Goal: Task Accomplishment & Management: Manage account settings

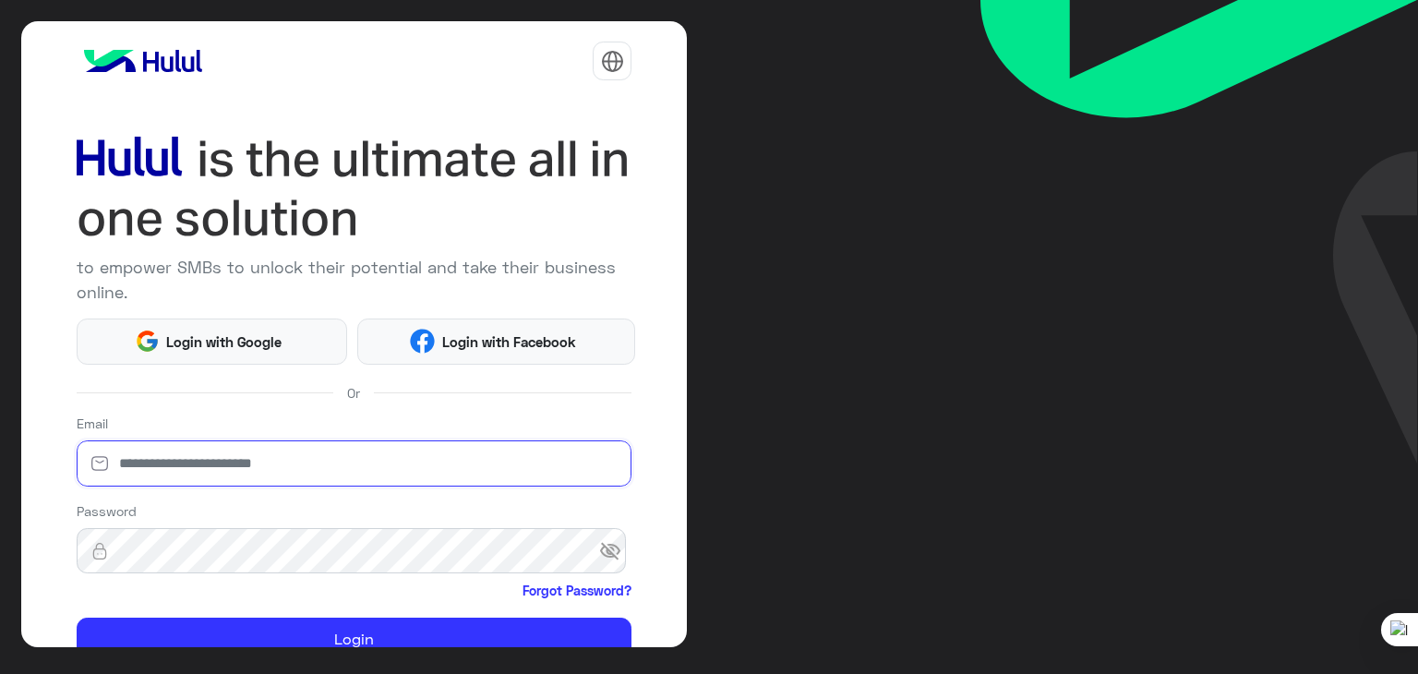
click at [459, 448] on input "email" at bounding box center [355, 463] width 556 height 46
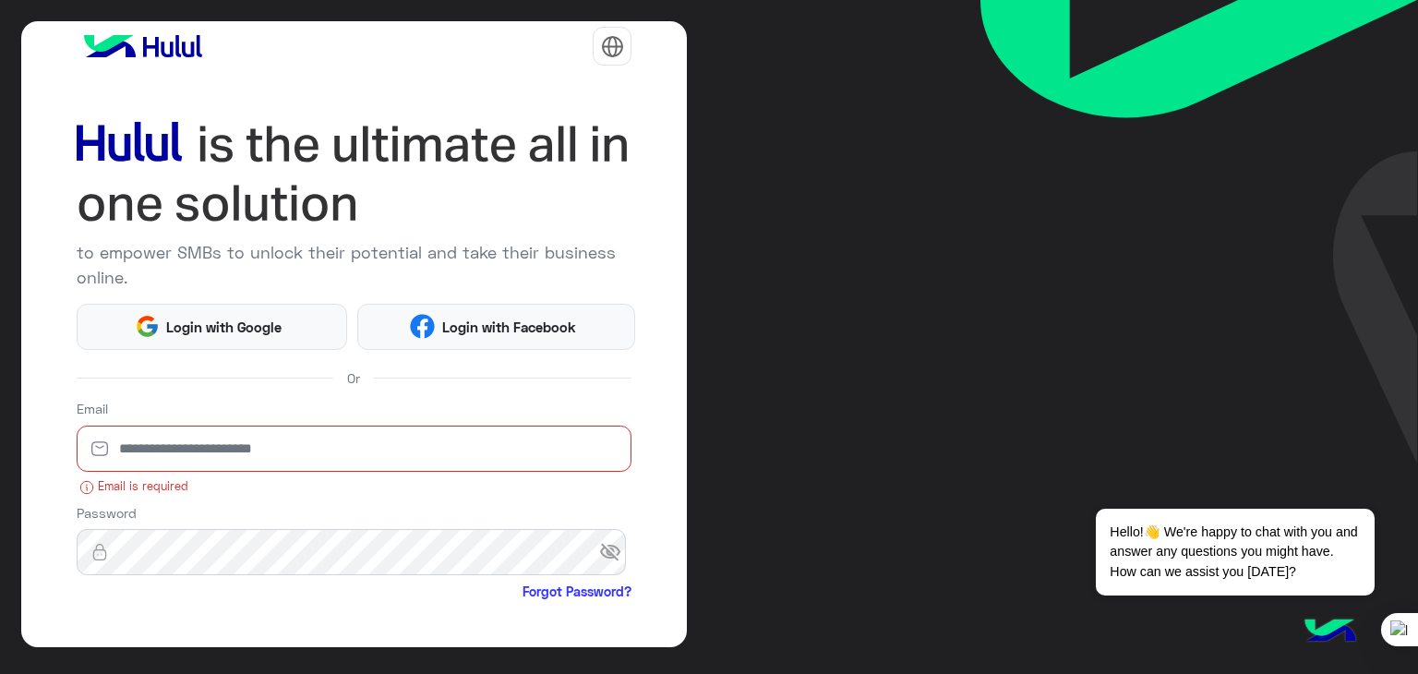
scroll to position [174, 0]
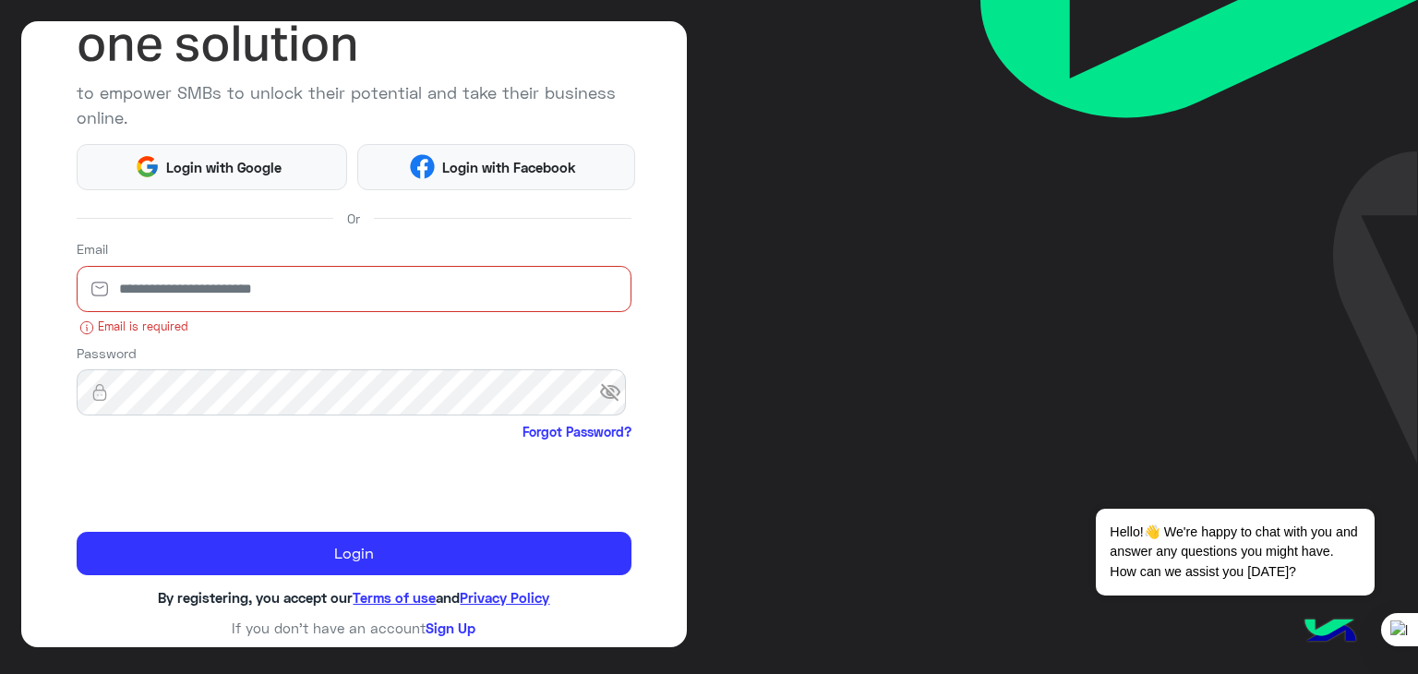
click at [392, 281] on input "email" at bounding box center [355, 289] width 556 height 46
click at [270, 279] on input "email" at bounding box center [355, 289] width 556 height 46
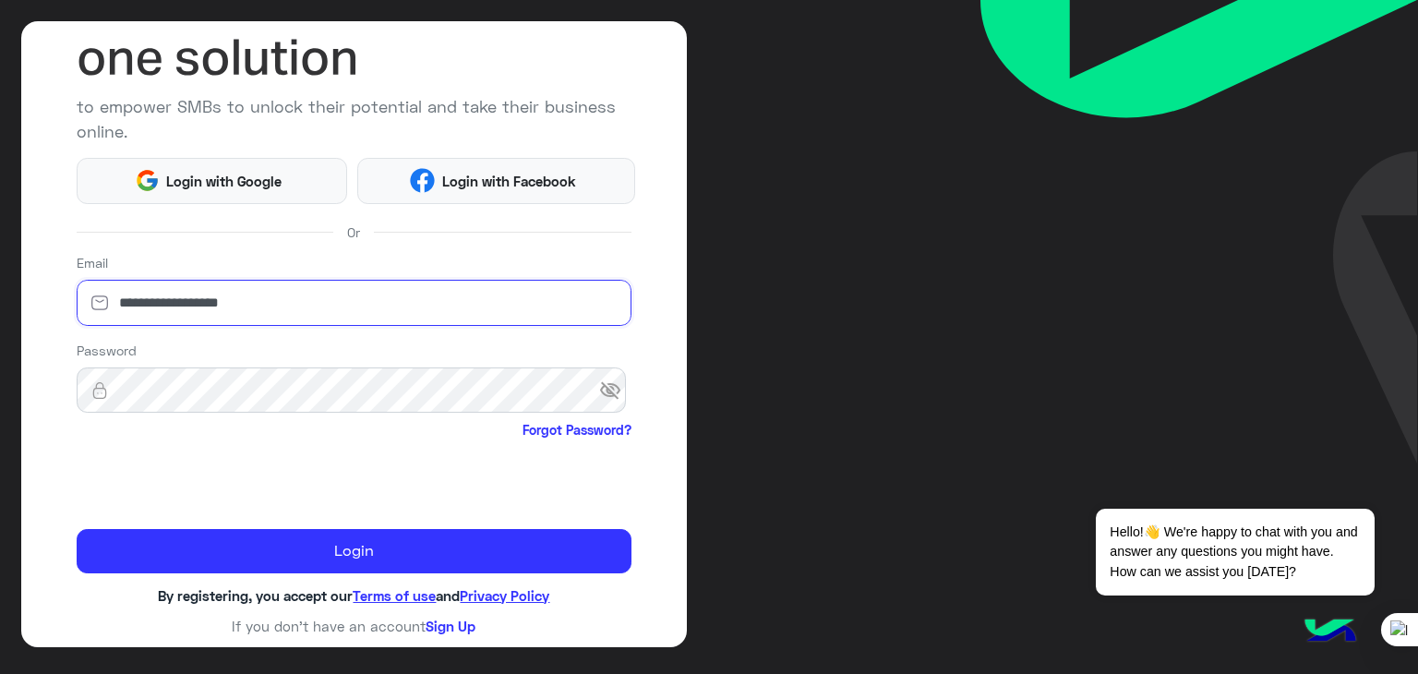
scroll to position [159, 0]
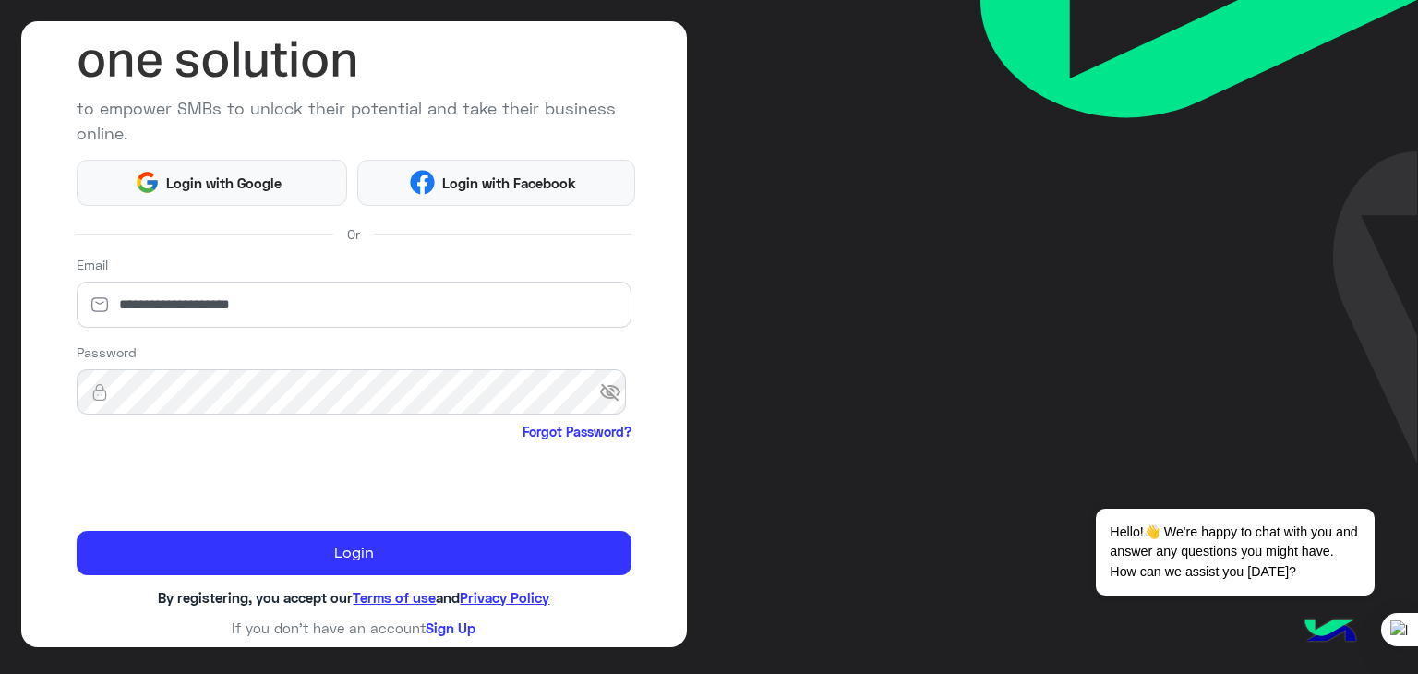
click at [620, 381] on span "visibility_off" at bounding box center [615, 392] width 33 height 33
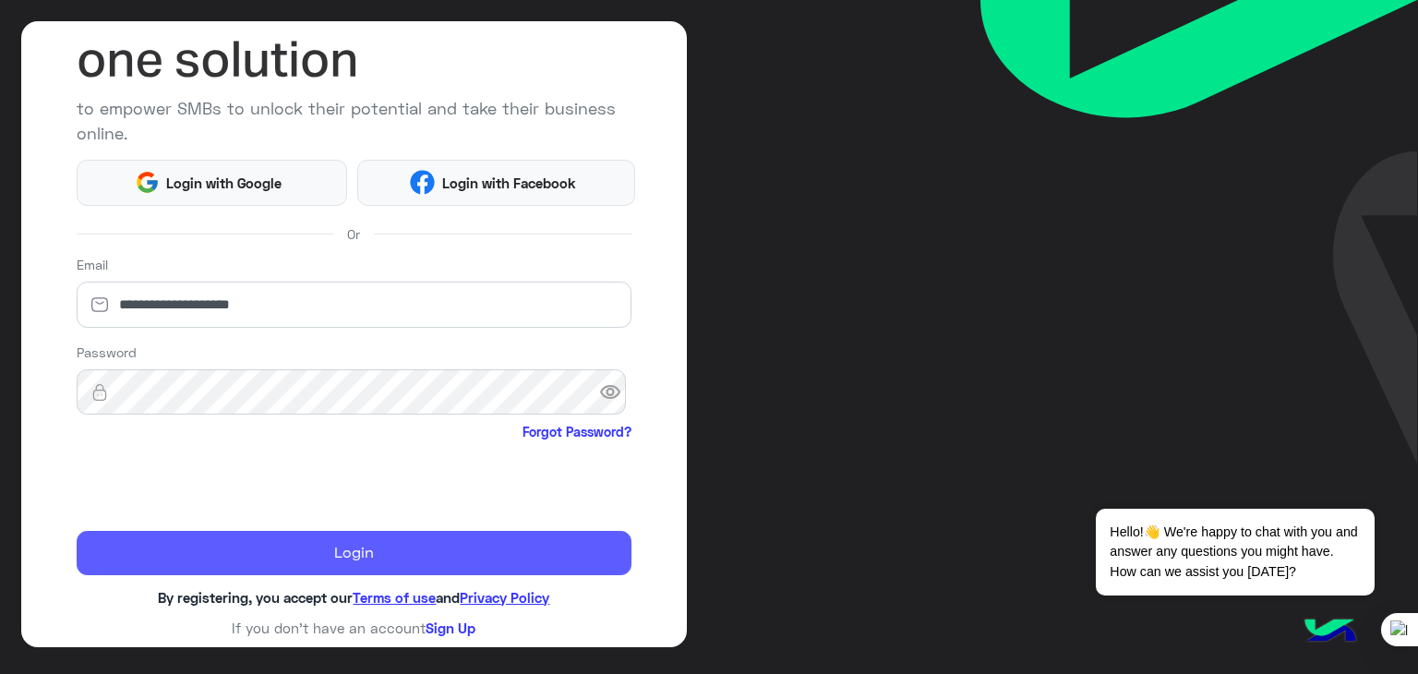
click at [237, 547] on button "Login" at bounding box center [355, 553] width 556 height 44
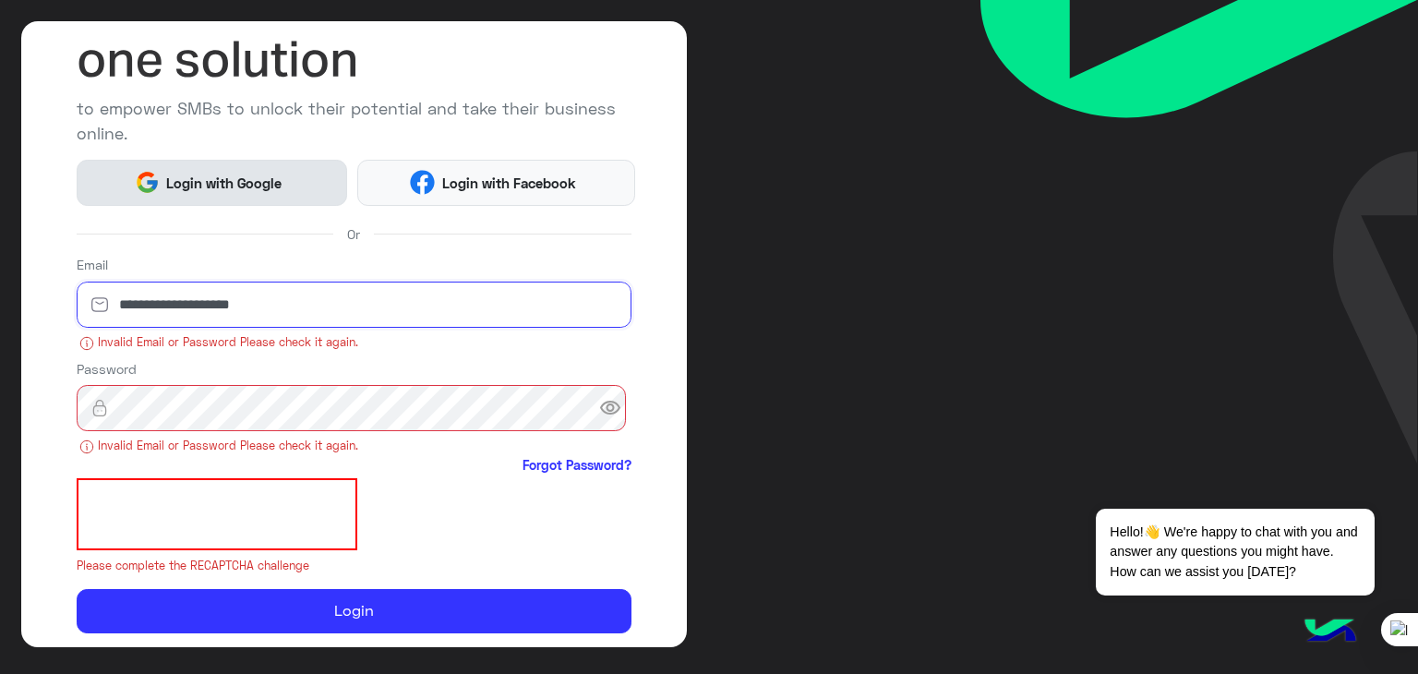
drag, startPoint x: 270, startPoint y: 303, endPoint x: 278, endPoint y: 182, distance: 121.1
click at [278, 182] on div "**********" at bounding box center [354, 334] width 666 height 627
click at [166, 316] on input "**********" at bounding box center [355, 304] width 556 height 46
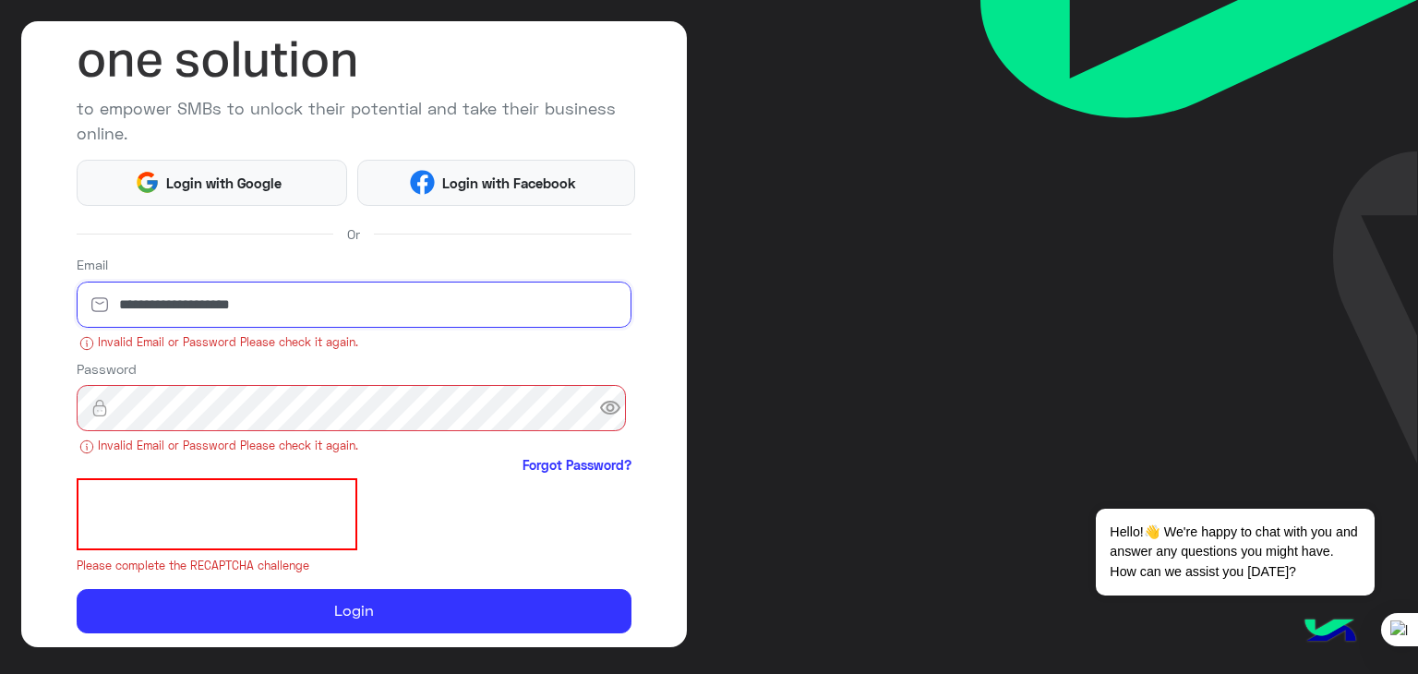
click at [166, 316] on input "**********" at bounding box center [355, 304] width 556 height 46
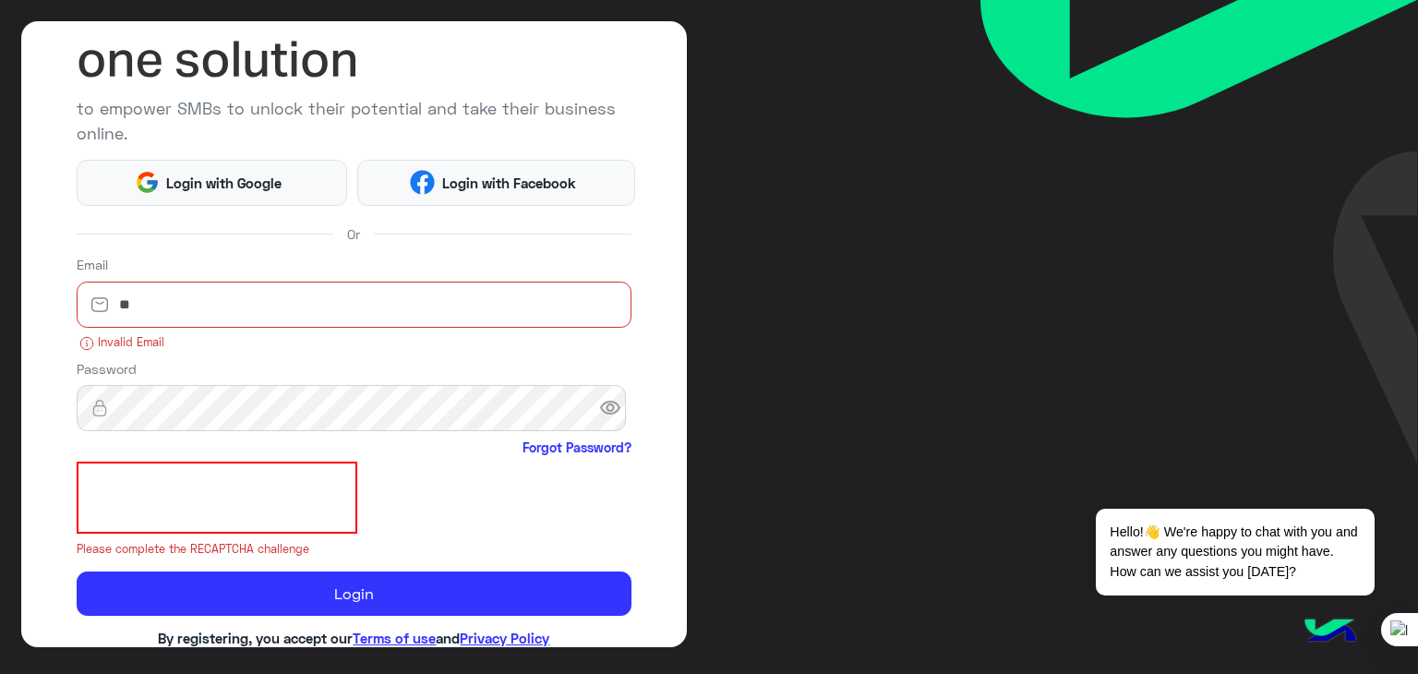
type input "*"
click at [276, 300] on input "email" at bounding box center [355, 304] width 556 height 46
click at [276, 300] on input "*" at bounding box center [355, 304] width 556 height 46
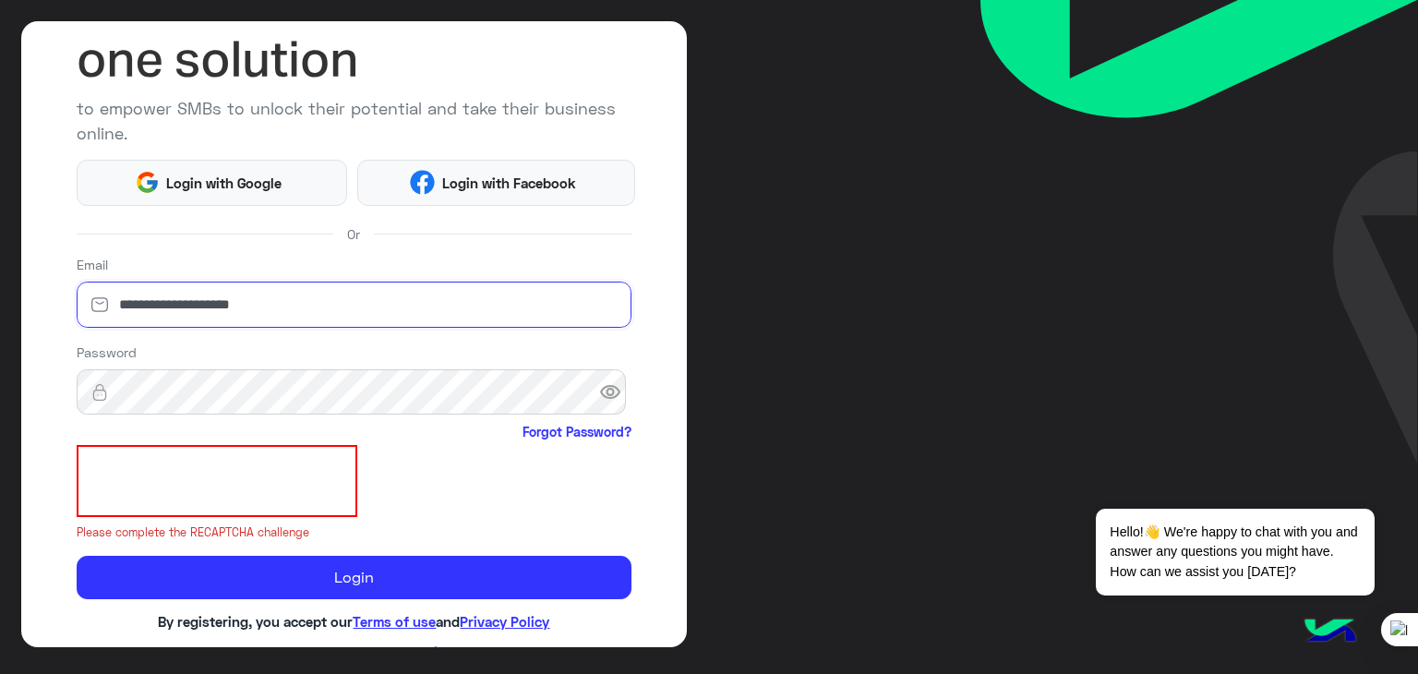
type input "**********"
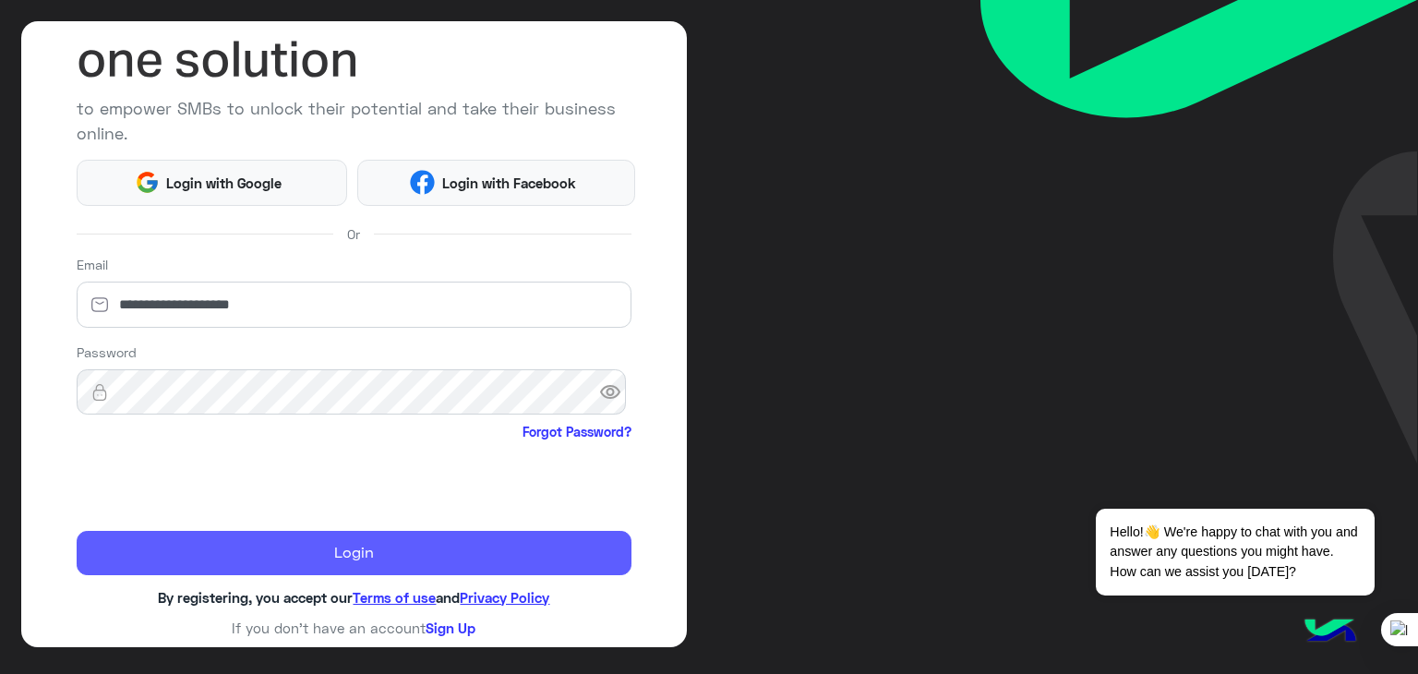
click at [197, 531] on button "Login" at bounding box center [355, 553] width 556 height 44
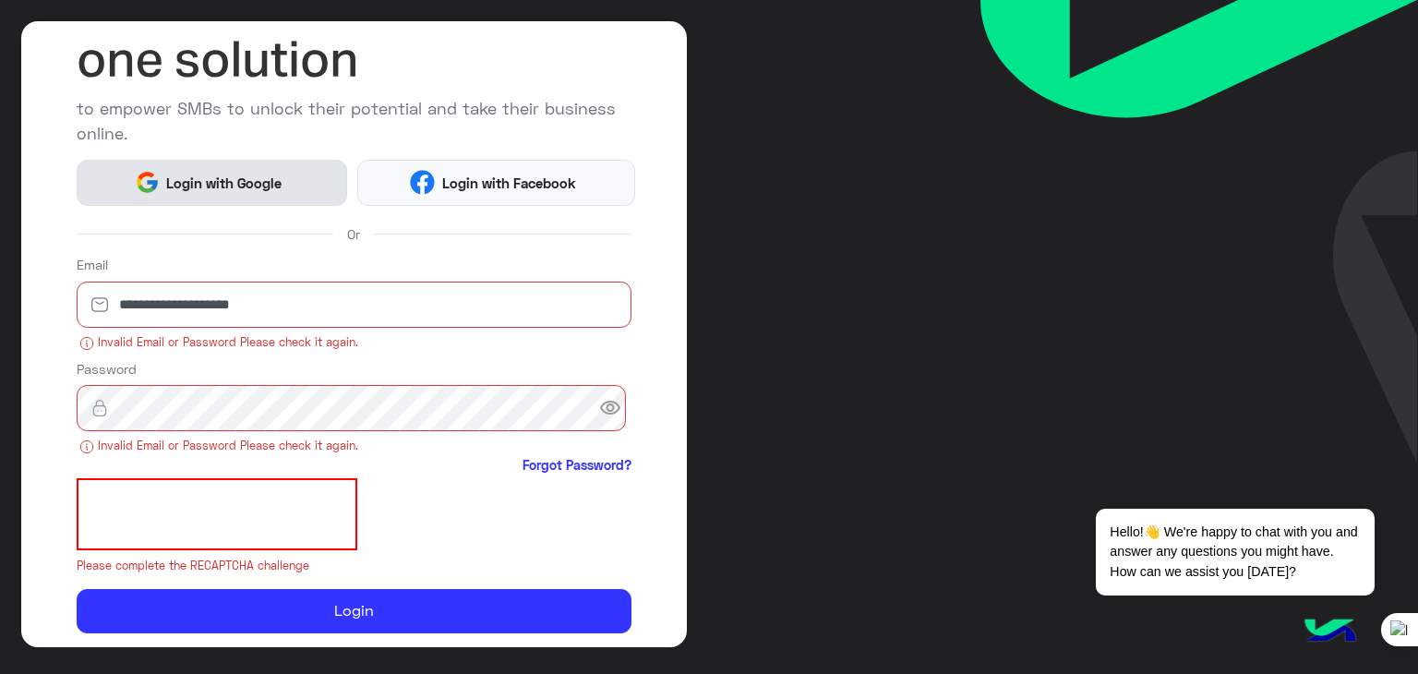
click at [269, 179] on span "Login with Google" at bounding box center [224, 183] width 129 height 21
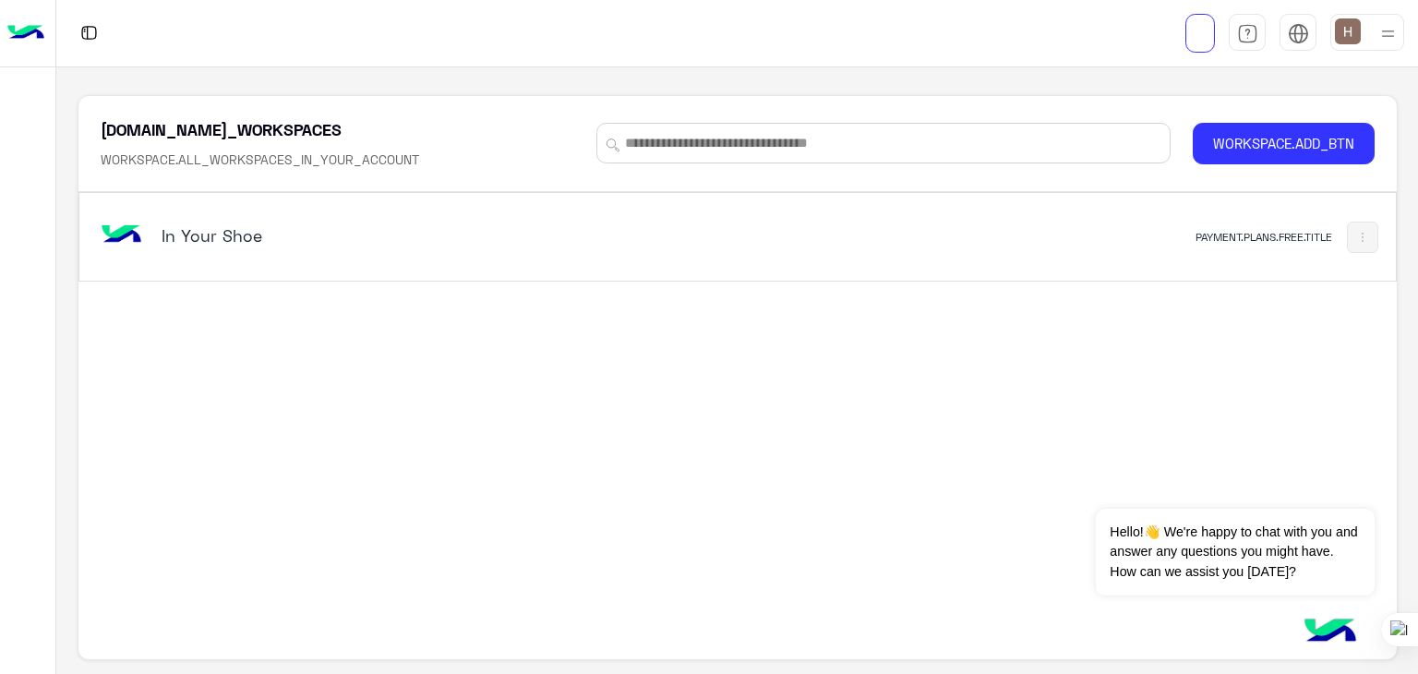
click at [181, 243] on h5 "In Your Shoe" at bounding box center [392, 235] width 461 height 22
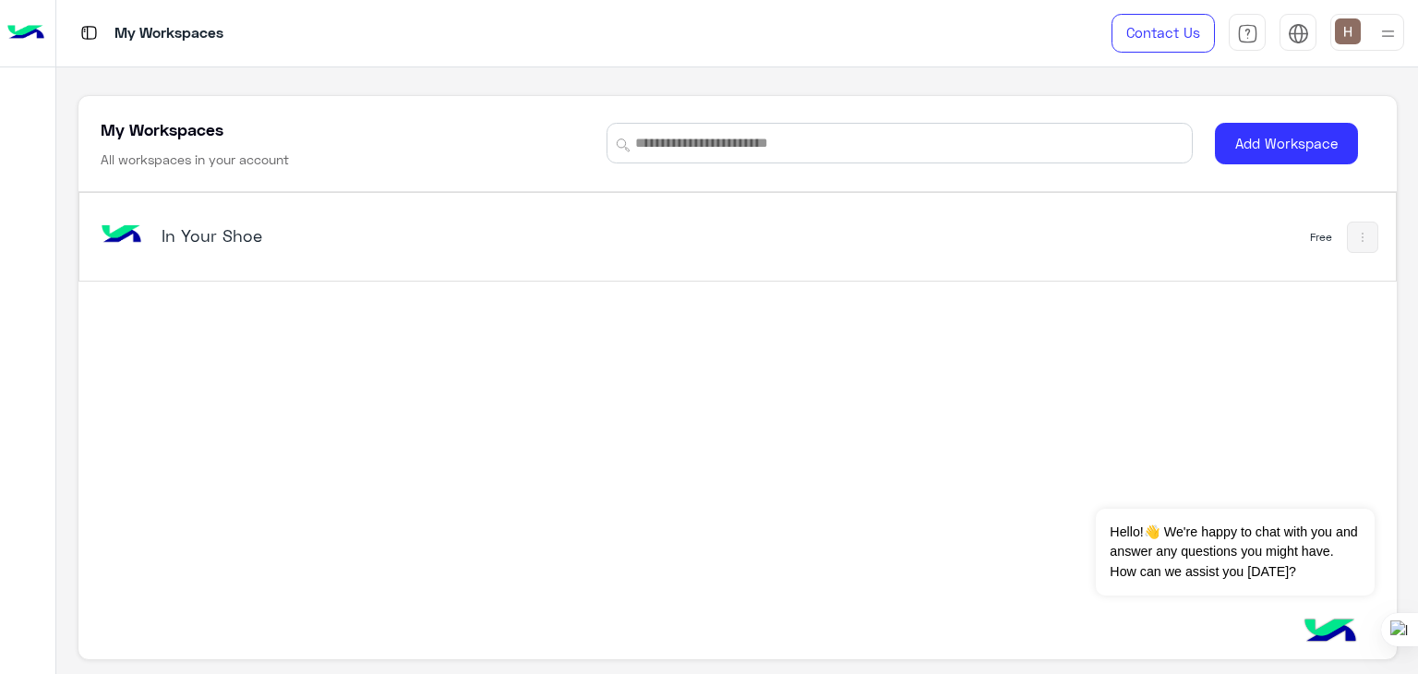
click at [222, 243] on h5 "In Your Shoe" at bounding box center [392, 235] width 461 height 22
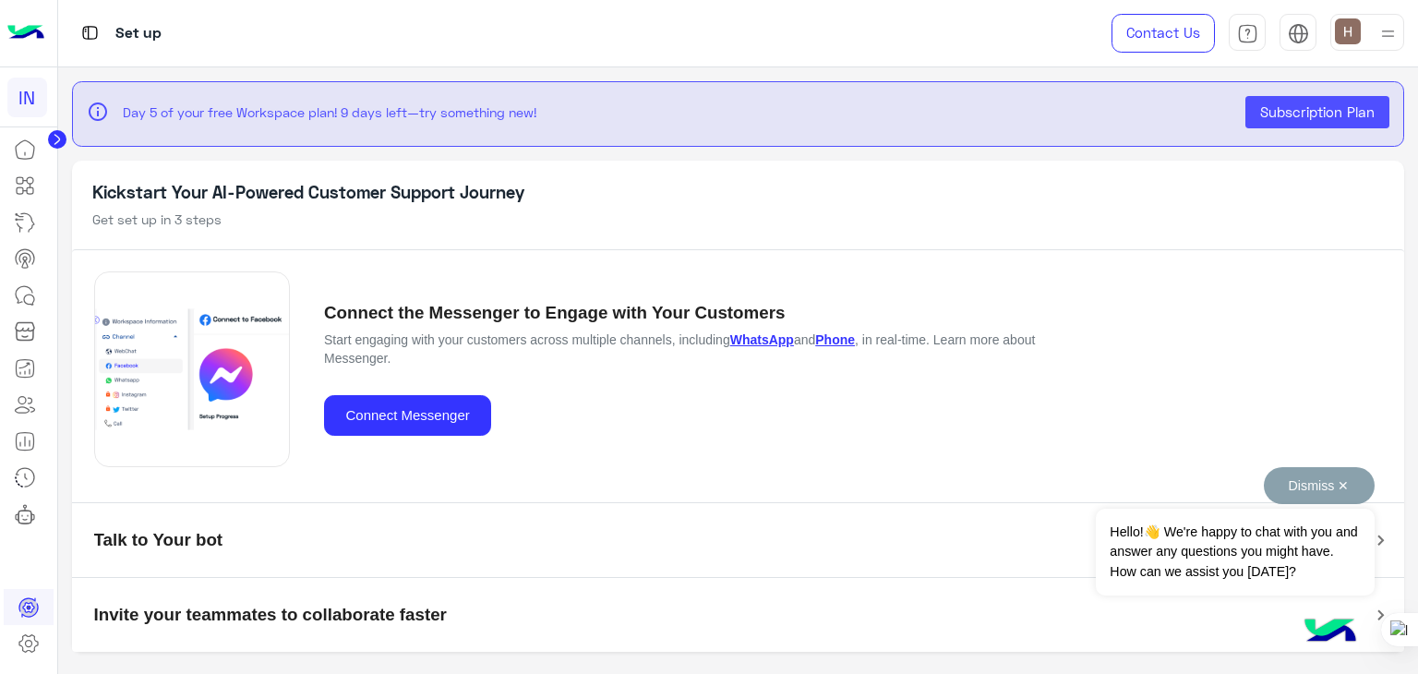
click at [1343, 474] on button "Dismiss ✕" at bounding box center [1318, 485] width 111 height 37
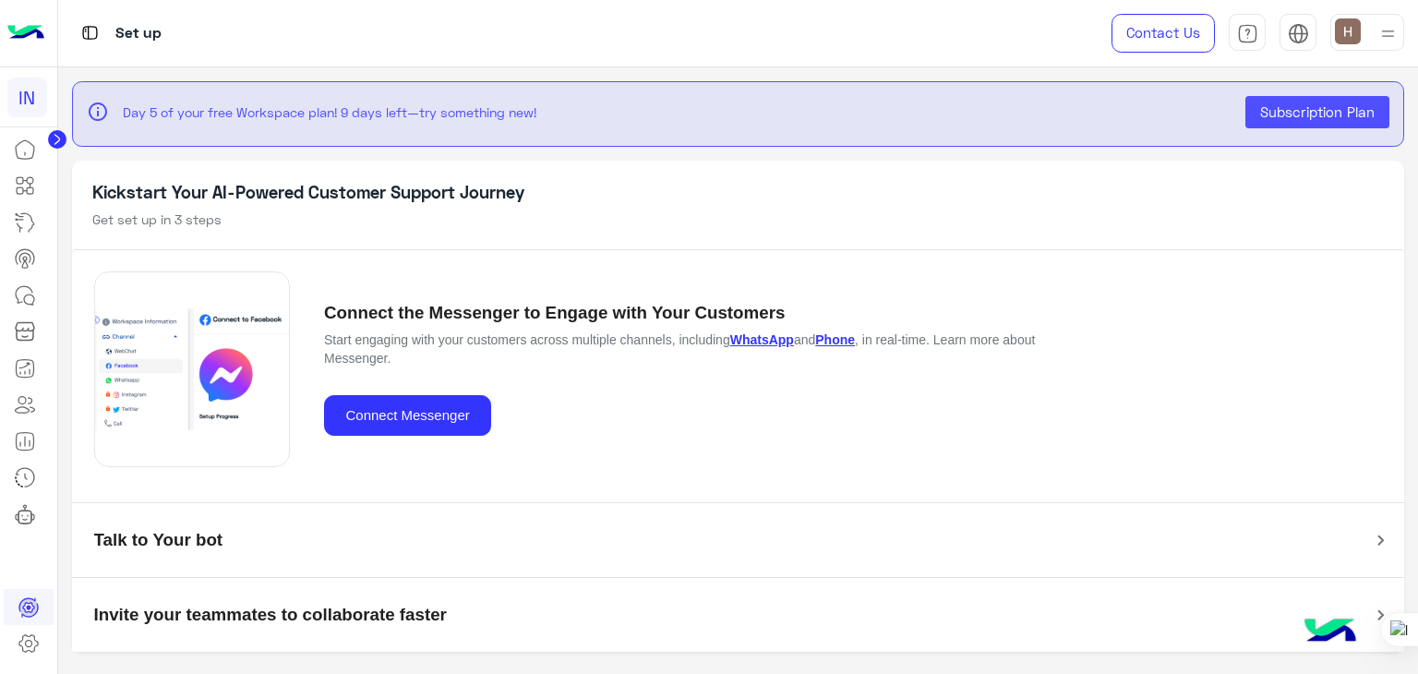
click at [1322, 550] on mat-panel-title "Talk to Your bot" at bounding box center [727, 540] width 1266 height 35
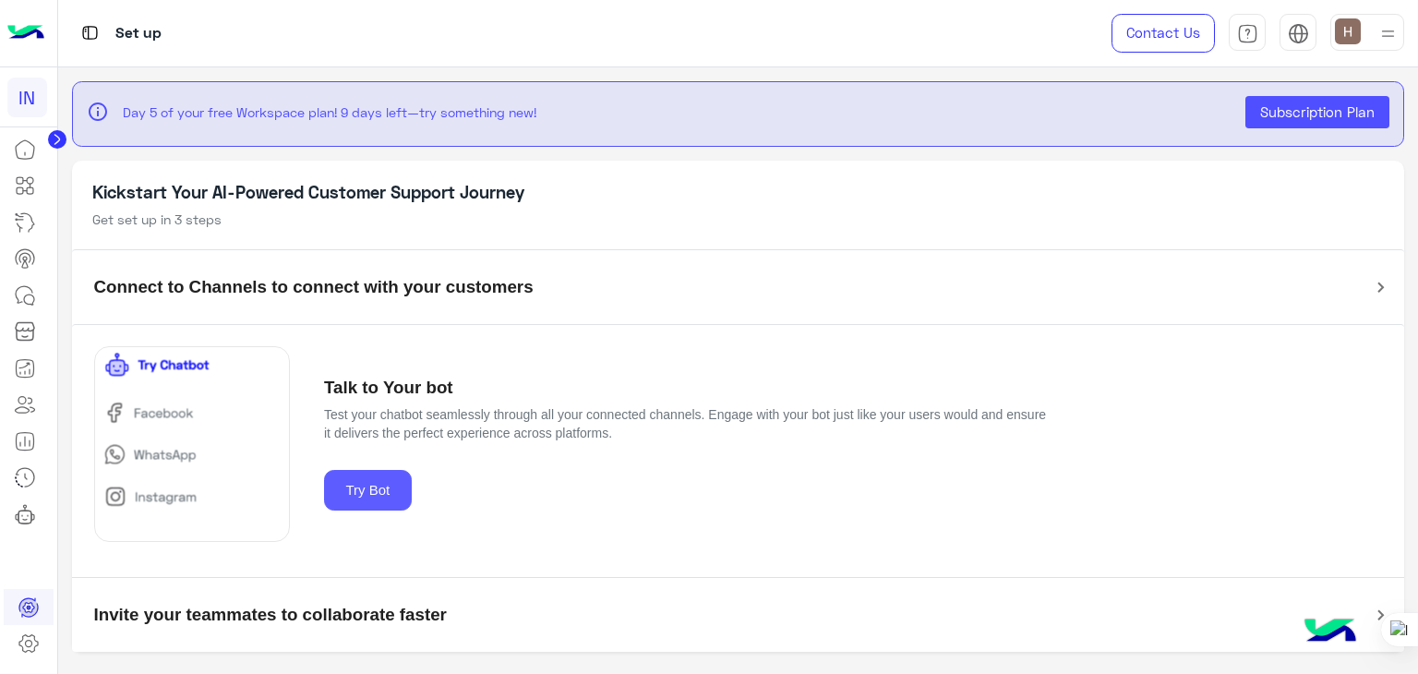
click at [359, 488] on button "Try Bot" at bounding box center [368, 491] width 88 height 42
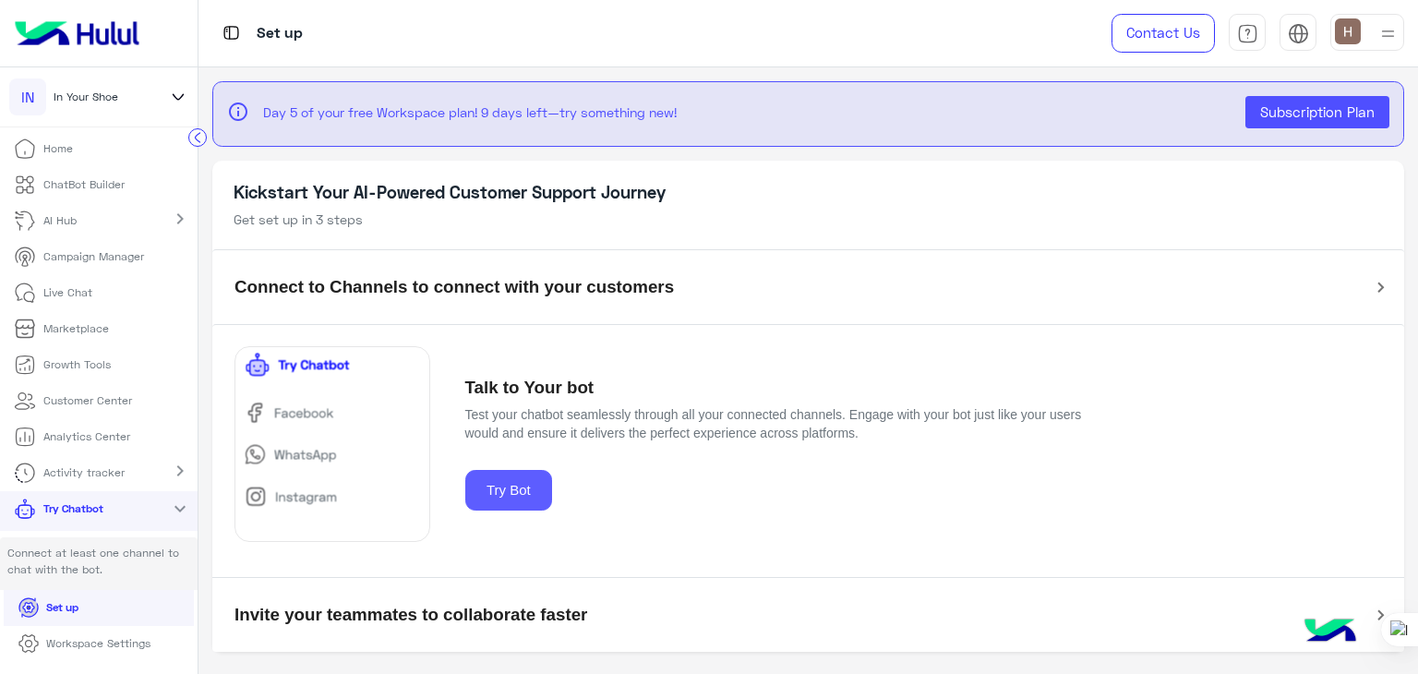
scroll to position [22, 0]
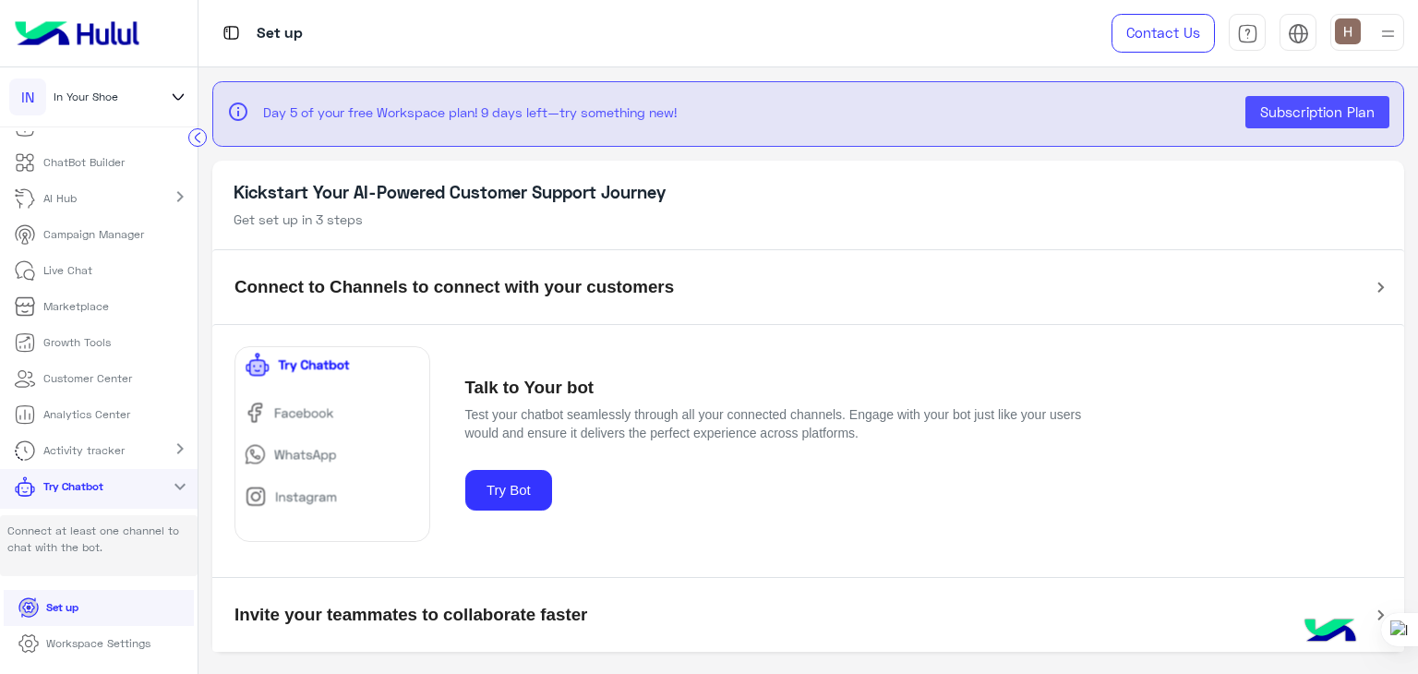
click at [102, 532] on p "Connect at least one channel to chat with the bot." at bounding box center [98, 545] width 197 height 61
click at [173, 482] on mat-icon "expand_more" at bounding box center [180, 486] width 22 height 22
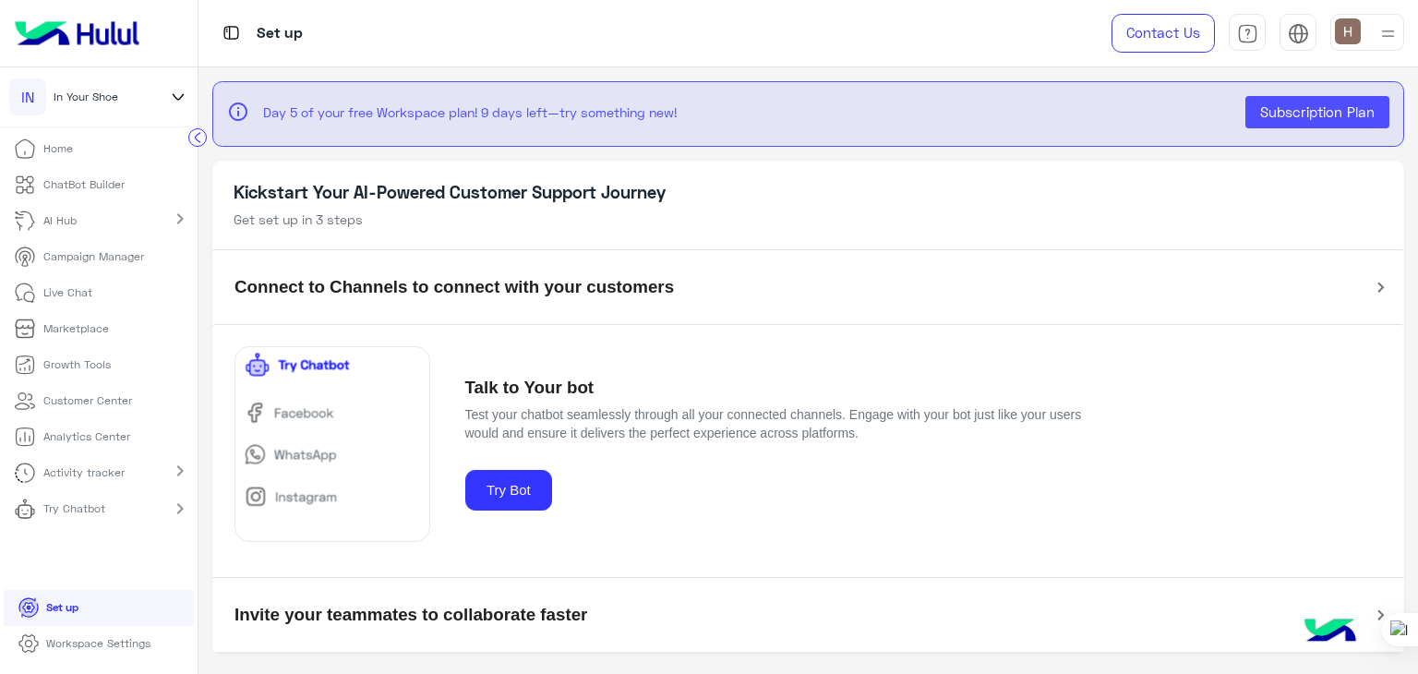
click at [169, 503] on mat-icon "chevron_right" at bounding box center [180, 508] width 22 height 22
click at [128, 550] on p "Connect at least one channel to chat with the bot." at bounding box center [98, 567] width 197 height 61
click at [126, 195] on link "ChatBot Builder" at bounding box center [69, 185] width 138 height 36
click at [129, 182] on link "ChatBot Builder" at bounding box center [69, 185] width 138 height 36
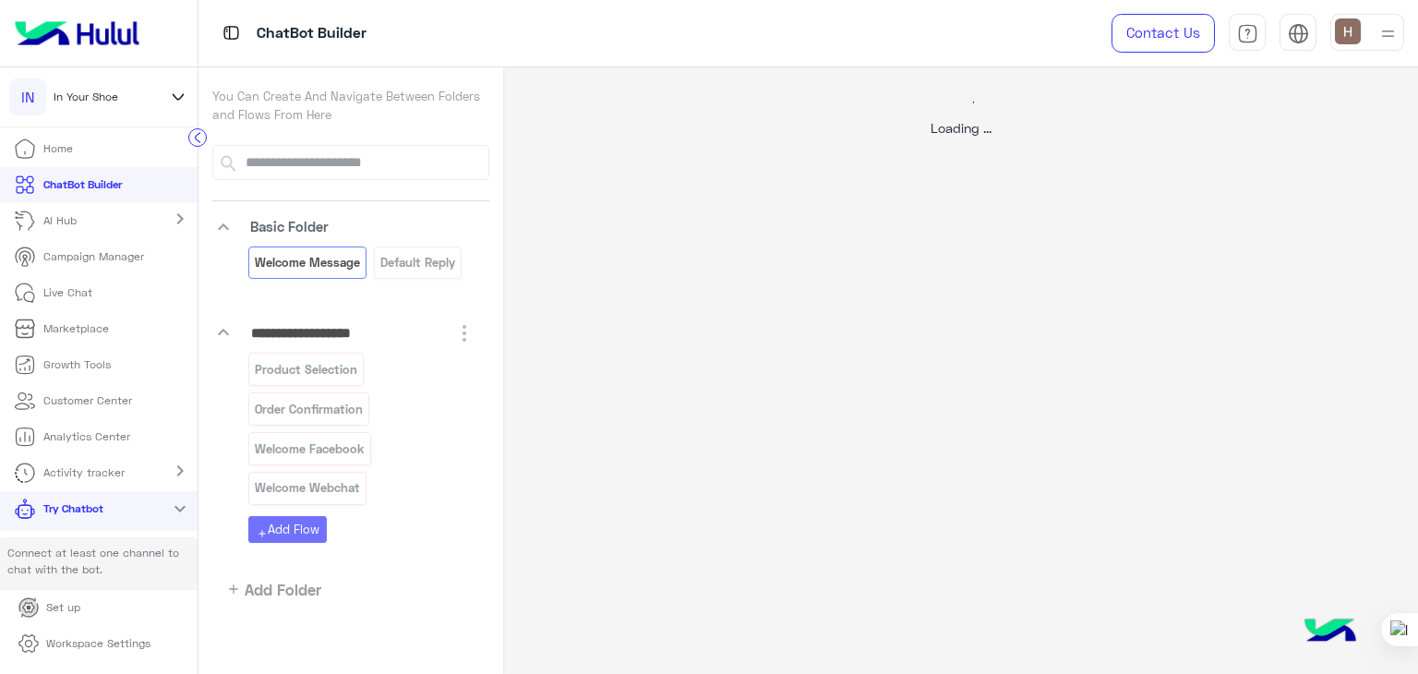
select select "*"
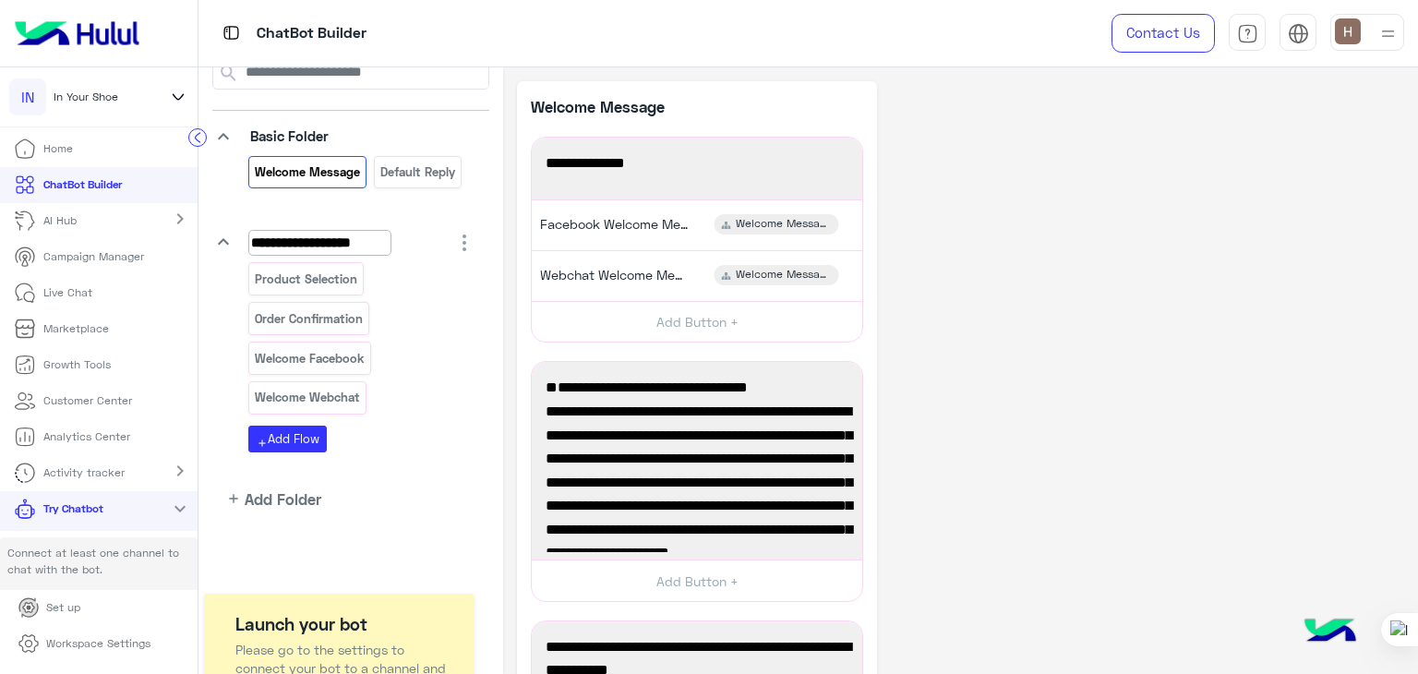
scroll to position [103, 0]
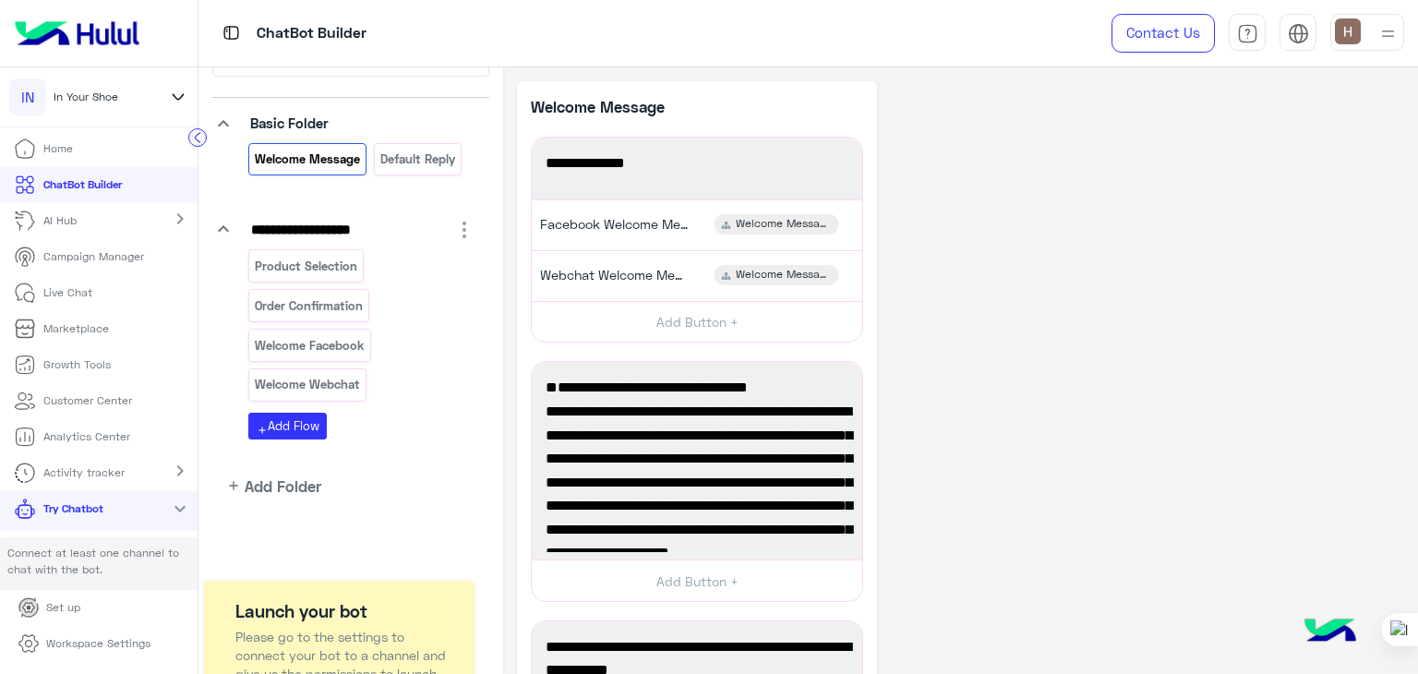
click at [94, 520] on link "Try Chatbot" at bounding box center [62, 509] width 124 height 36
click at [111, 511] on link "Try Chatbot" at bounding box center [63, 509] width 126 height 36
click at [111, 552] on p "Connect at least one channel to chat with the bot." at bounding box center [98, 567] width 197 height 61
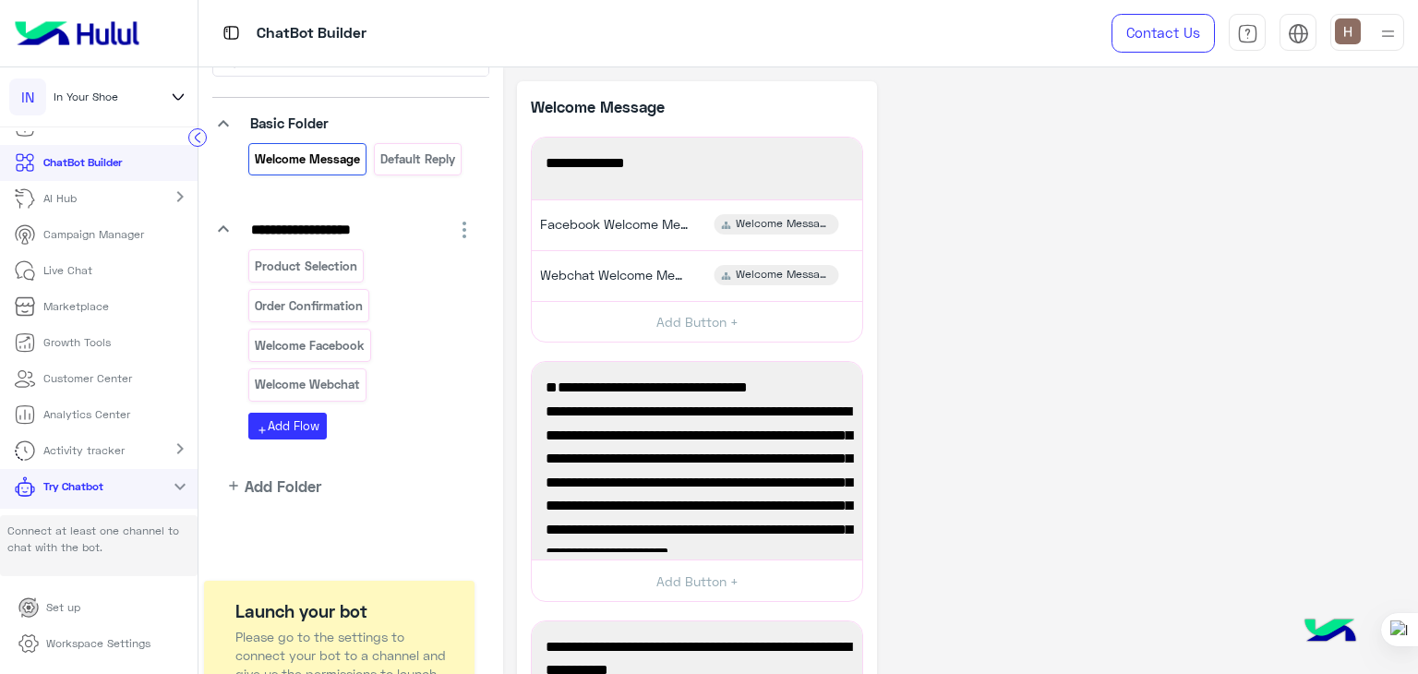
scroll to position [0, 0]
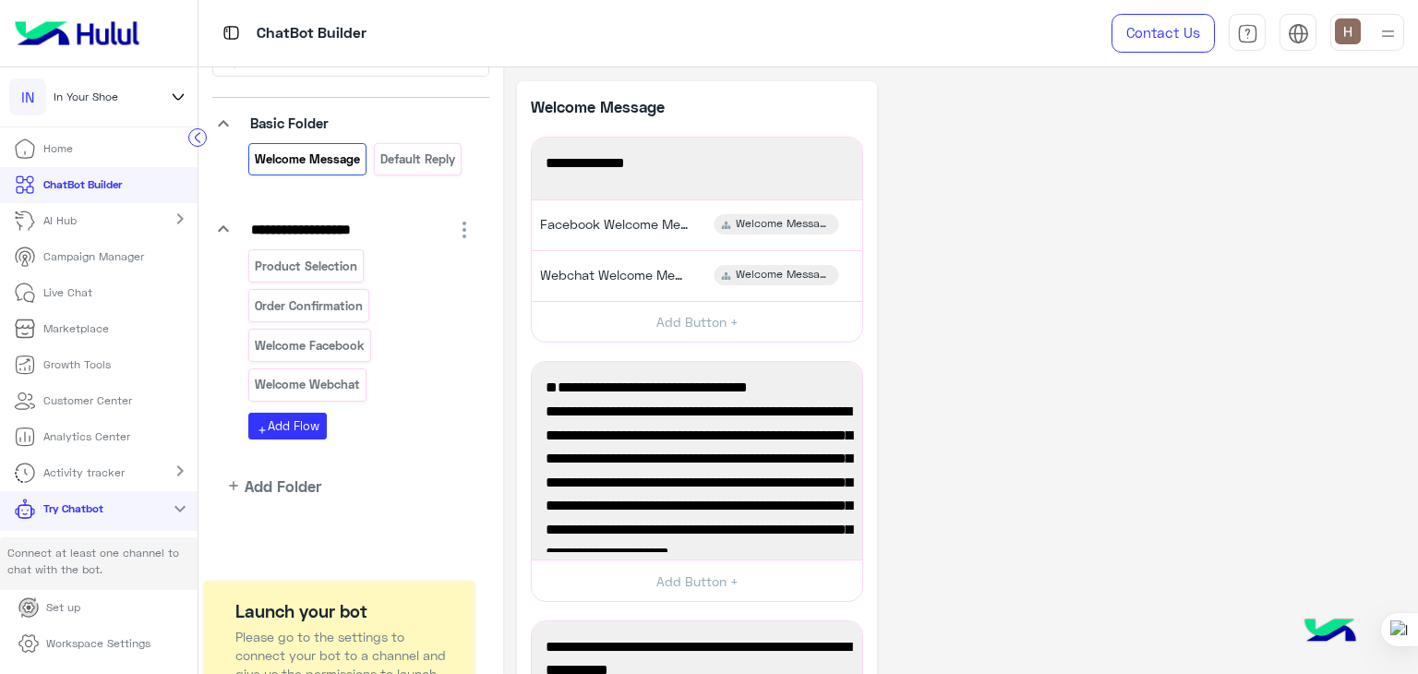
click at [122, 192] on p "ChatBot Builder" at bounding box center [82, 184] width 78 height 17
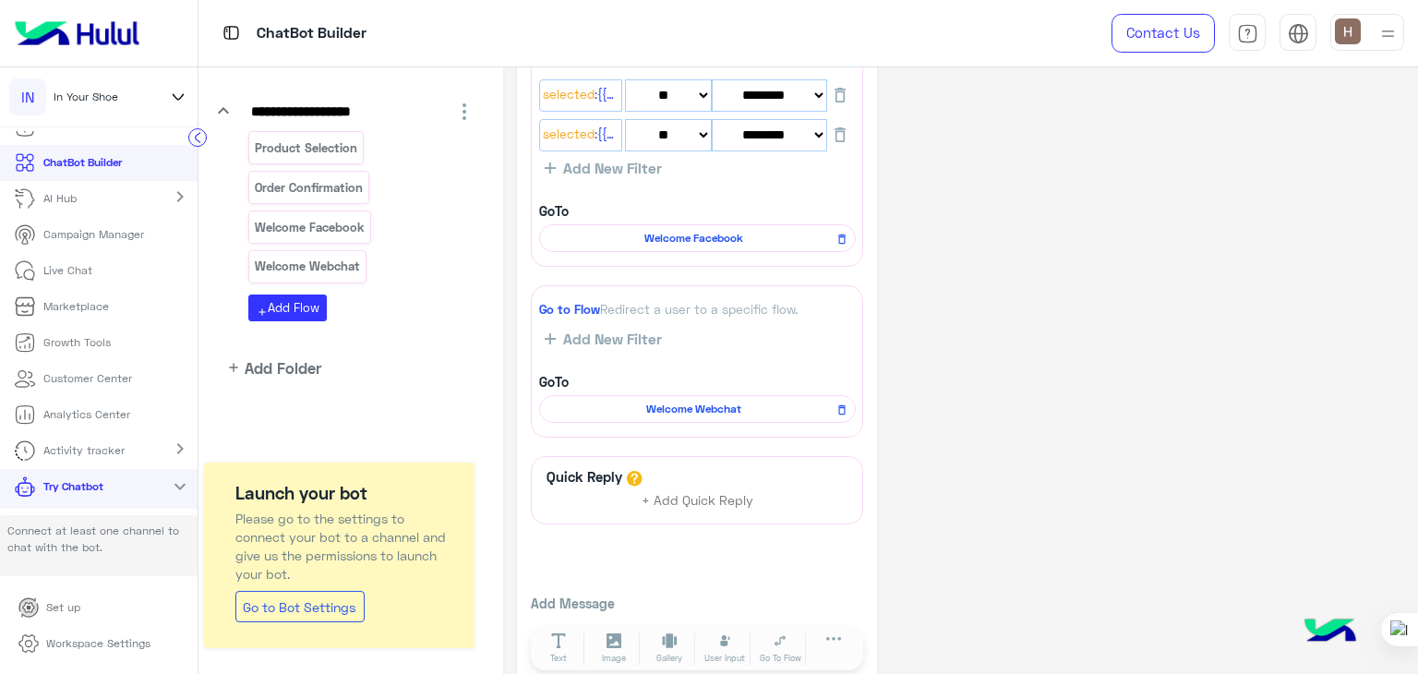
scroll to position [791, 0]
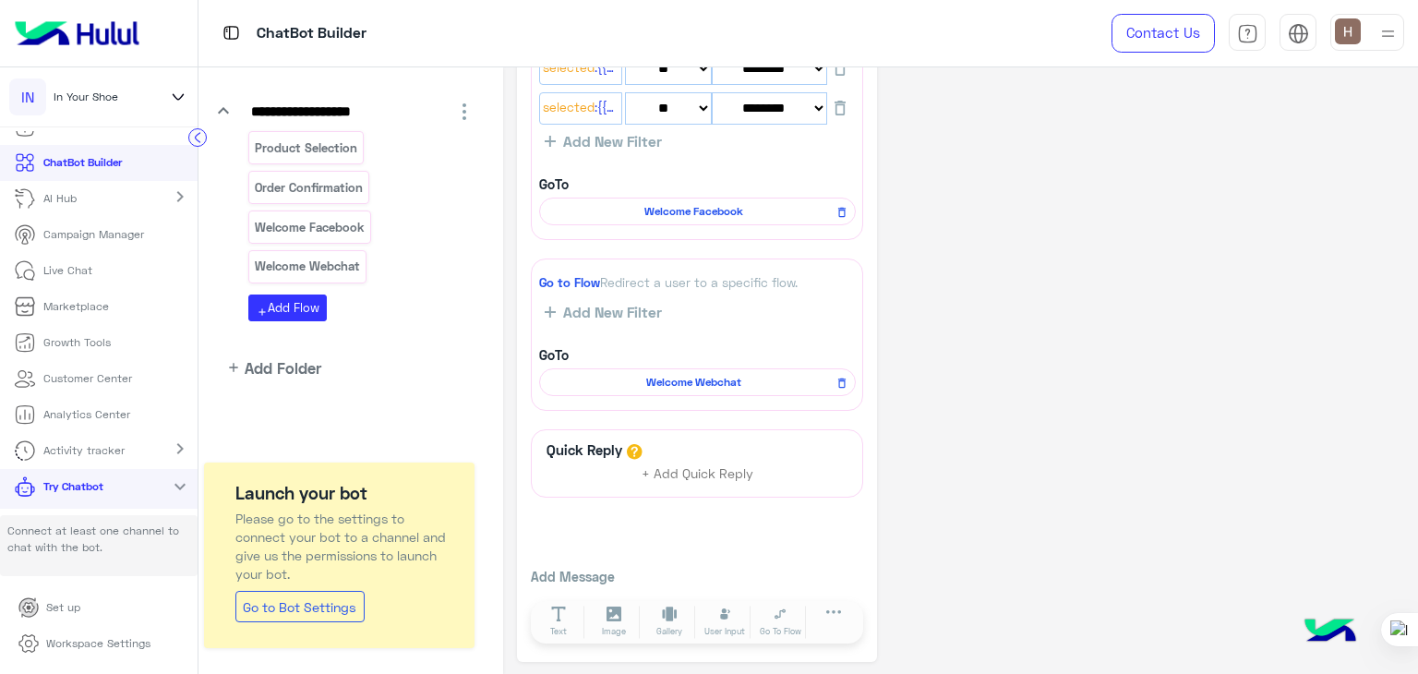
click at [71, 551] on p "Connect at least one channel to chat with the bot." at bounding box center [98, 545] width 197 height 61
click at [395, 401] on div "**********" at bounding box center [350, 134] width 305 height 576
click at [82, 97] on span "In Your Shoe" at bounding box center [86, 97] width 65 height 17
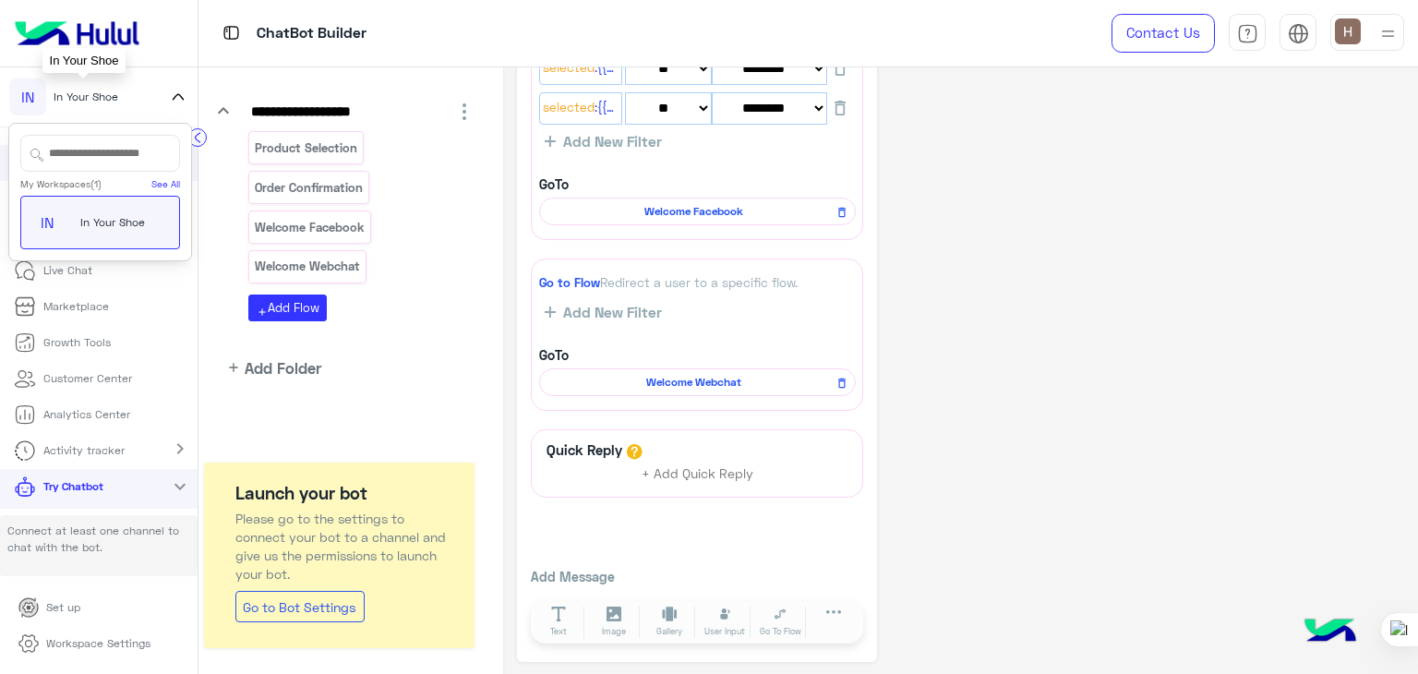
click at [129, 110] on div "IN In Your Shoe" at bounding box center [83, 96] width 148 height 37
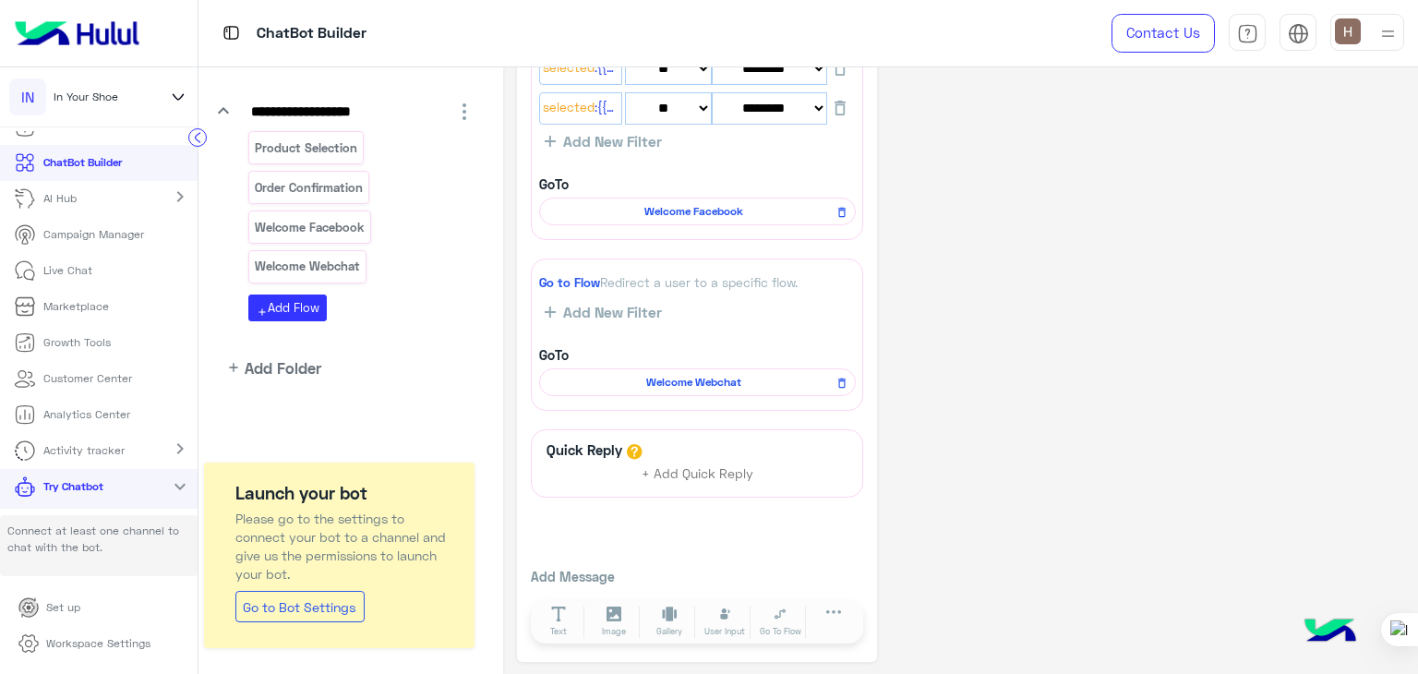
click at [185, 91] on icon at bounding box center [178, 97] width 20 height 22
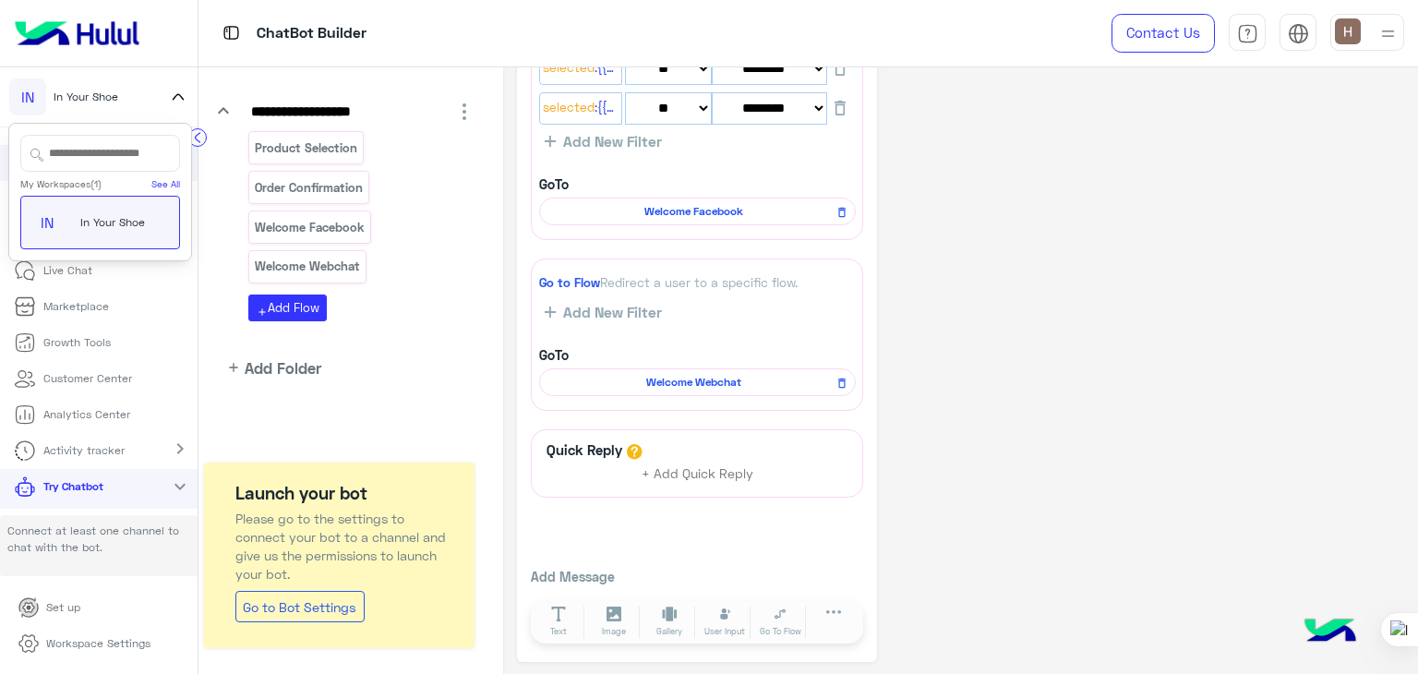
click at [162, 100] on div "IN In Your Shoe" at bounding box center [98, 97] width 197 height 60
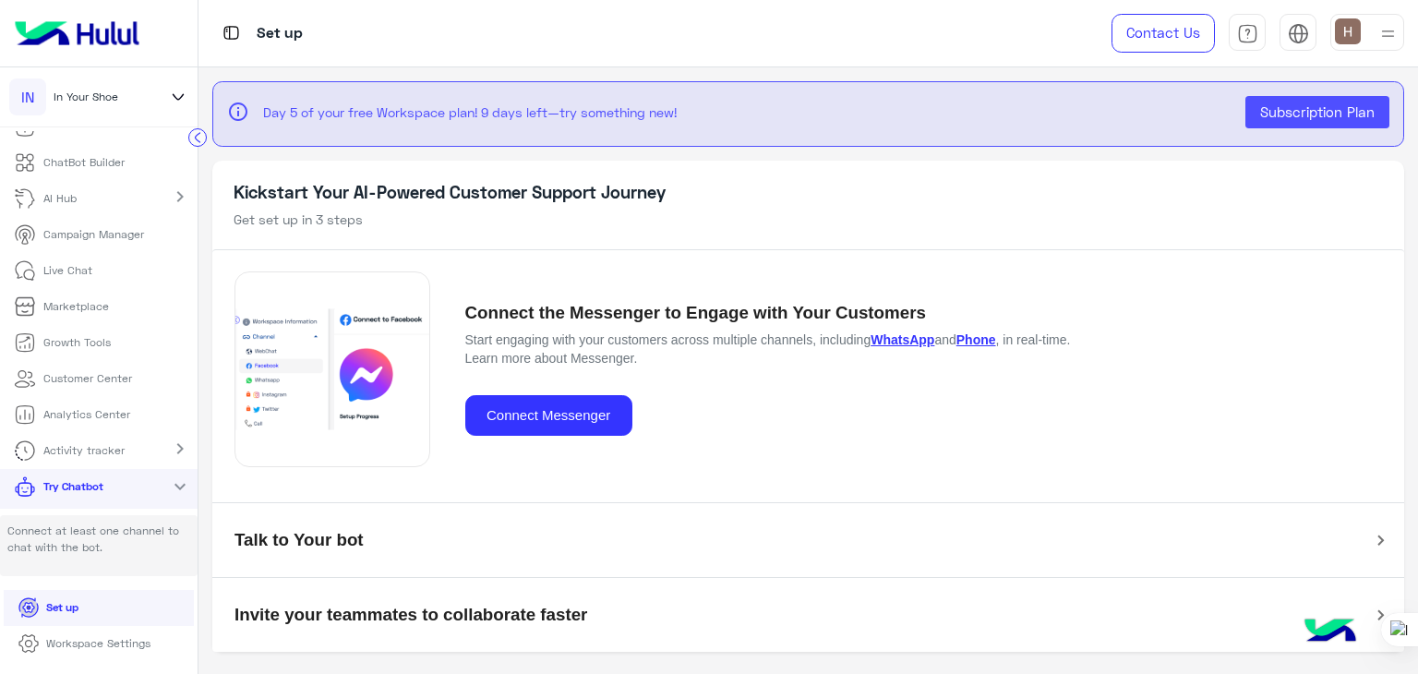
click at [395, 523] on mat-panel-title "Talk to Your bot" at bounding box center [796, 540] width 1125 height 35
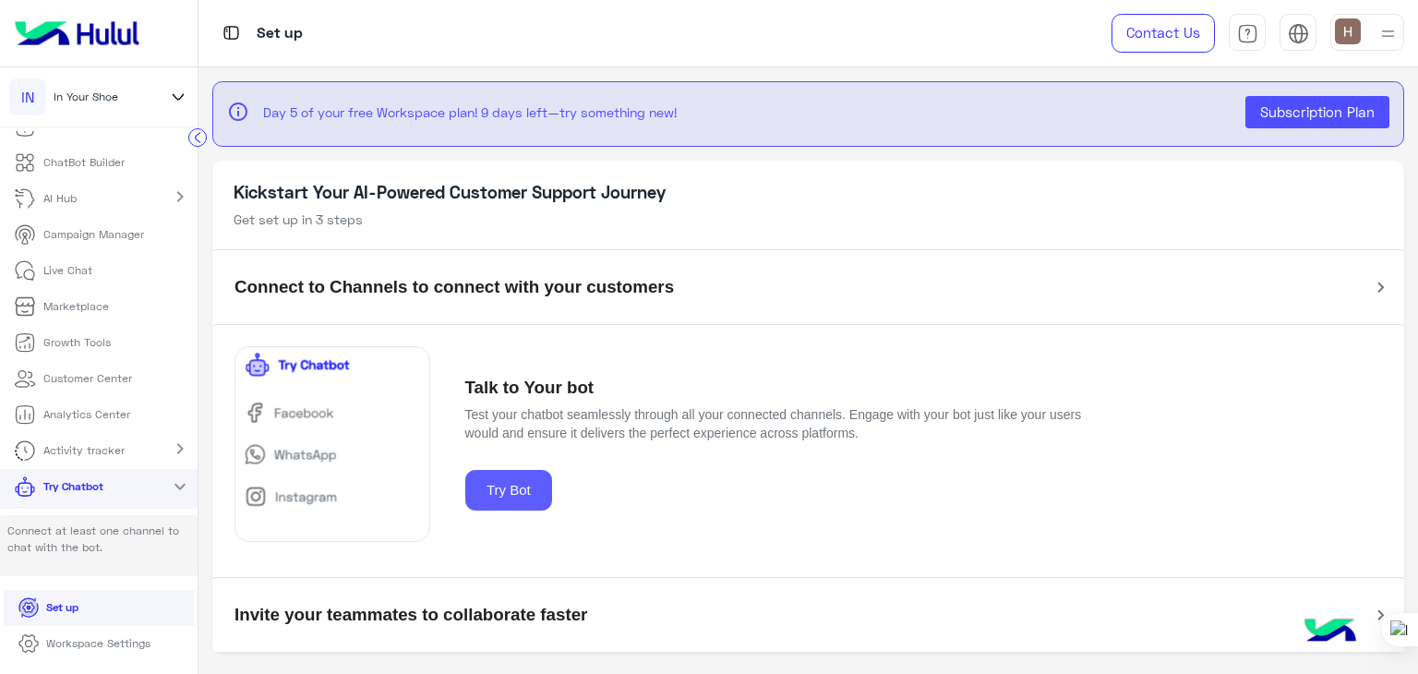
click at [510, 489] on button "Try Bot" at bounding box center [509, 491] width 88 height 42
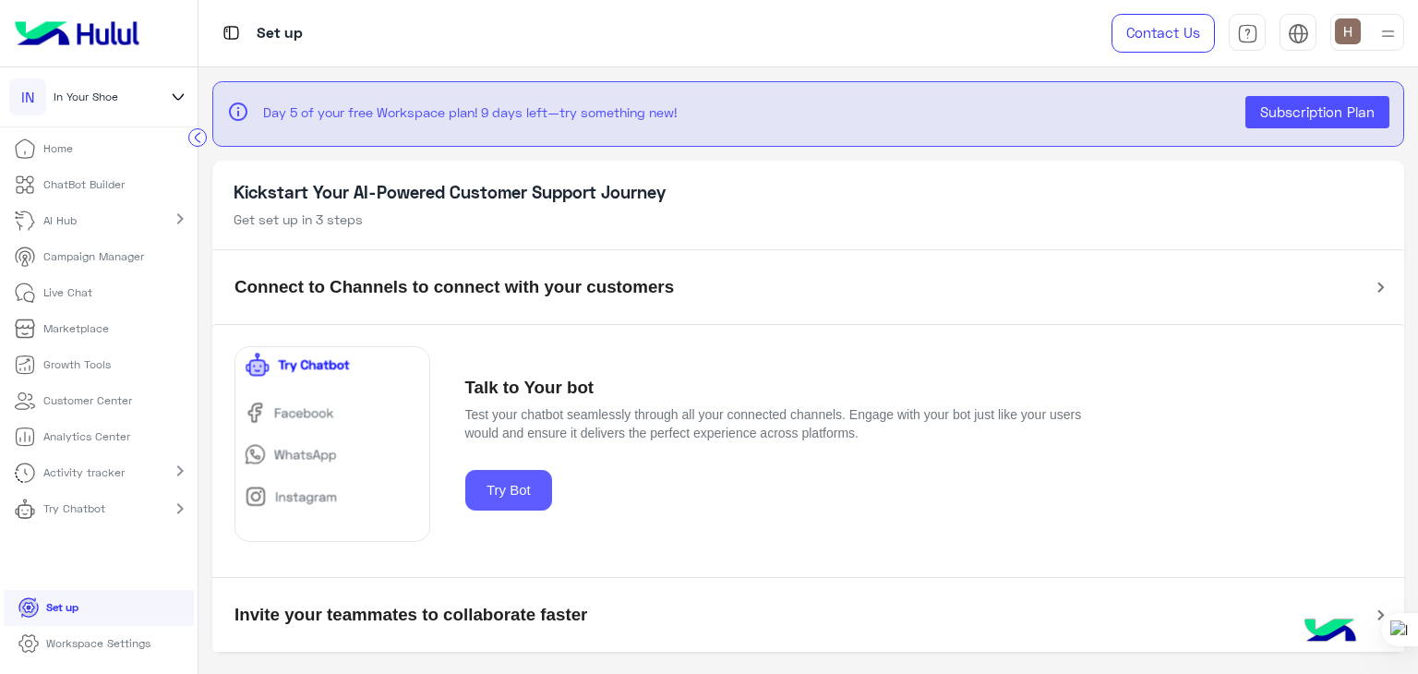
click at [510, 489] on button "Try Bot" at bounding box center [509, 491] width 88 height 42
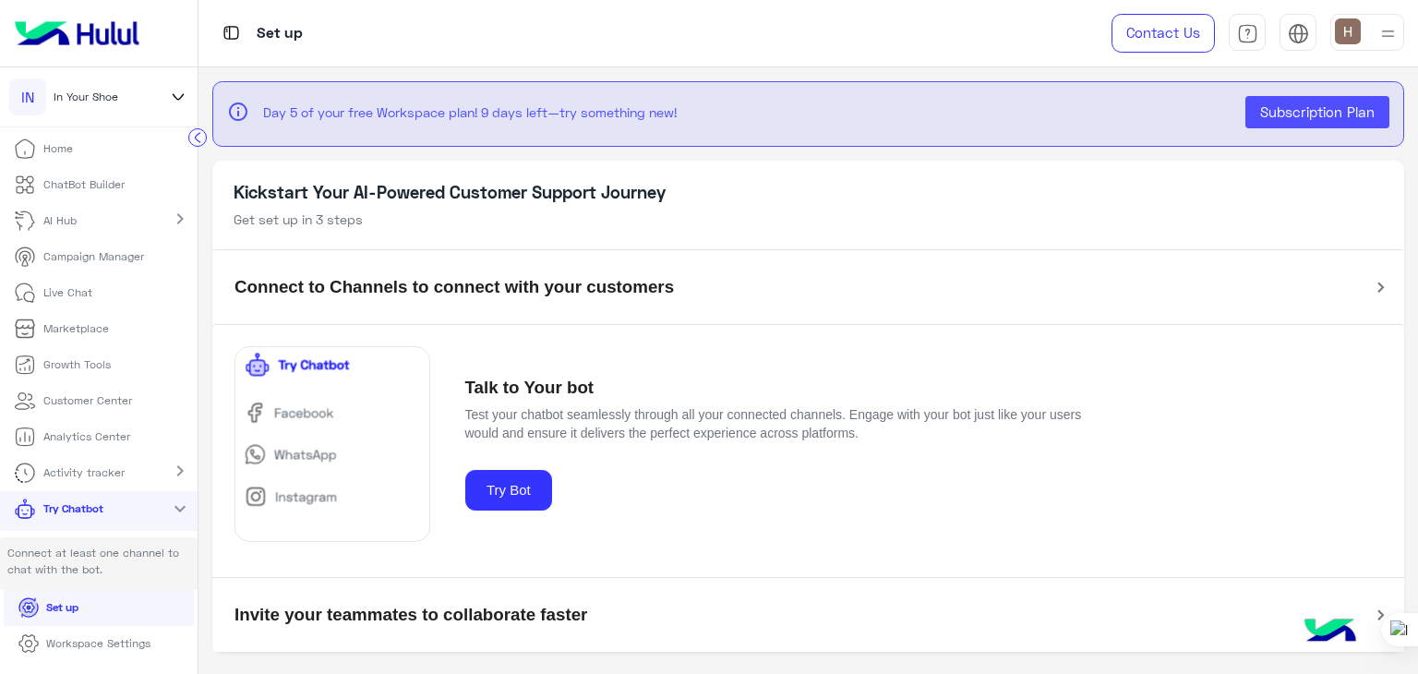
click at [81, 178] on p "ChatBot Builder" at bounding box center [83, 184] width 81 height 17
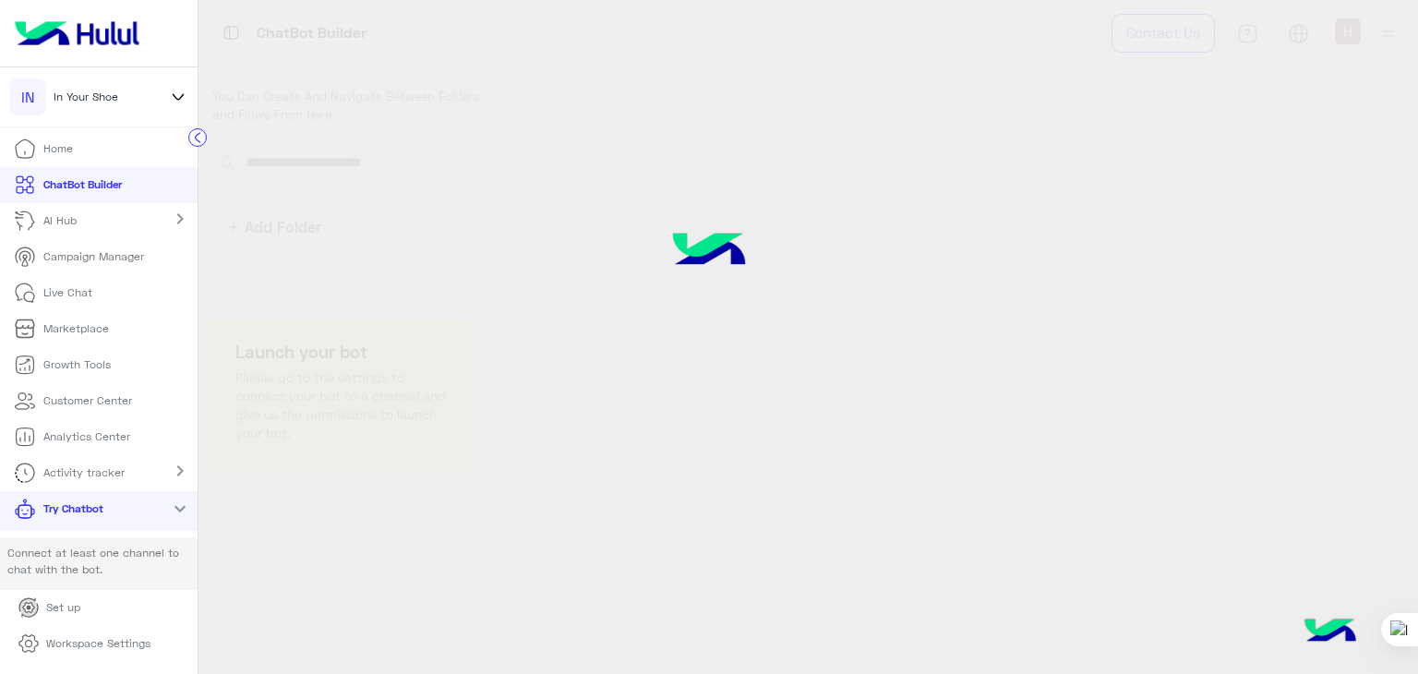
click at [97, 189] on p "ChatBot Builder" at bounding box center [82, 184] width 78 height 17
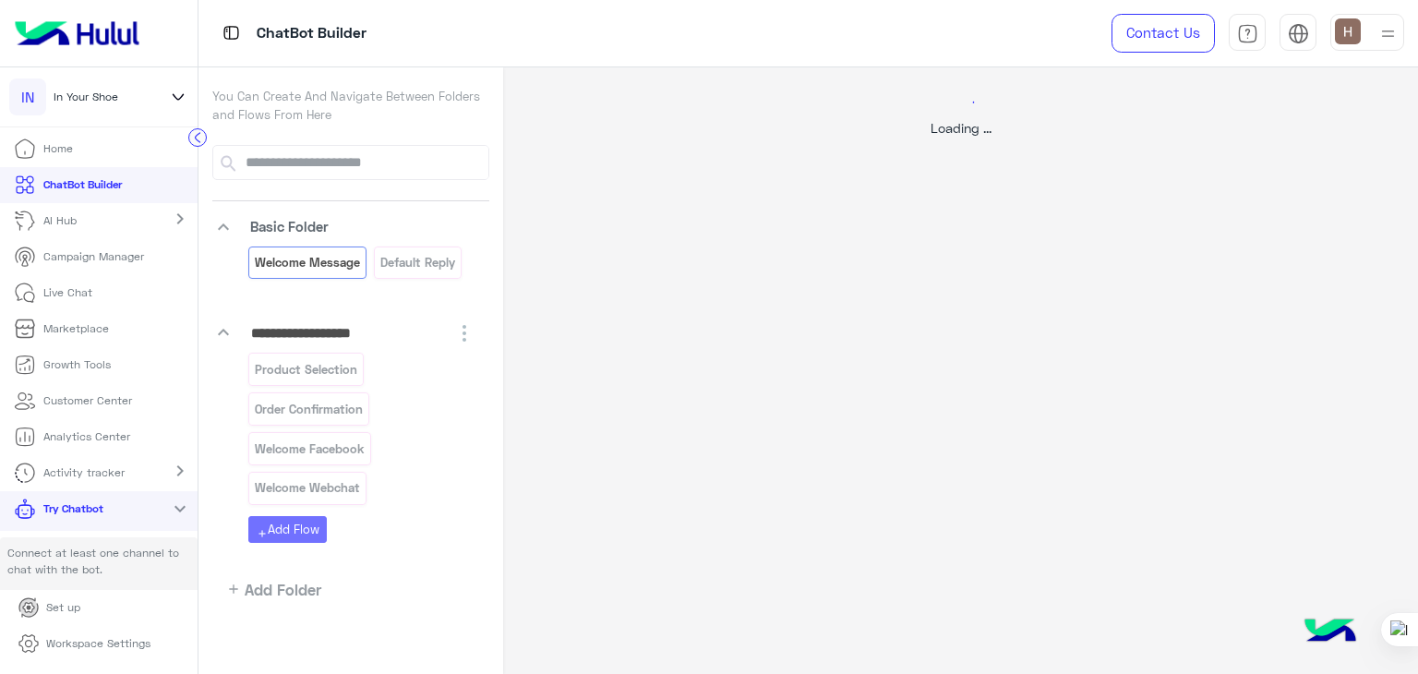
select select "*"
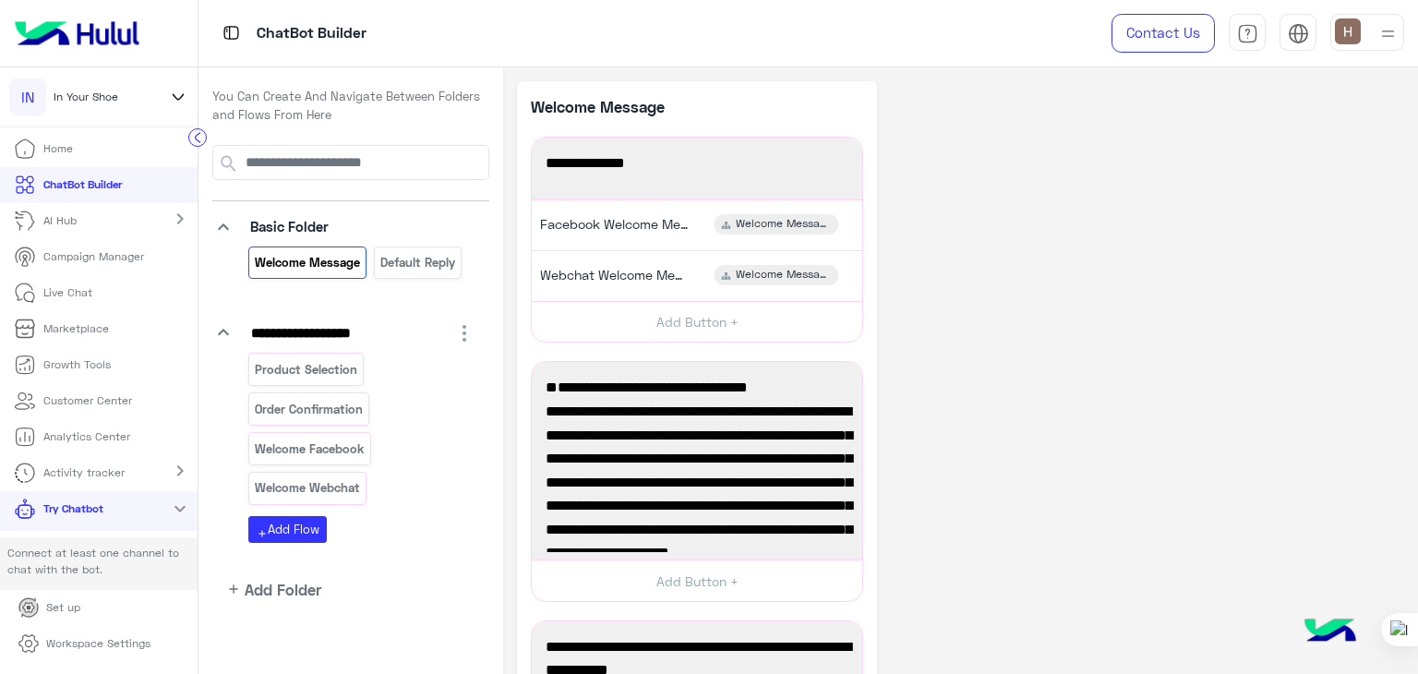
click at [66, 226] on p "AI Hub" at bounding box center [59, 220] width 33 height 17
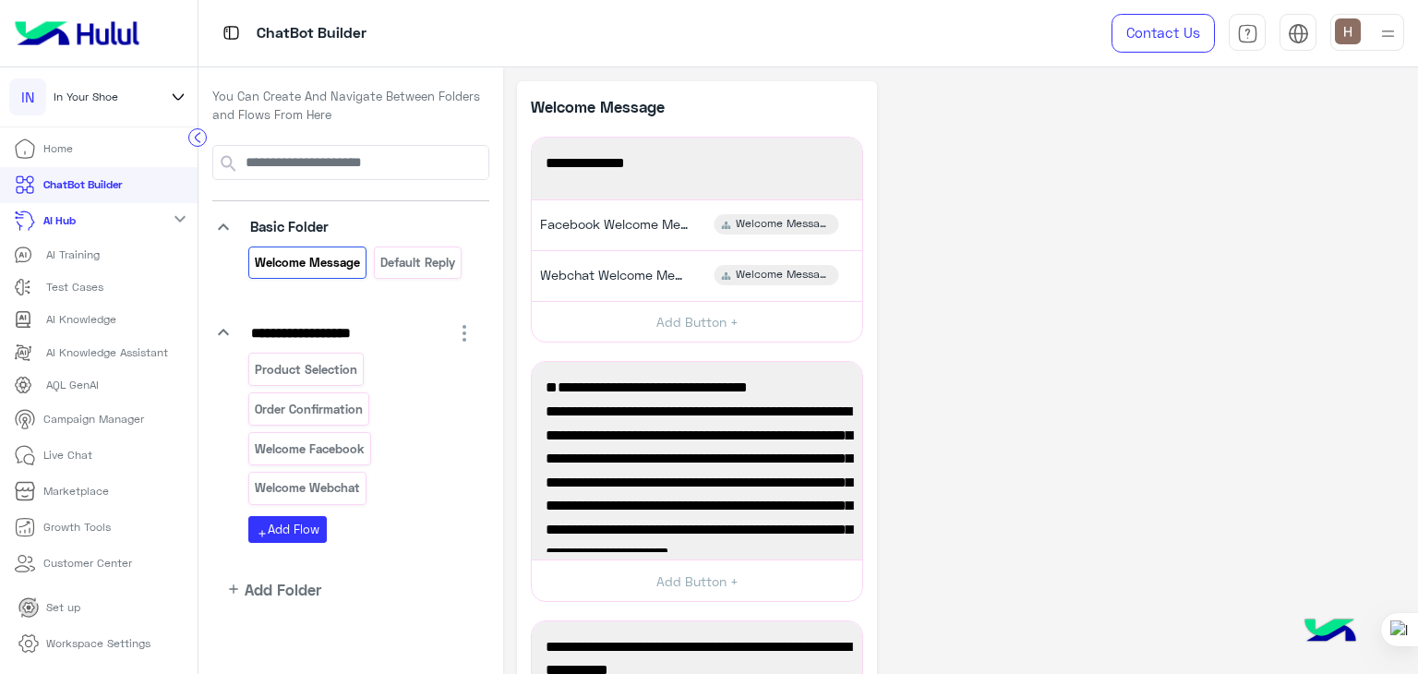
click at [75, 230] on link "AI Hub" at bounding box center [48, 221] width 96 height 36
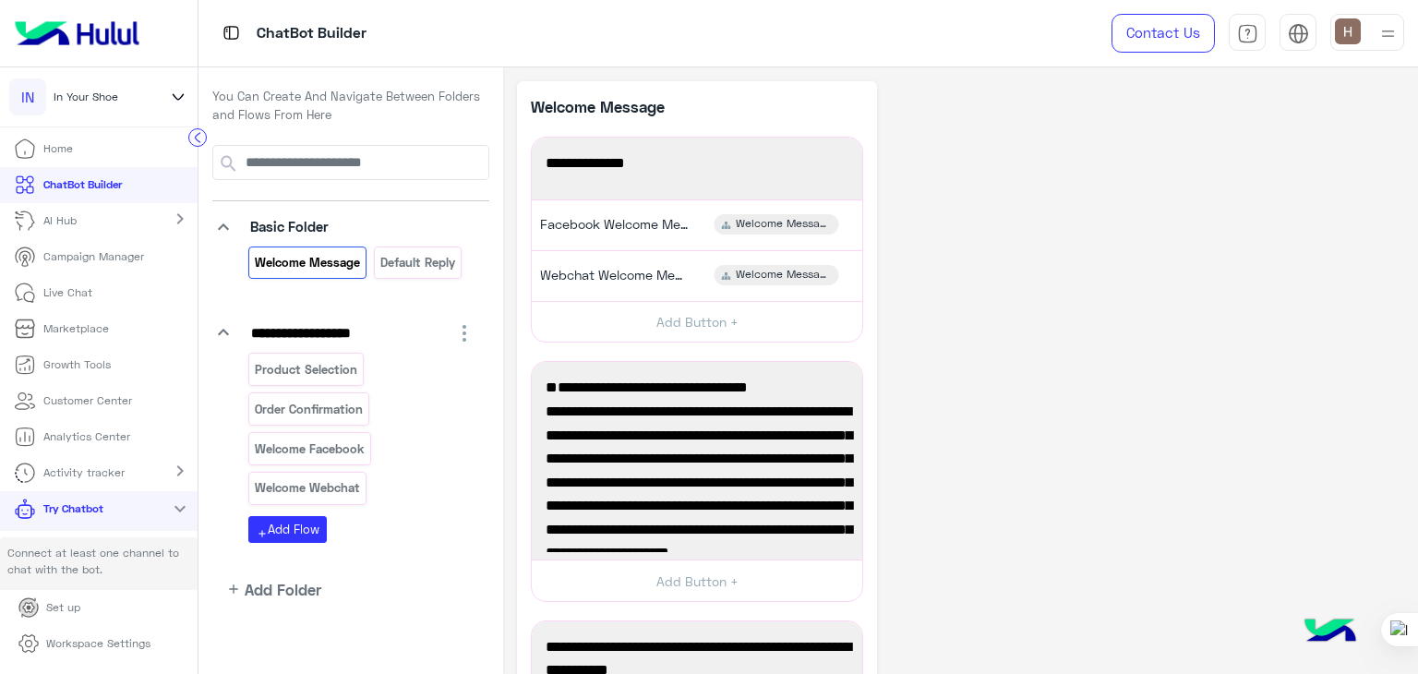
click at [91, 281] on link "Live Chat" at bounding box center [53, 293] width 106 height 36
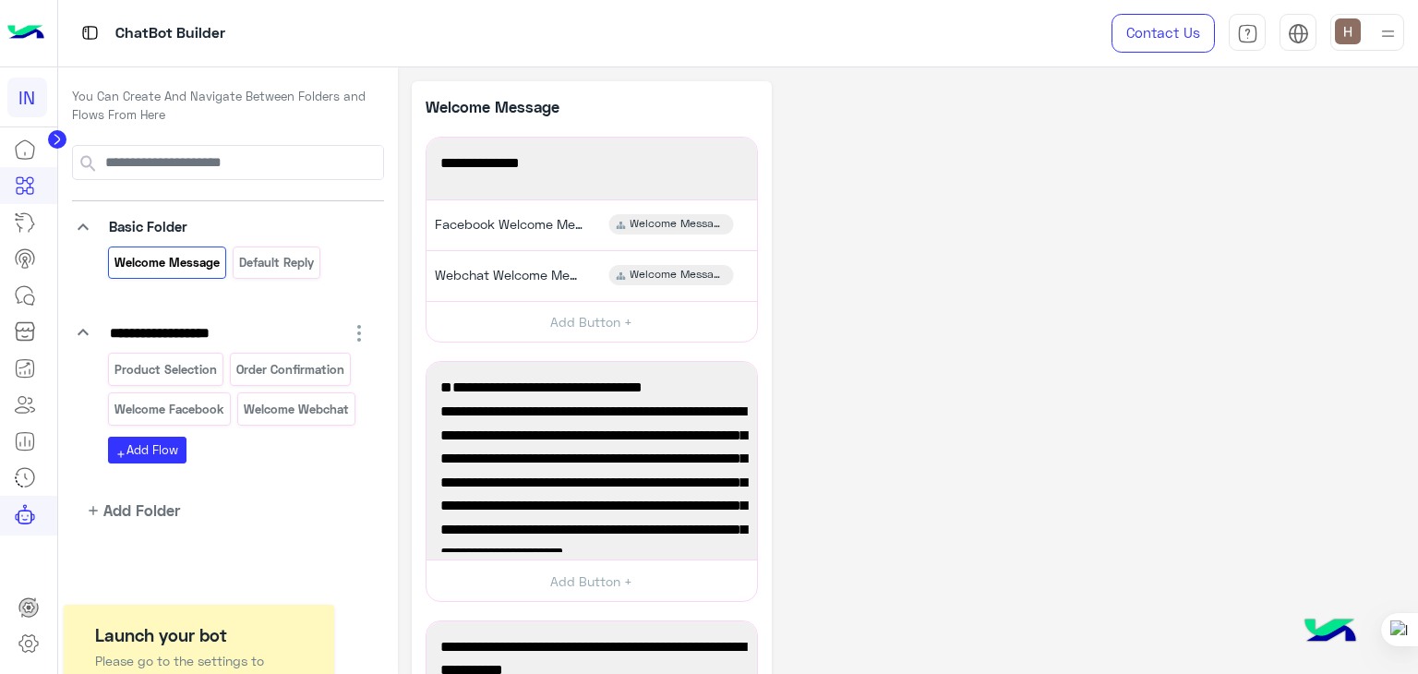
click at [54, 139] on icon at bounding box center [56, 139] width 5 height 9
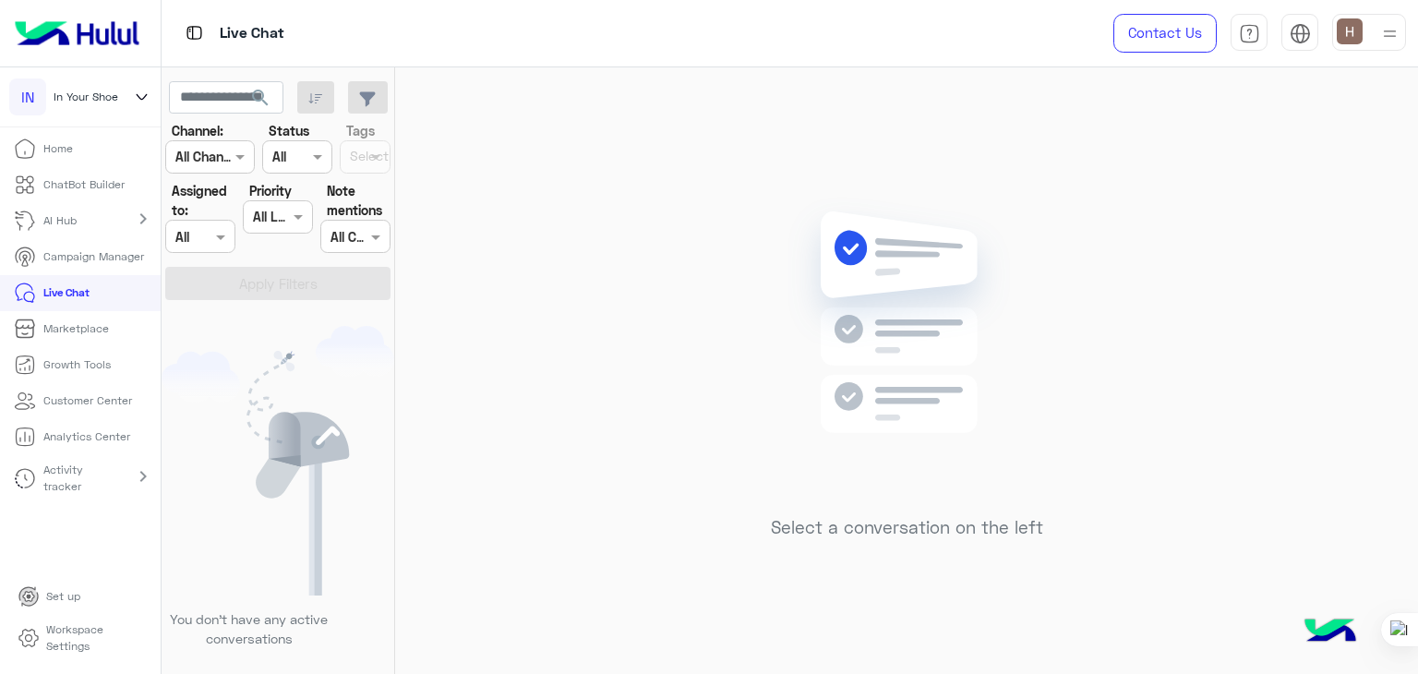
click at [62, 148] on p "Home" at bounding box center [58, 148] width 30 height 17
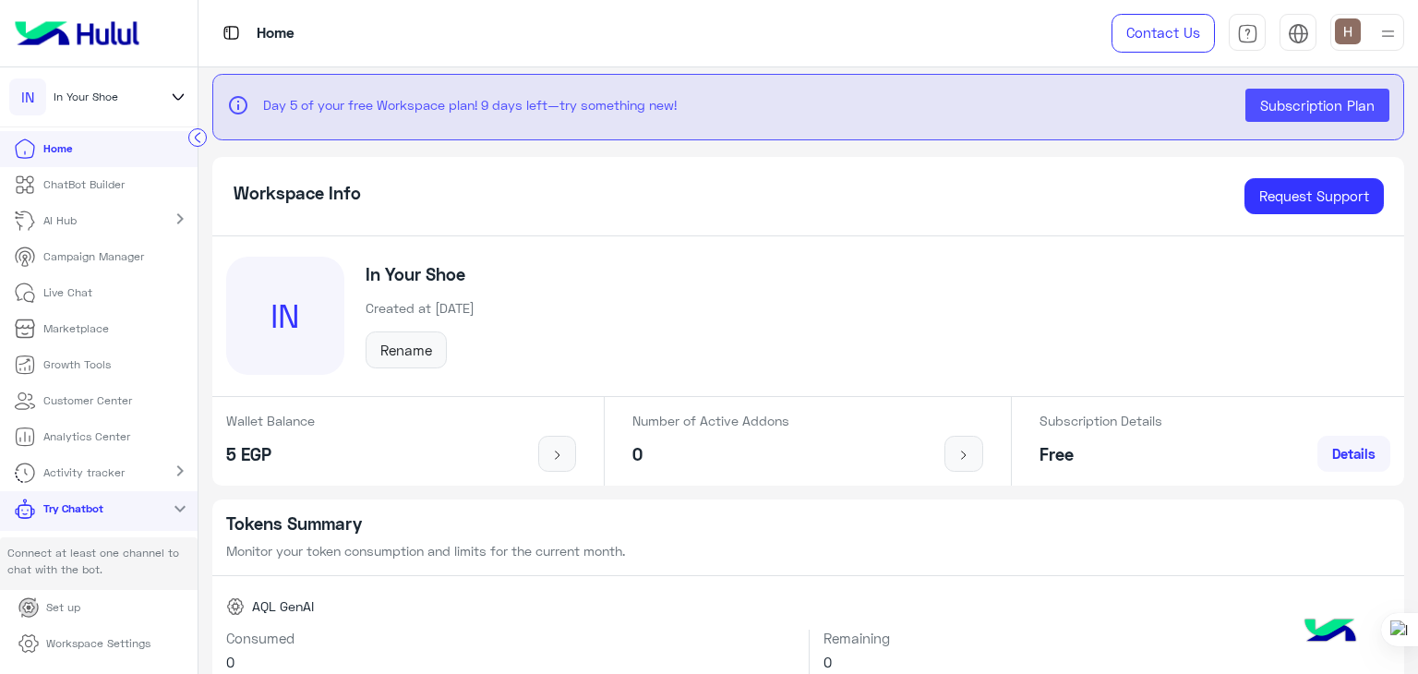
click at [284, 331] on div "IN" at bounding box center [285, 316] width 118 height 118
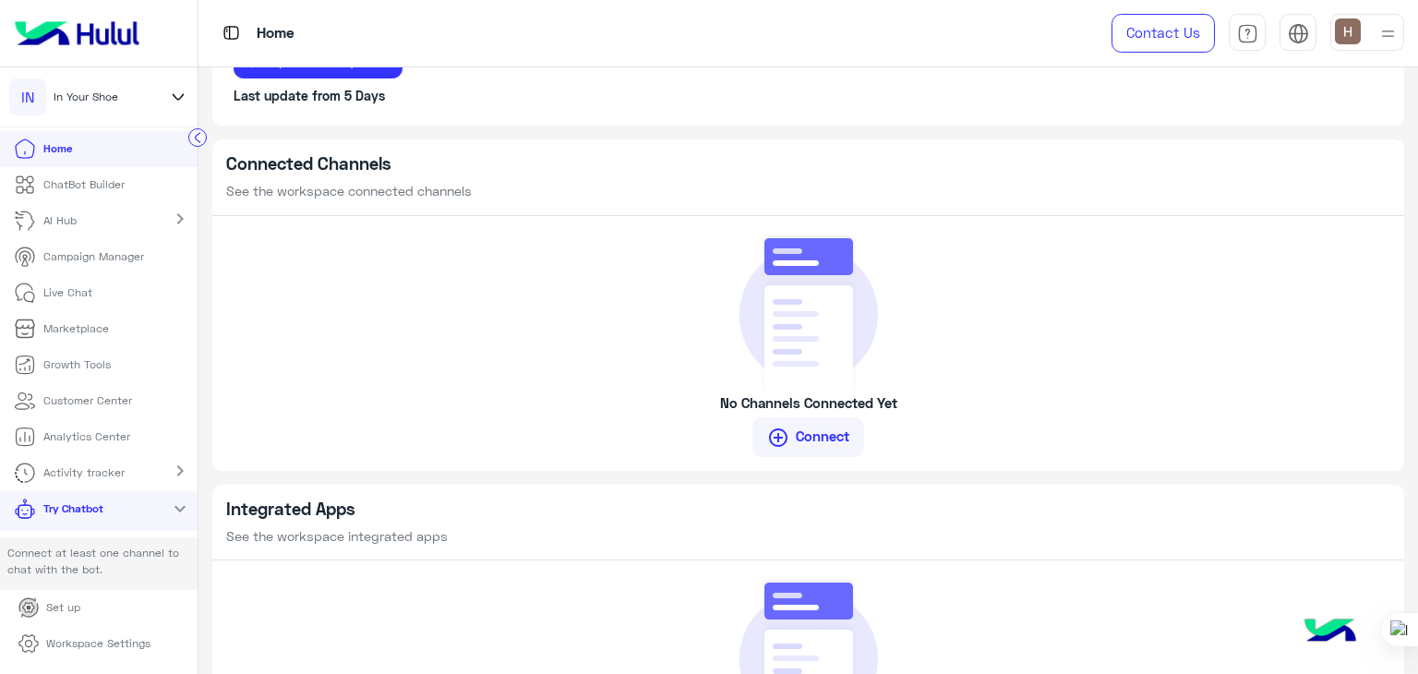
scroll to position [1178, 0]
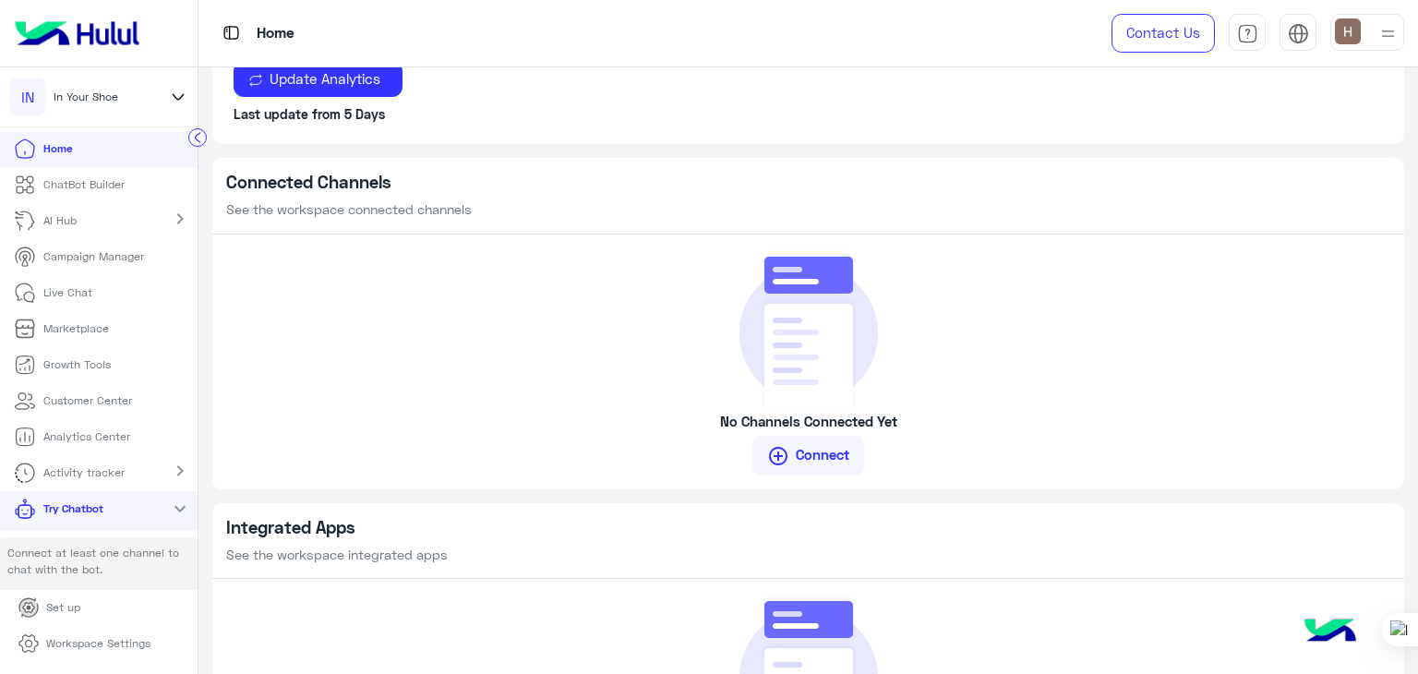
click at [783, 450] on span "control_point" at bounding box center [775, 456] width 30 height 22
click at [783, 456] on span "control_point" at bounding box center [775, 456] width 30 height 22
click at [767, 455] on span "control_point" at bounding box center [775, 456] width 30 height 22
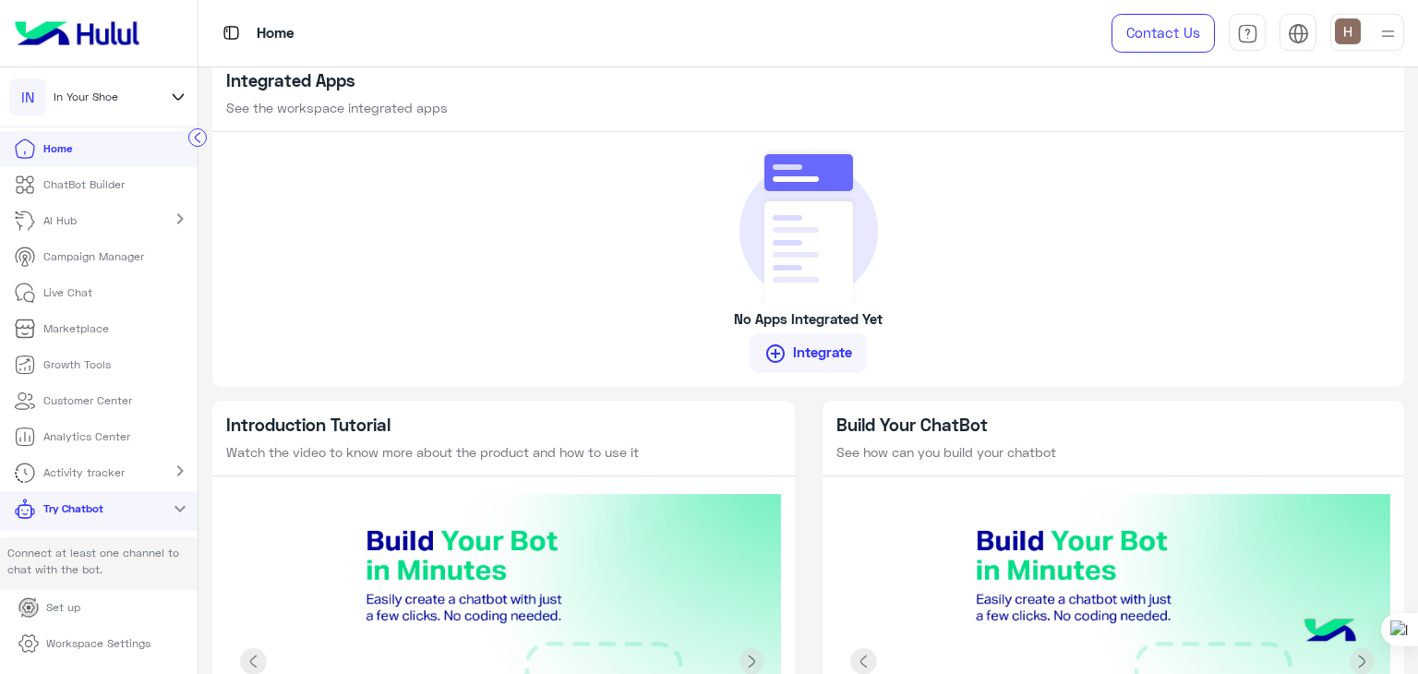
scroll to position [1789, 0]
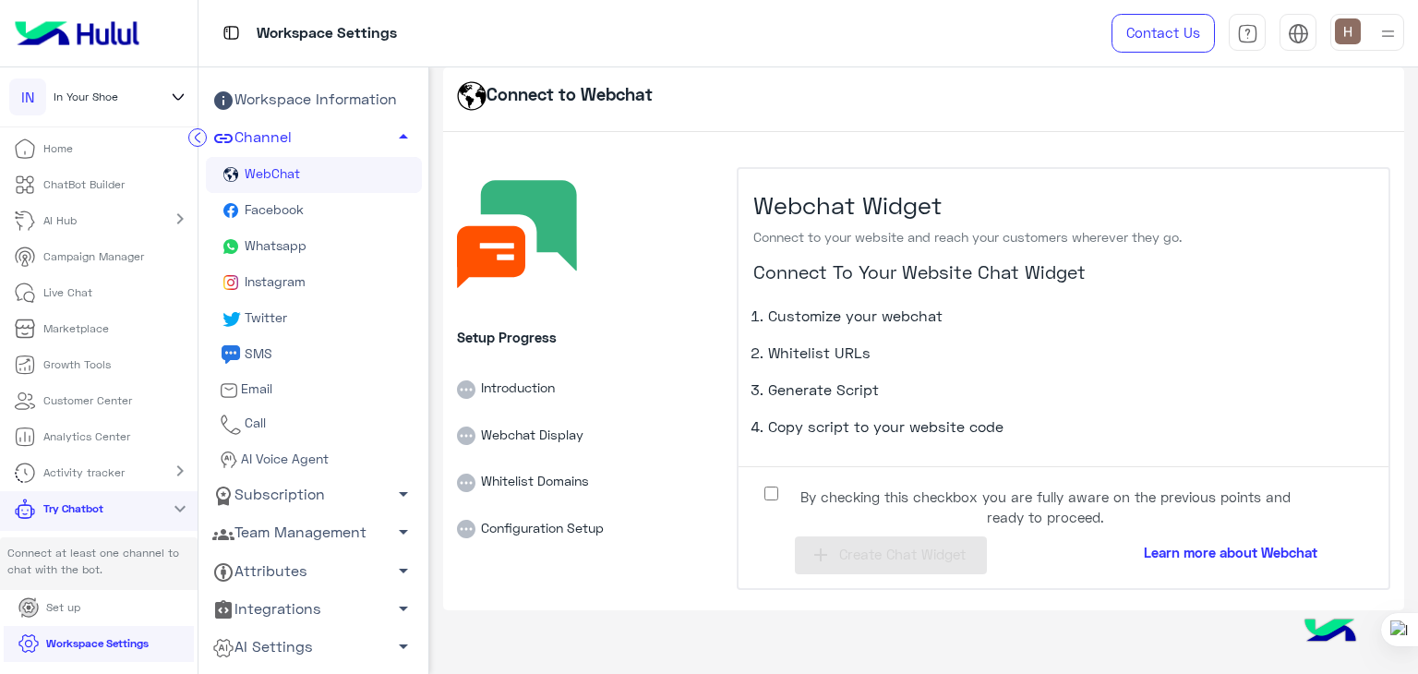
click at [759, 489] on label "By checking this checkbox you are fully aware on the previous points and ready …" at bounding box center [1030, 502] width 554 height 42
click at [856, 558] on span "Create Chat Widget" at bounding box center [902, 553] width 126 height 17
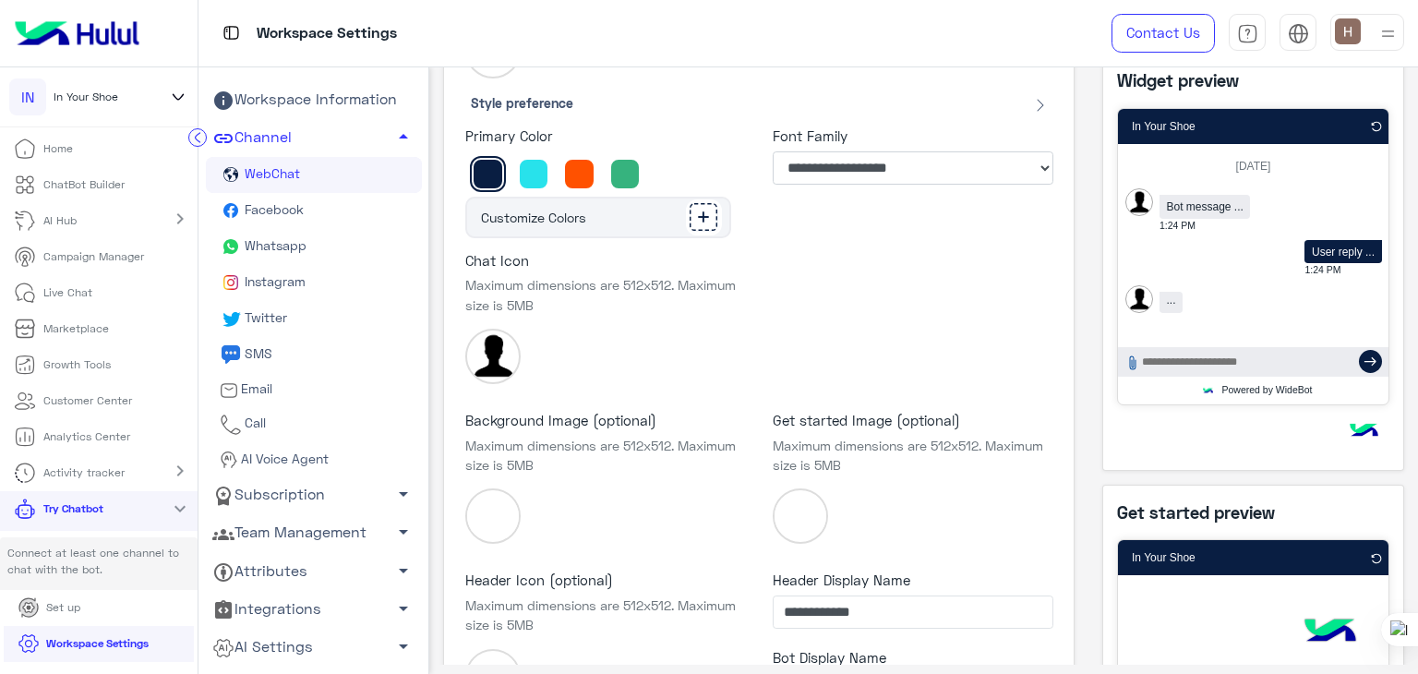
scroll to position [521, 0]
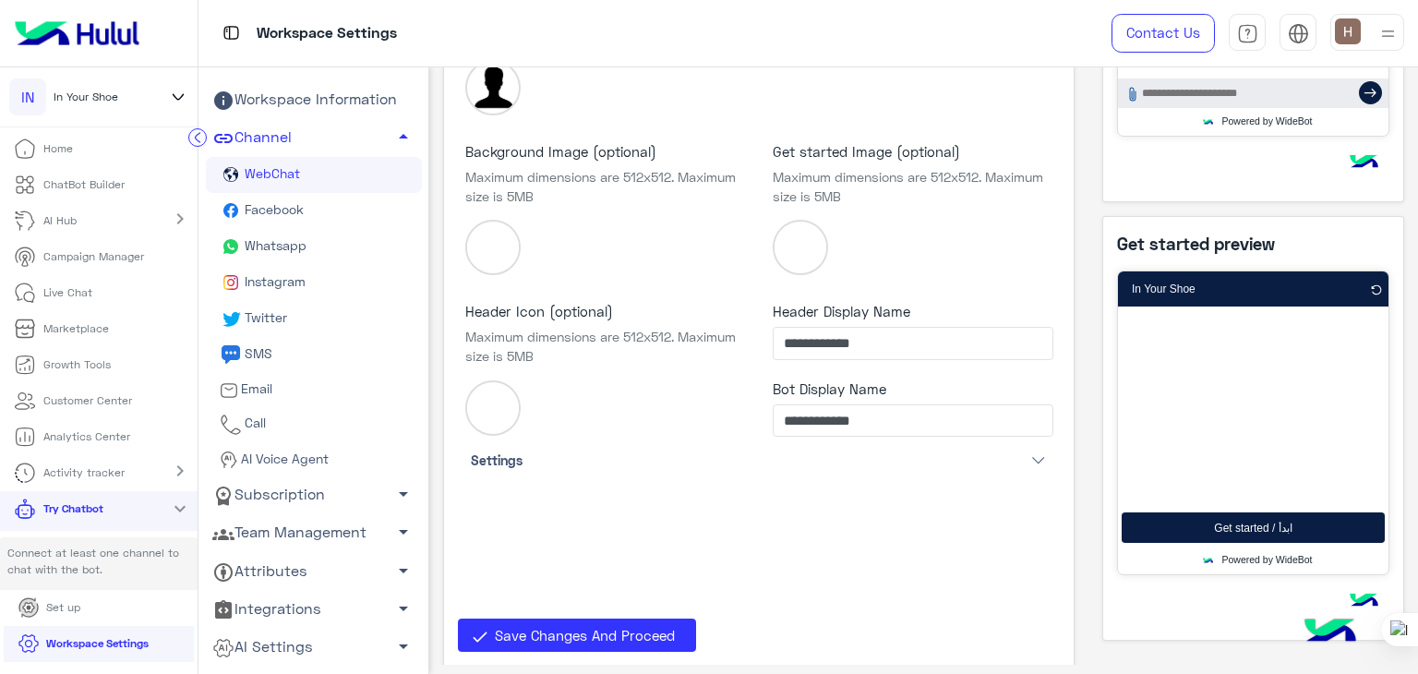
click at [1362, 284] on div "In Your Shoe" at bounding box center [1253, 288] width 270 height 35
click at [113, 191] on p "ChatBot Builder" at bounding box center [83, 184] width 81 height 17
click at [110, 184] on p "ChatBot Builder" at bounding box center [83, 184] width 81 height 17
click at [100, 184] on p "ChatBot Builder" at bounding box center [83, 184] width 81 height 17
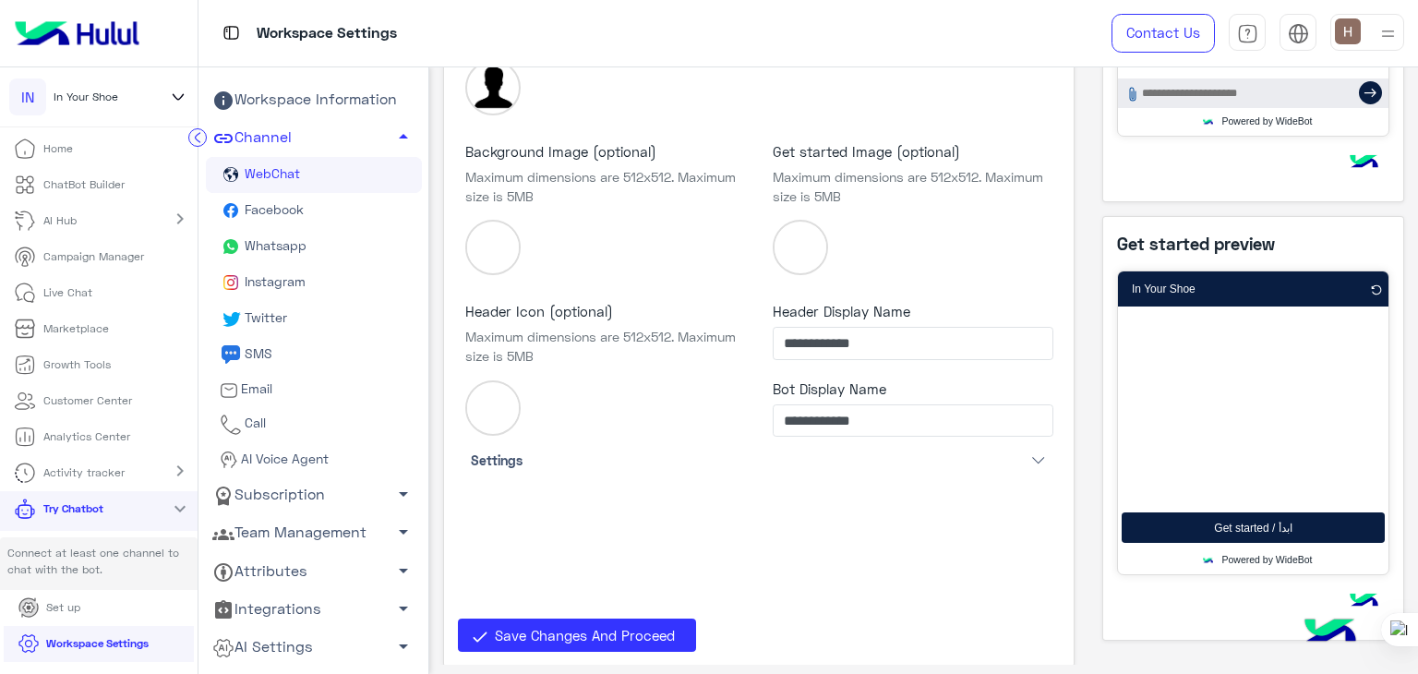
click at [100, 184] on p "ChatBot Builder" at bounding box center [83, 184] width 81 height 17
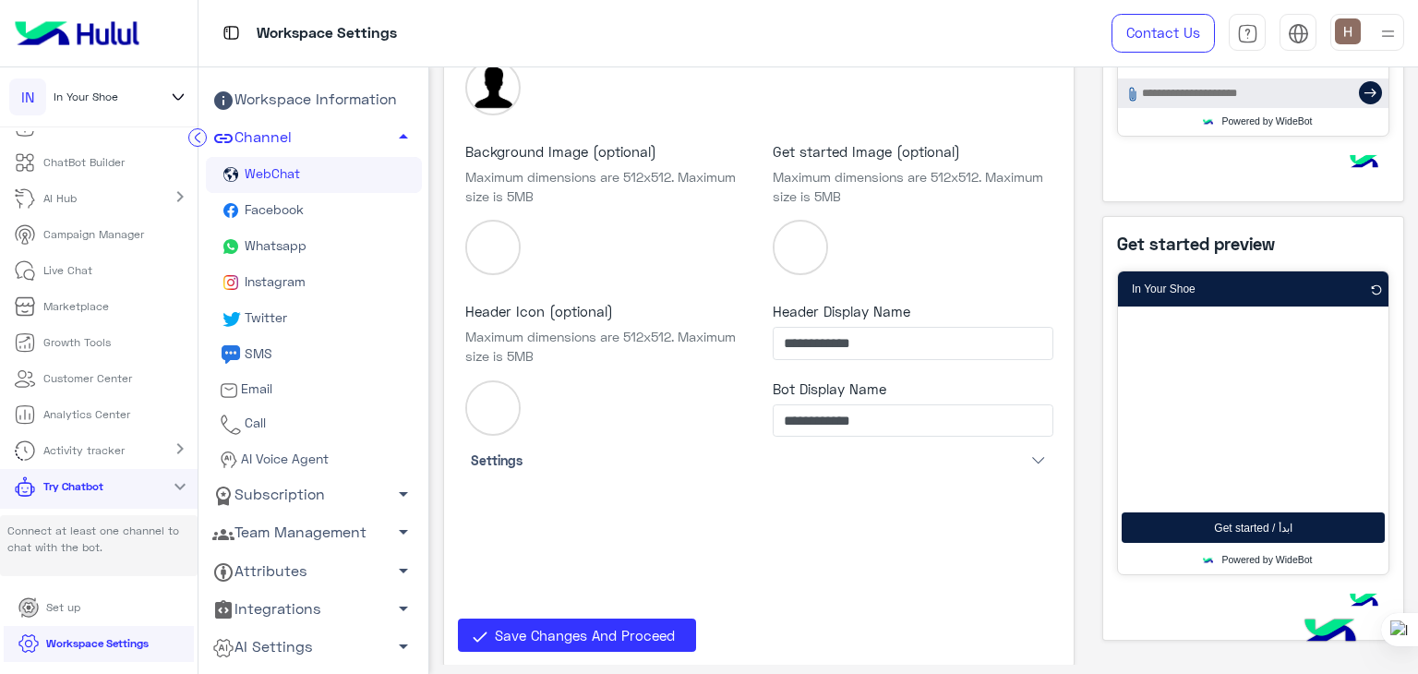
scroll to position [0, 0]
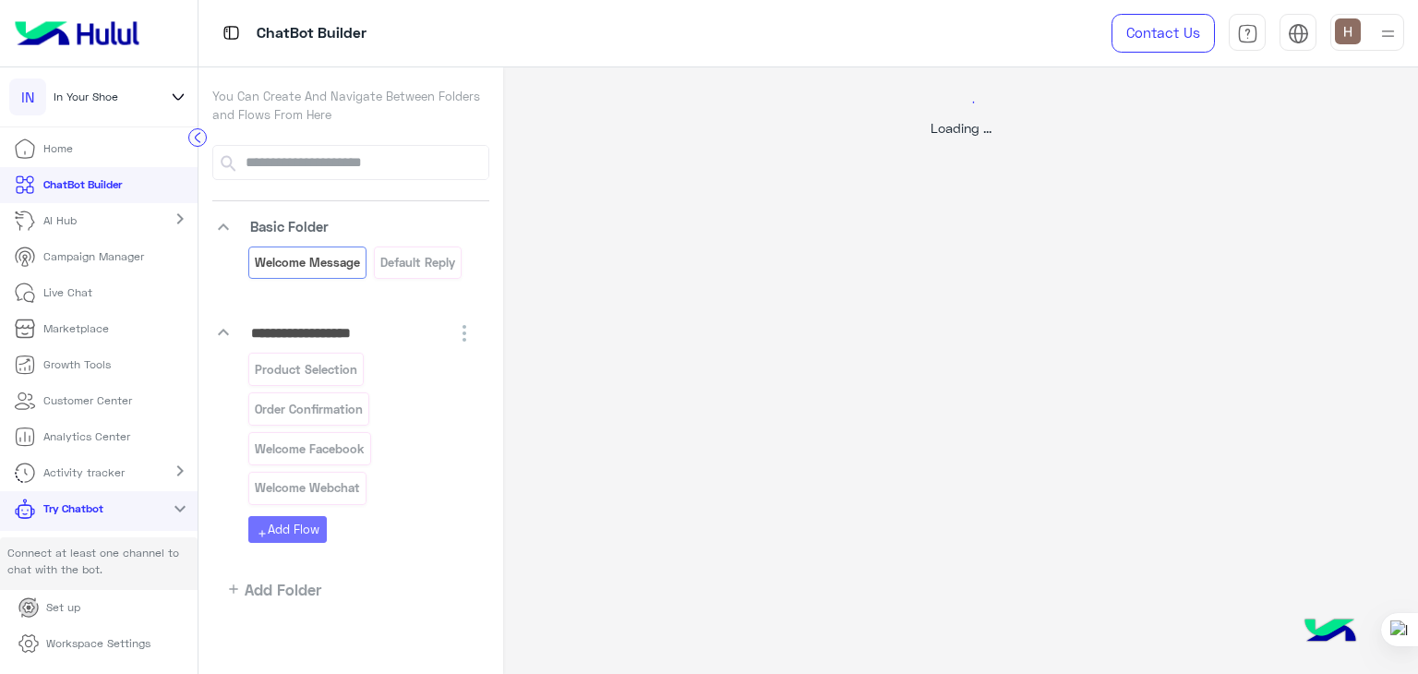
select select "*"
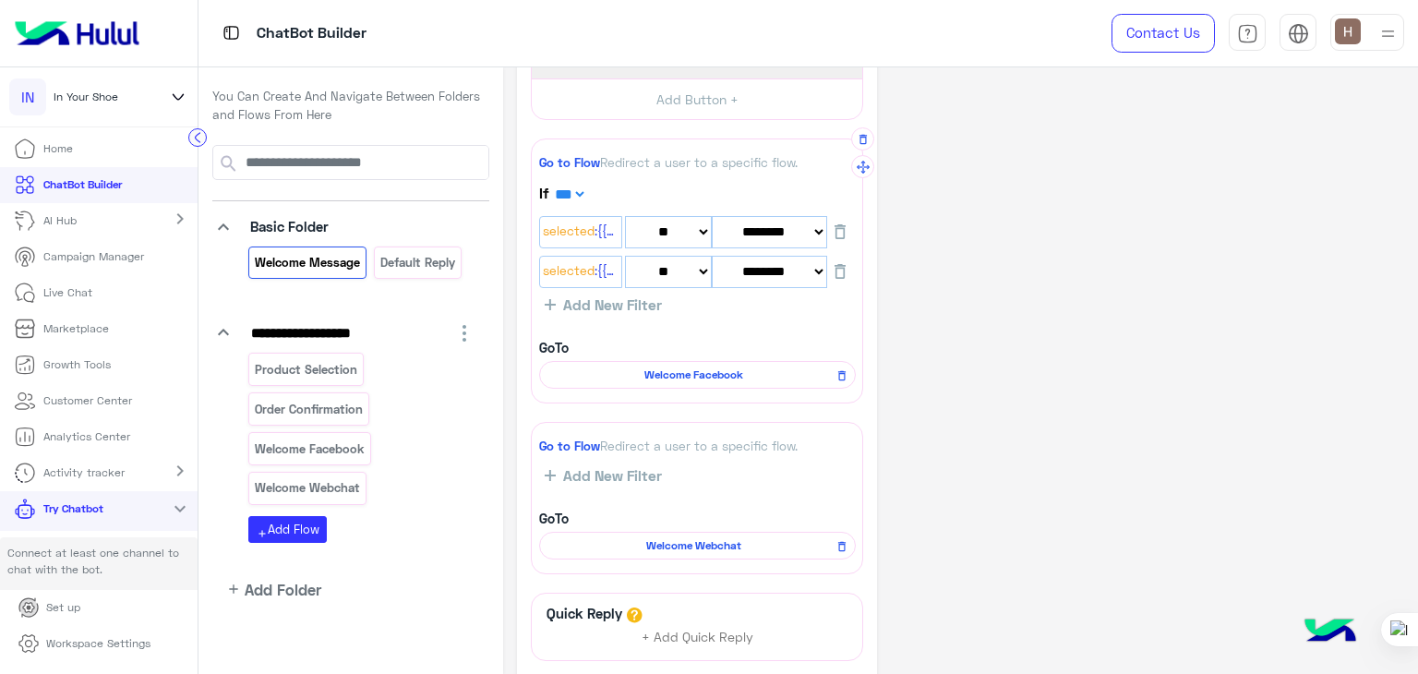
scroll to position [637, 0]
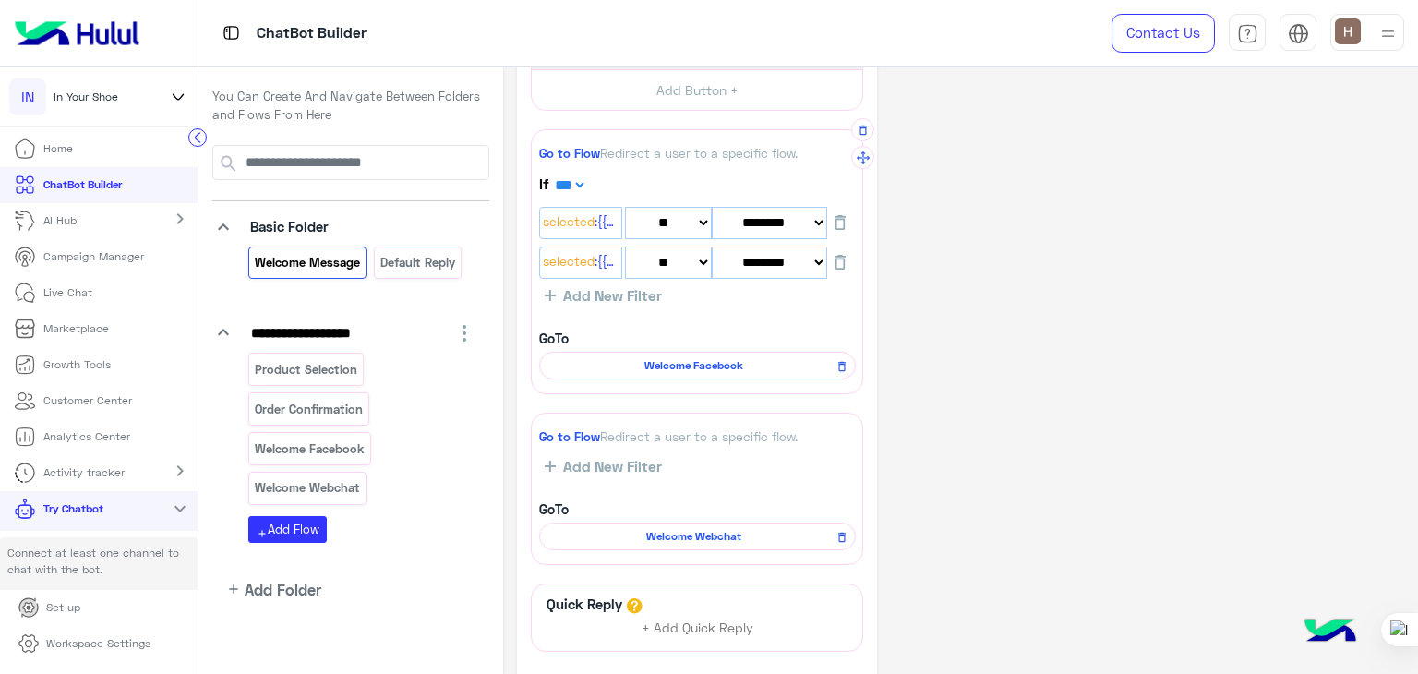
click at [657, 357] on span "Welcome Facebook" at bounding box center [694, 365] width 290 height 17
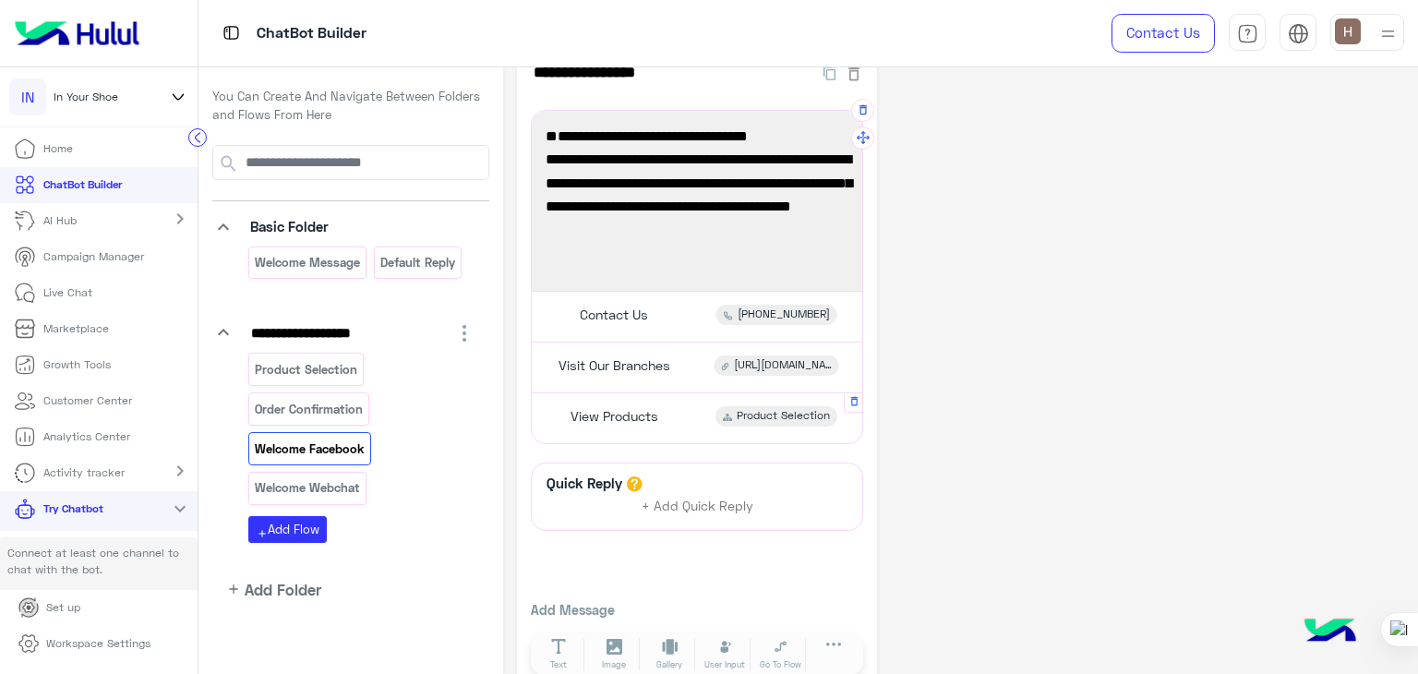
scroll to position [41, 0]
click at [776, 415] on span "Product Selection" at bounding box center [782, 416] width 93 height 17
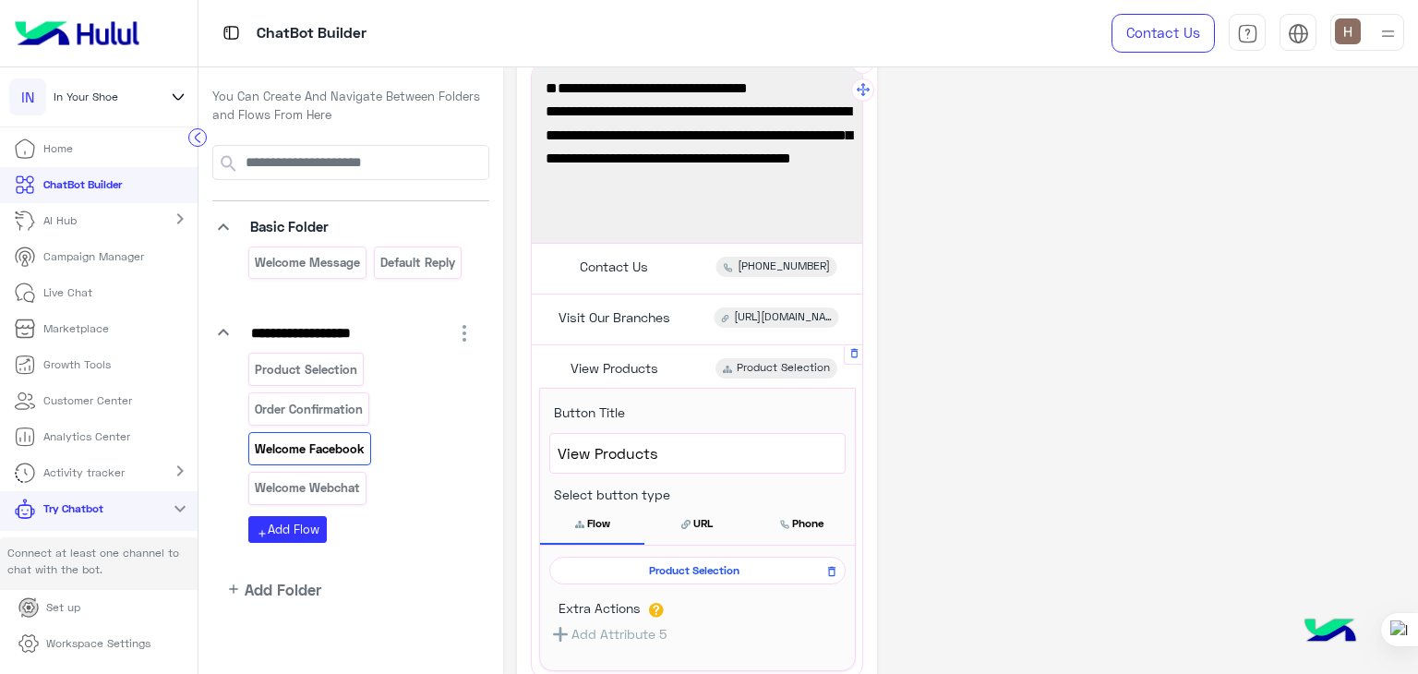
scroll to position [187, 0]
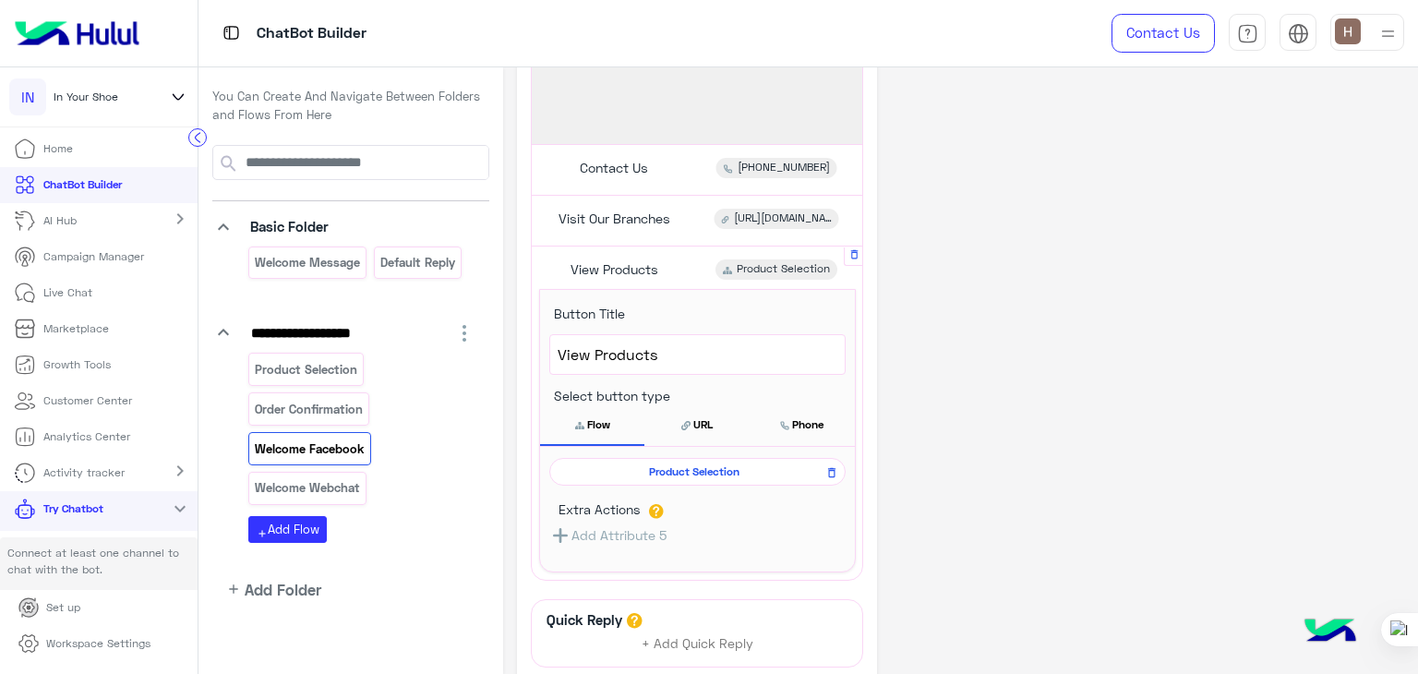
click at [639, 463] on span "Product Selection" at bounding box center [693, 471] width 269 height 17
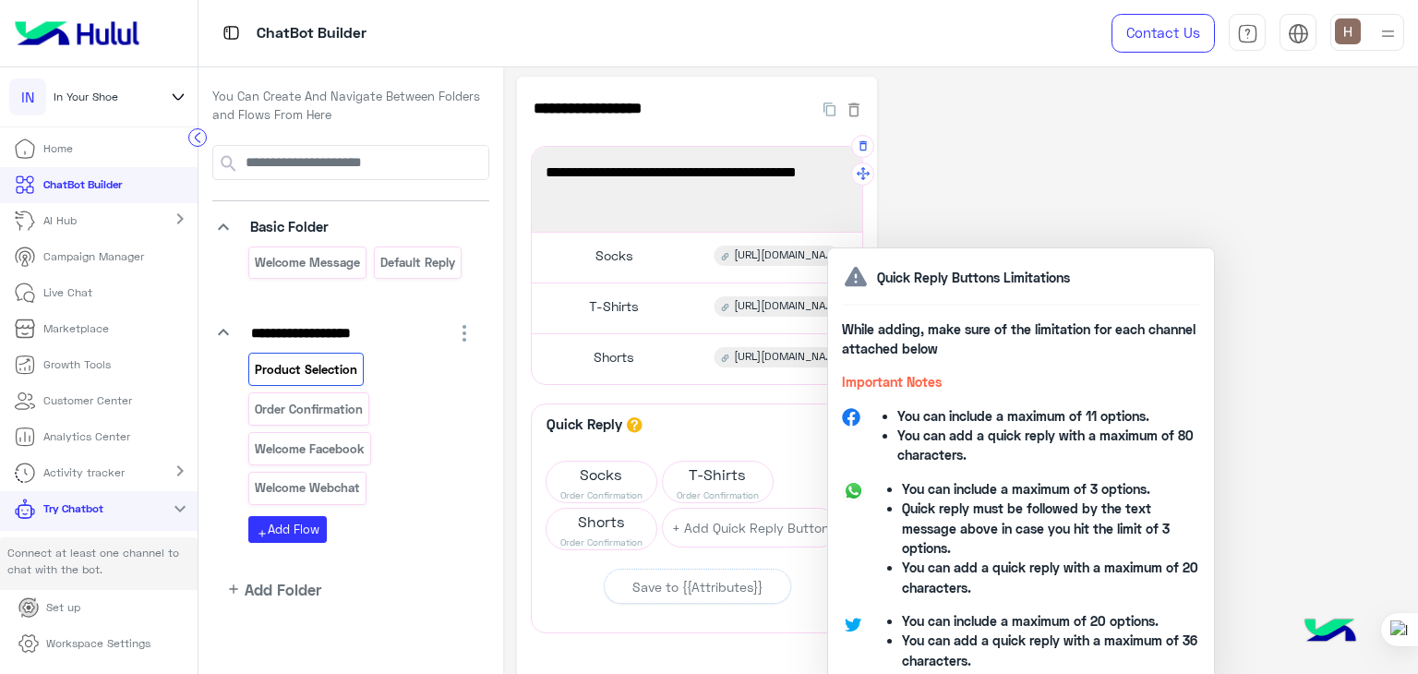
scroll to position [4, 0]
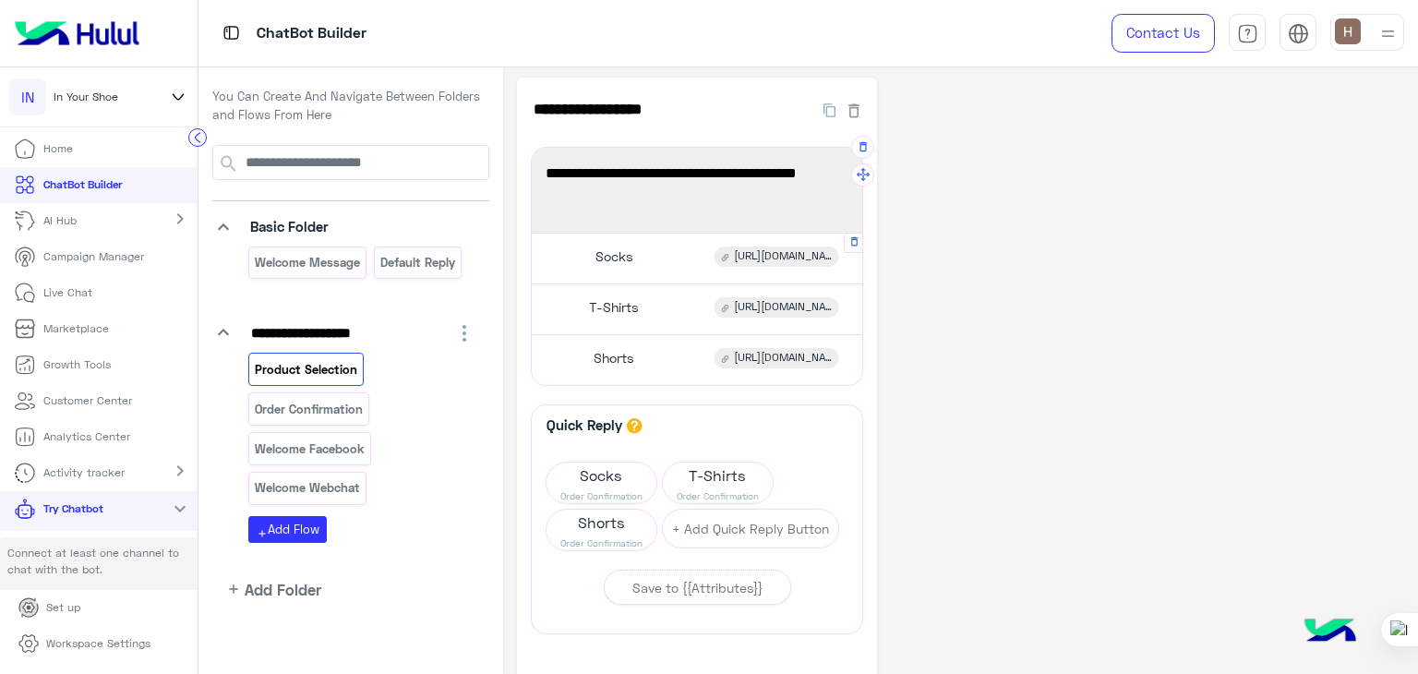
click at [647, 272] on div "Socks https://inyourshoe.com/collections/all-socks" at bounding box center [697, 258] width 317 height 36
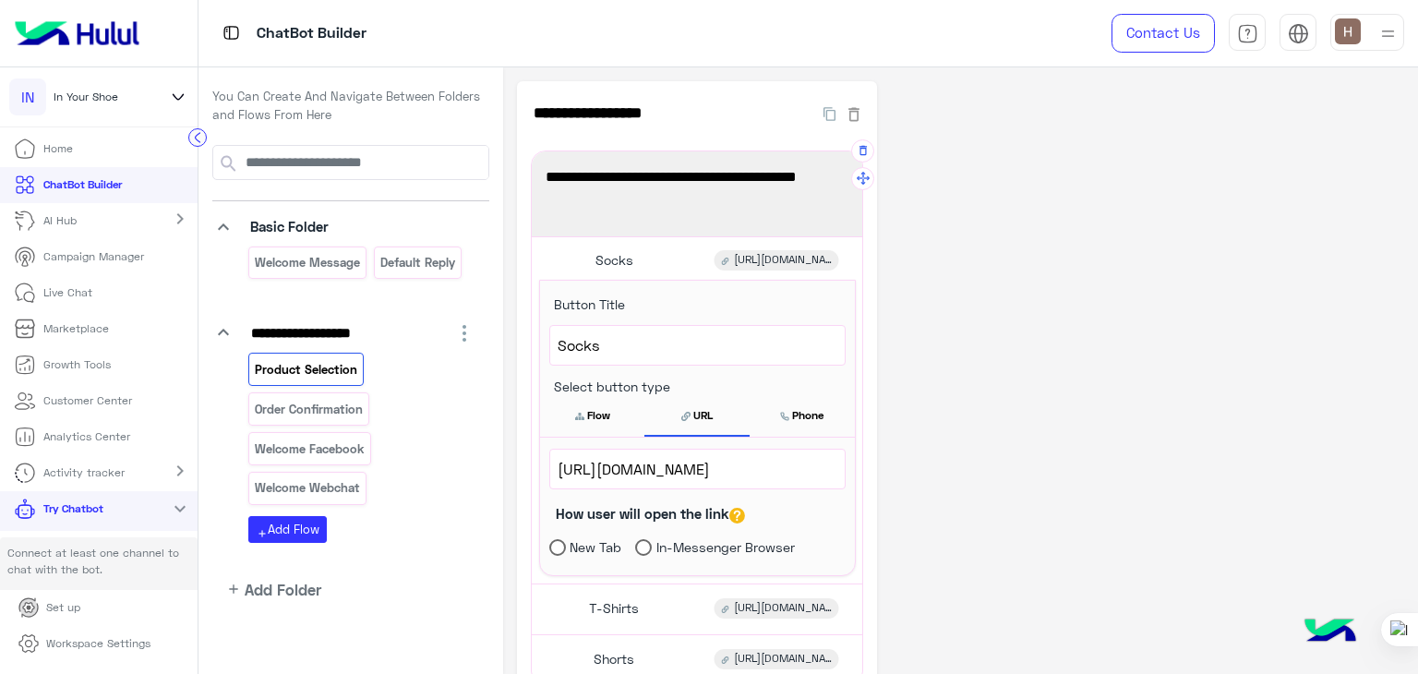
scroll to position [69, 0]
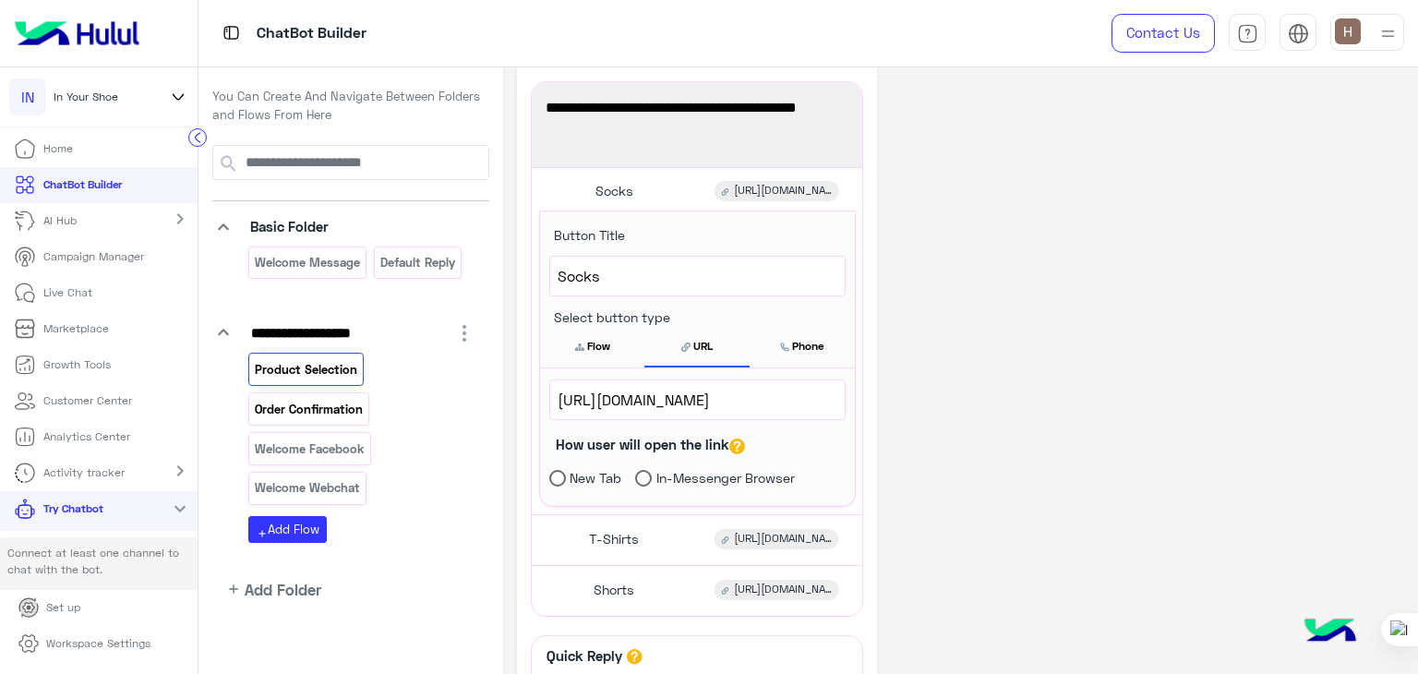
click at [332, 420] on div "Order Confirmation" at bounding box center [308, 408] width 121 height 32
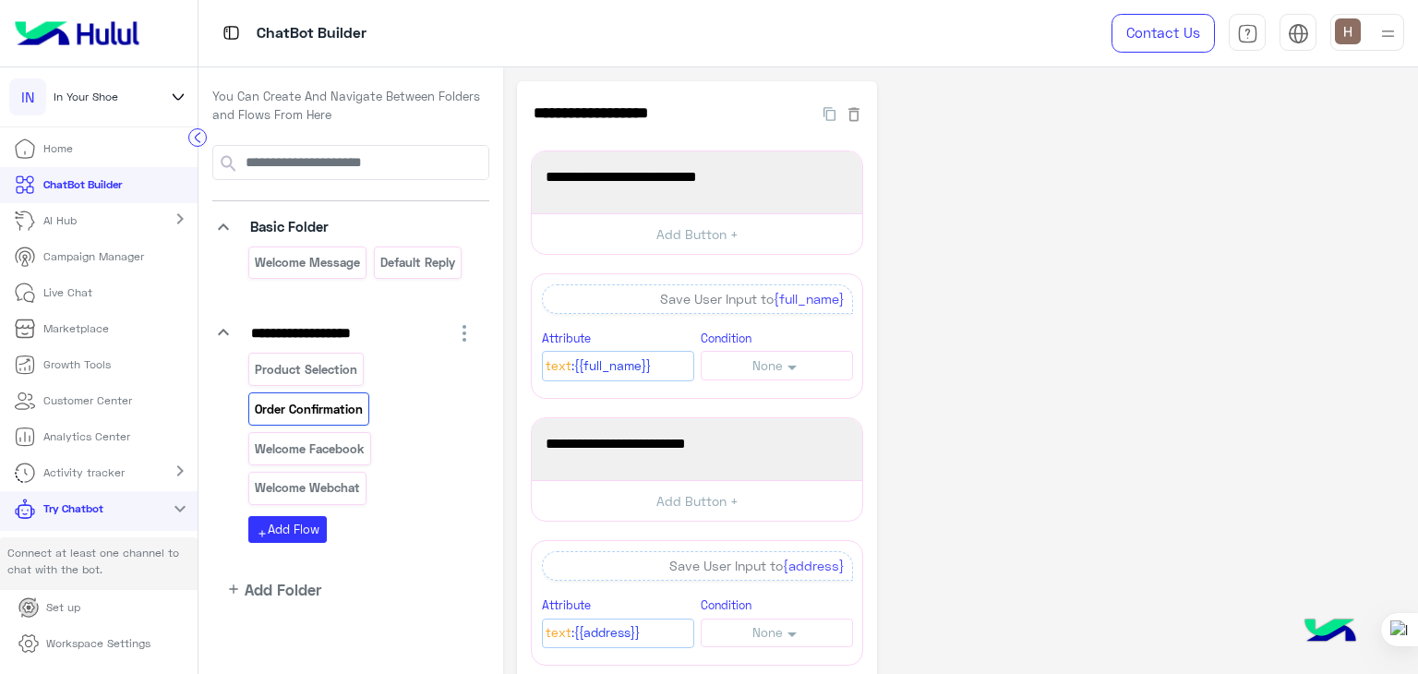
scroll to position [22, 0]
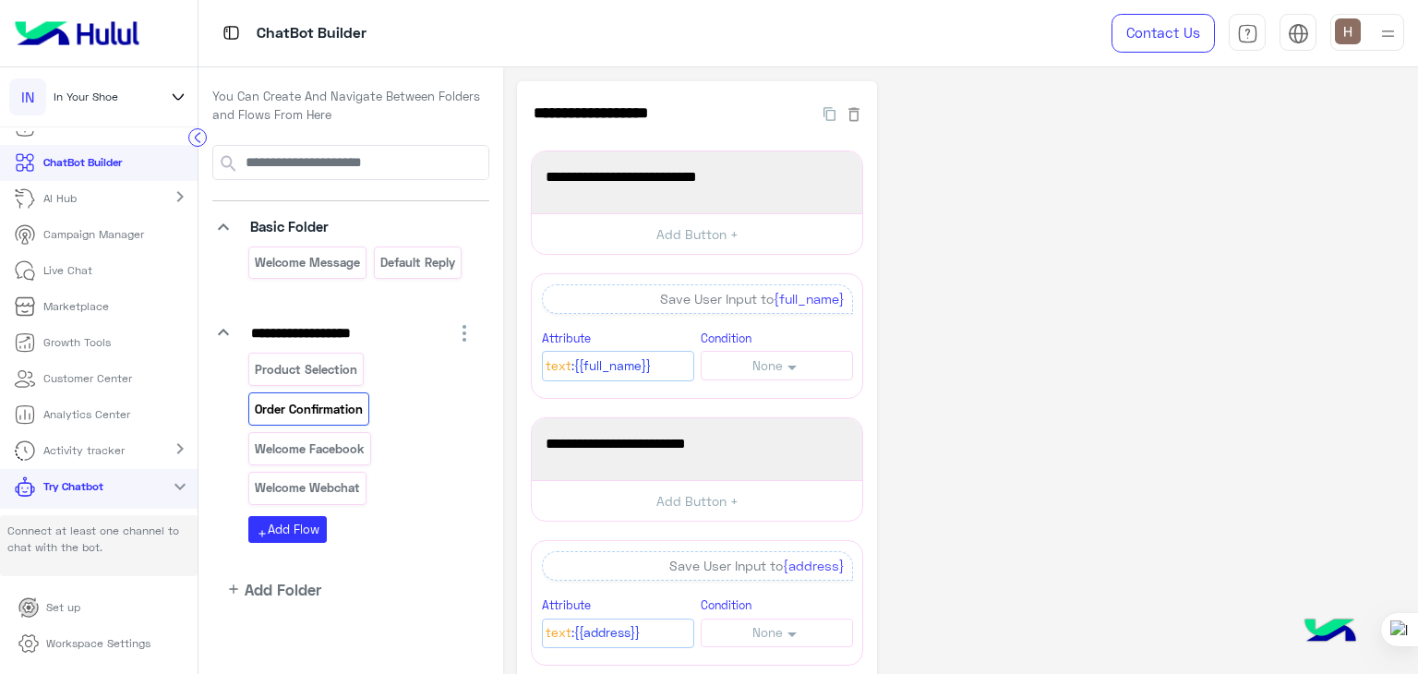
click at [74, 657] on link "Workspace Settings" at bounding box center [85, 644] width 162 height 36
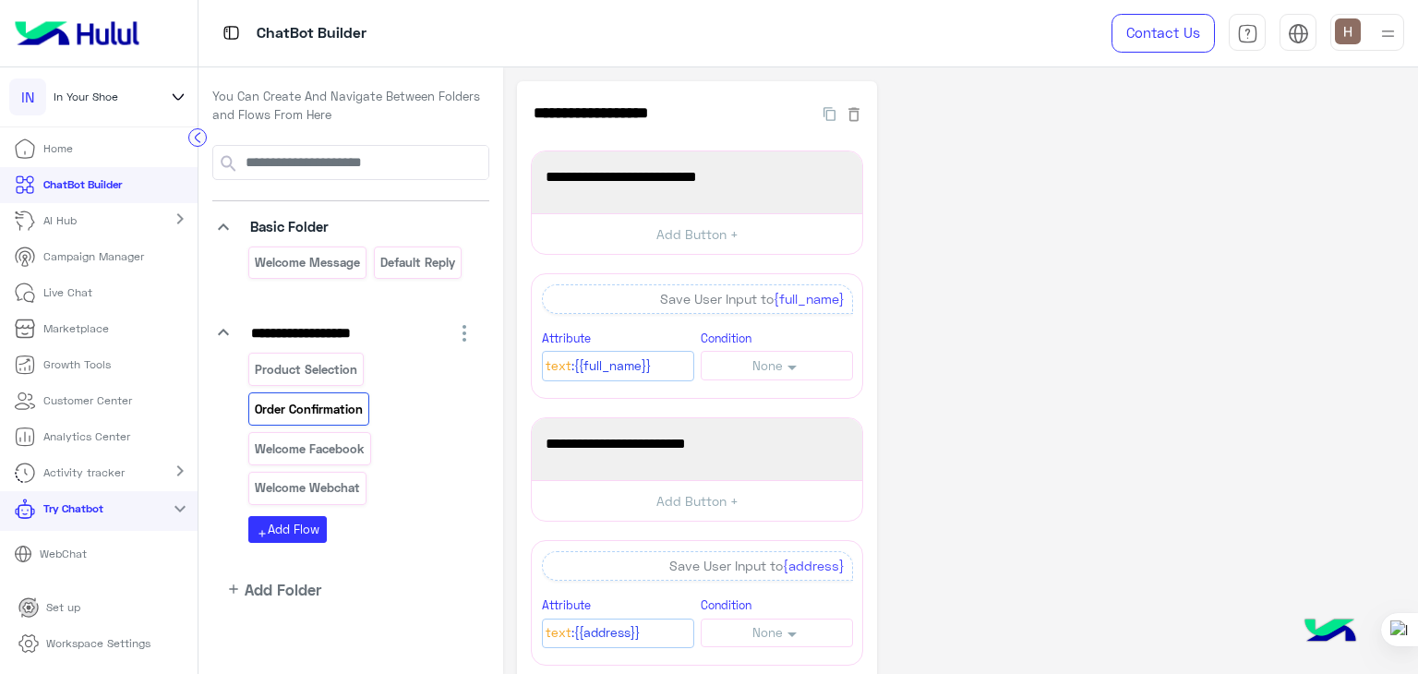
scroll to position [0, 0]
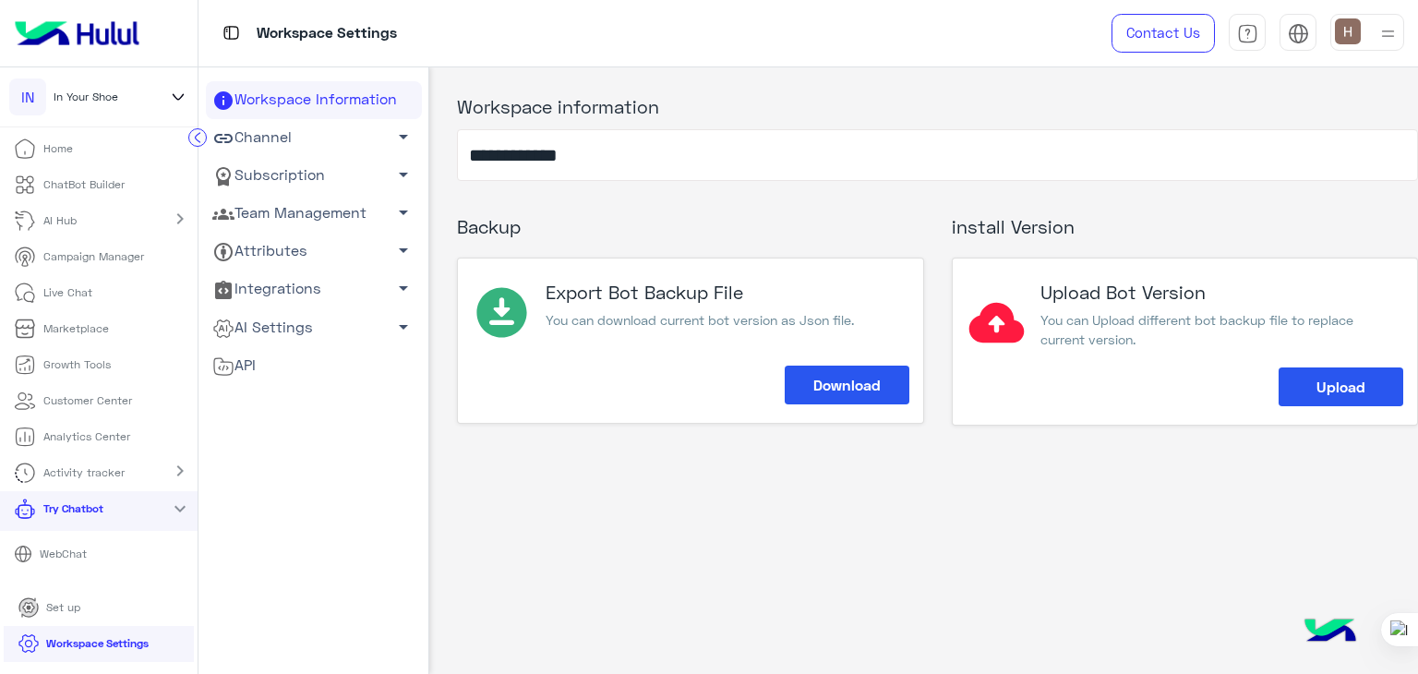
click at [332, 213] on link "Team Management arrow_drop_down" at bounding box center [314, 214] width 216 height 38
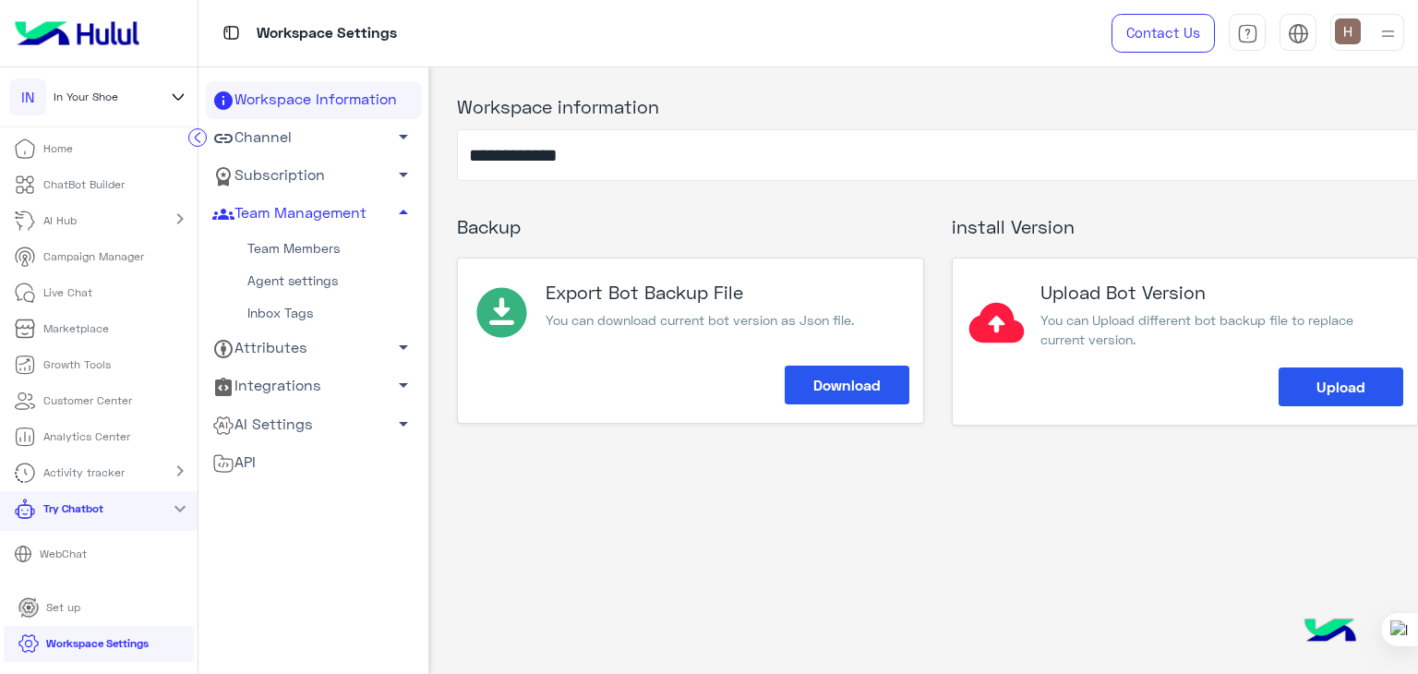
click at [322, 252] on link "Team Members" at bounding box center [314, 249] width 216 height 32
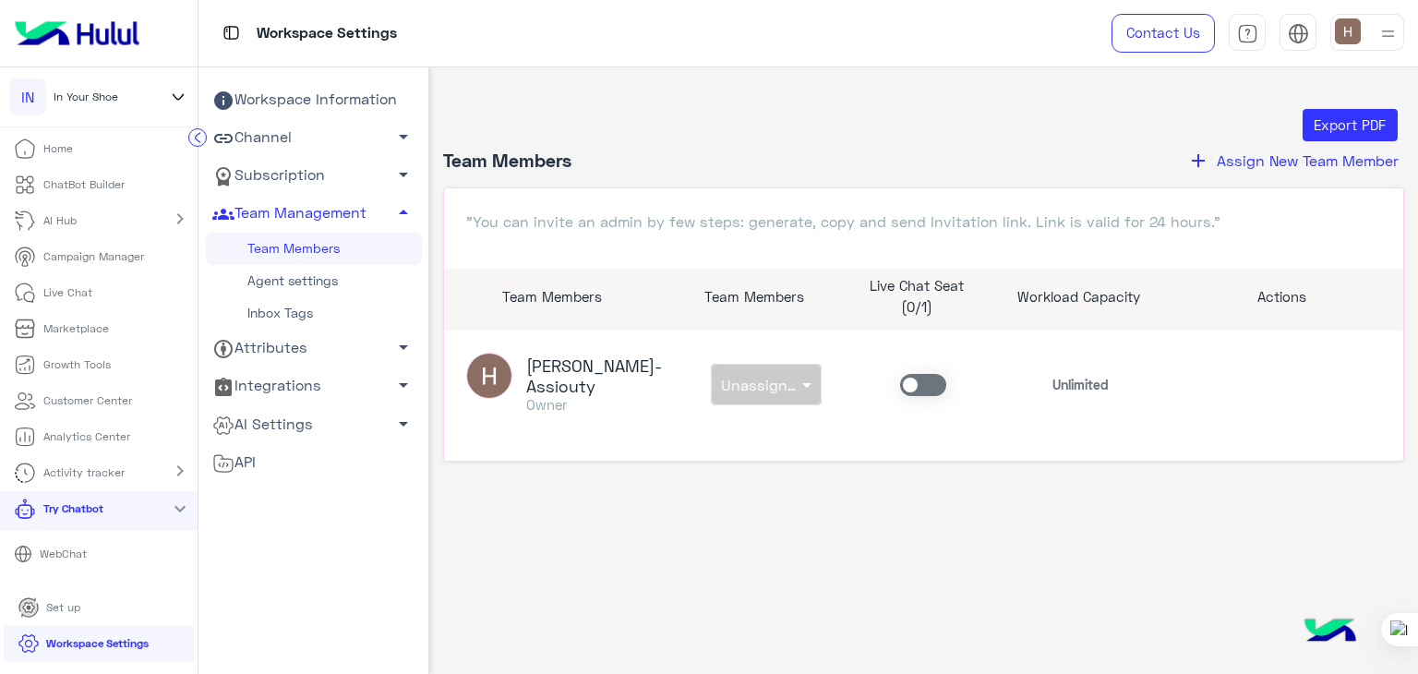
click at [1041, 130] on div "Export PDF" at bounding box center [923, 125] width 947 height 33
click at [78, 293] on p "Live Chat" at bounding box center [67, 292] width 49 height 17
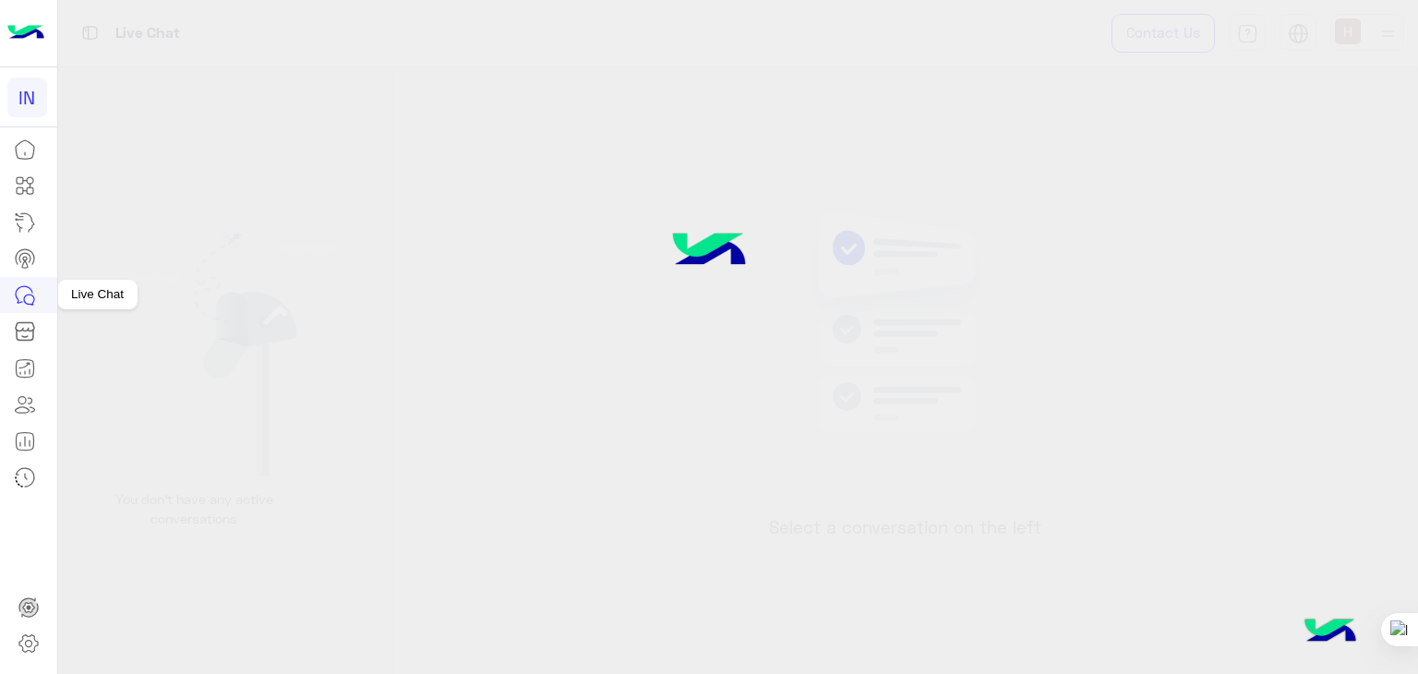
click at [31, 288] on icon at bounding box center [25, 295] width 22 height 22
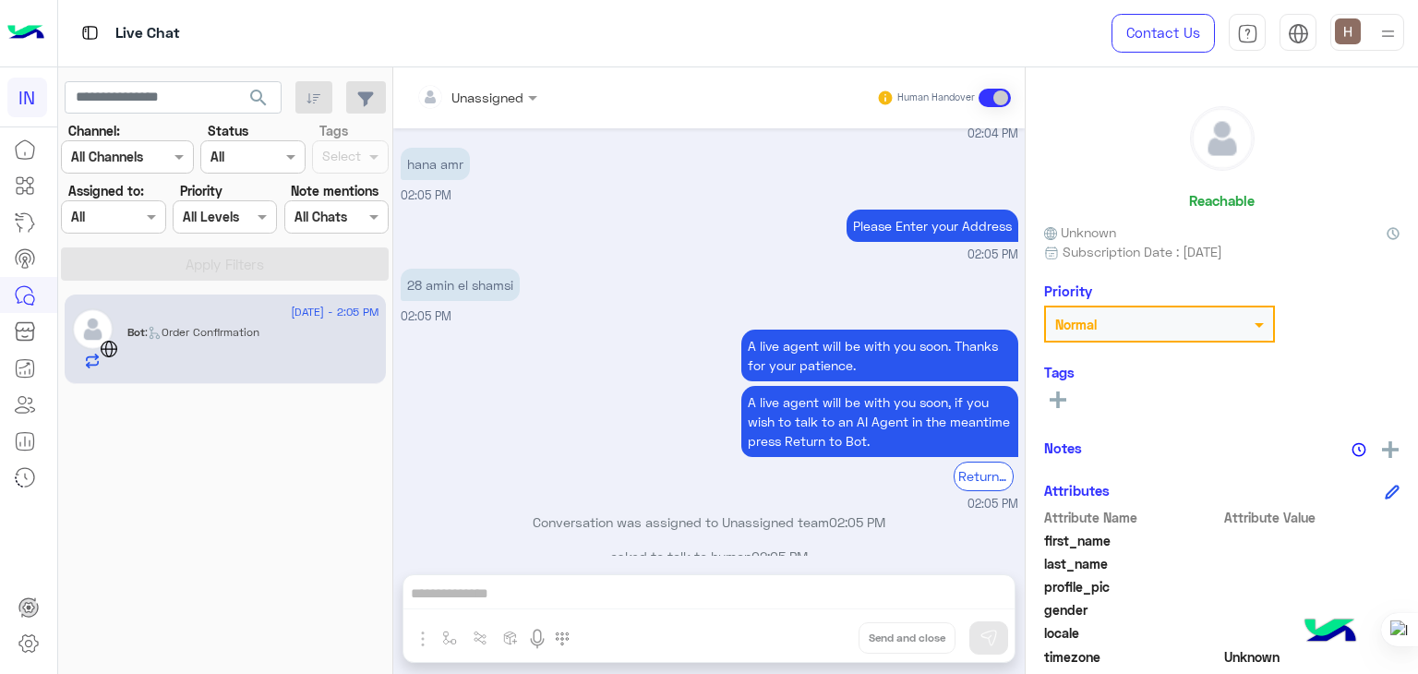
scroll to position [1185, 0]
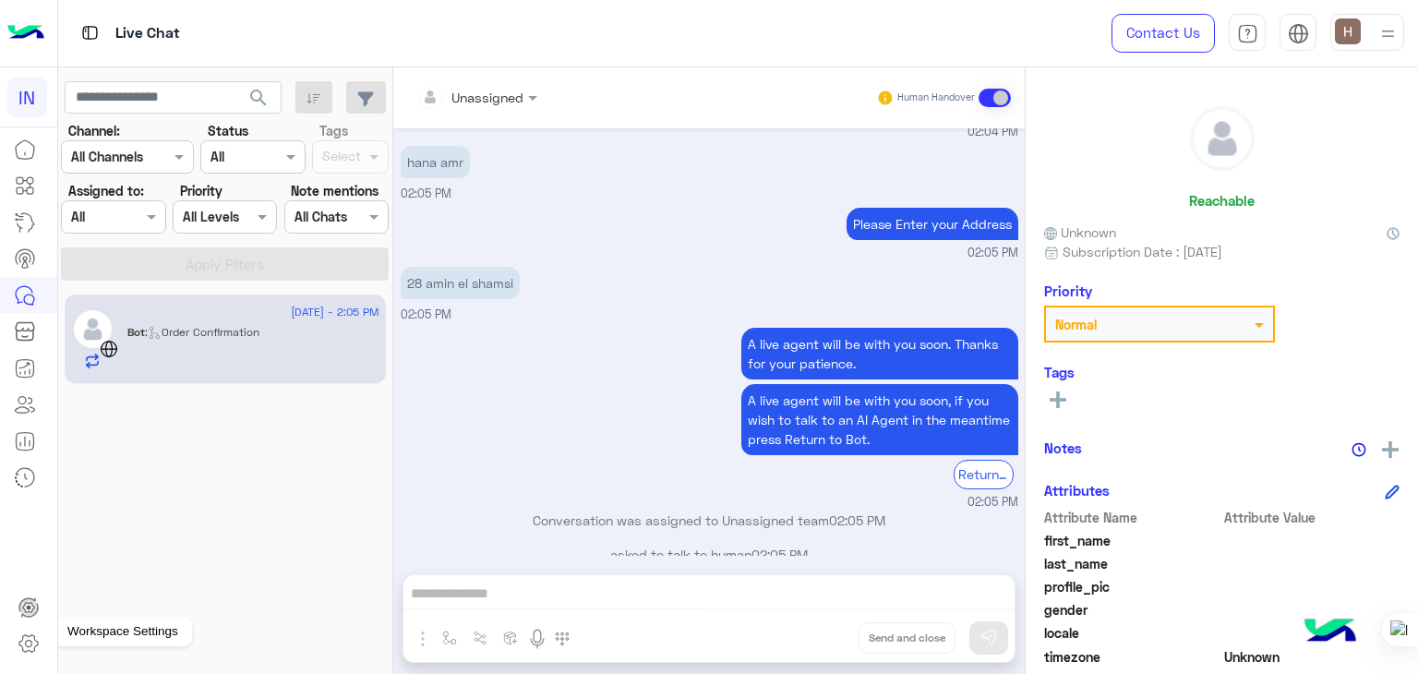
click at [15, 643] on link at bounding box center [29, 643] width 50 height 37
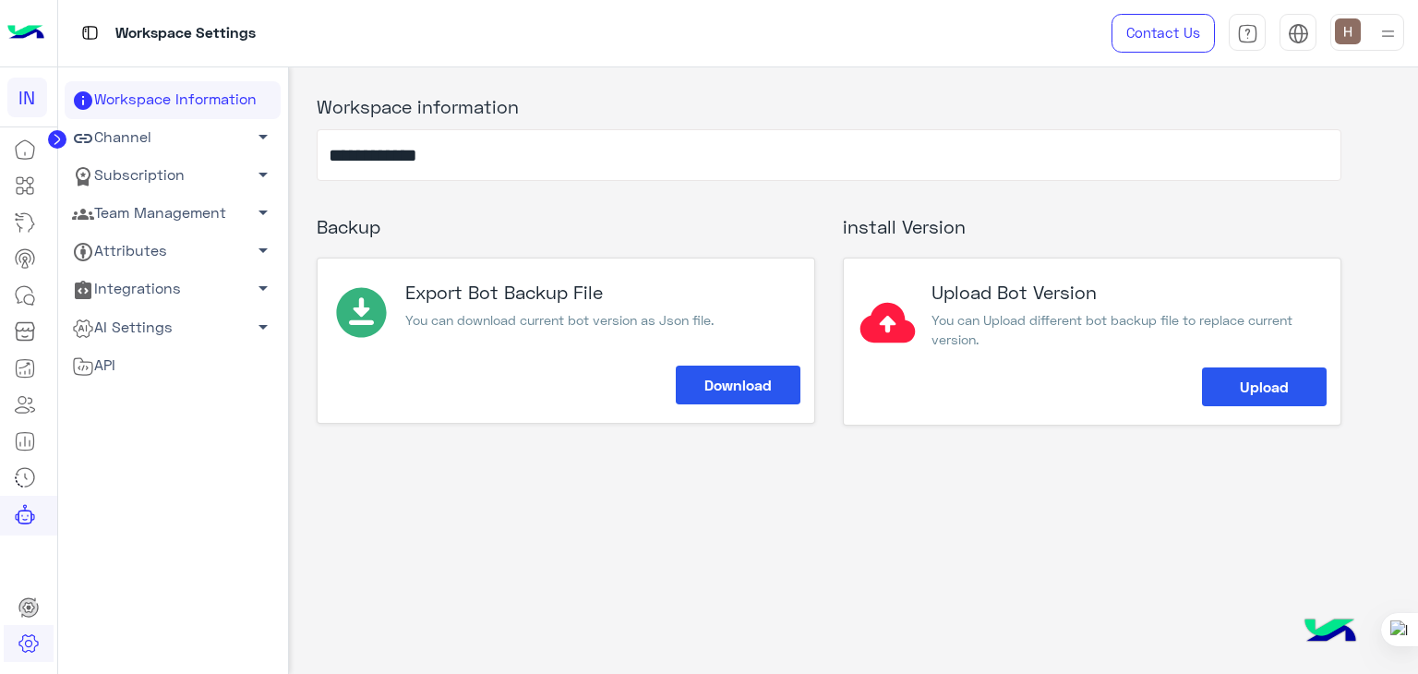
click at [181, 209] on link "Team Management arrow_drop_down" at bounding box center [173, 214] width 216 height 38
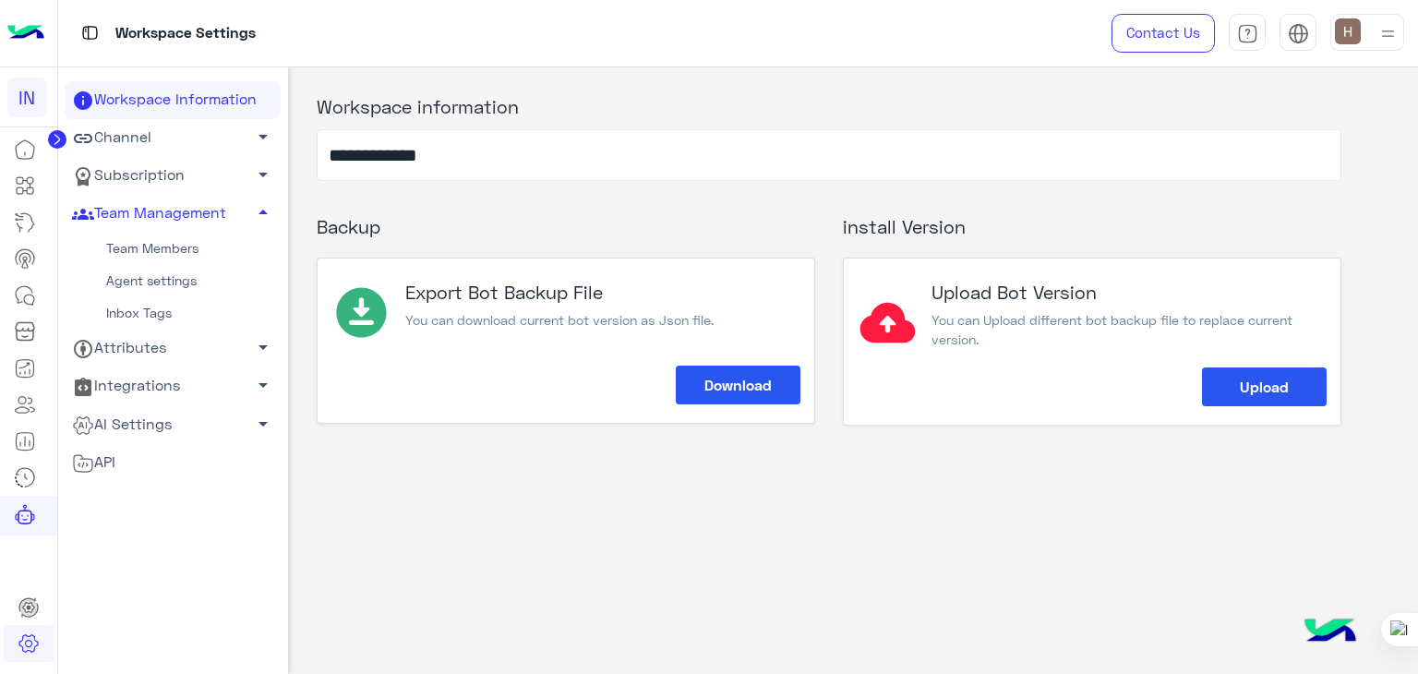
click at [173, 241] on link "Team Members" at bounding box center [173, 249] width 216 height 32
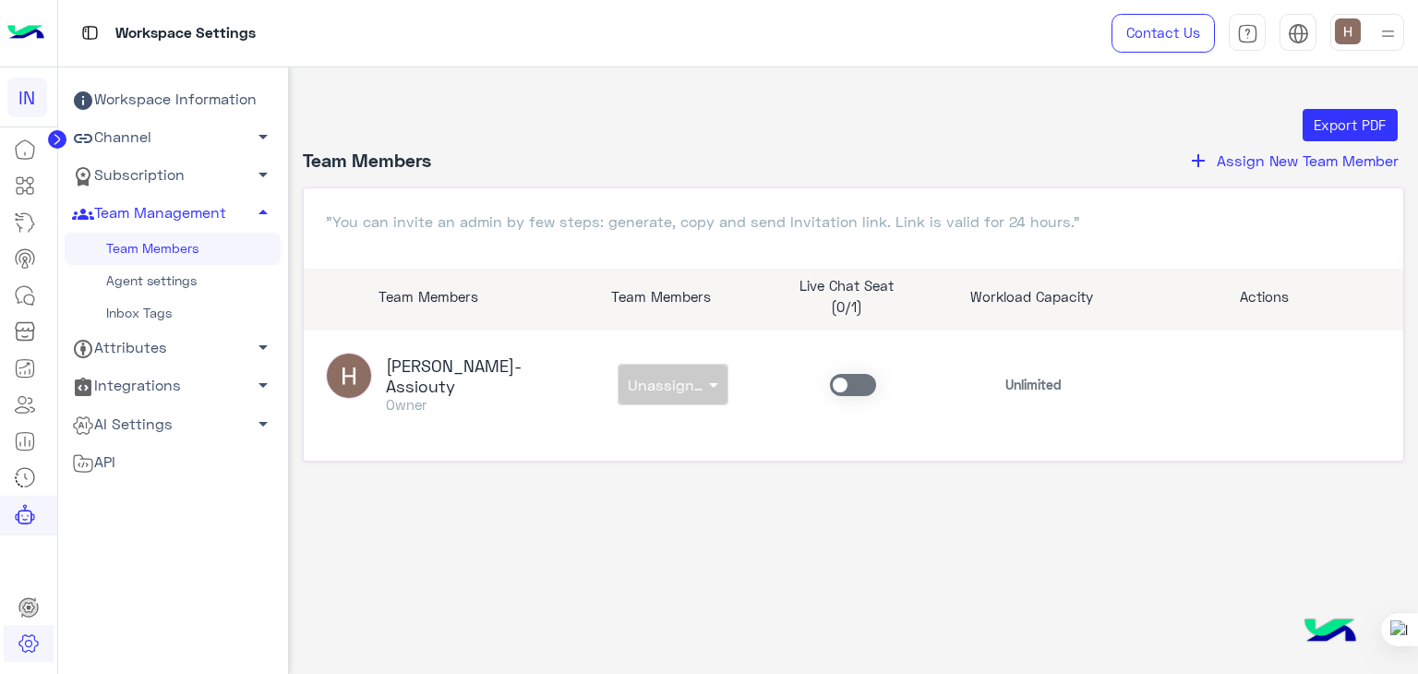
click at [849, 374] on span at bounding box center [853, 385] width 46 height 22
click at [15, 281] on link at bounding box center [25, 295] width 50 height 37
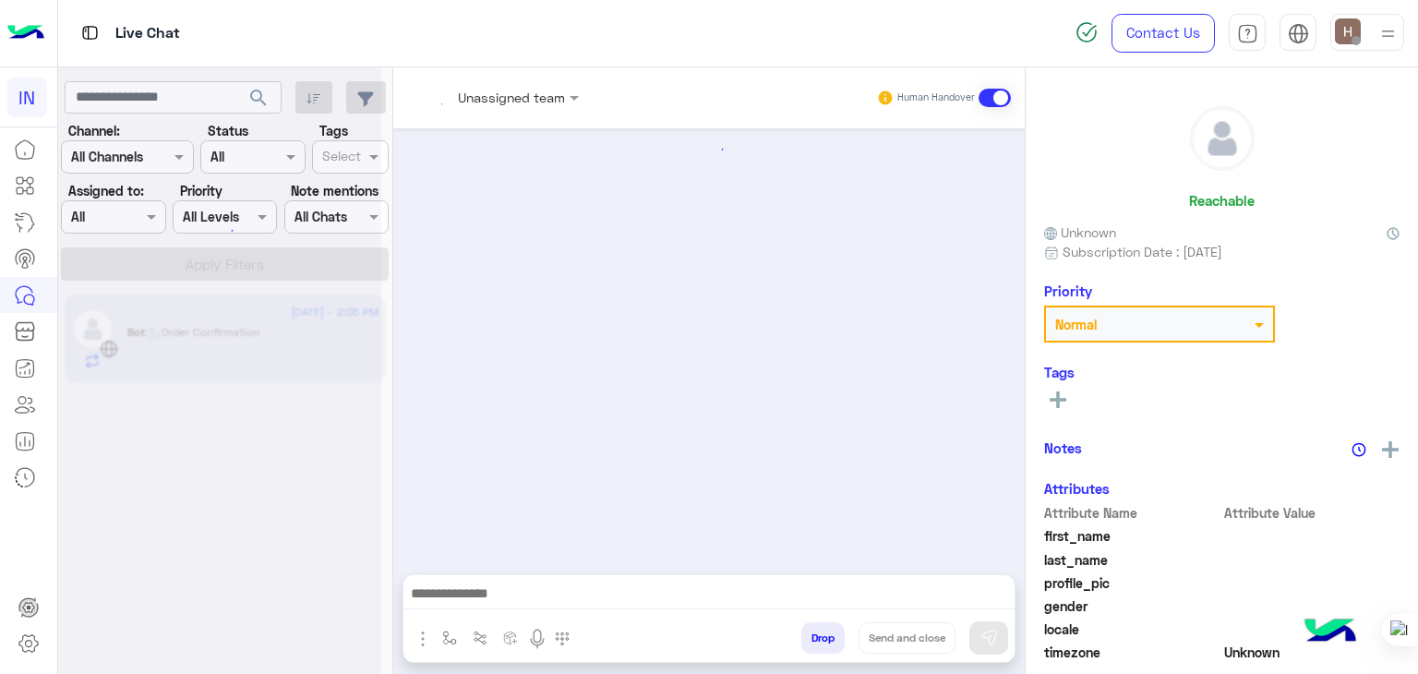
scroll to position [1185, 0]
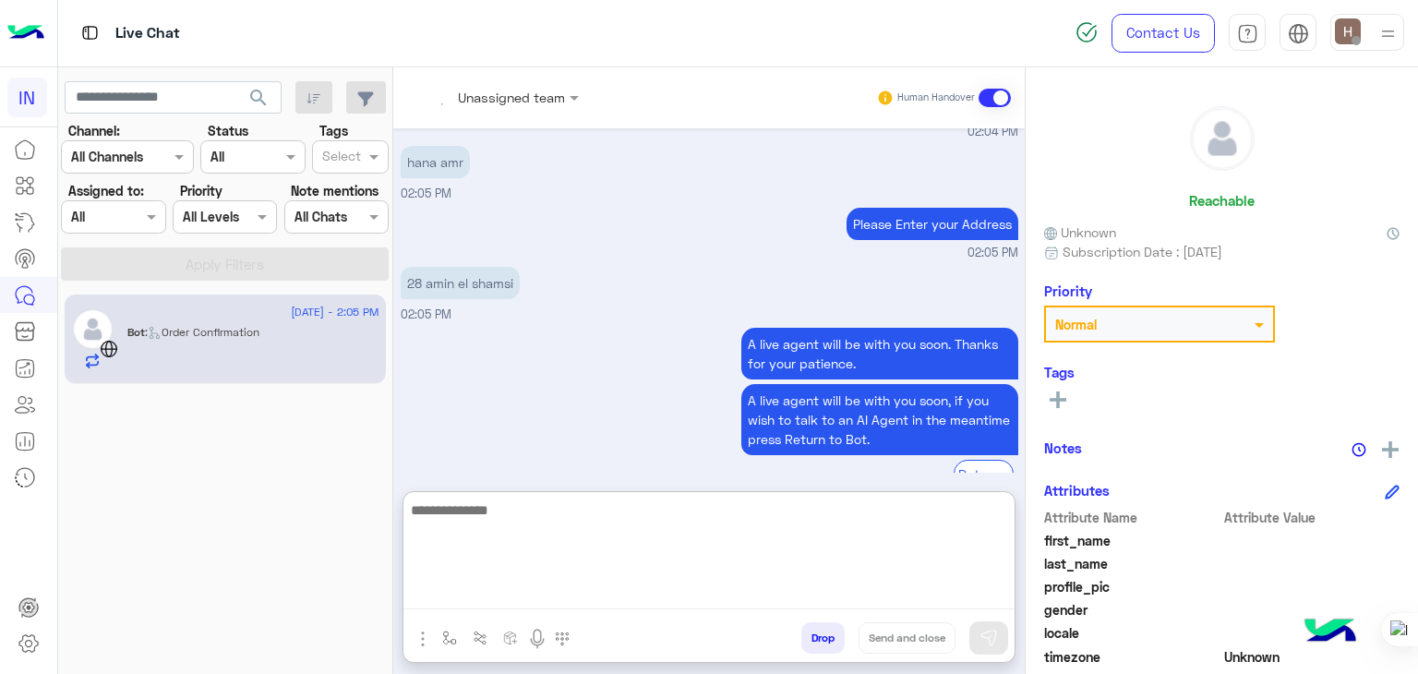
click at [455, 580] on textarea at bounding box center [708, 553] width 611 height 111
click at [589, 530] on textarea at bounding box center [708, 553] width 611 height 111
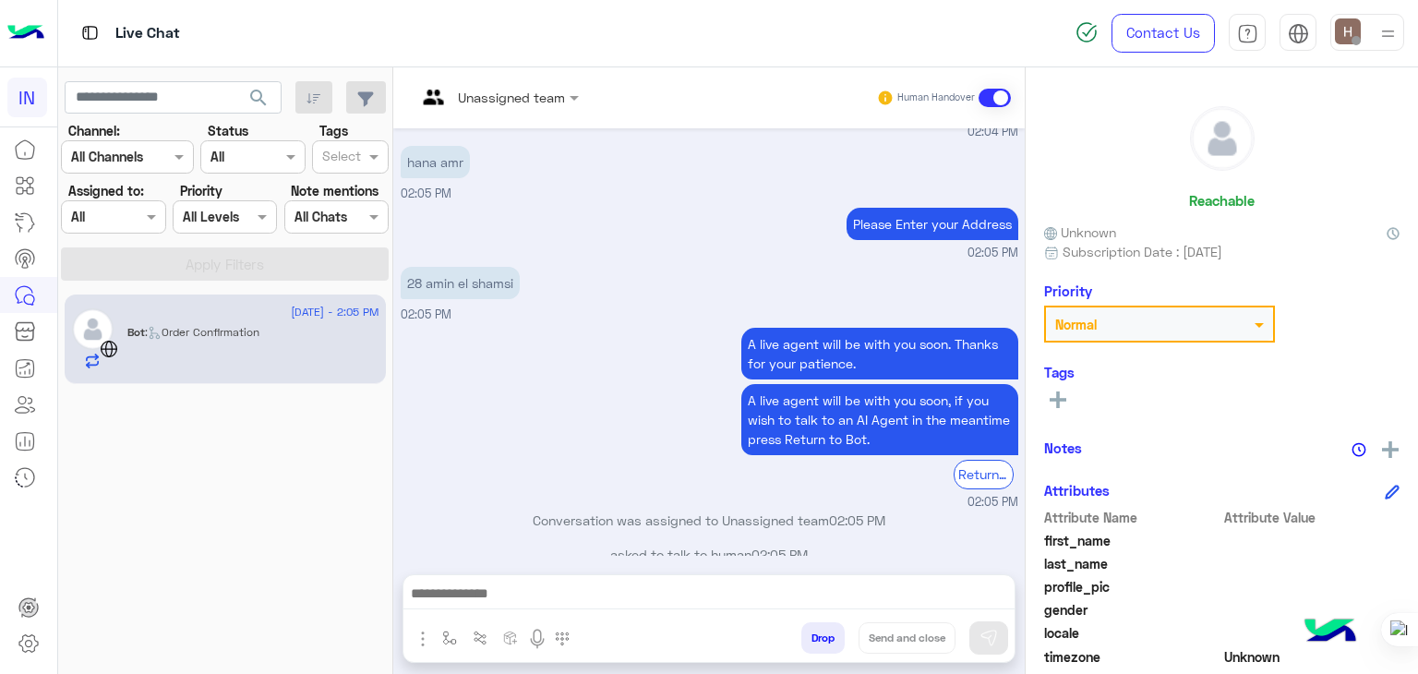
click at [509, 403] on div "A live agent will be with you soon. Thanks for your patience. A live agent will…" at bounding box center [709, 416] width 617 height 187
click at [512, 612] on div at bounding box center [708, 598] width 611 height 46
click at [20, 190] on icon at bounding box center [25, 185] width 22 height 22
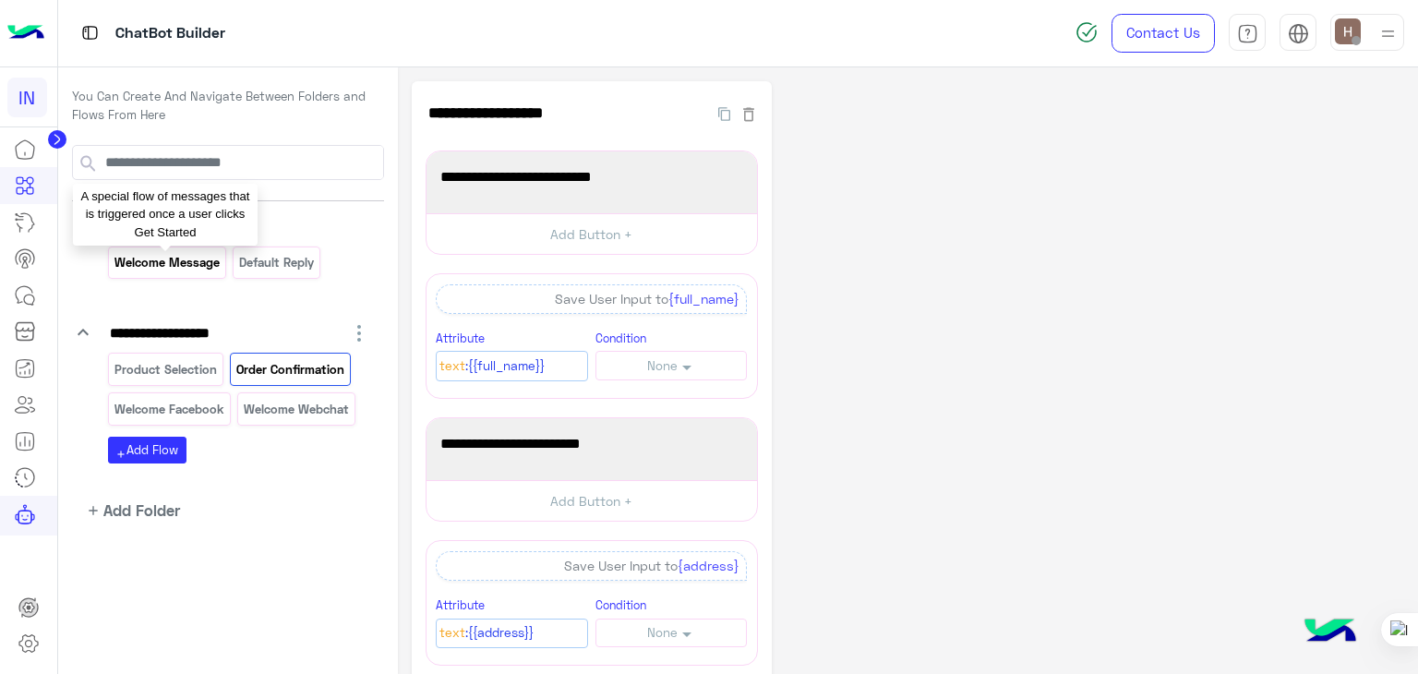
click at [184, 261] on p "Welcome Message" at bounding box center [167, 262] width 108 height 21
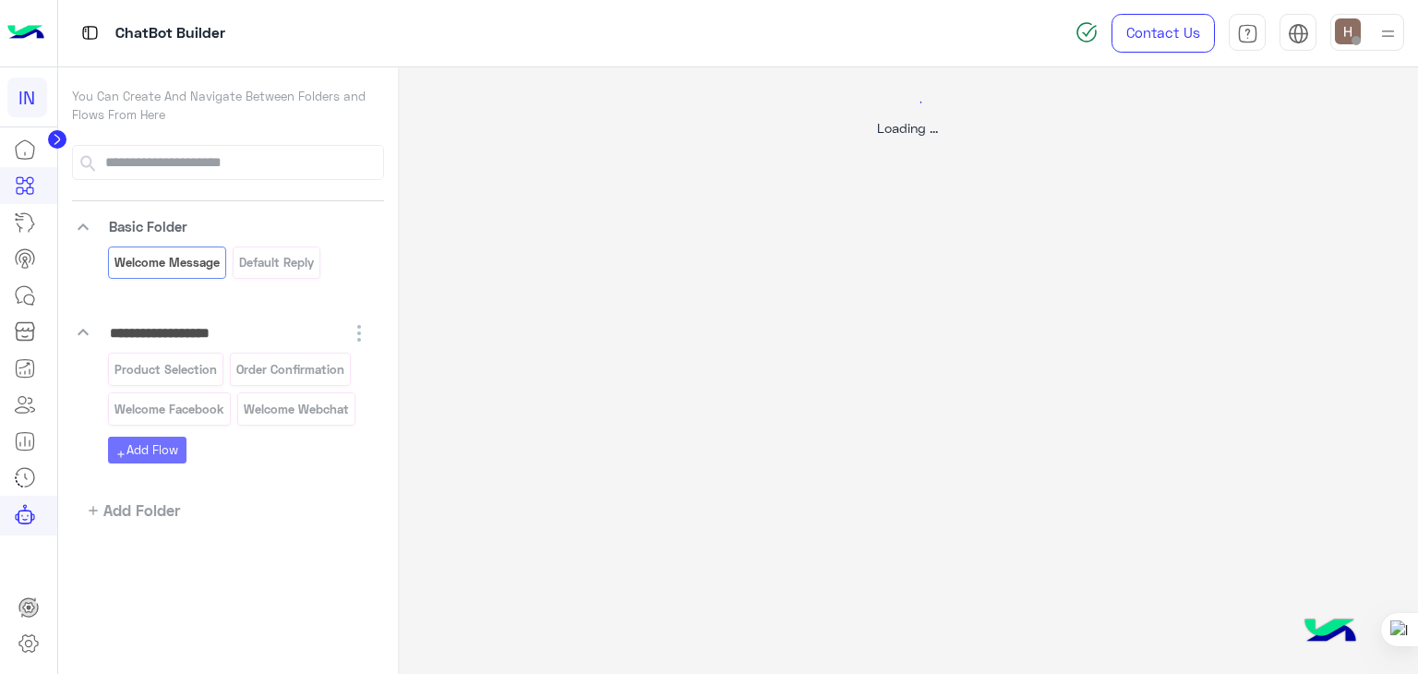
select select "*"
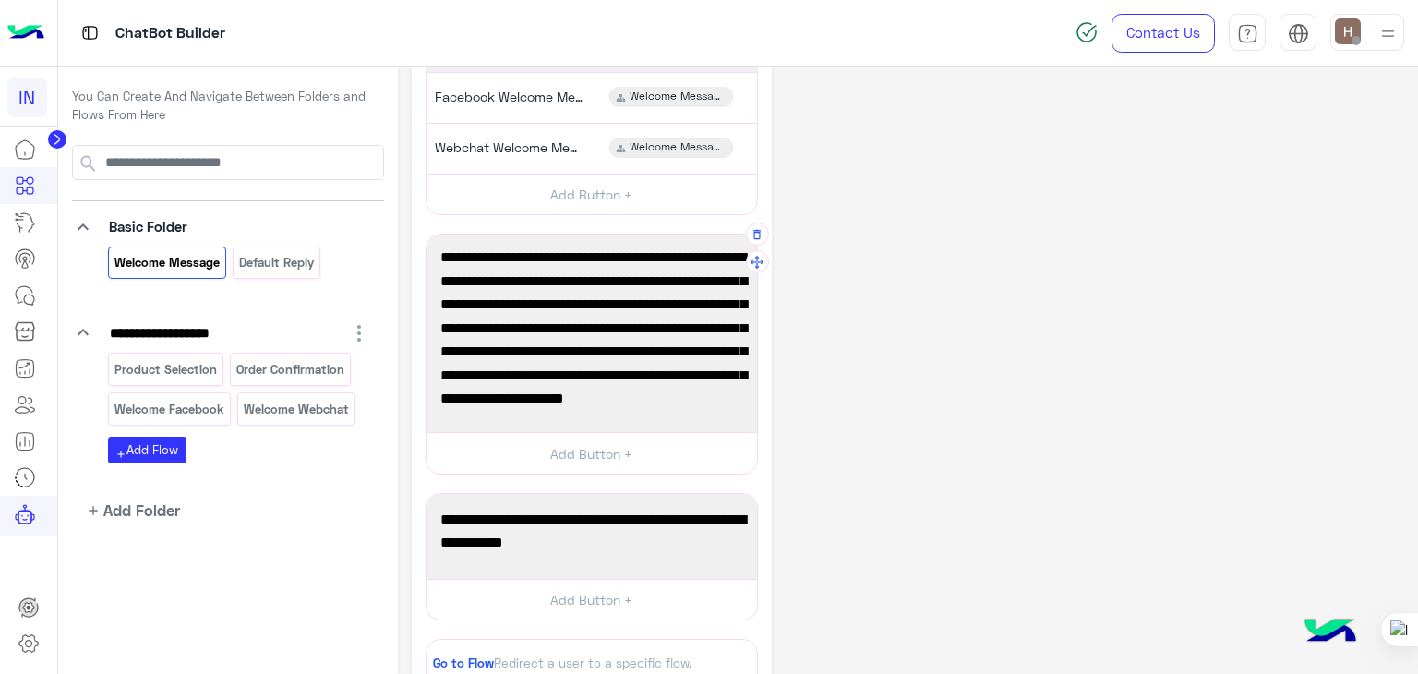
scroll to position [148, 0]
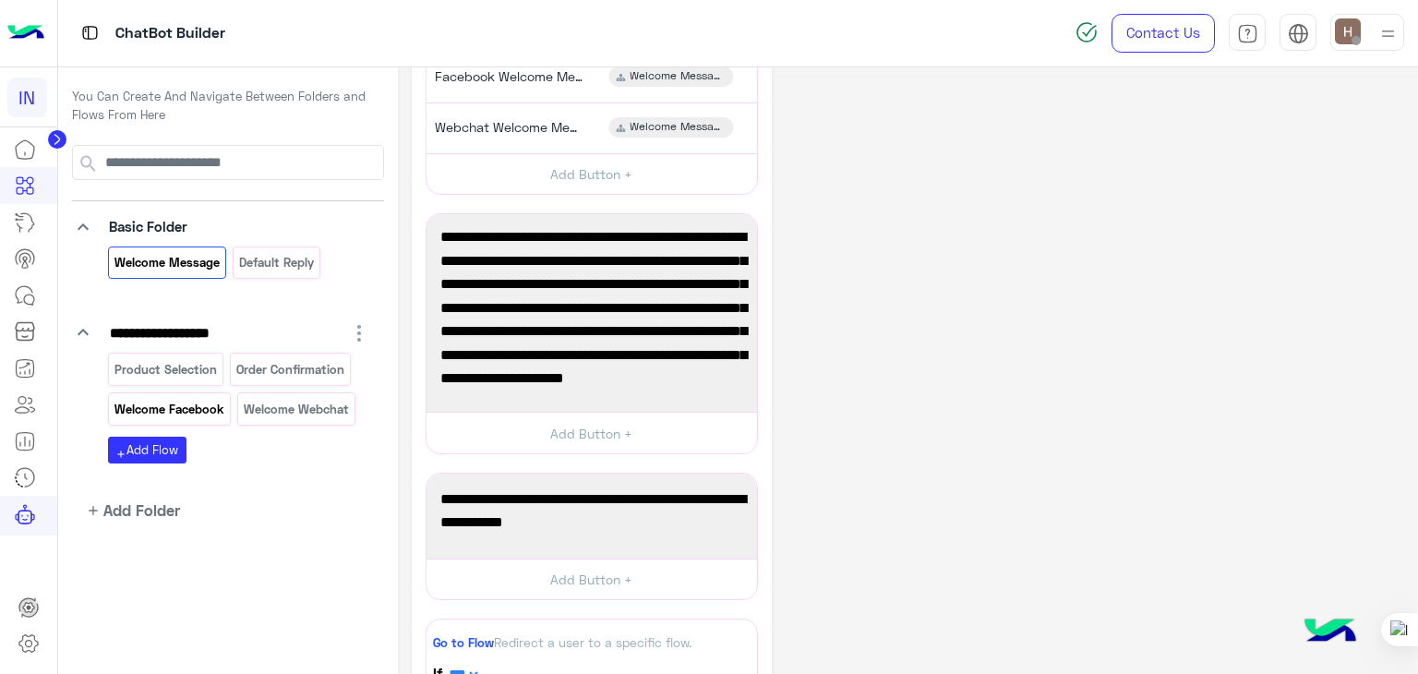
click at [201, 399] on p "Welcome Facebook" at bounding box center [169, 409] width 113 height 21
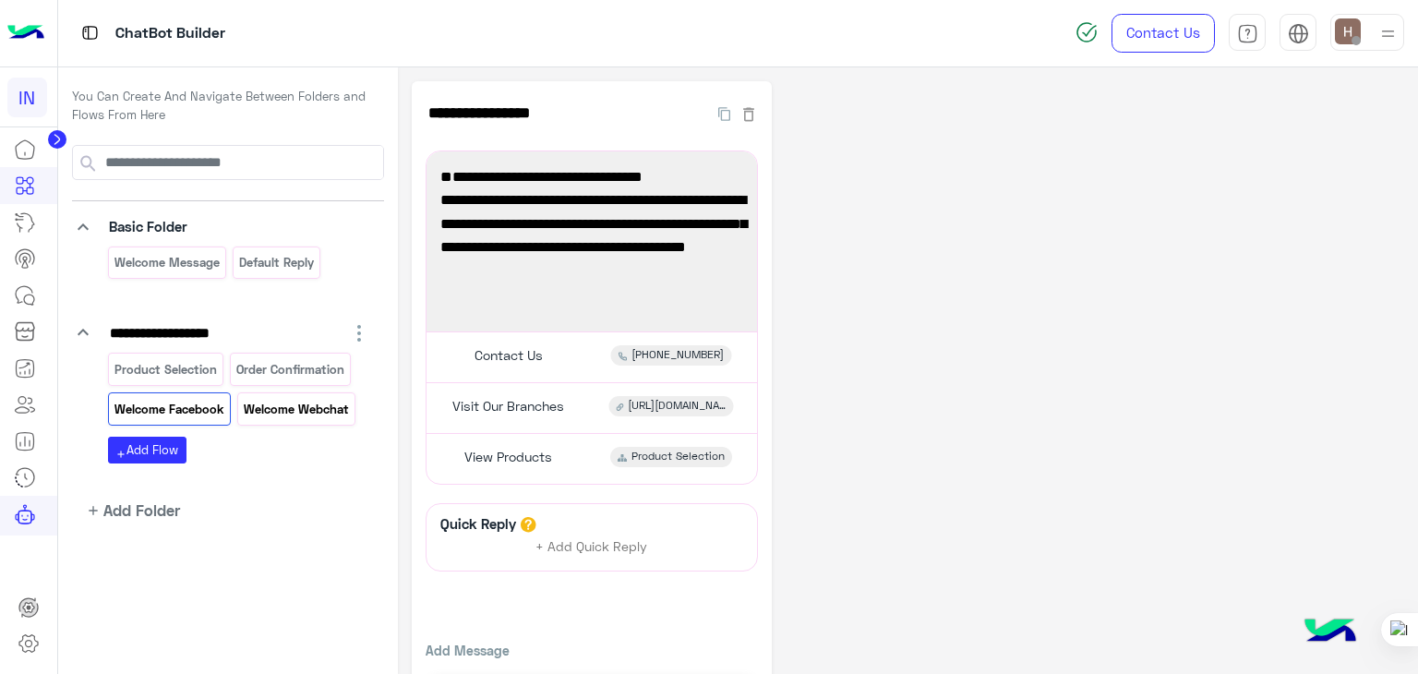
click at [252, 399] on p "Welcome Webchat" at bounding box center [297, 409] width 108 height 21
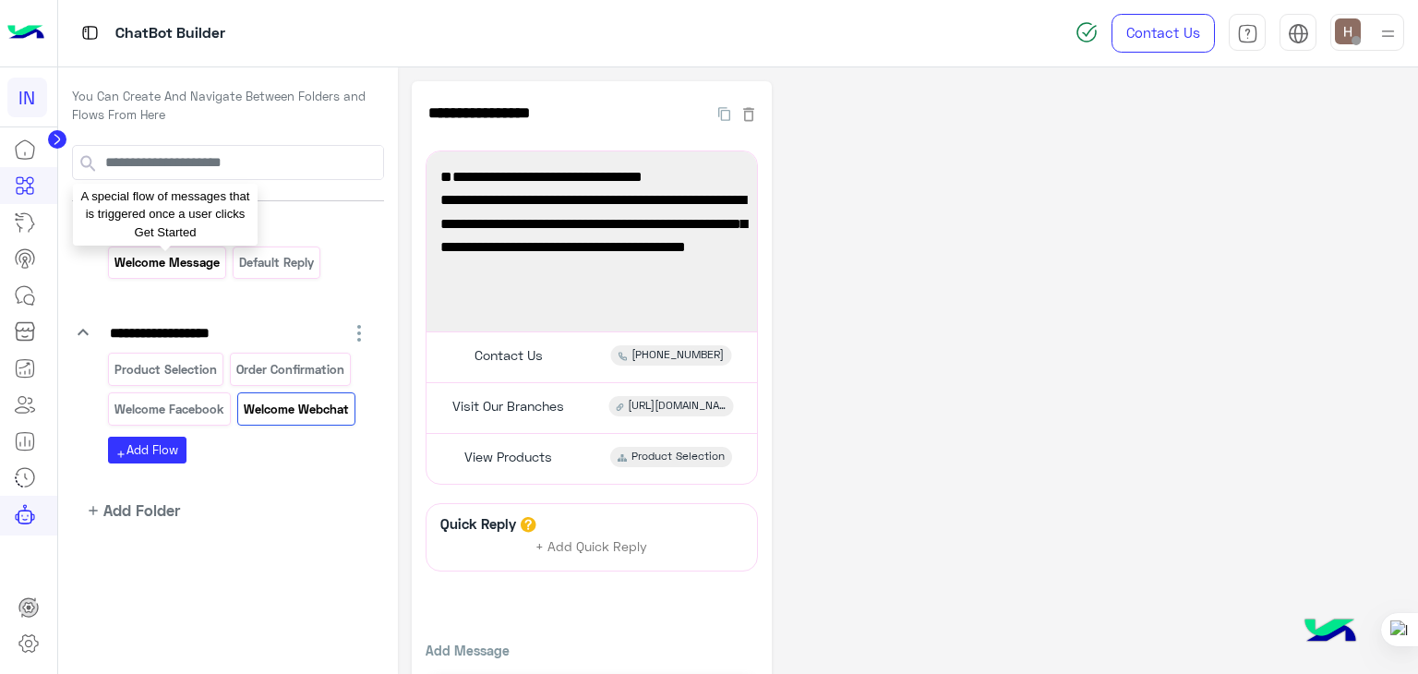
click at [203, 270] on p "Welcome Message" at bounding box center [167, 262] width 108 height 21
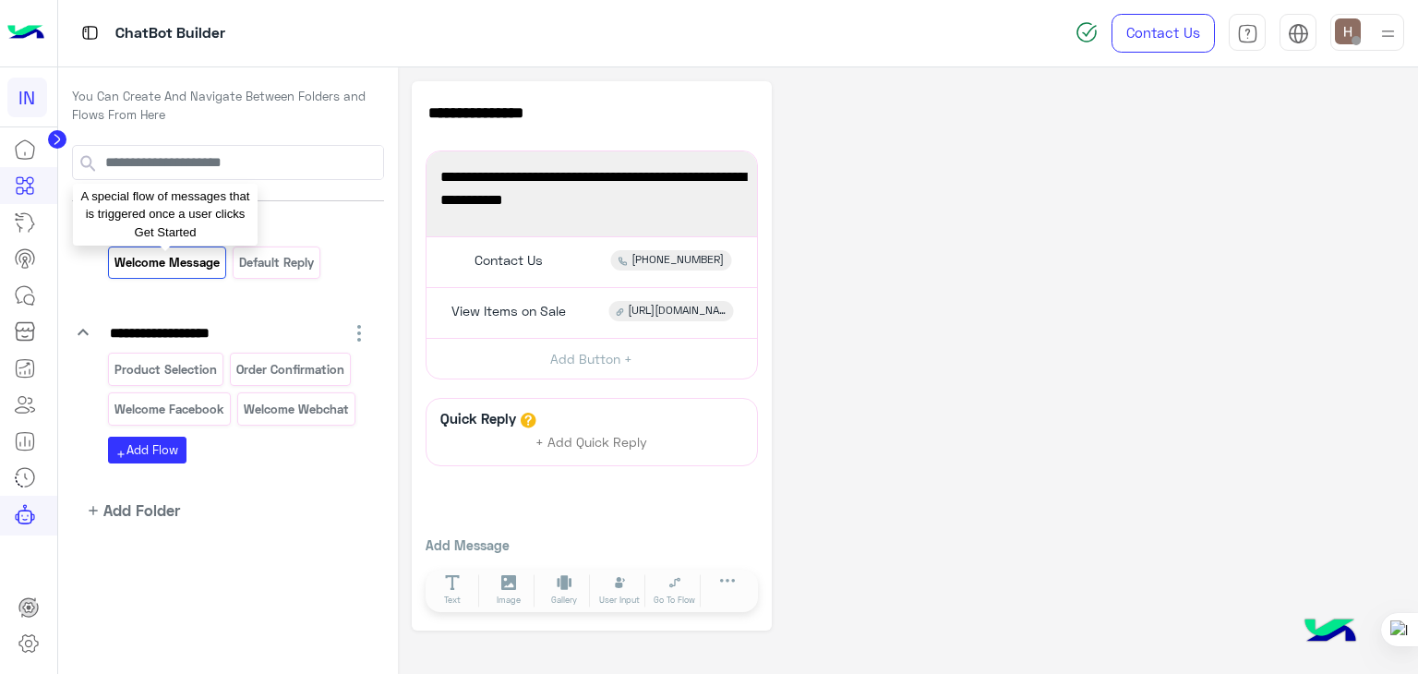
click at [198, 270] on p "Welcome Message" at bounding box center [167, 262] width 108 height 21
click at [193, 261] on p "Welcome Message" at bounding box center [167, 262] width 108 height 21
drag, startPoint x: 193, startPoint y: 261, endPoint x: 177, endPoint y: 270, distance: 18.2
click at [177, 270] on p "Welcome Message" at bounding box center [167, 262] width 108 height 21
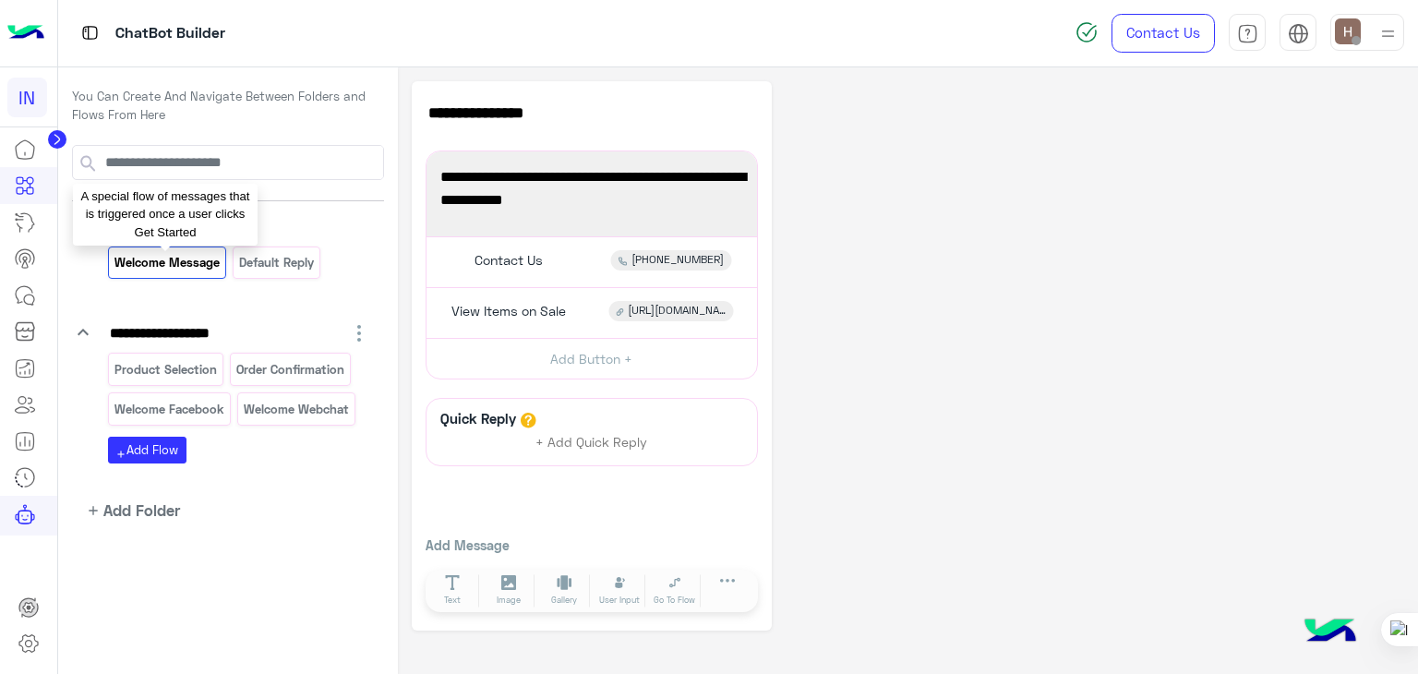
click at [165, 271] on p "Welcome Message" at bounding box center [167, 262] width 108 height 21
click at [166, 271] on p "Welcome Message" at bounding box center [167, 262] width 108 height 21
click at [1186, 107] on div "**********" at bounding box center [908, 355] width 992 height 549
click at [156, 267] on p "Welcome Message" at bounding box center [167, 262] width 108 height 21
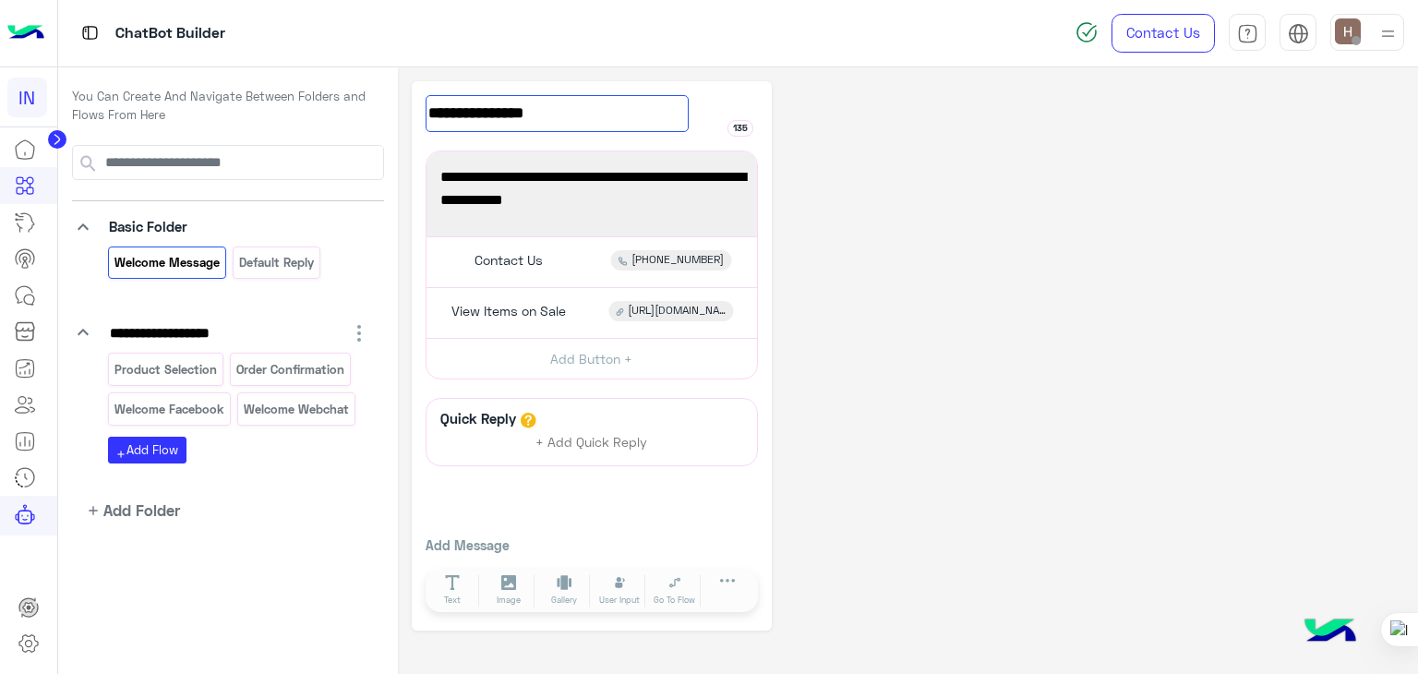
click at [513, 118] on input "**********" at bounding box center [556, 113] width 263 height 37
click at [635, 115] on input "**********" at bounding box center [556, 113] width 263 height 37
click at [682, 126] on input "**********" at bounding box center [556, 113] width 263 height 37
click at [675, 113] on input "**********" at bounding box center [556, 113] width 263 height 37
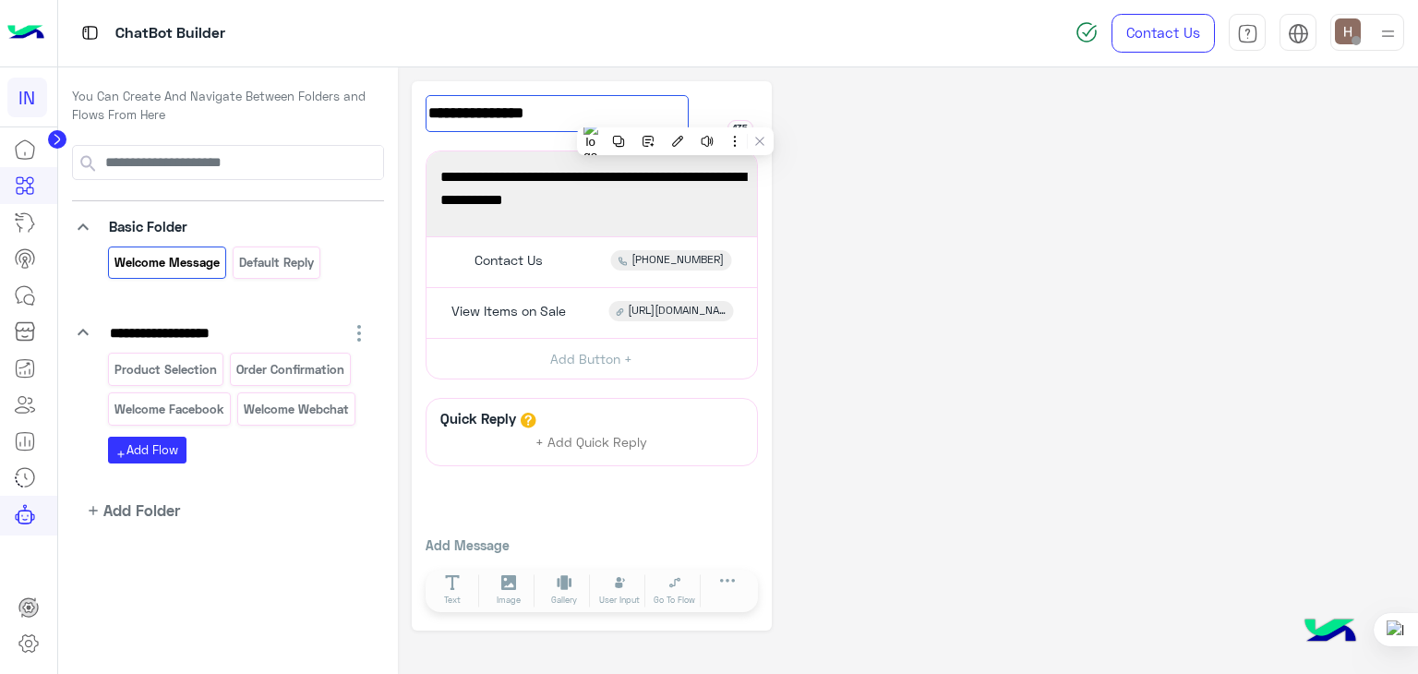
click at [675, 113] on input "**********" at bounding box center [556, 113] width 263 height 37
type input "**********"
click at [724, 100] on div "**********" at bounding box center [591, 113] width 332 height 37
click at [687, 114] on input "**********" at bounding box center [556, 113] width 263 height 37
click at [776, 96] on div "**********" at bounding box center [908, 355] width 992 height 549
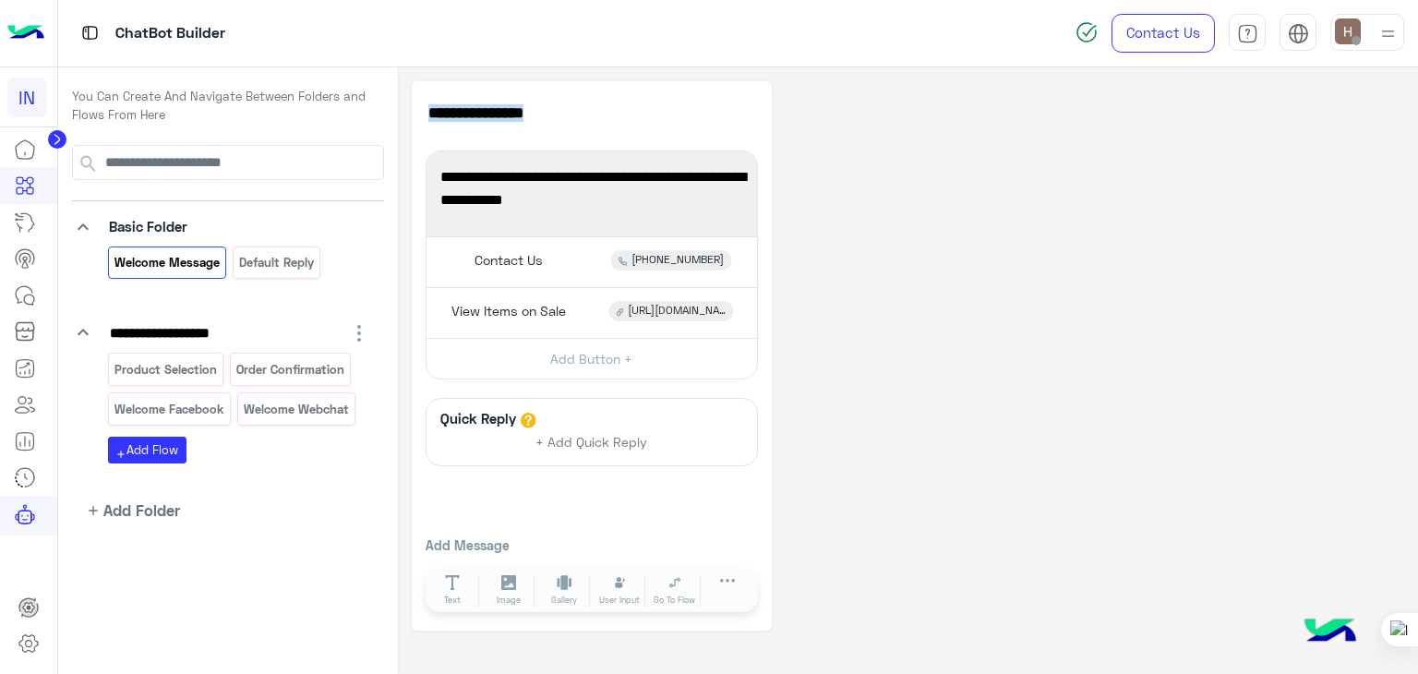
click at [776, 96] on div "**********" at bounding box center [908, 355] width 992 height 549
click at [167, 271] on p "Welcome Message" at bounding box center [167, 262] width 108 height 21
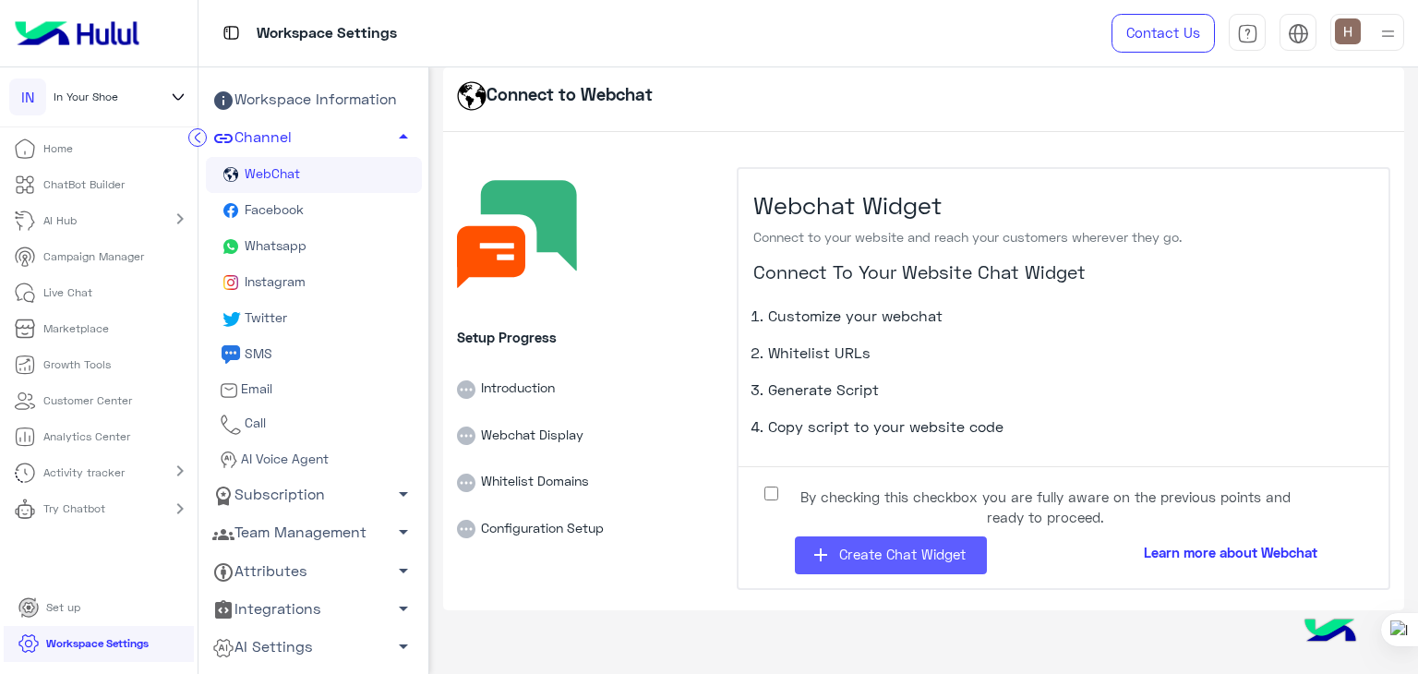
click at [875, 567] on button "add Create Chat Widget" at bounding box center [891, 555] width 192 height 38
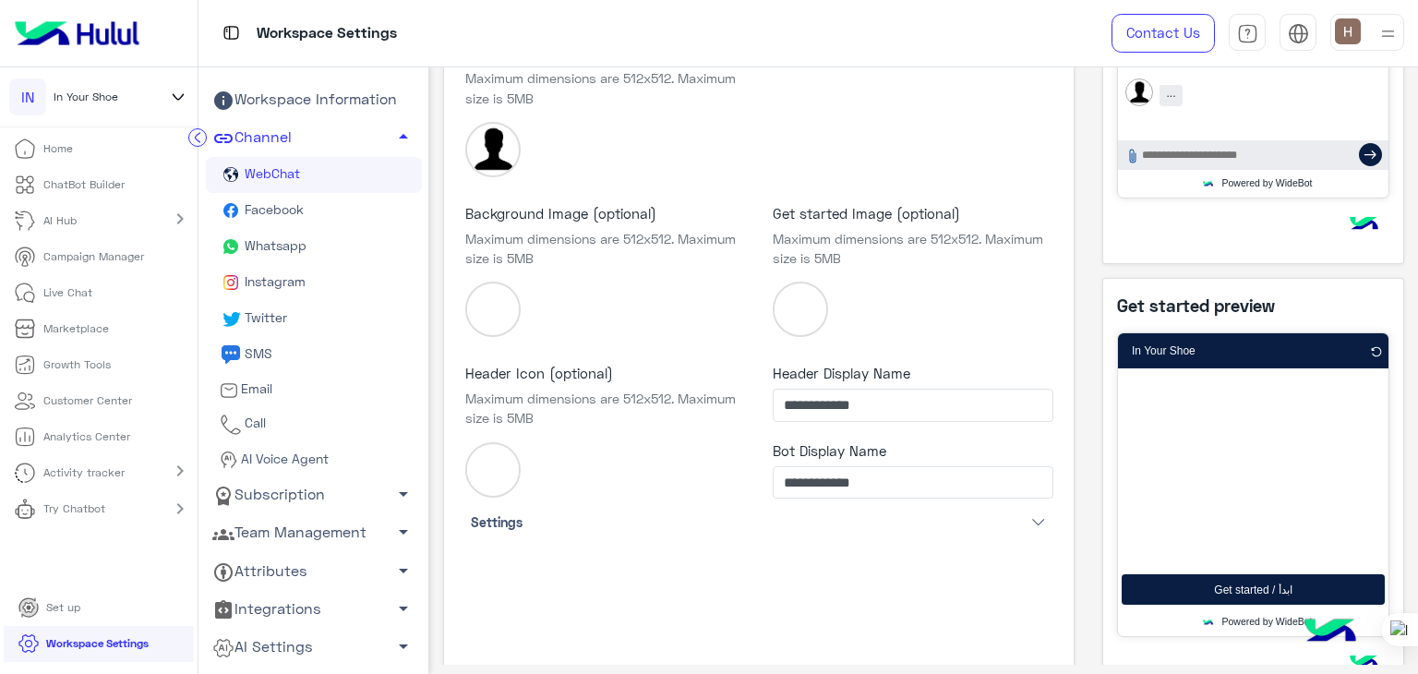
scroll to position [521, 0]
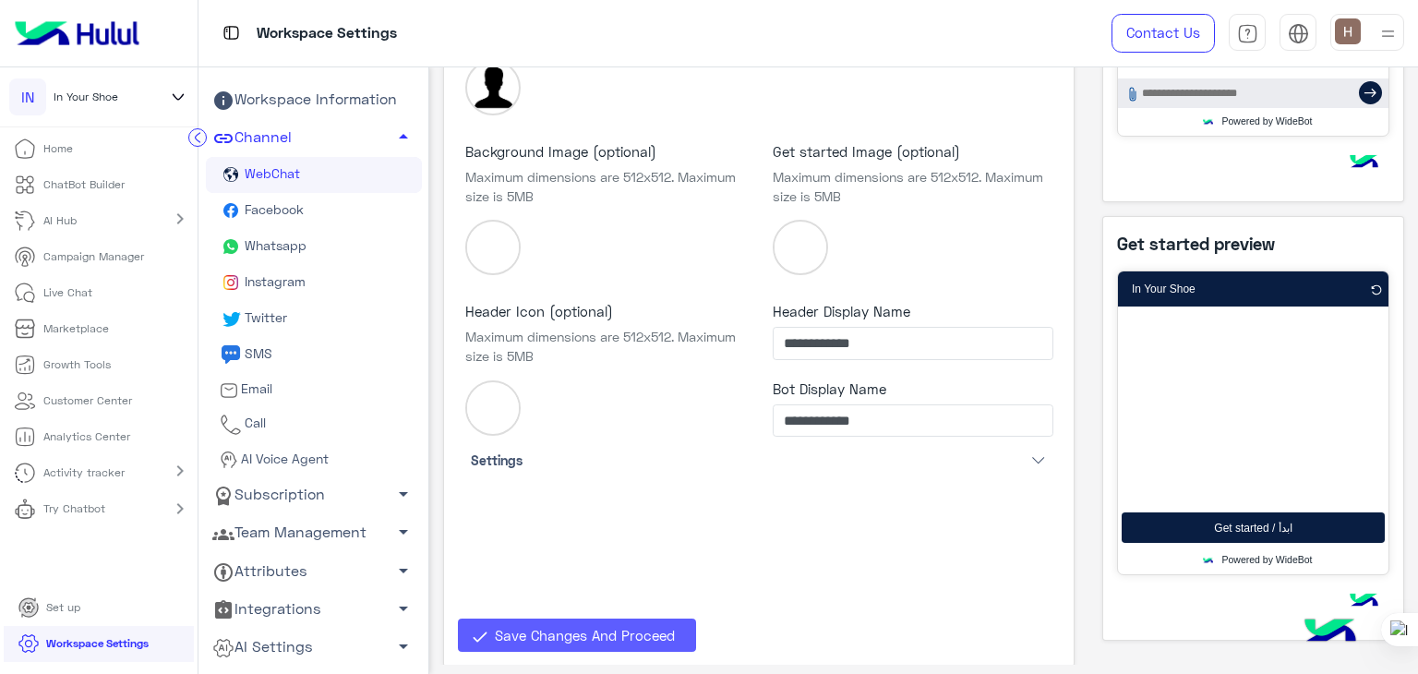
click at [471, 624] on button "Save Changes And Proceed" at bounding box center [577, 634] width 238 height 33
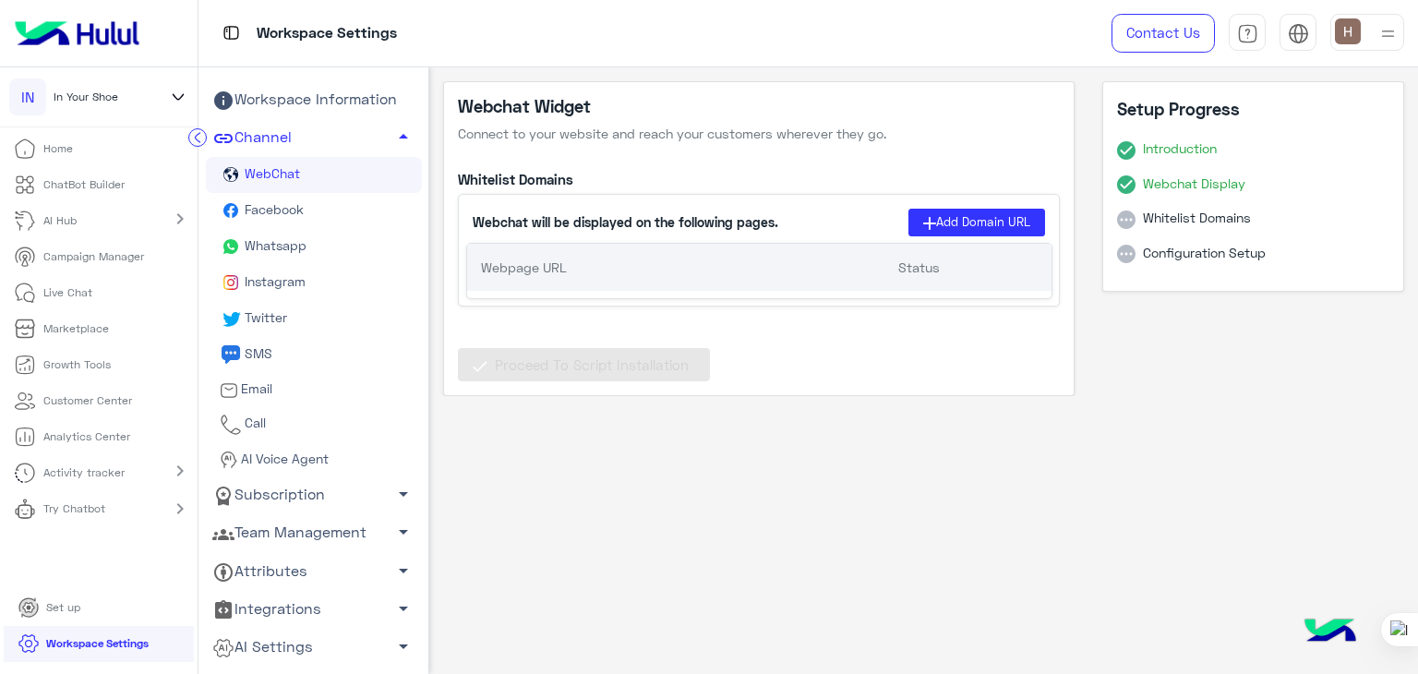
scroll to position [0, 0]
click at [961, 228] on button "Add Domain URL" at bounding box center [976, 222] width 137 height 27
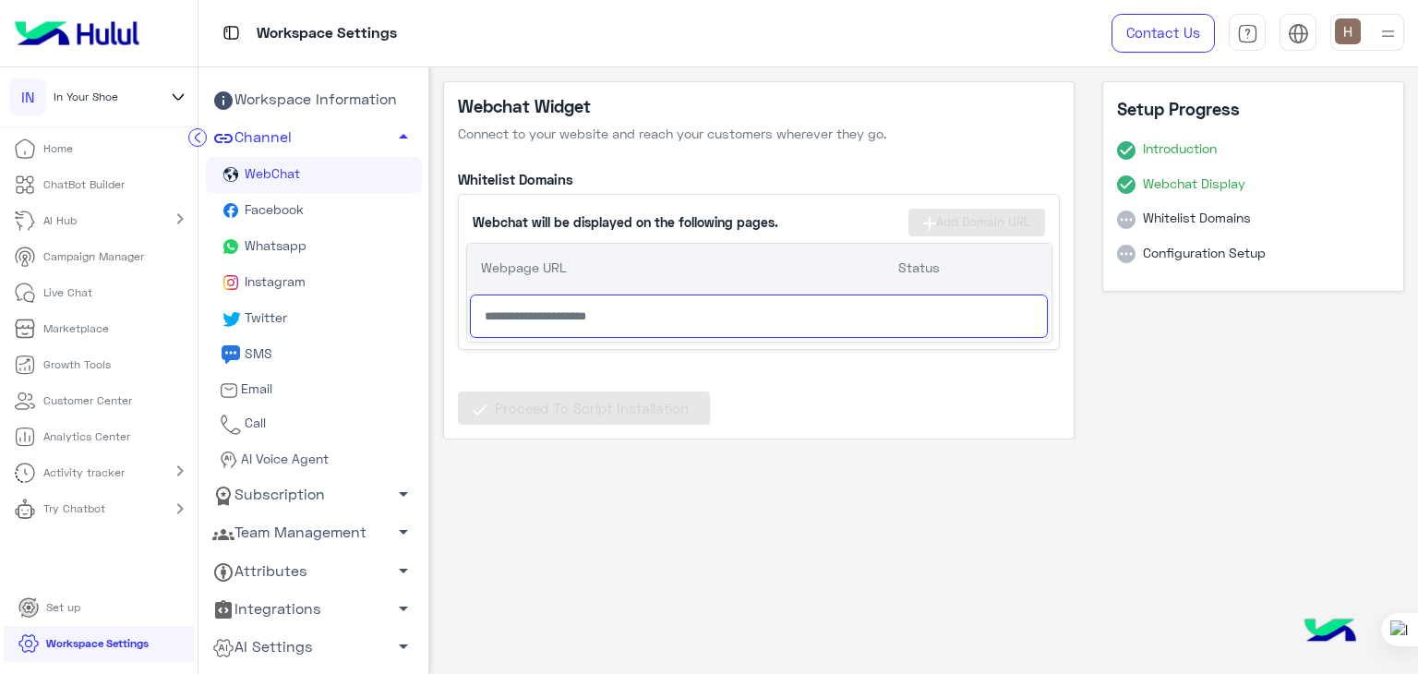
click at [594, 318] on input "text" at bounding box center [759, 315] width 578 height 43
paste input "**********"
type input "**********"
click at [791, 439] on div "**********" at bounding box center [923, 366] width 988 height 598
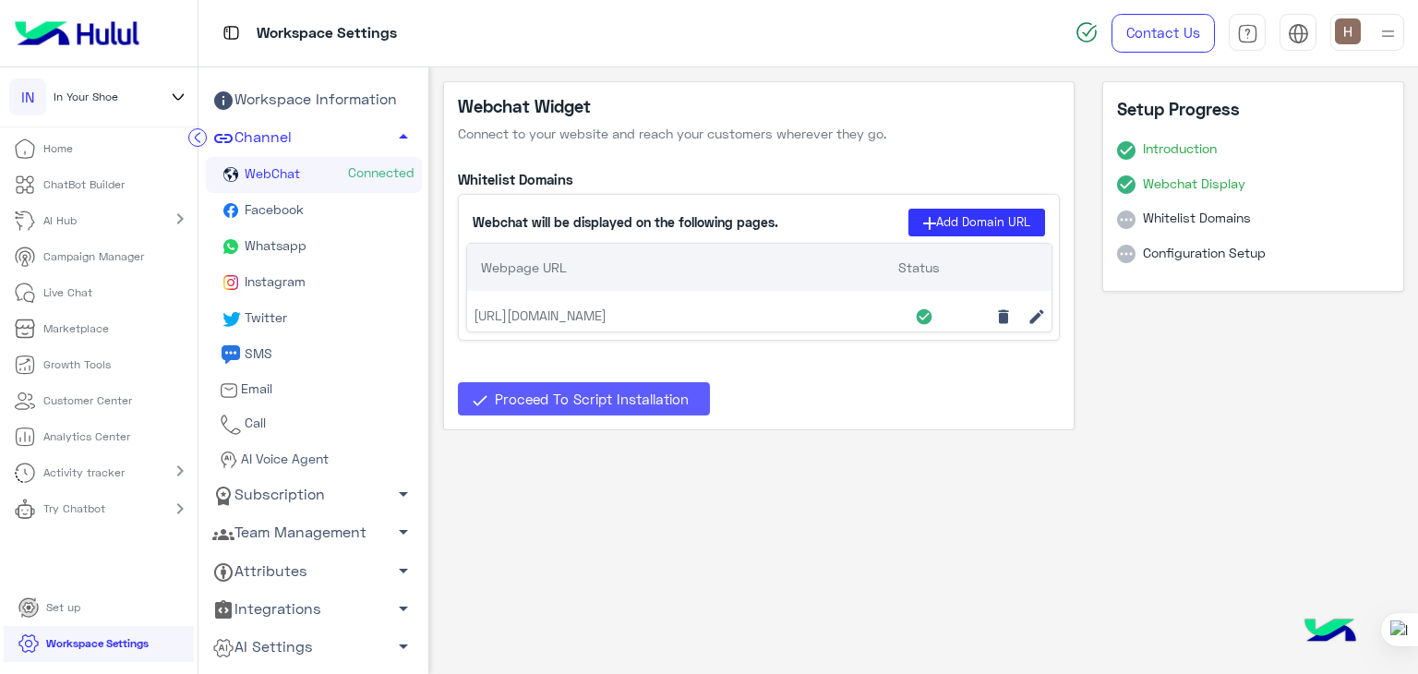
click at [564, 402] on span "Proceed To Script Installation" at bounding box center [592, 398] width 194 height 17
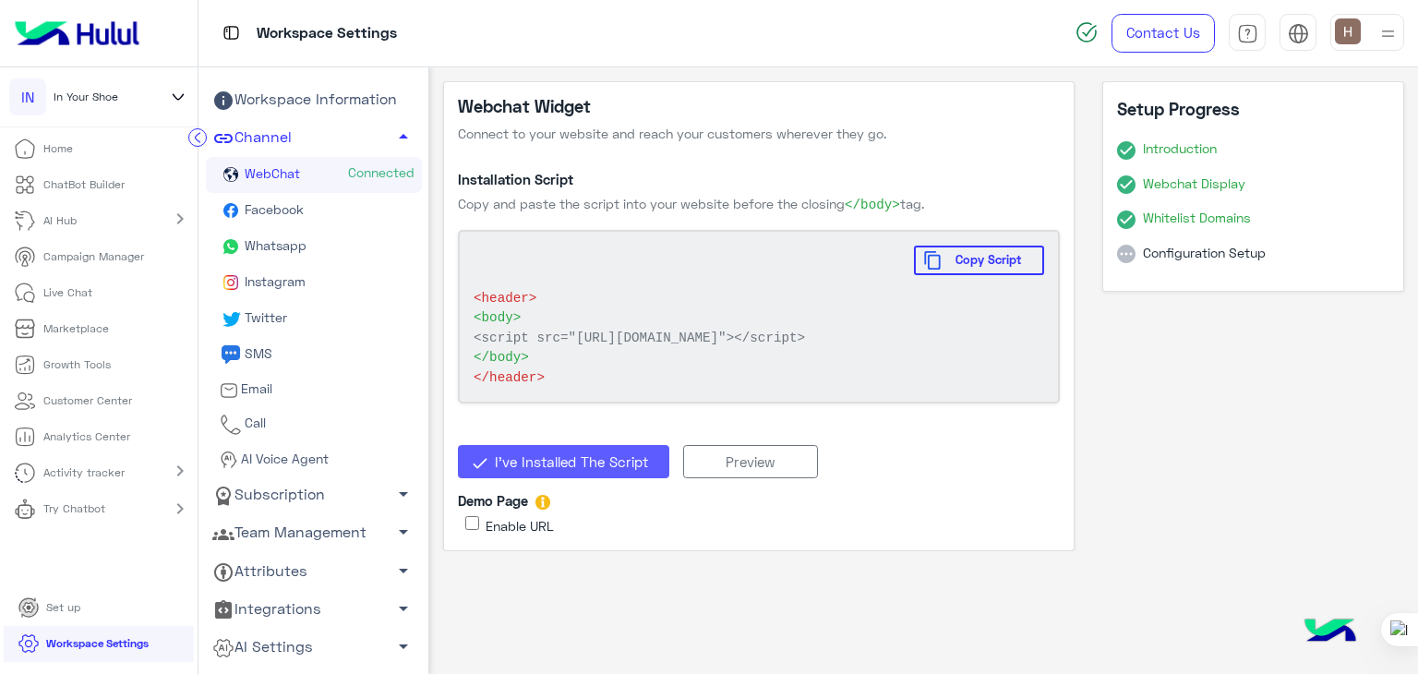
click at [72, 503] on p "Try Chatbot" at bounding box center [74, 508] width 62 height 17
click at [78, 556] on p "WebChat" at bounding box center [62, 553] width 61 height 17
click at [77, 548] on p "WebChat" at bounding box center [62, 553] width 60 height 17
click at [78, 556] on p "WebChat" at bounding box center [62, 553] width 60 height 17
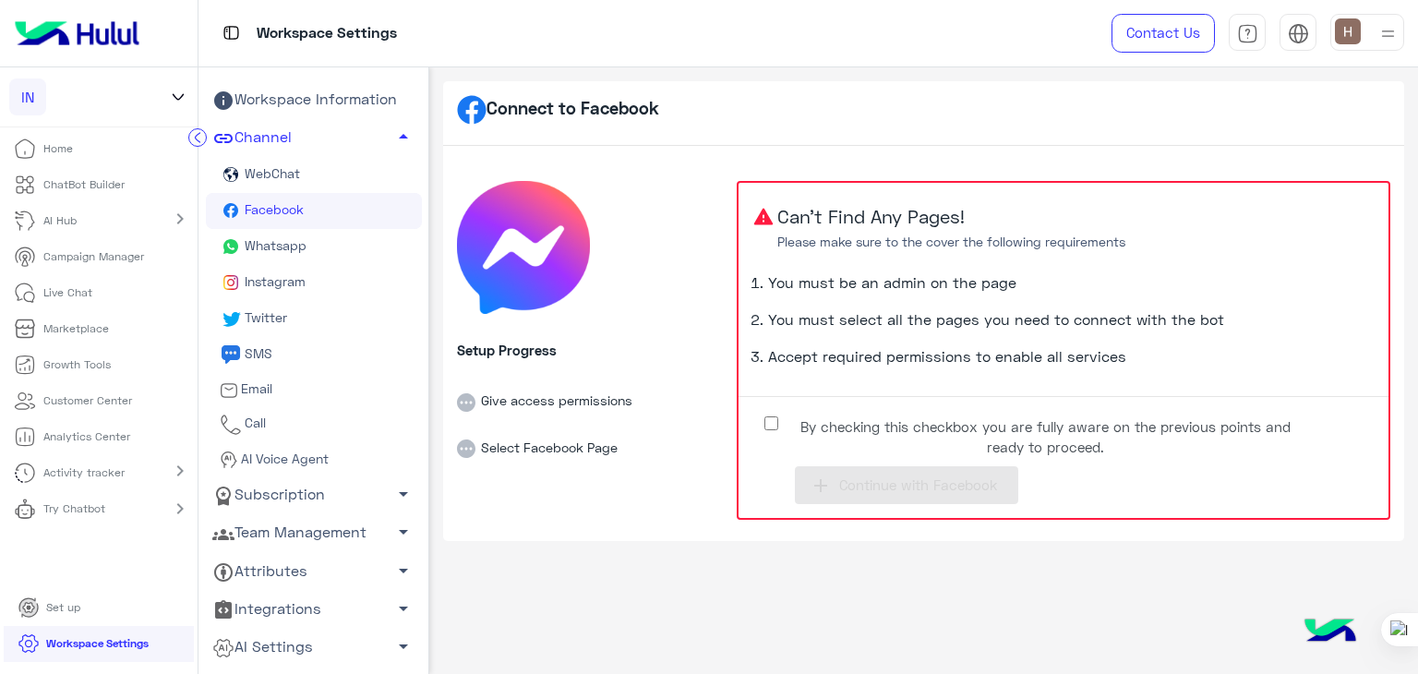
click at [775, 411] on label "By checking this checkbox you are fully aware on the previous points and ready …" at bounding box center [1030, 432] width 554 height 42
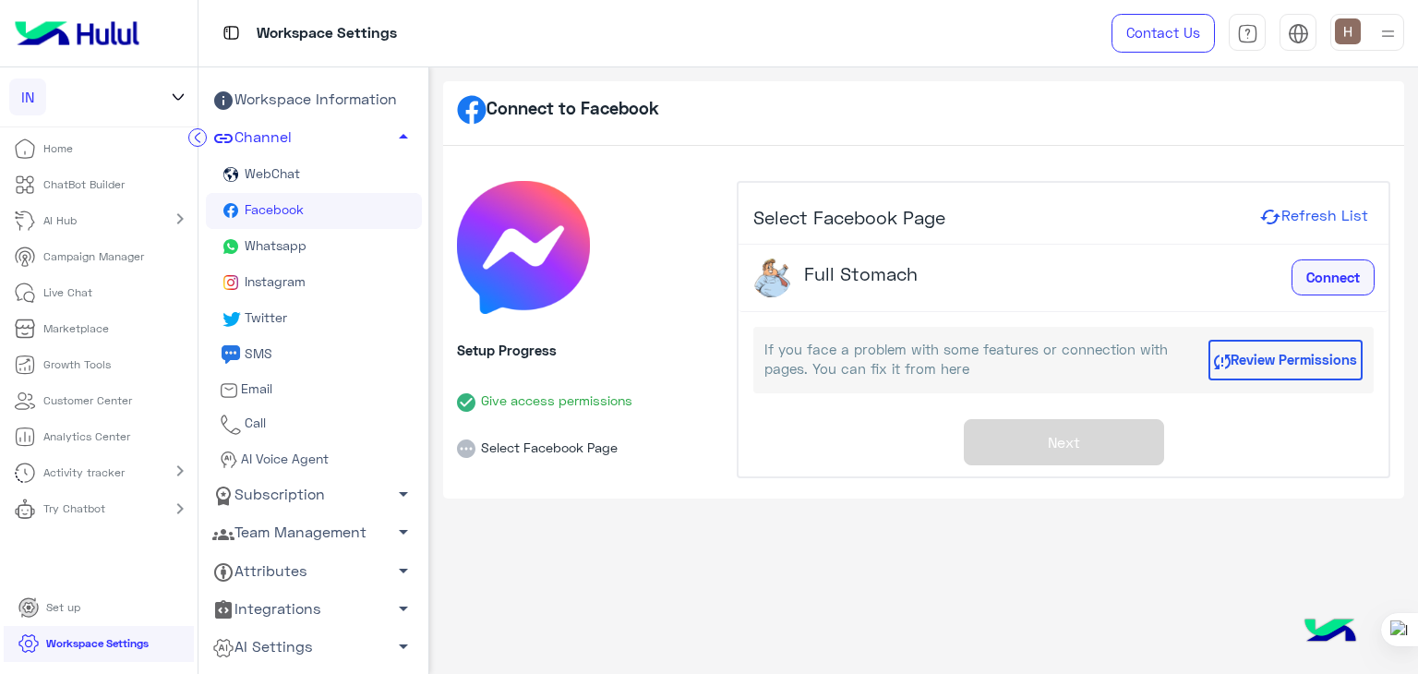
click at [1346, 293] on button "Connect" at bounding box center [1332, 277] width 83 height 37
click at [1063, 535] on div "Connect to Facebook Setup Progress Give access permissions Select Facebook Page…" at bounding box center [923, 366] width 988 height 598
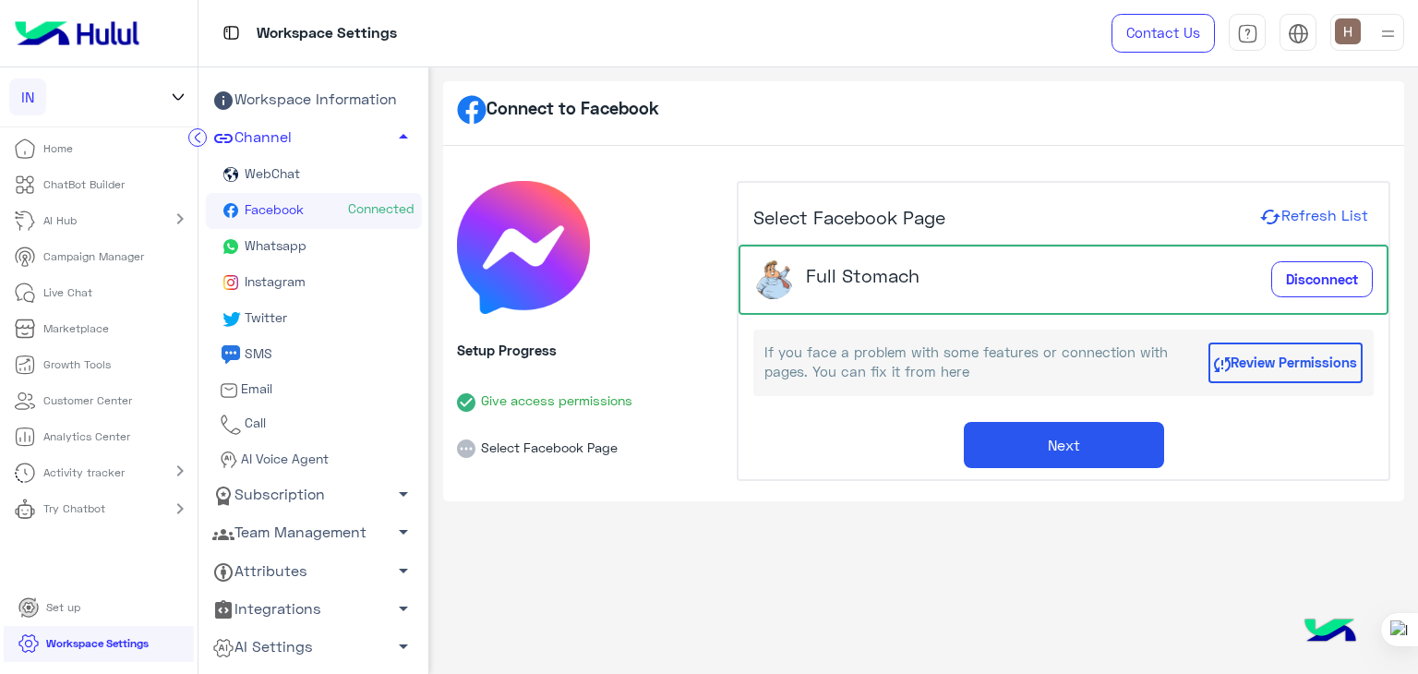
click at [1072, 444] on button "Next" at bounding box center [1063, 445] width 200 height 46
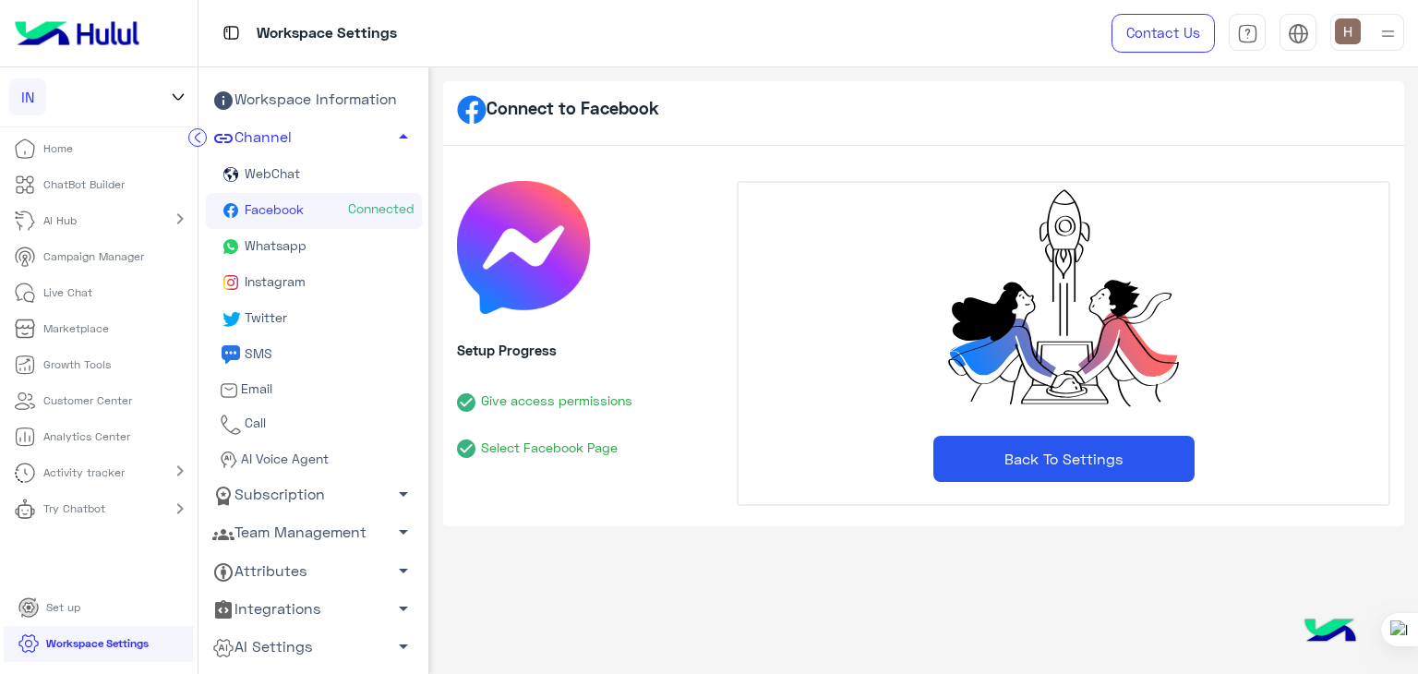
click at [67, 502] on p "Try Chatbot" at bounding box center [74, 508] width 62 height 17
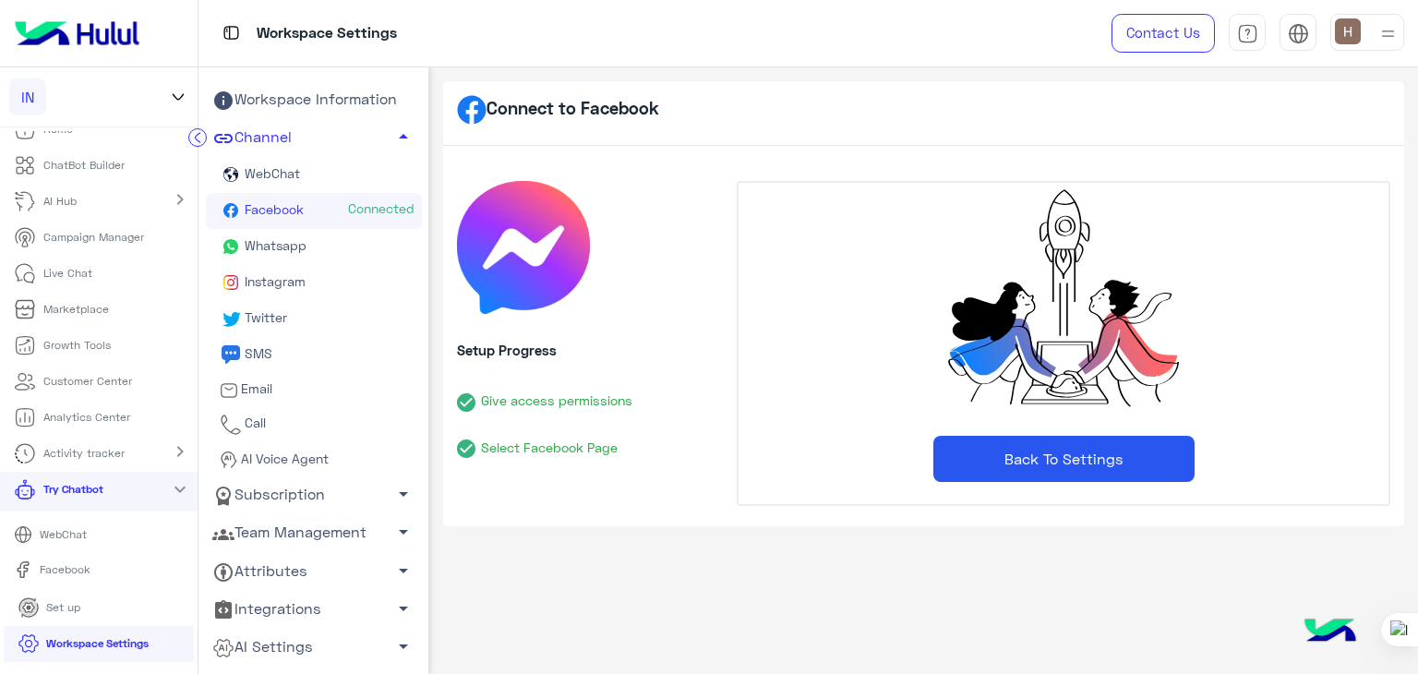
click at [100, 573] on link "Facebook" at bounding box center [98, 570] width 197 height 32
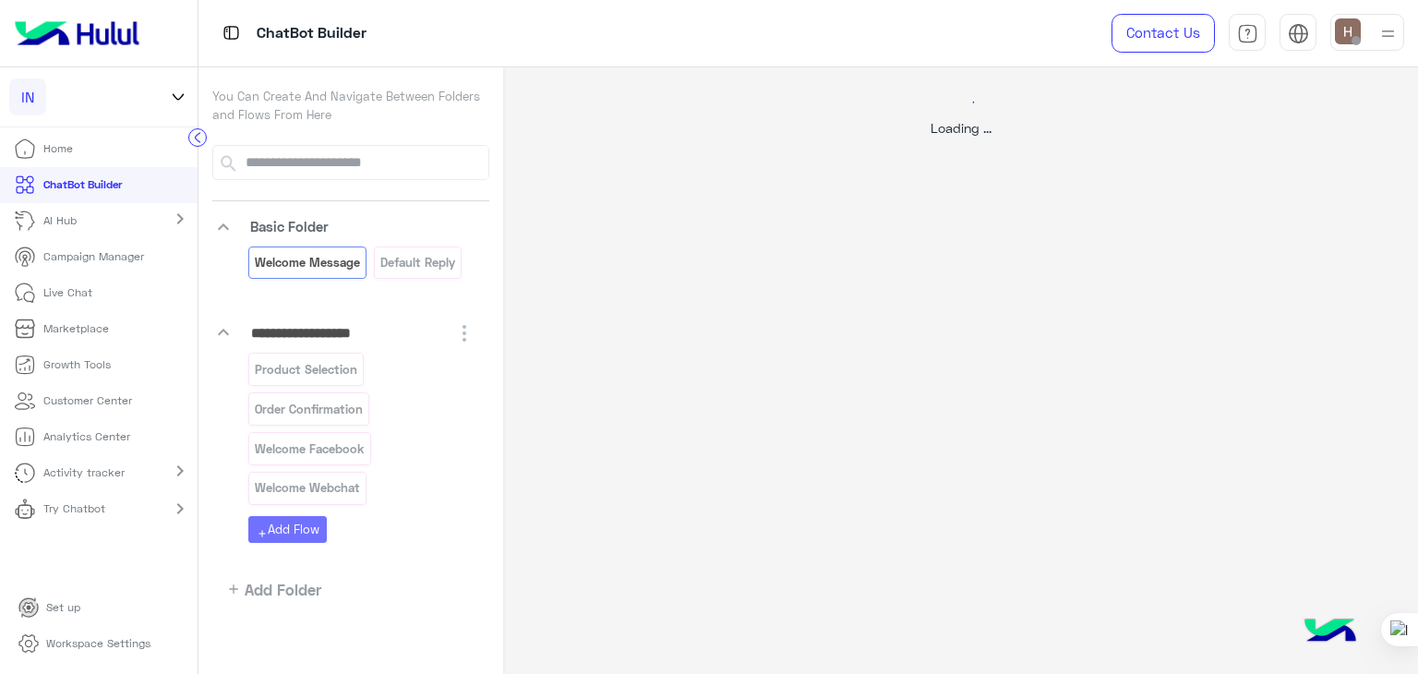
select select "*"
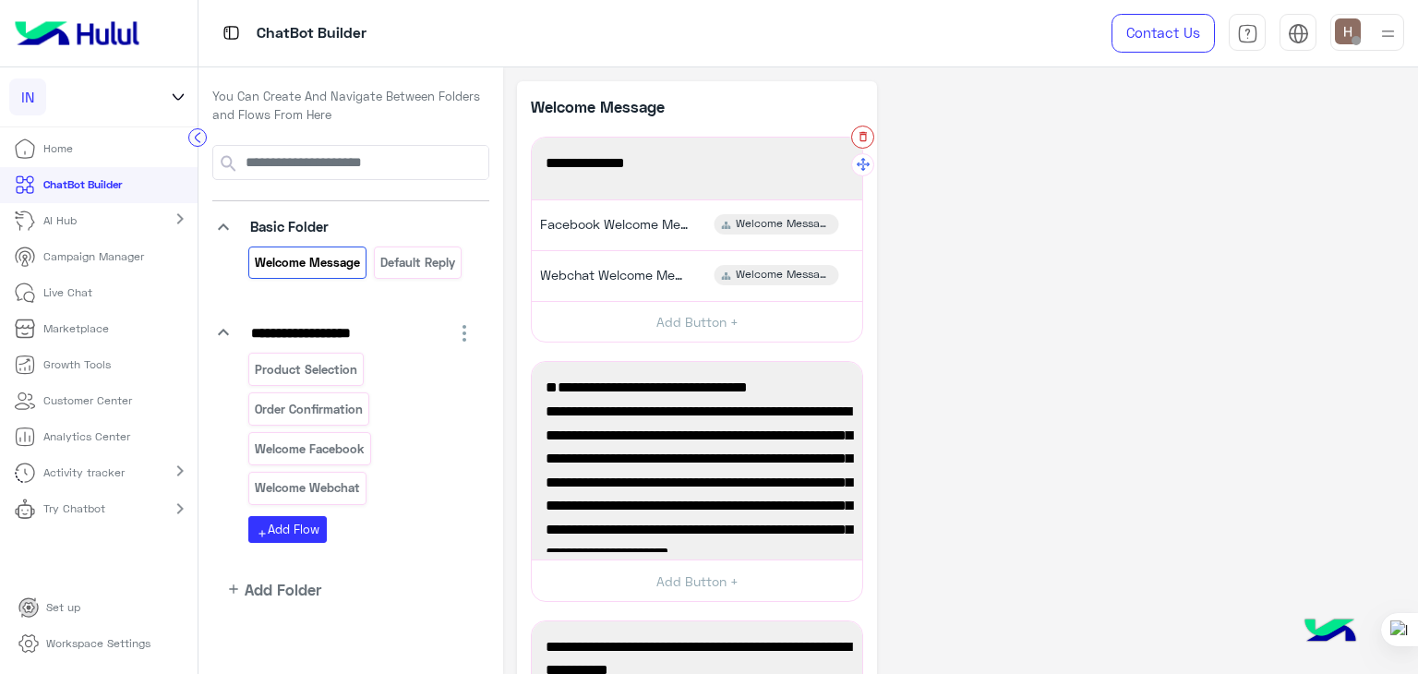
click at [858, 138] on icon "button" at bounding box center [862, 136] width 13 height 13
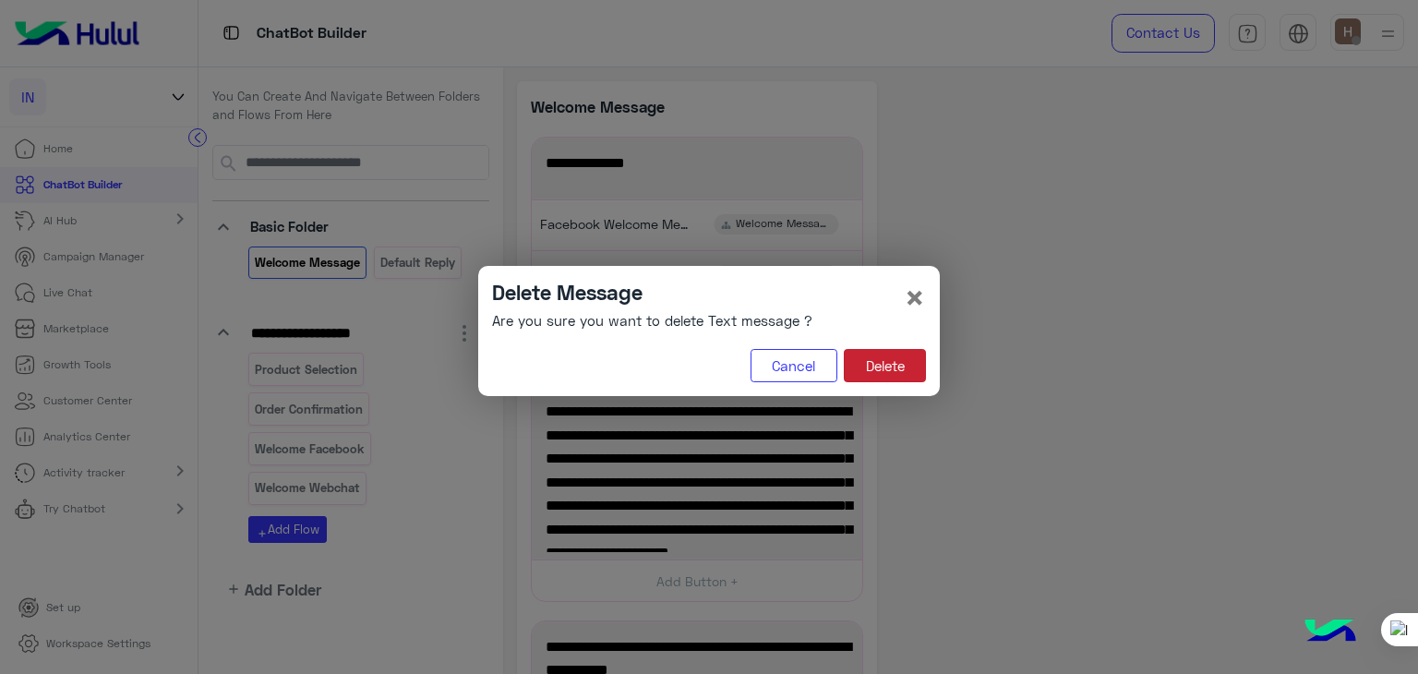
click at [890, 358] on button "Delete" at bounding box center [885, 365] width 82 height 33
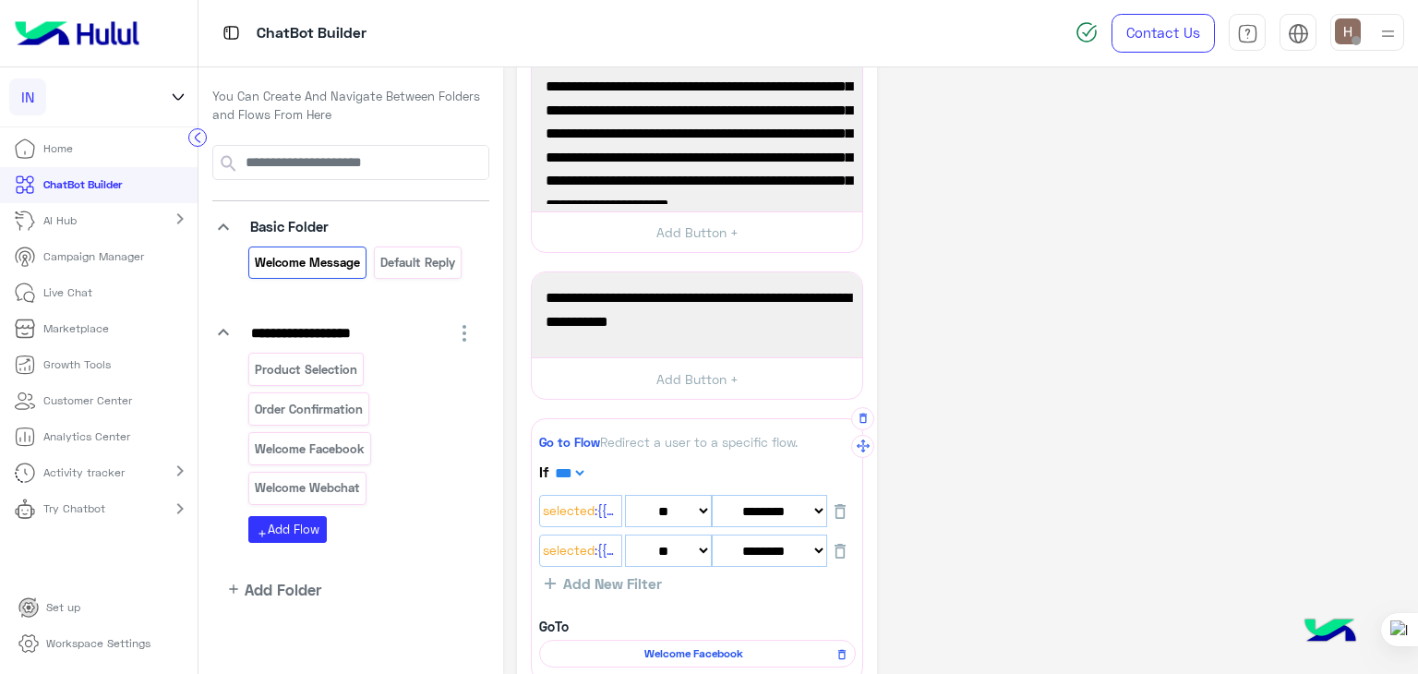
scroll to position [126, 0]
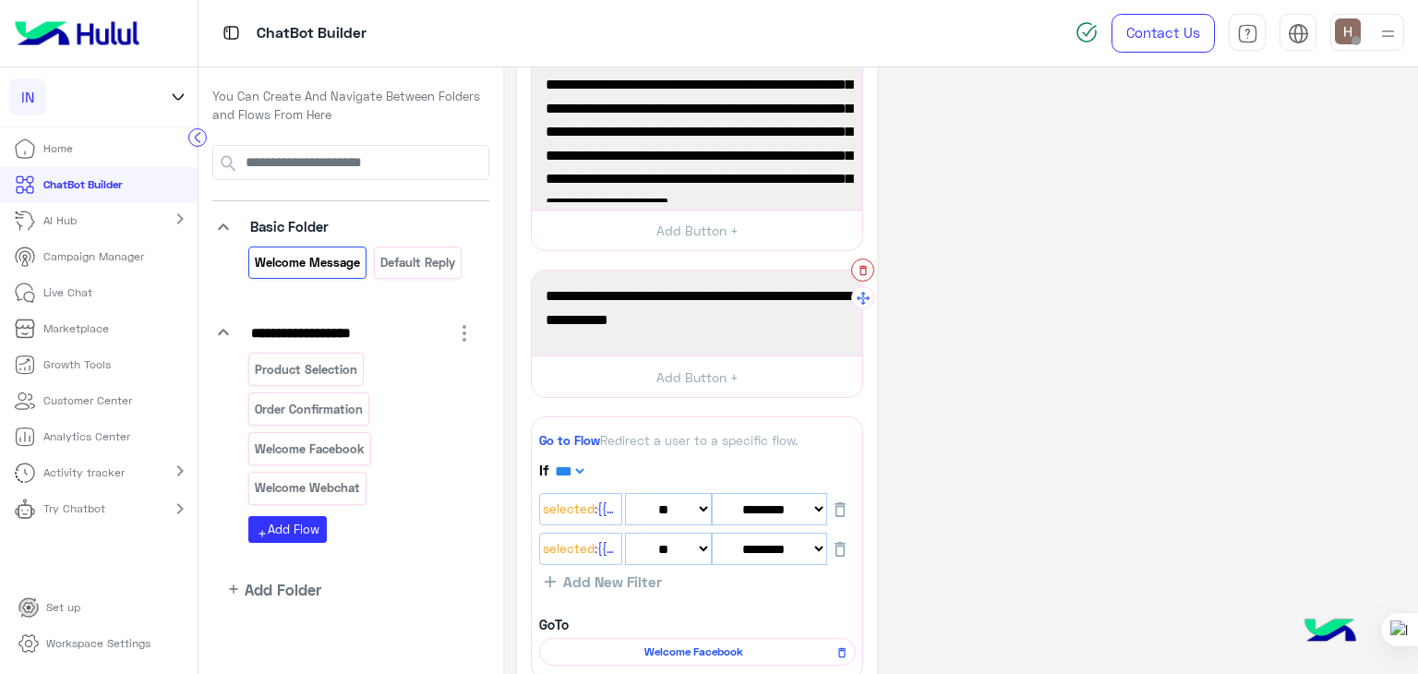
click at [863, 275] on icon "button" at bounding box center [862, 270] width 13 height 13
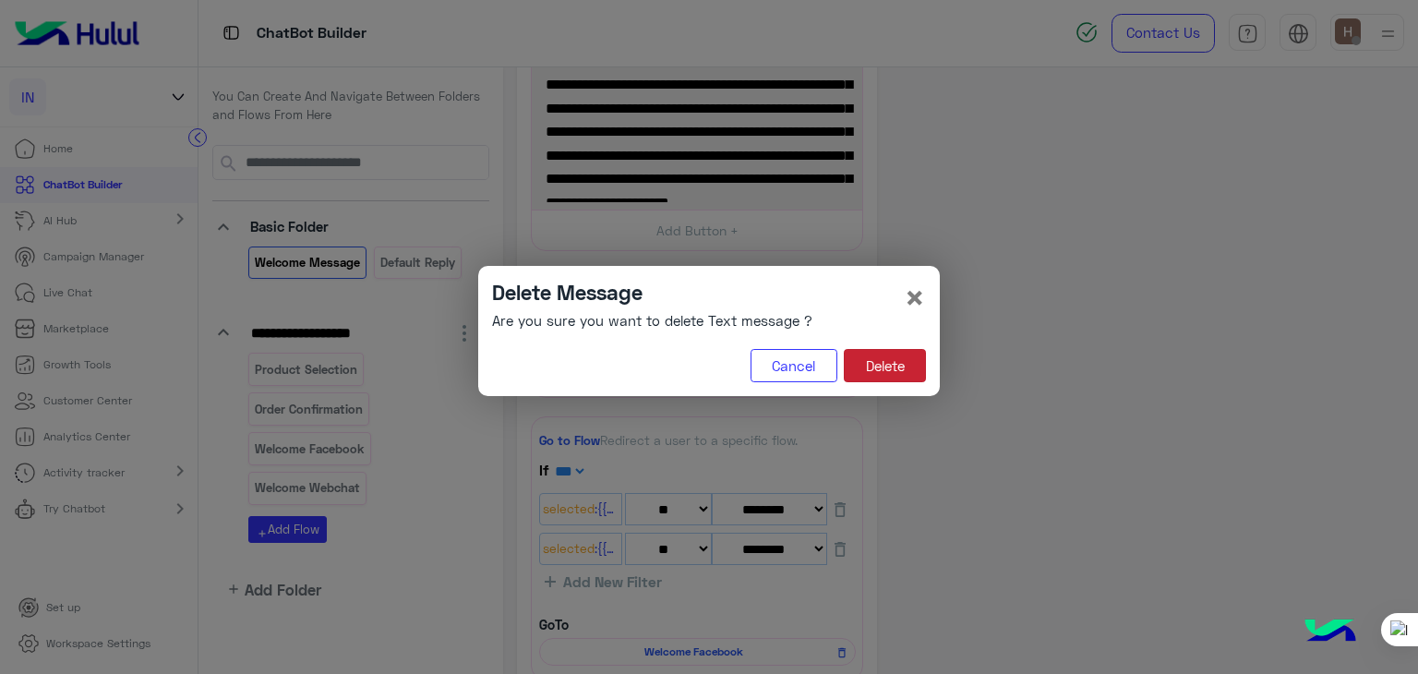
click at [885, 358] on button "Delete" at bounding box center [885, 365] width 82 height 33
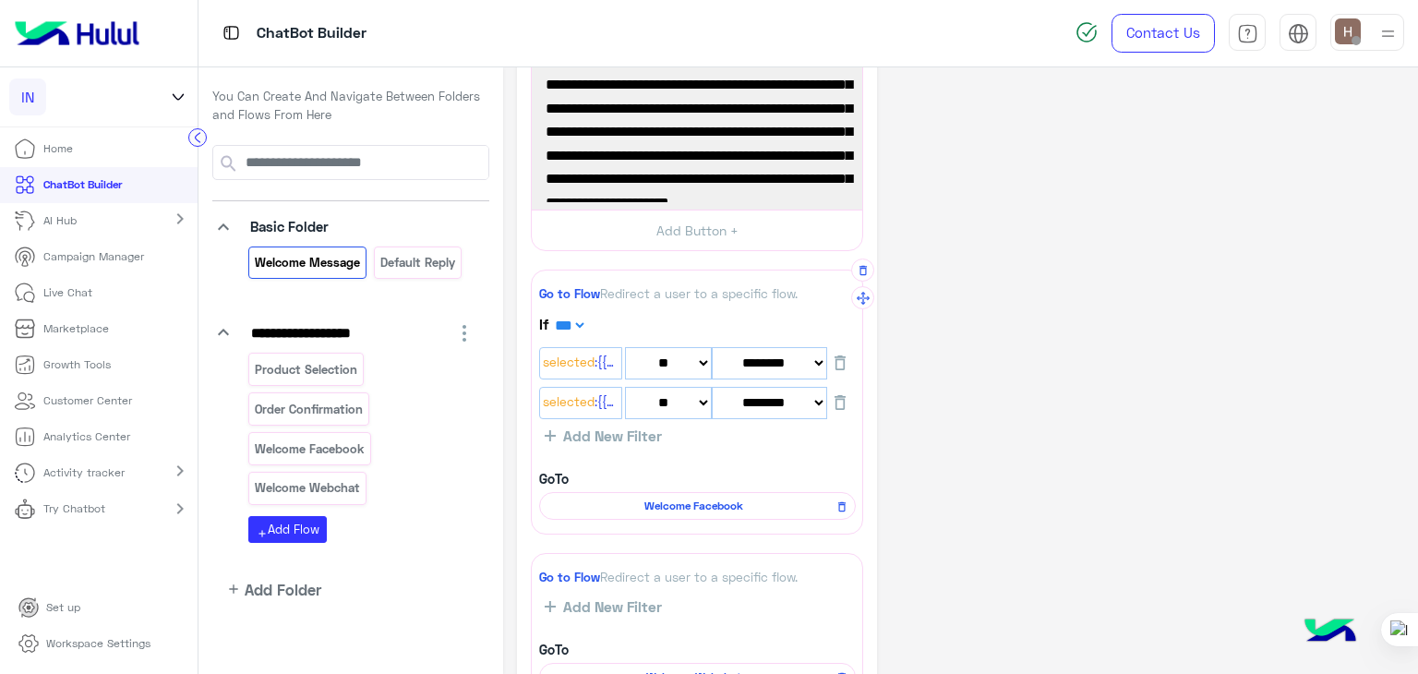
click at [744, 503] on span "Welcome Facebook" at bounding box center [694, 505] width 290 height 17
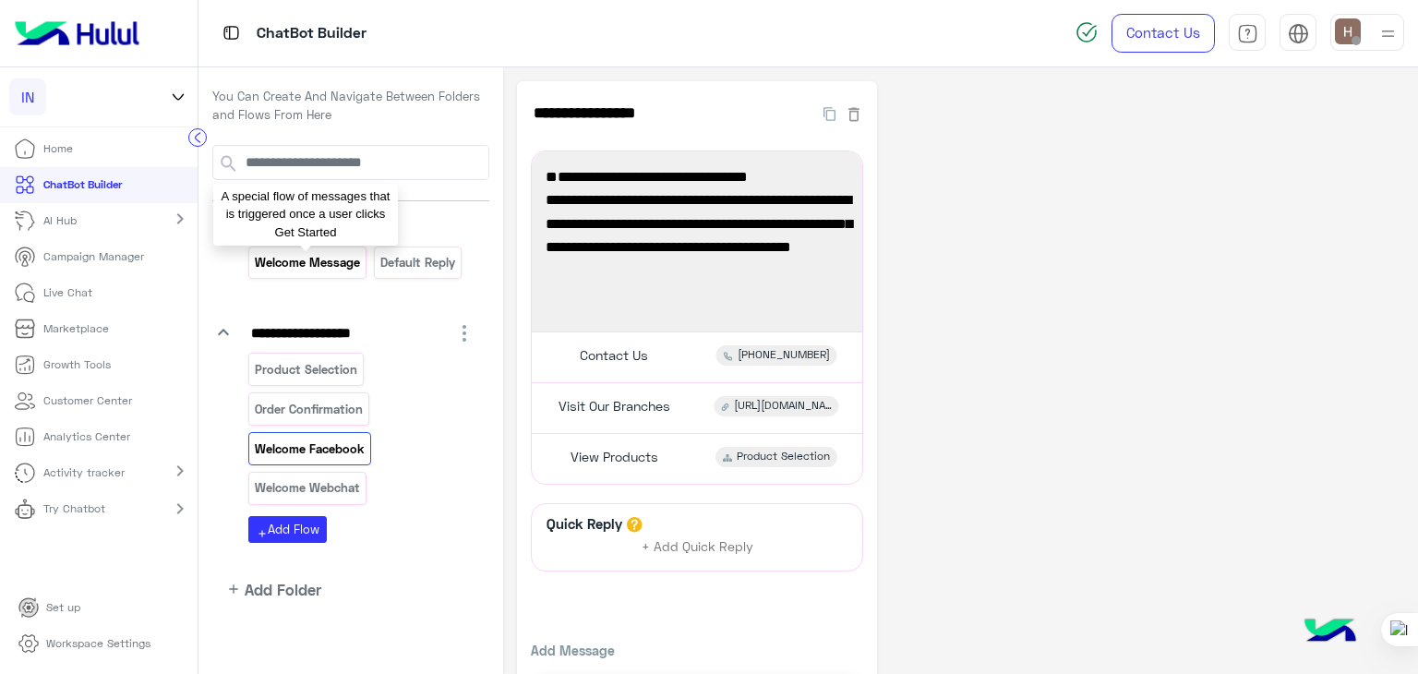
click at [301, 269] on p "Welcome Message" at bounding box center [308, 262] width 108 height 21
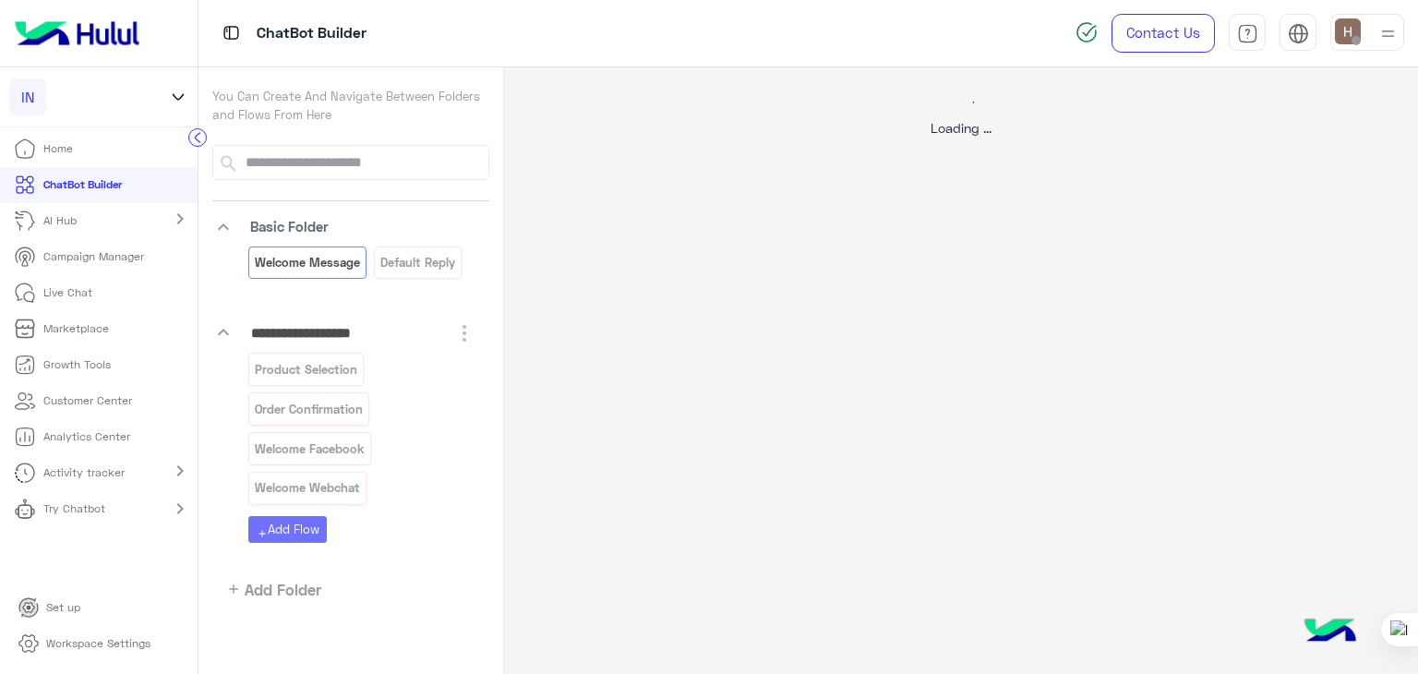
select select "*"
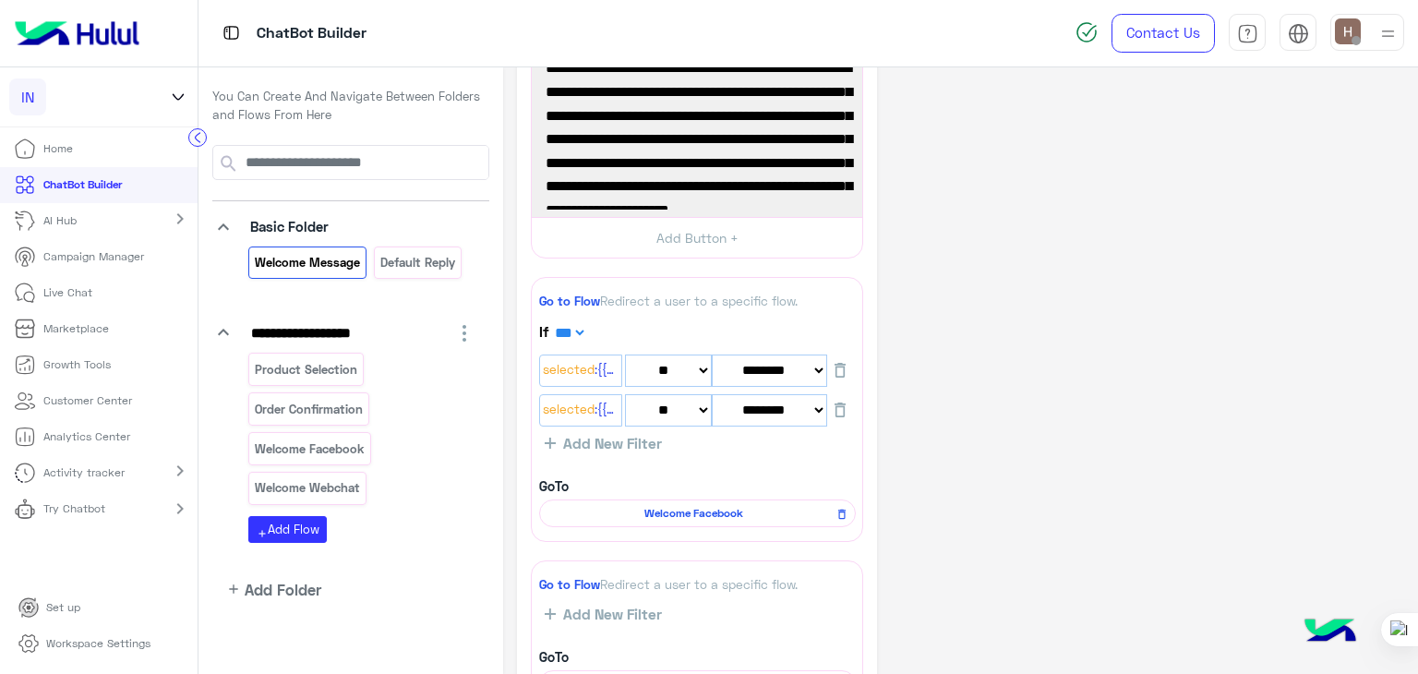
scroll to position [161, 0]
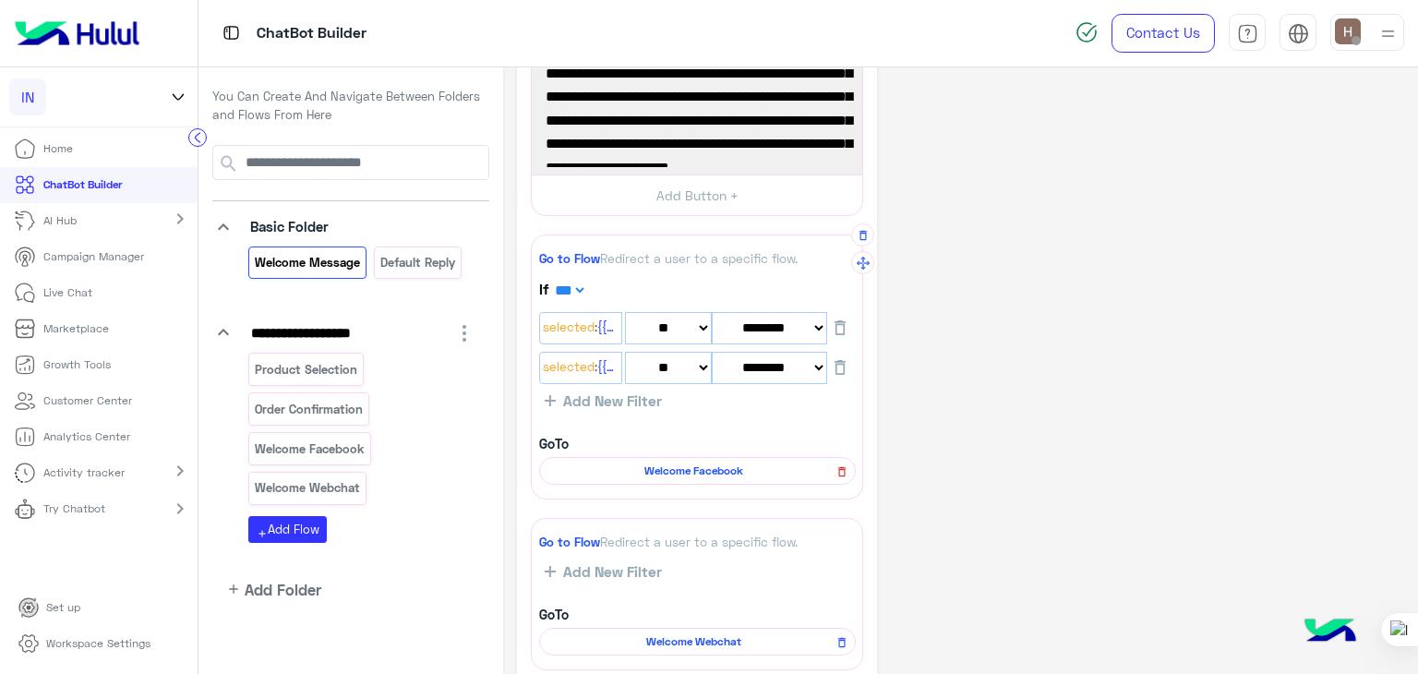
click at [843, 470] on icon at bounding box center [841, 472] width 13 height 22
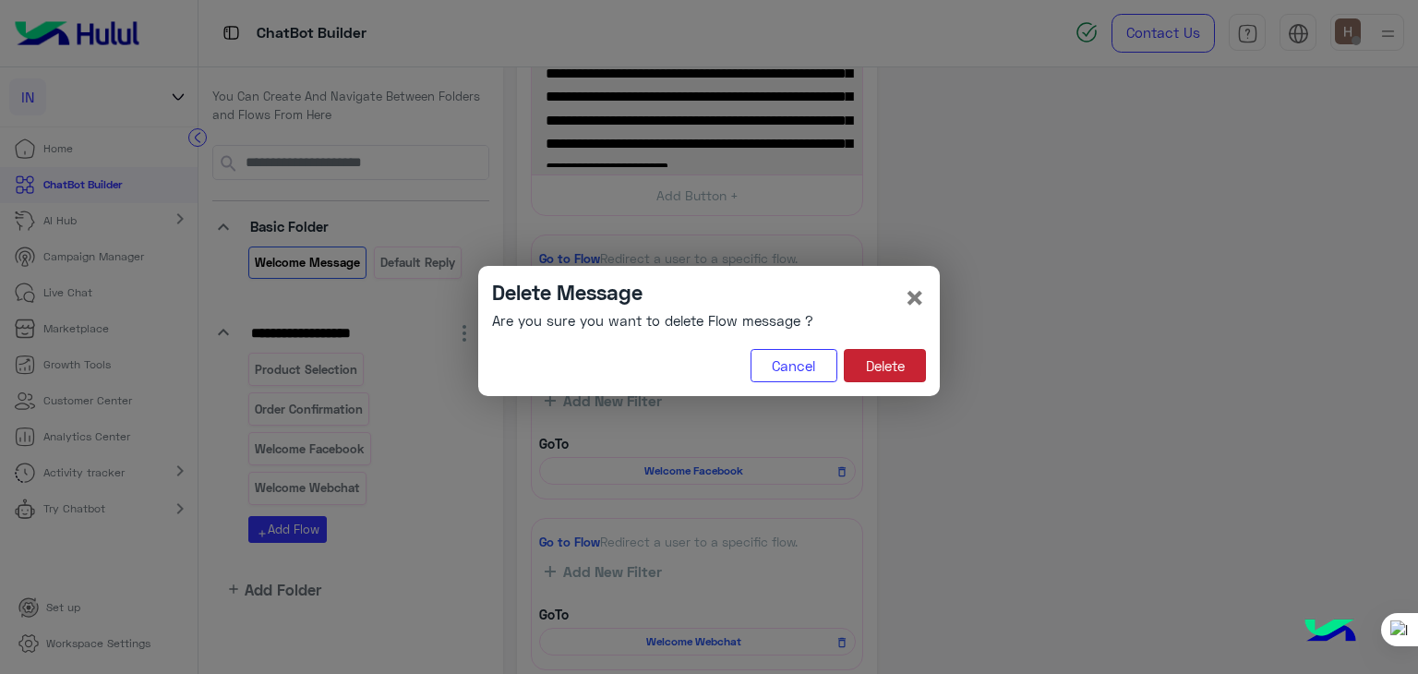
click at [913, 365] on button "Delete" at bounding box center [885, 365] width 82 height 33
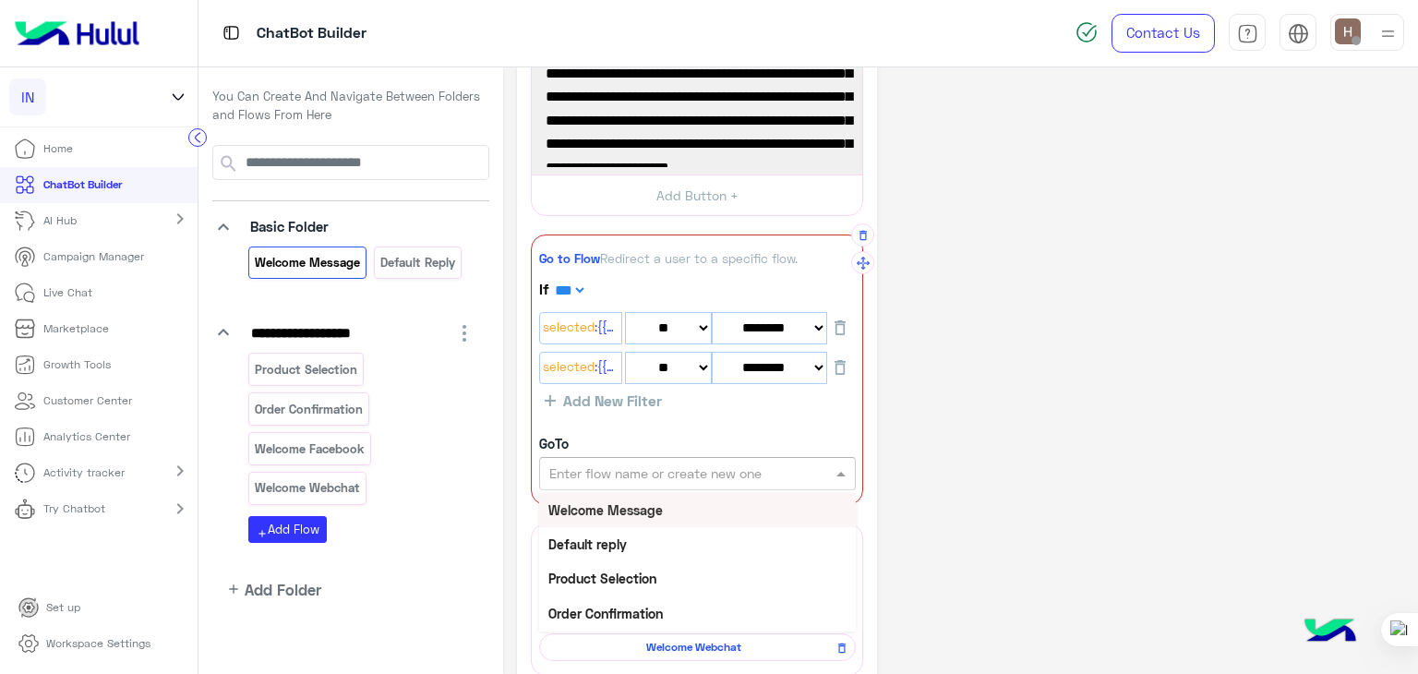
click at [736, 469] on input "text" at bounding box center [665, 473] width 233 height 19
click at [710, 507] on div "Welcome Message" at bounding box center [697, 510] width 317 height 34
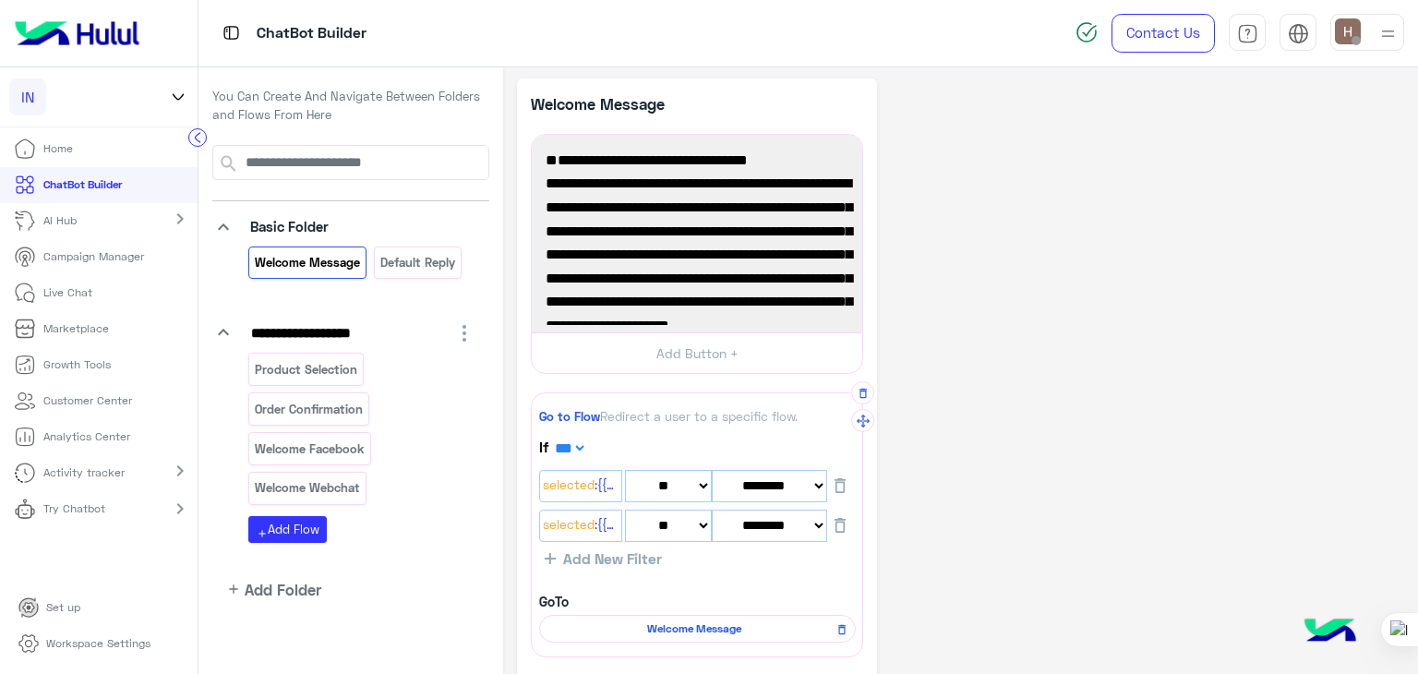
scroll to position [2, 0]
click at [336, 450] on p "Welcome Facebook" at bounding box center [310, 448] width 113 height 21
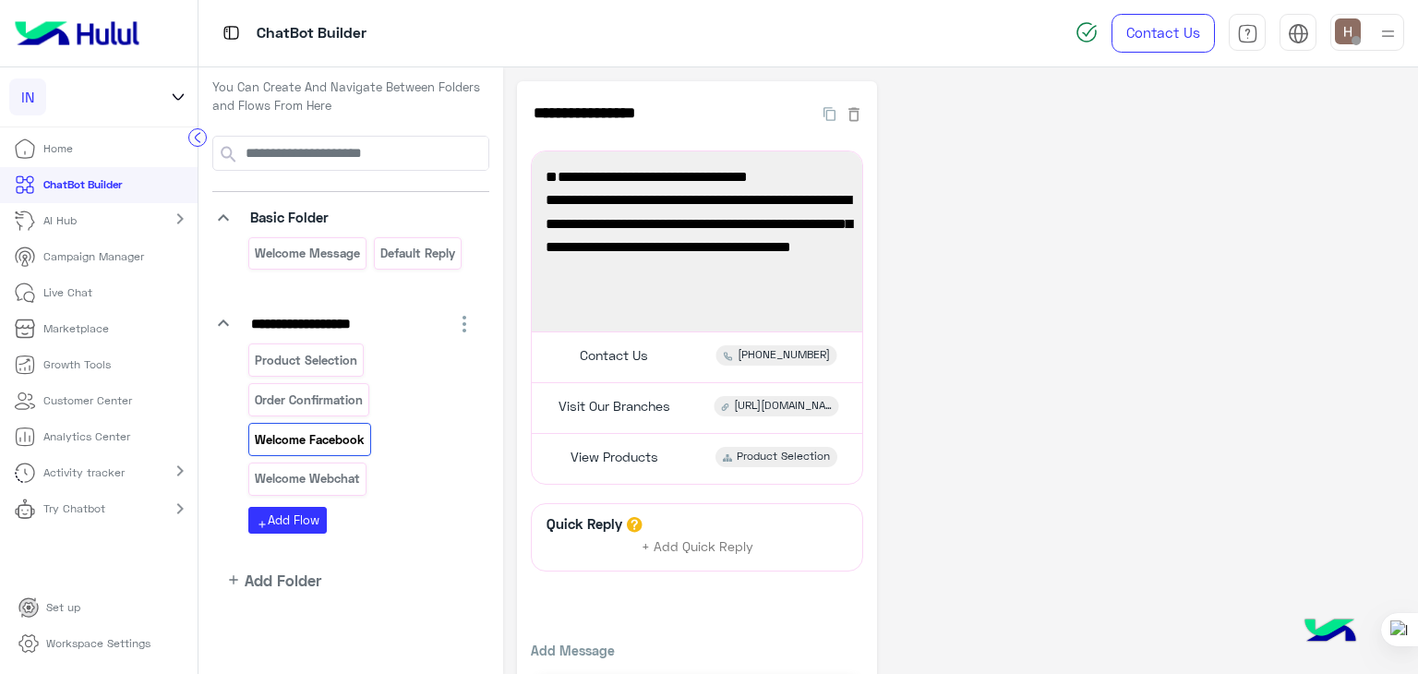
scroll to position [8, 0]
click at [336, 263] on div "Welcome Message" at bounding box center [307, 254] width 118 height 32
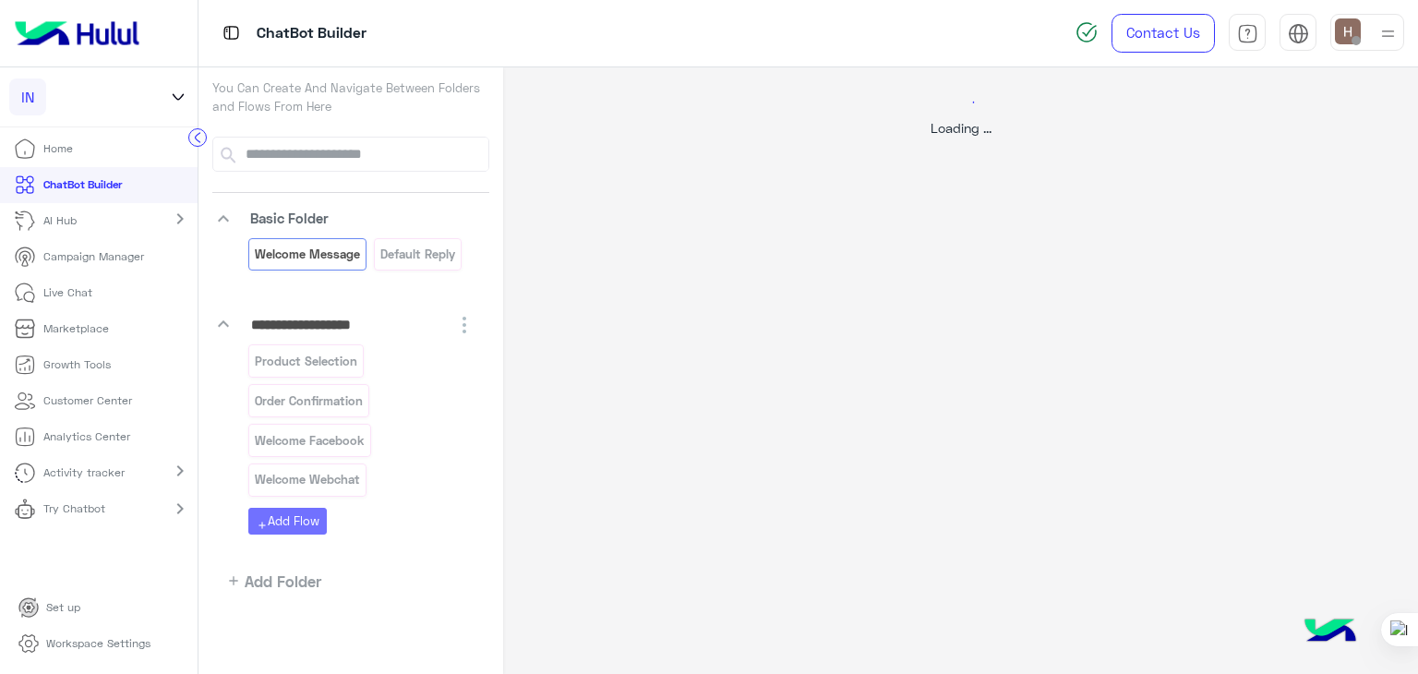
select select "*"
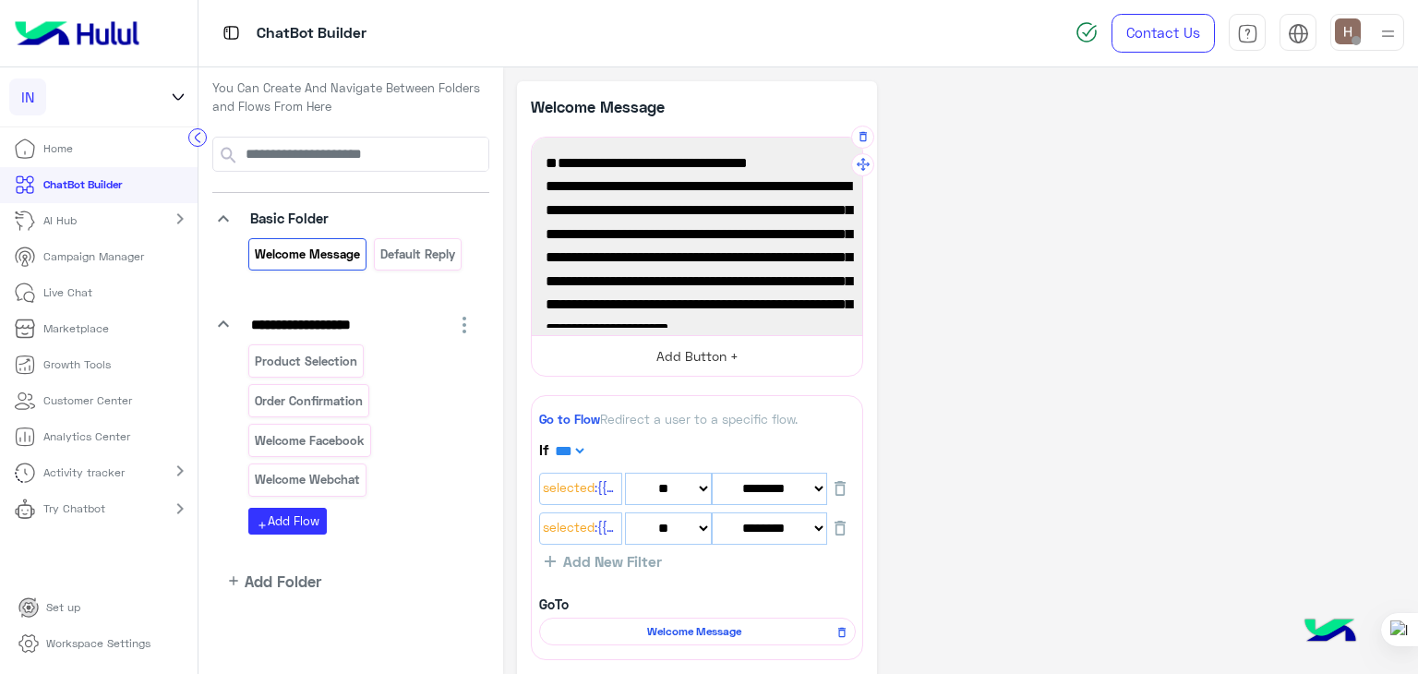
click at [652, 358] on button "Add Button +" at bounding box center [697, 356] width 330 height 42
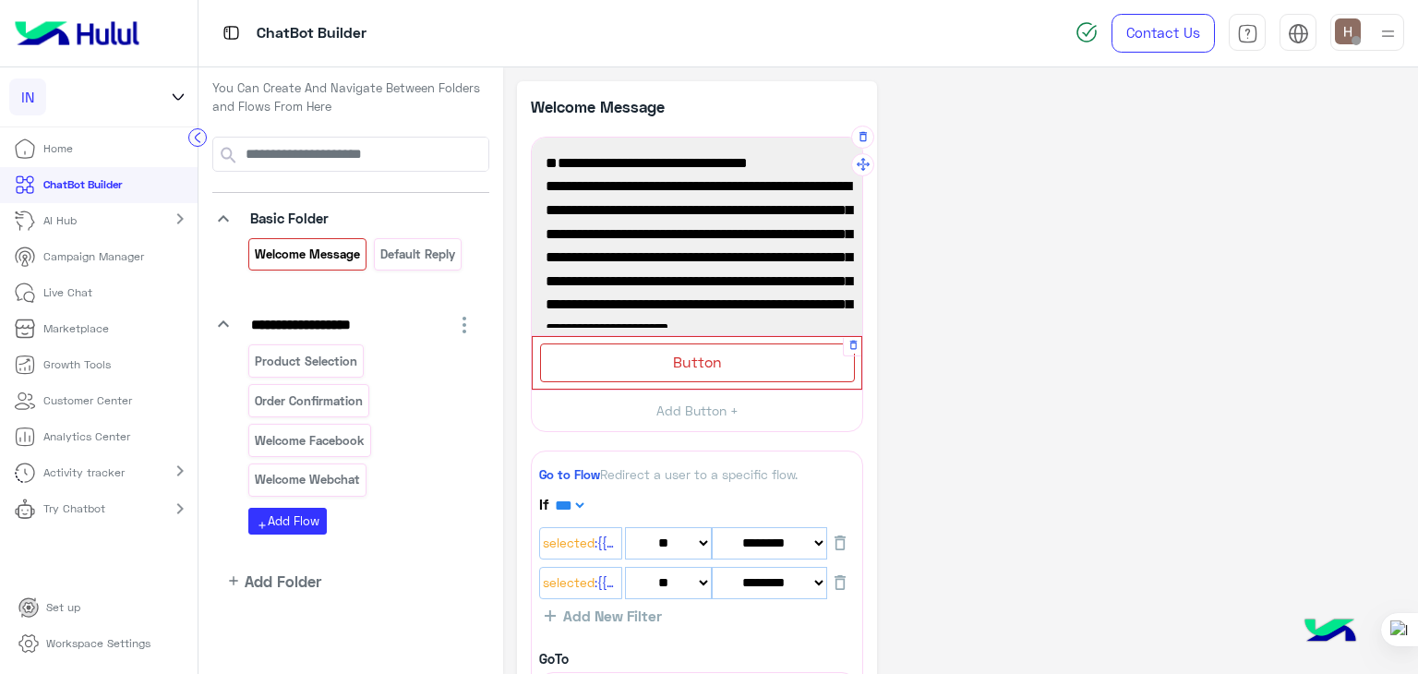
click at [623, 374] on div "Button" at bounding box center [697, 362] width 315 height 38
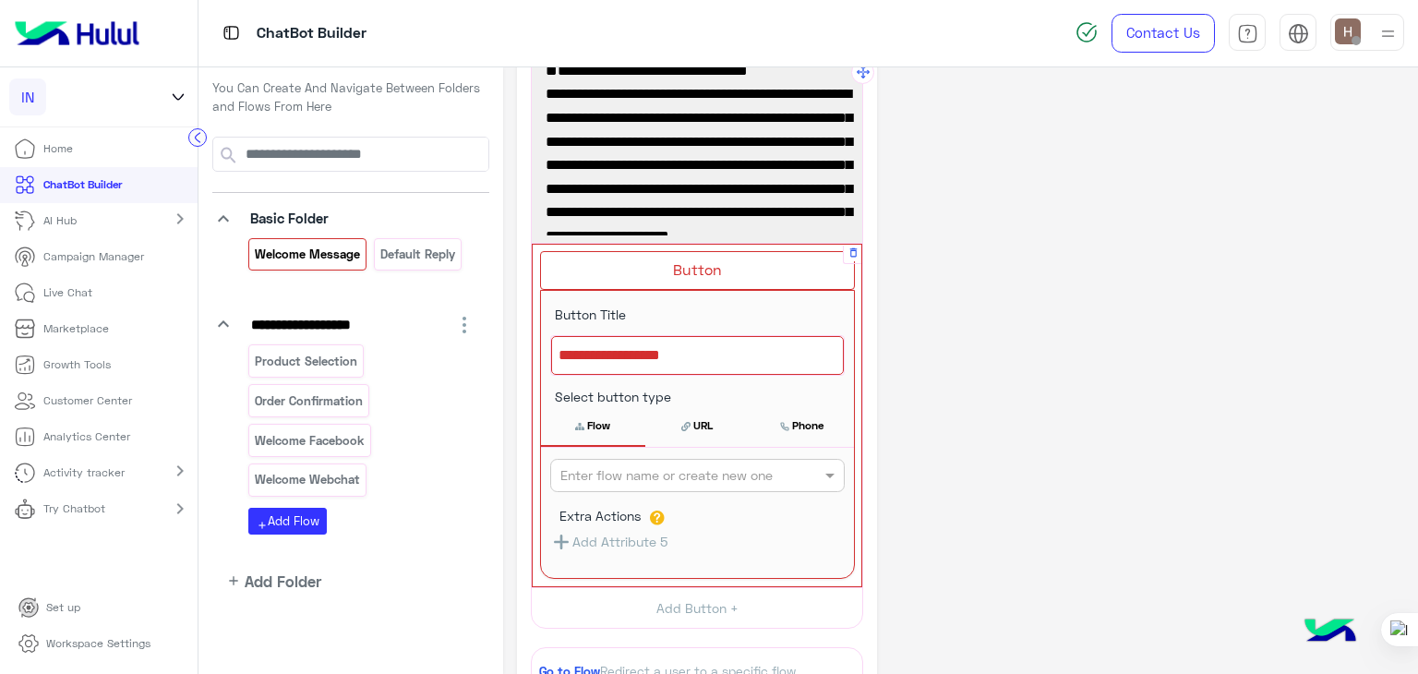
scroll to position [102, 0]
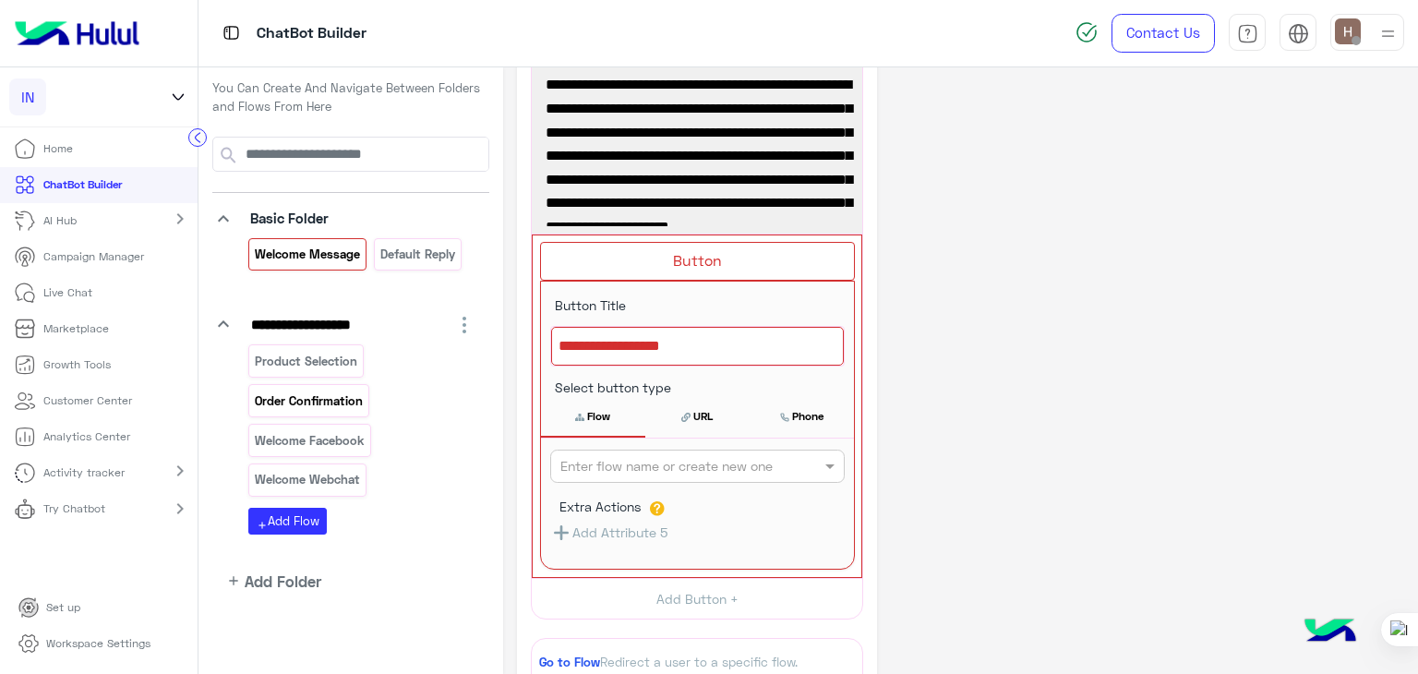
click at [317, 407] on p "Order Confirmation" at bounding box center [309, 400] width 111 height 21
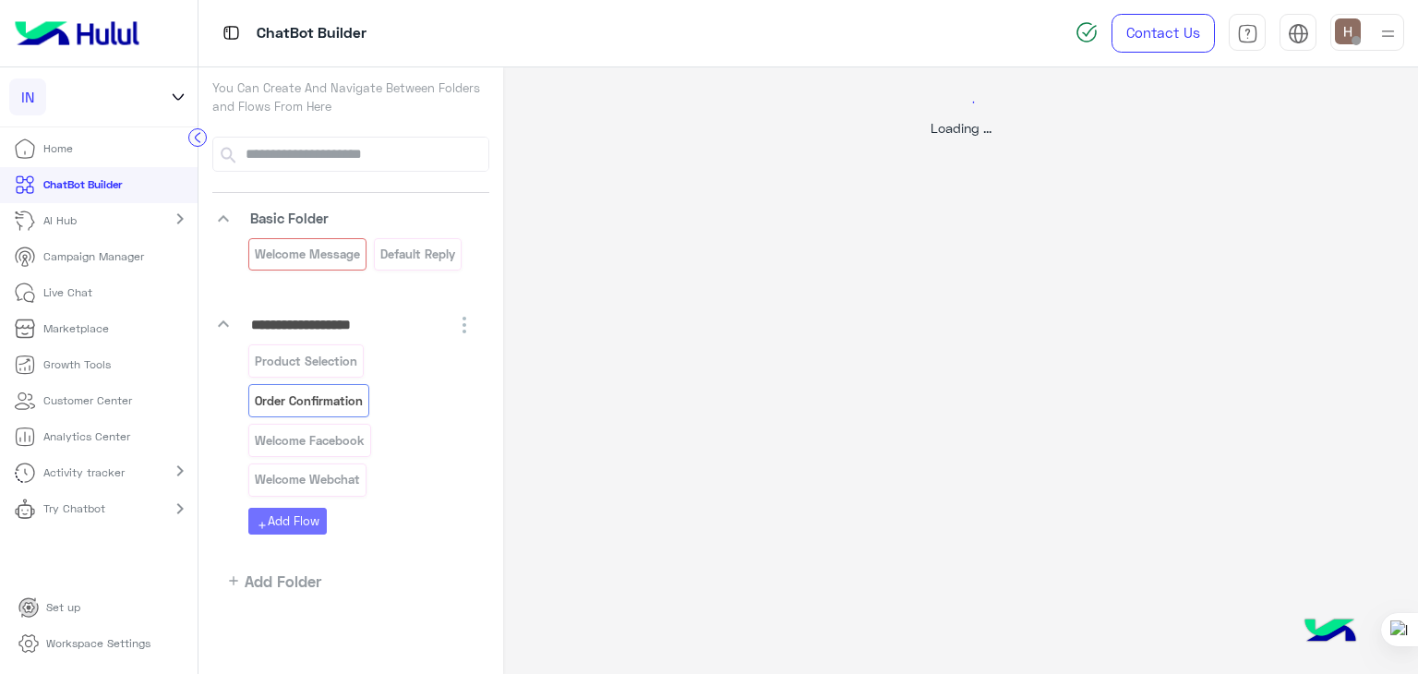
scroll to position [0, 0]
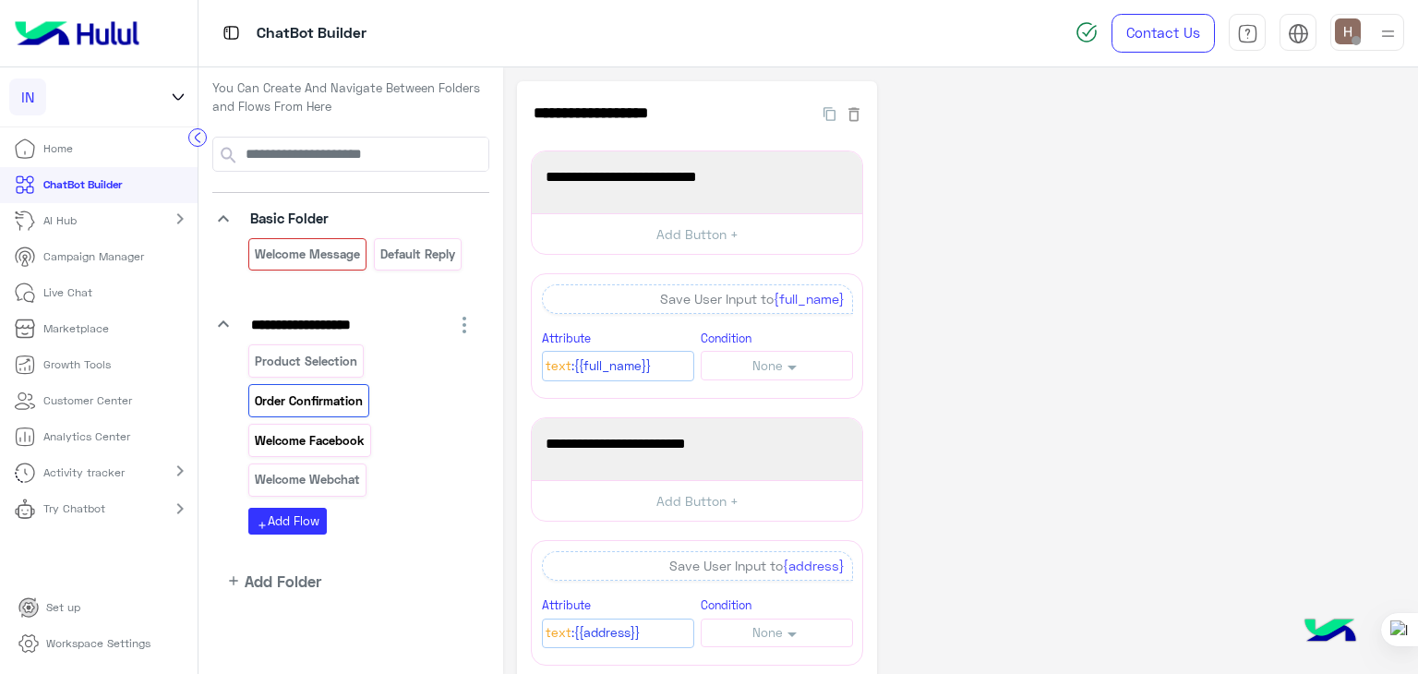
click at [313, 445] on p "Welcome Facebook" at bounding box center [310, 440] width 113 height 21
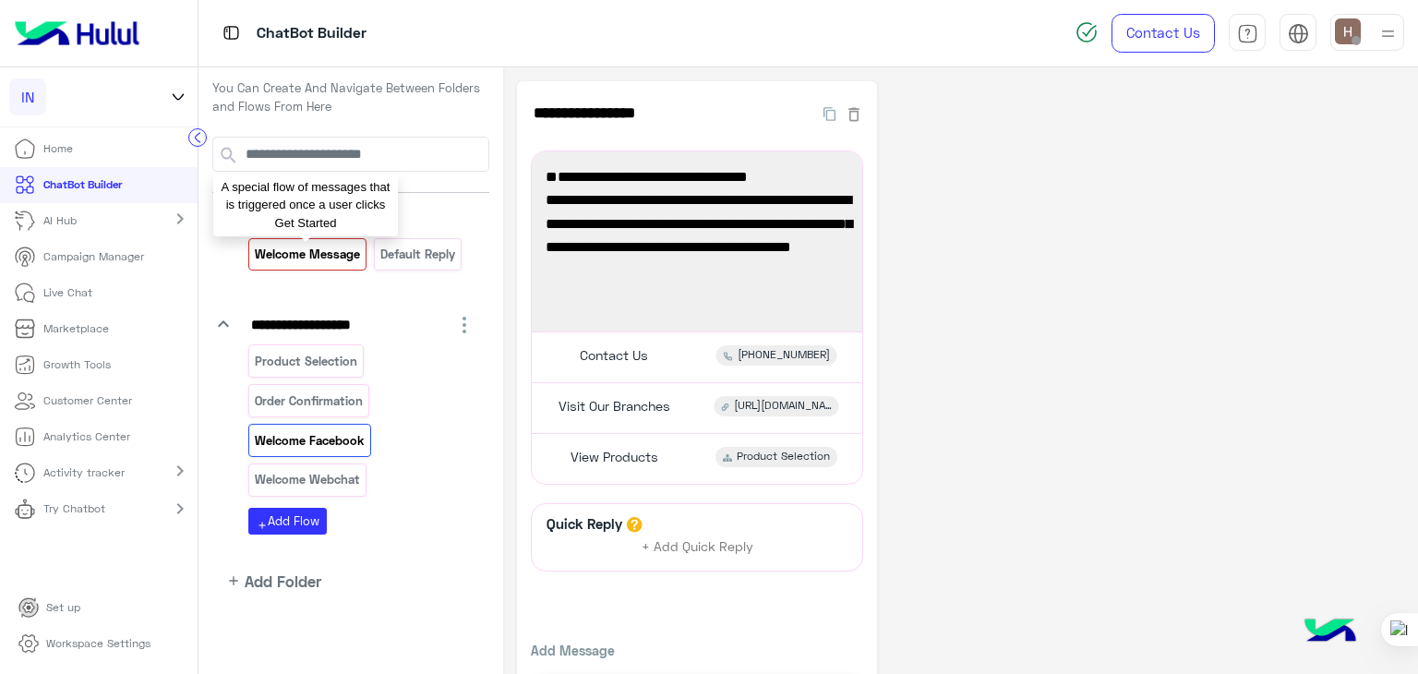
click at [337, 259] on p "Welcome Message" at bounding box center [308, 254] width 108 height 21
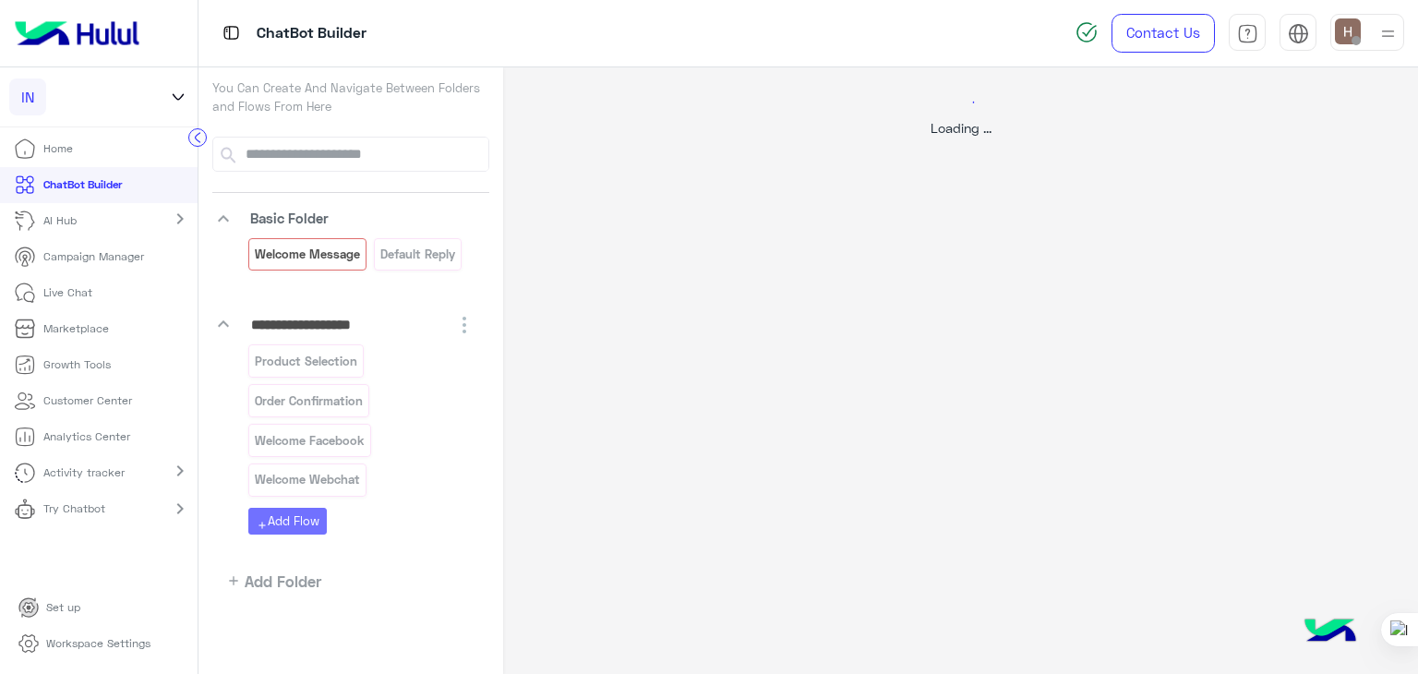
select select "*"
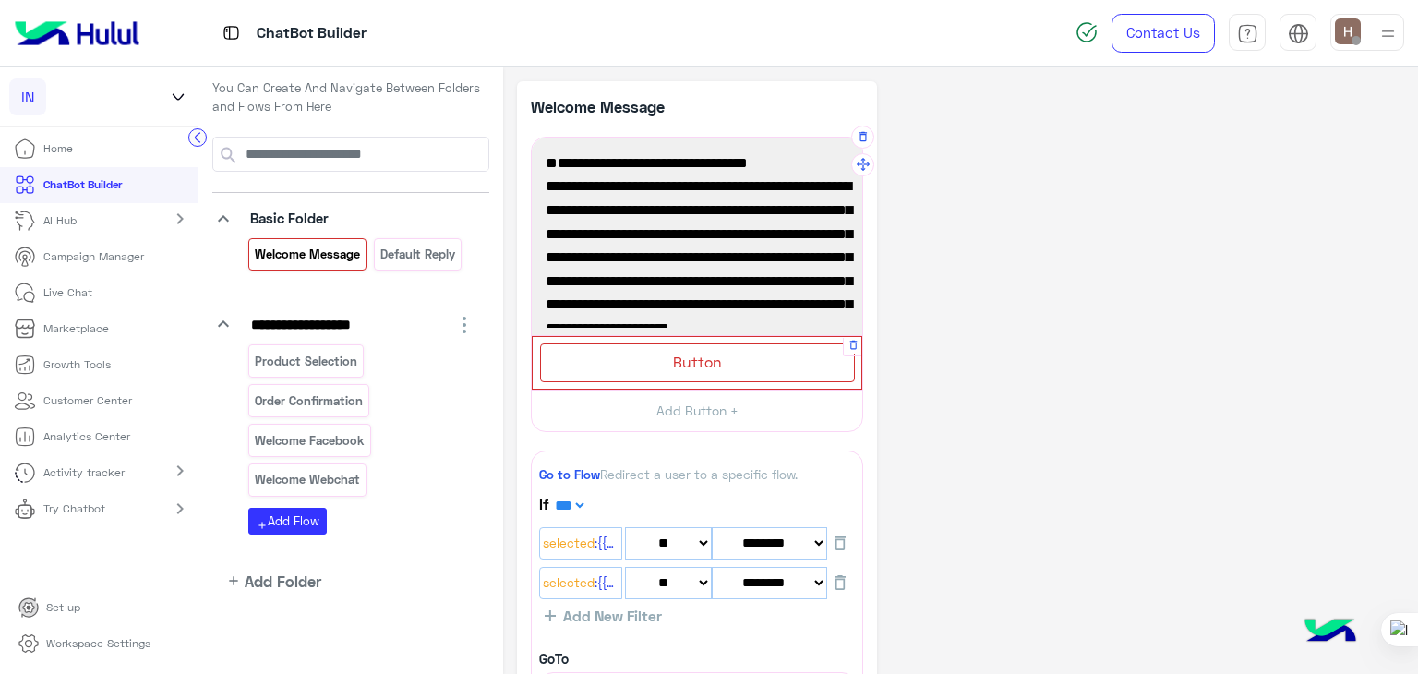
click at [661, 374] on div "Button" at bounding box center [697, 362] width 315 height 38
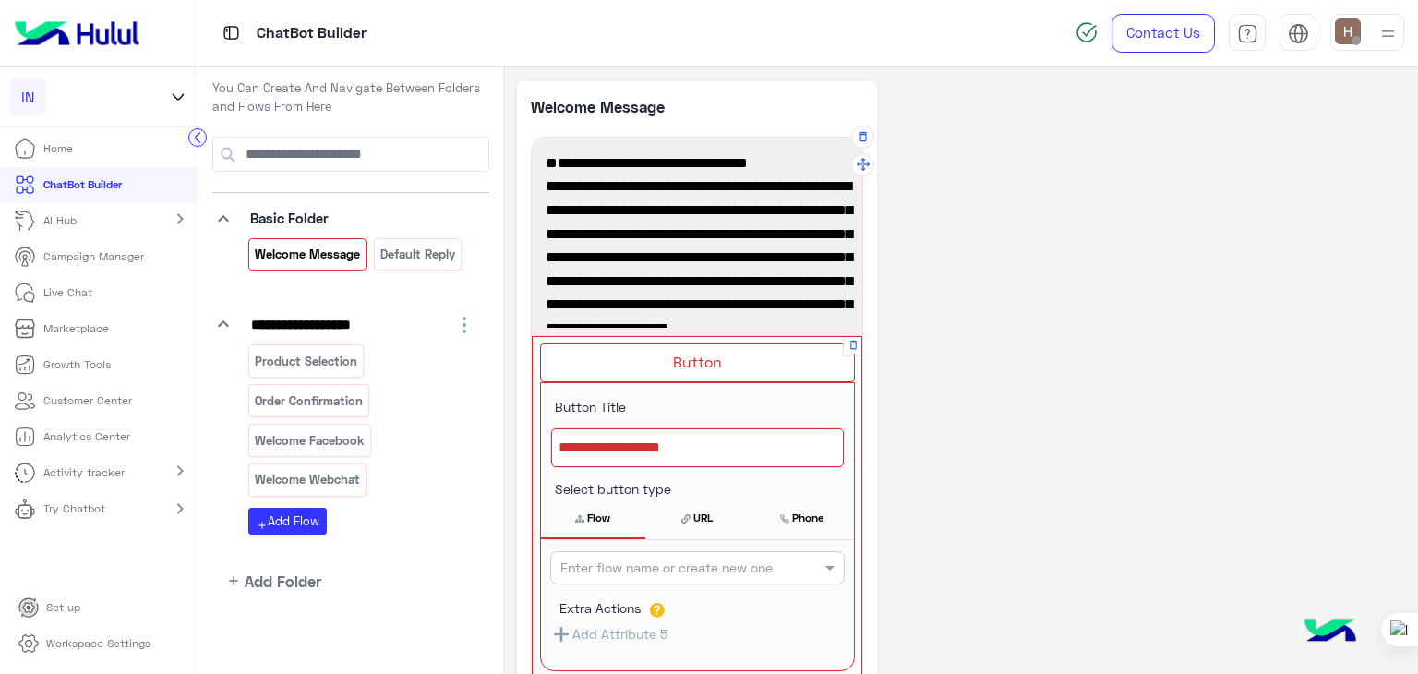
click at [661, 437] on div at bounding box center [697, 447] width 293 height 39
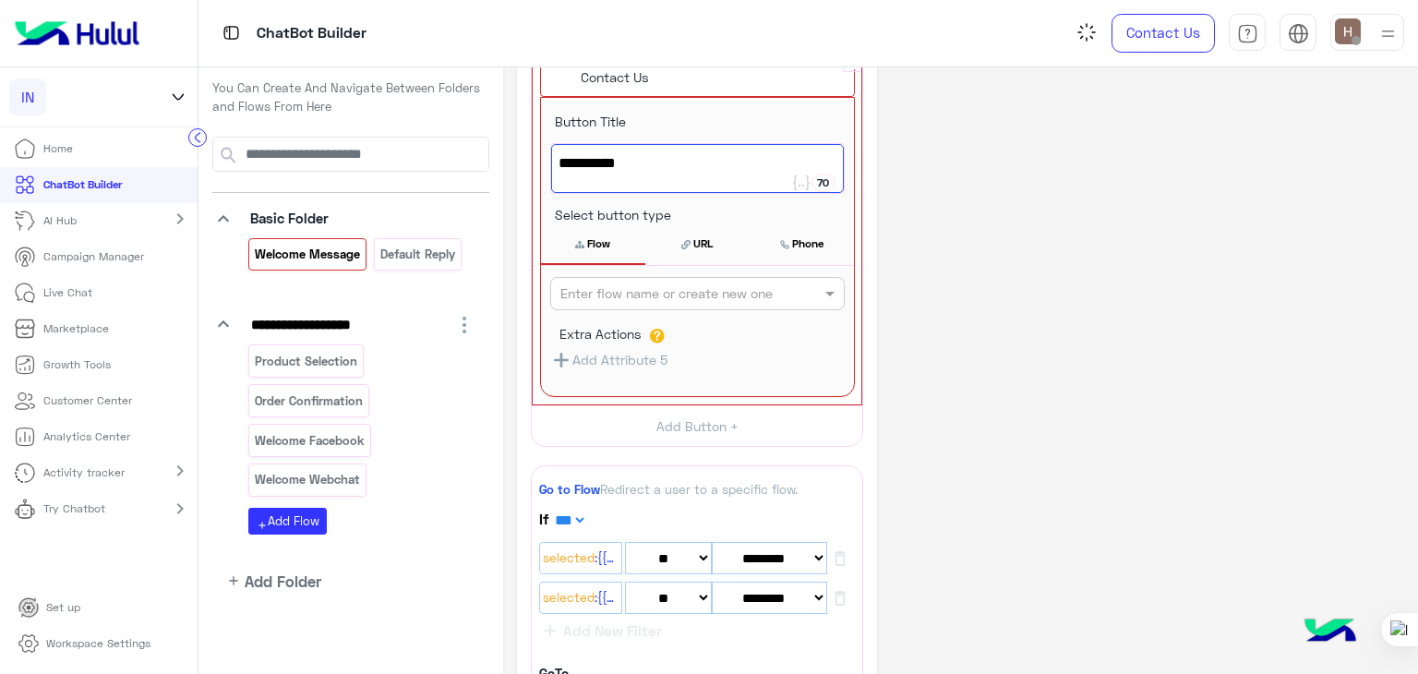
scroll to position [295, 0]
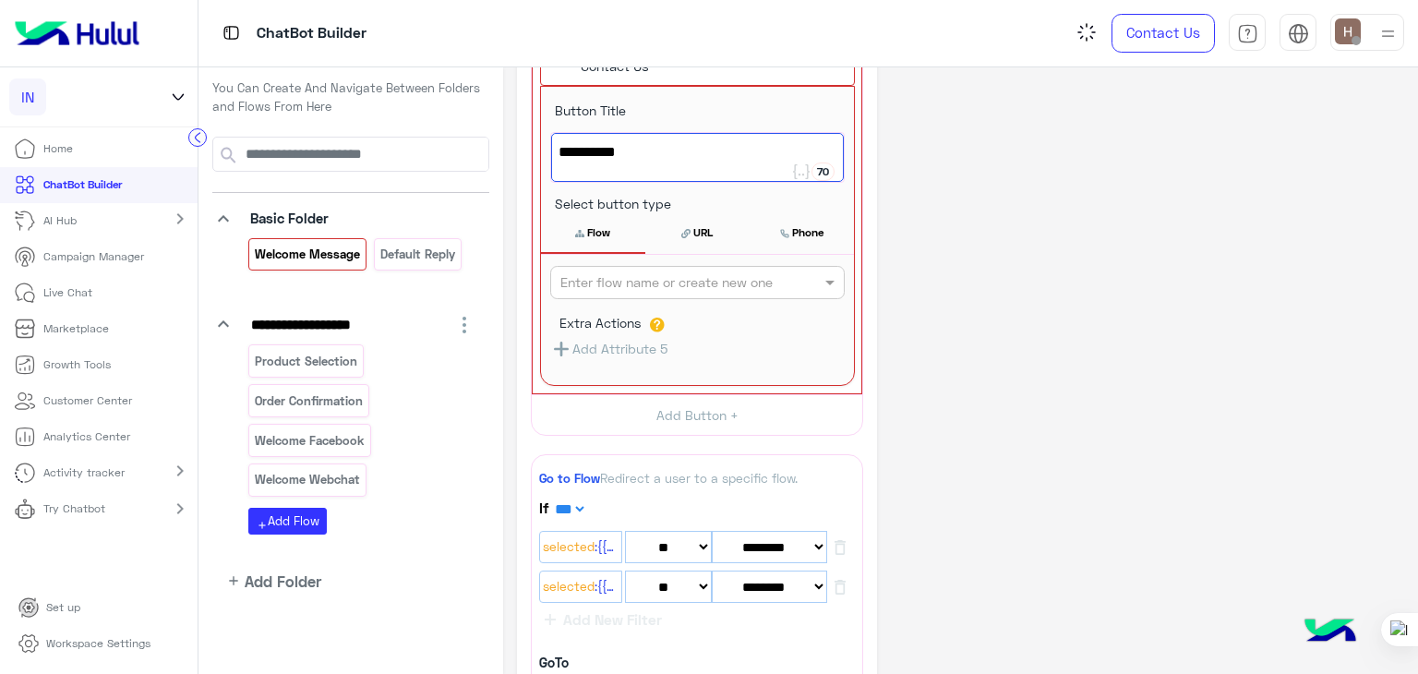
type textarea "**********"
click at [774, 217] on button "Phone" at bounding box center [801, 232] width 104 height 39
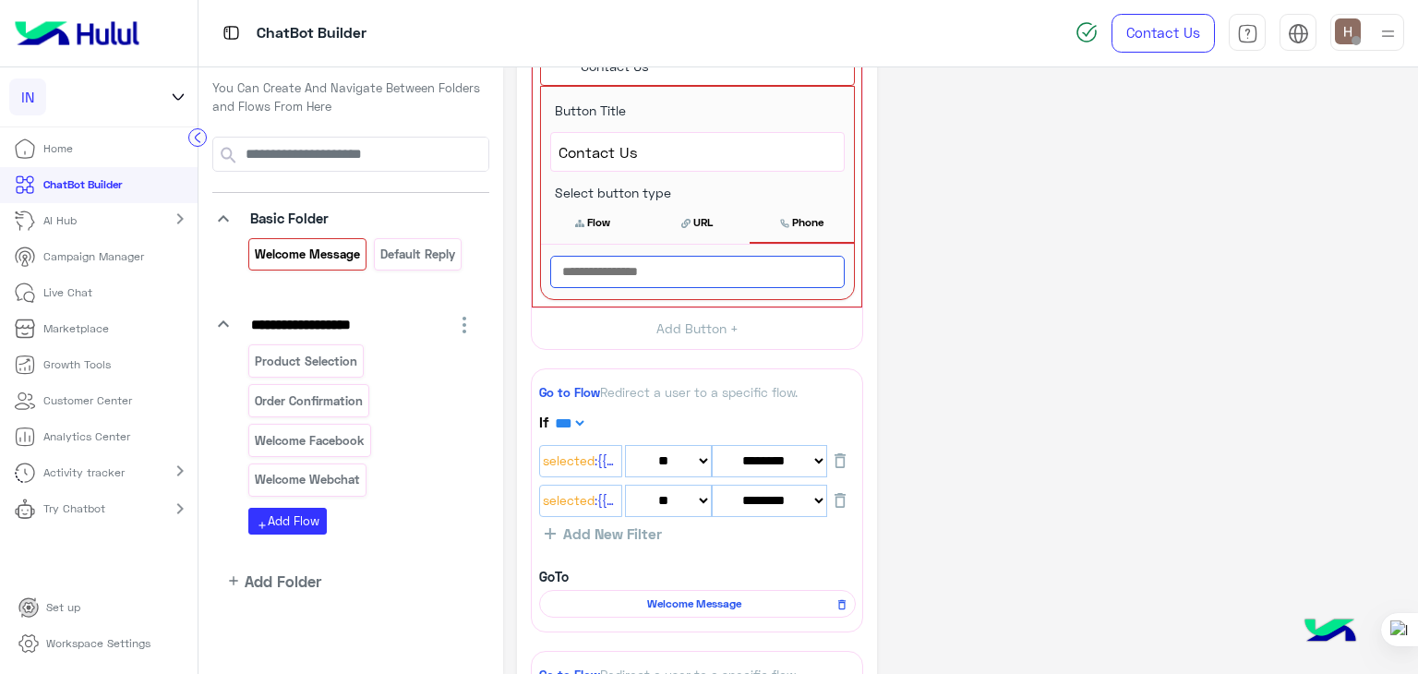
click at [712, 270] on input "text" at bounding box center [697, 272] width 294 height 32
type input "*"
paste input "**********"
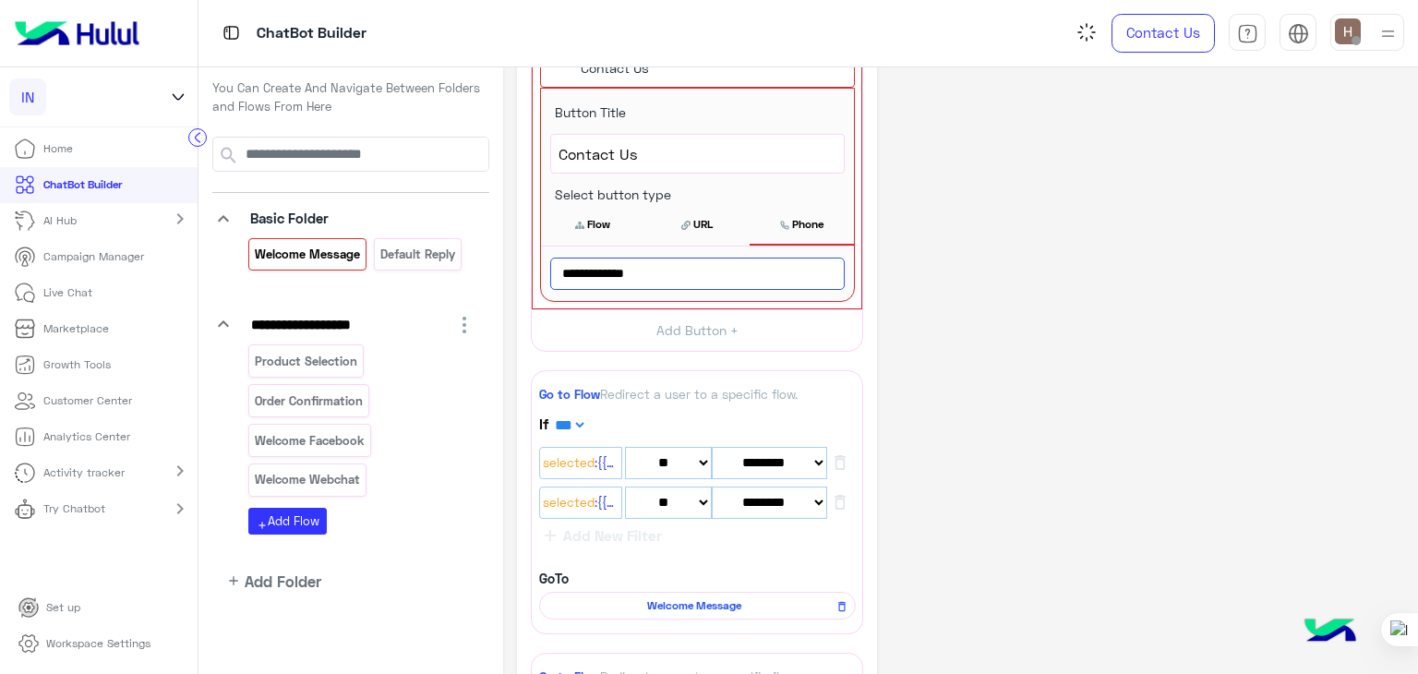
type input "**********"
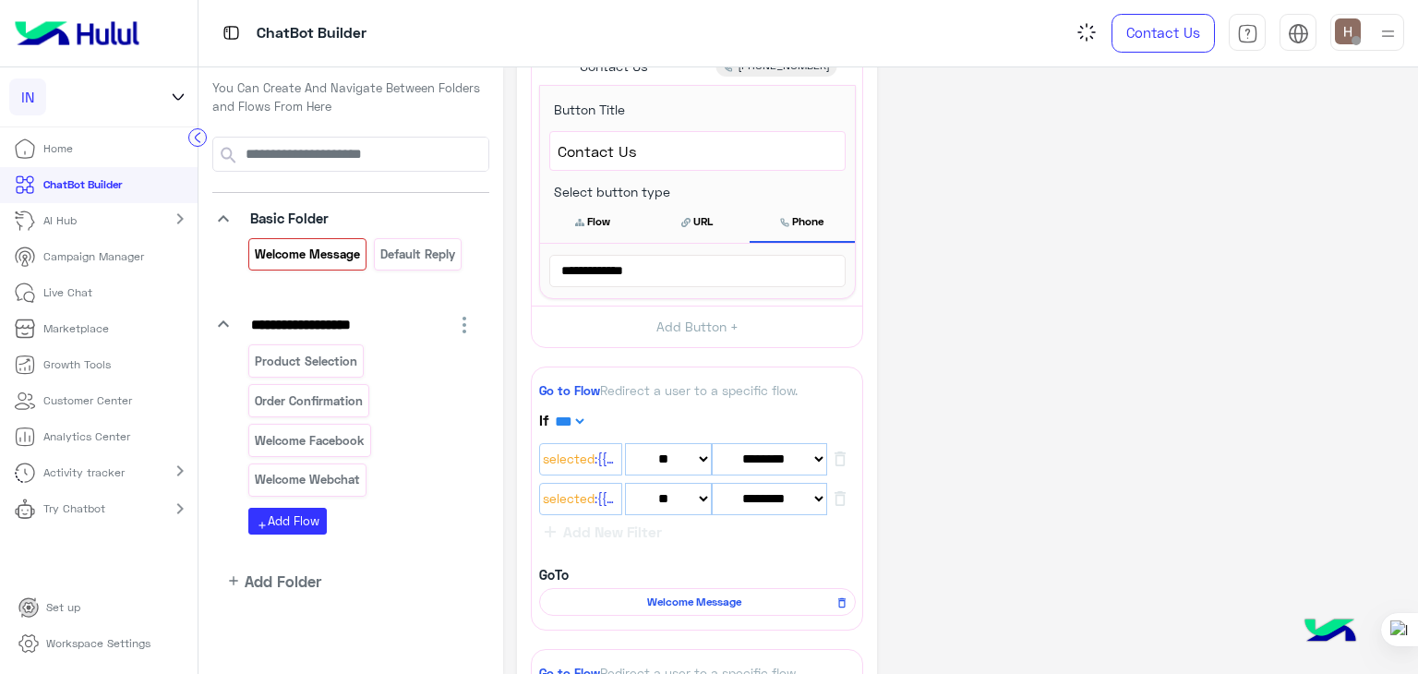
click at [908, 237] on div "**********" at bounding box center [960, 420] width 887 height 1265
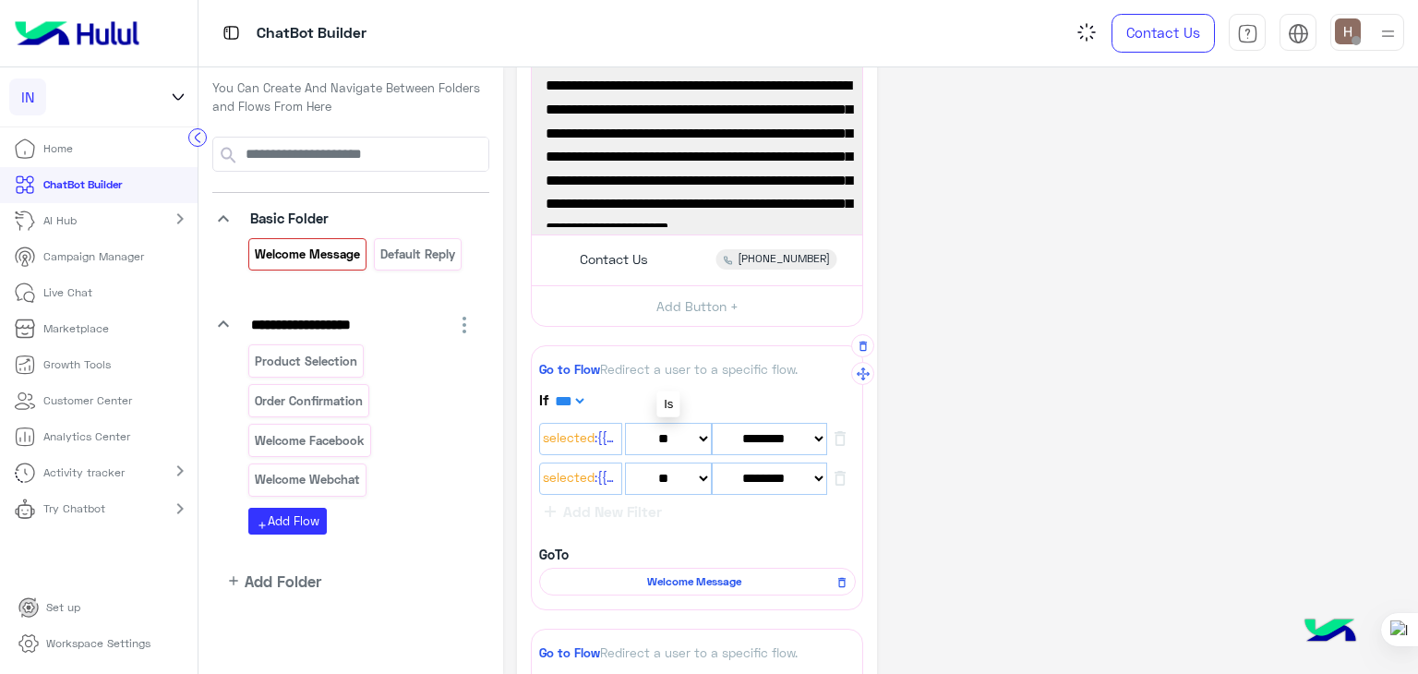
scroll to position [100, 0]
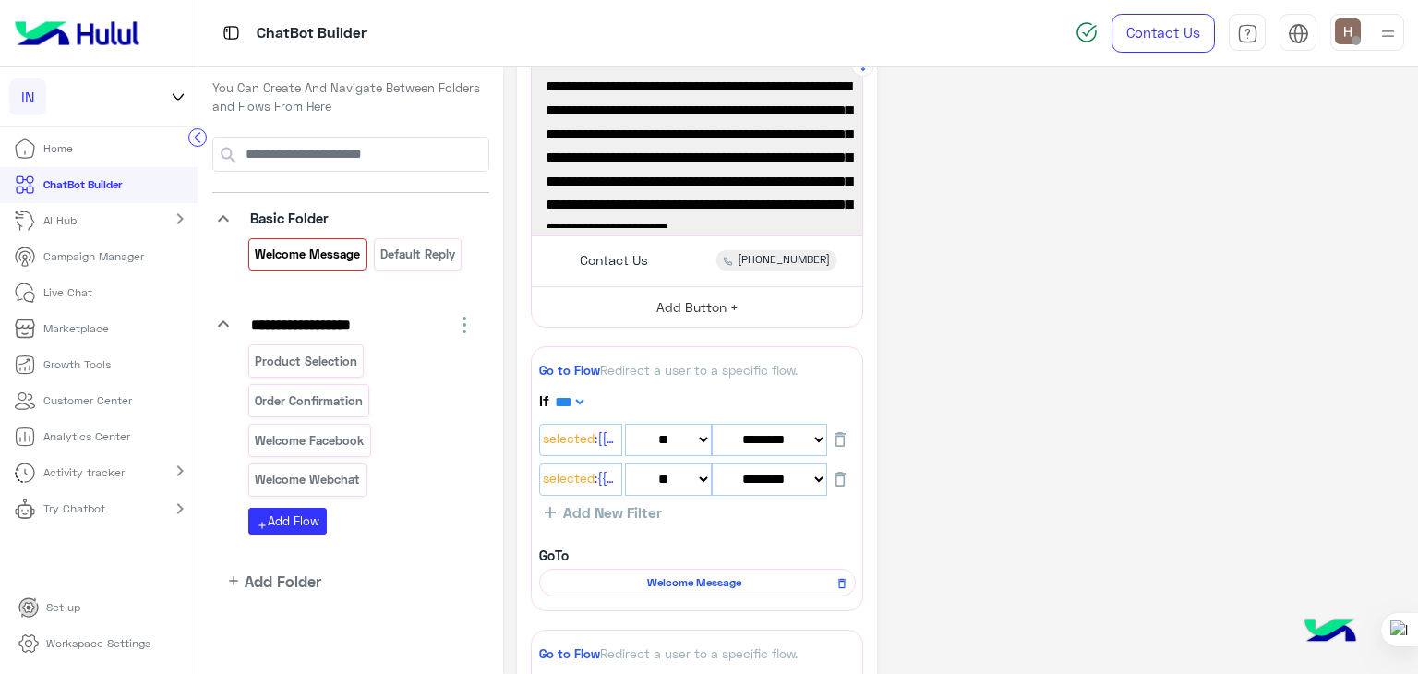
click at [650, 305] on button "Add Button +" at bounding box center [697, 307] width 330 height 42
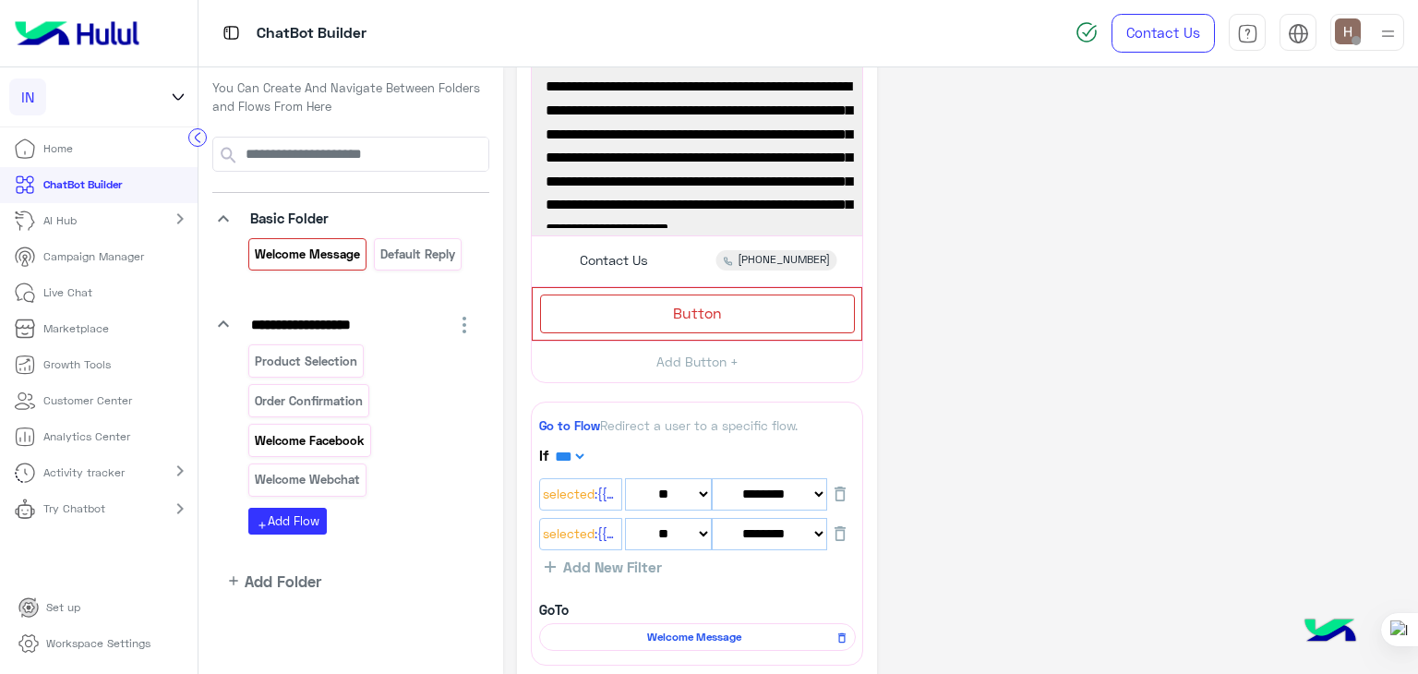
click at [304, 451] on div "Welcome Facebook" at bounding box center [309, 440] width 123 height 32
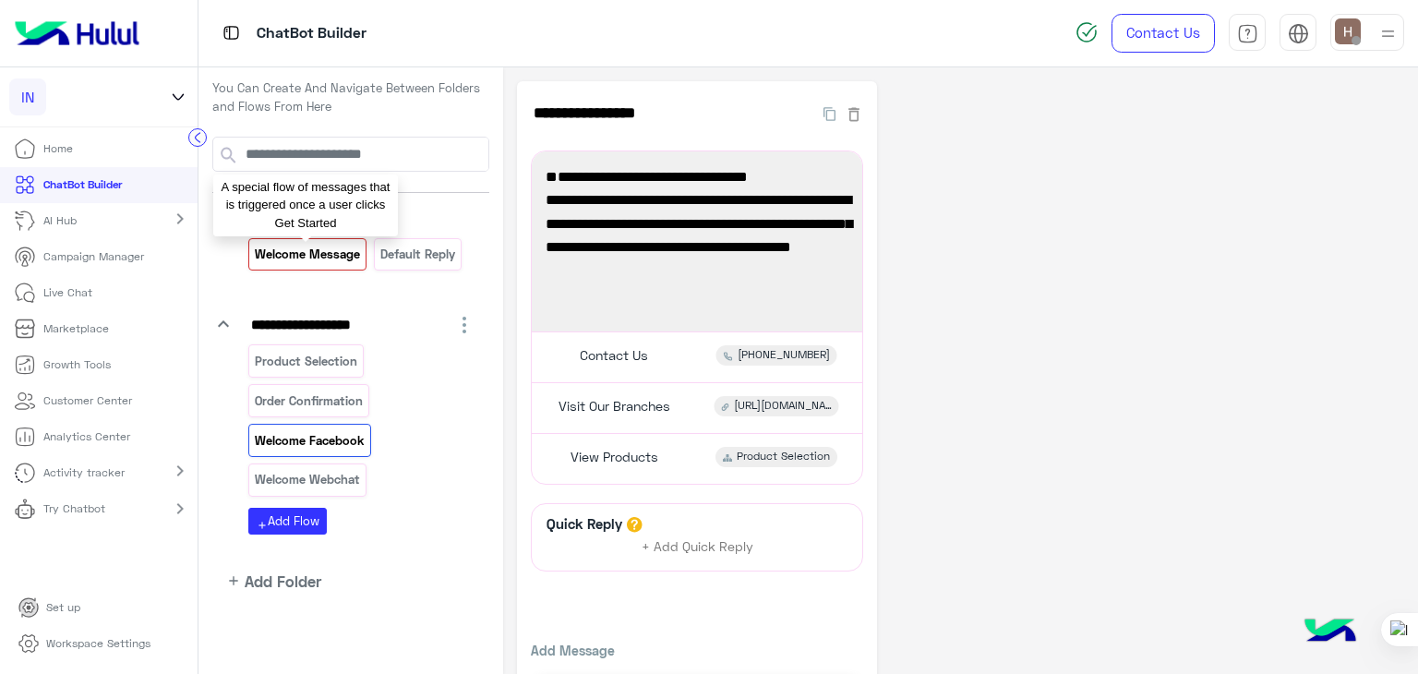
click at [350, 257] on p "Welcome Message" at bounding box center [308, 254] width 108 height 21
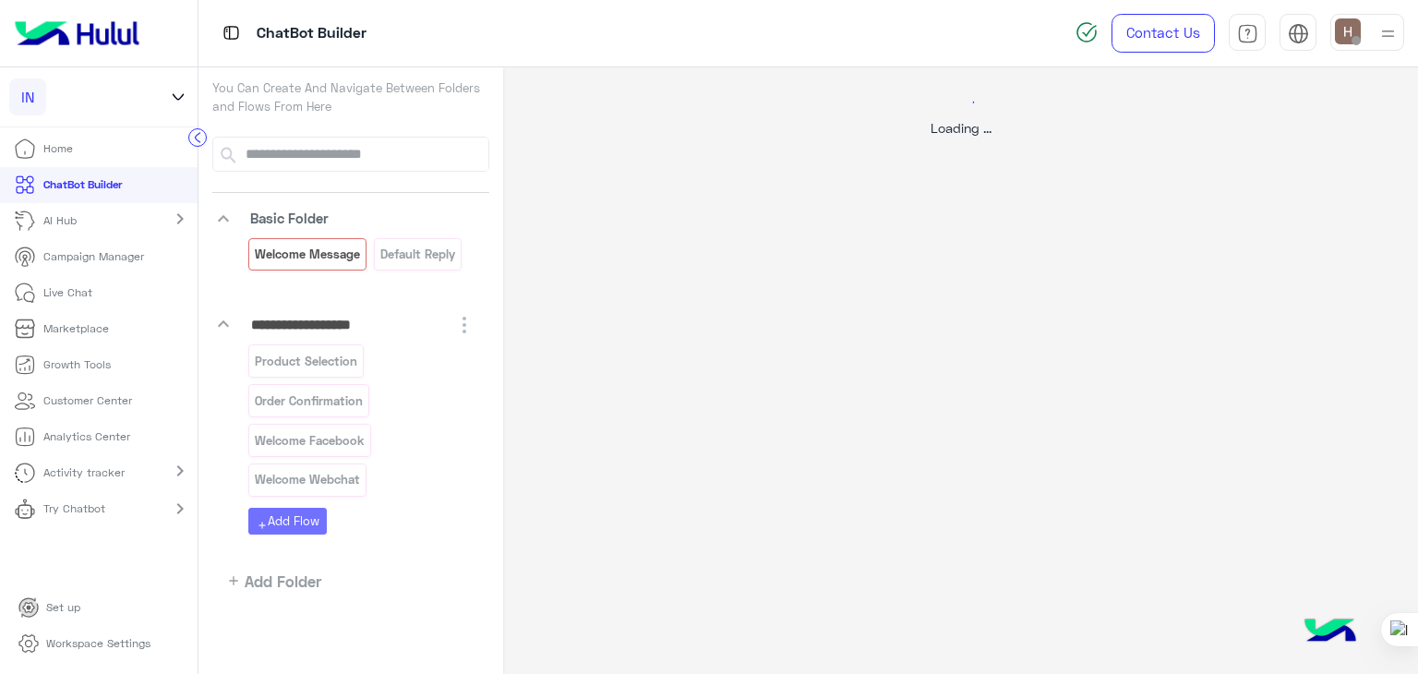
select select "*"
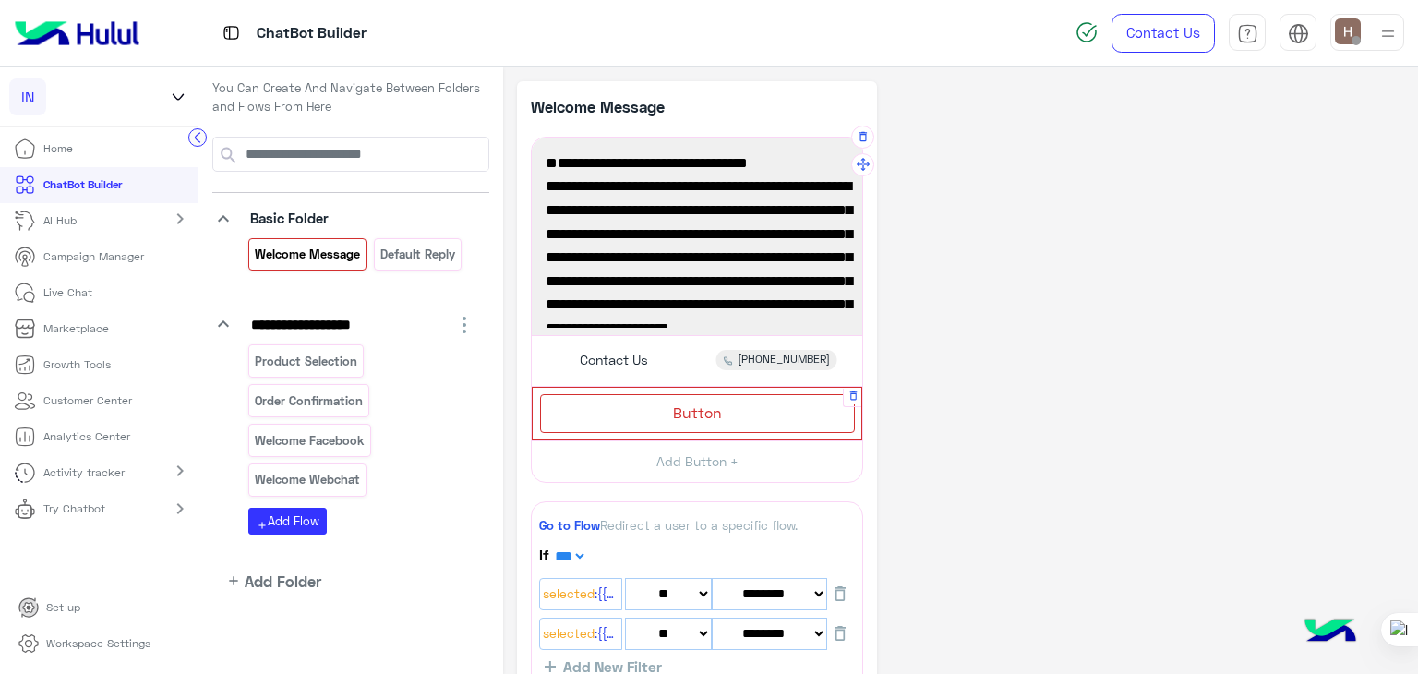
click at [633, 418] on div "Button" at bounding box center [697, 413] width 315 height 38
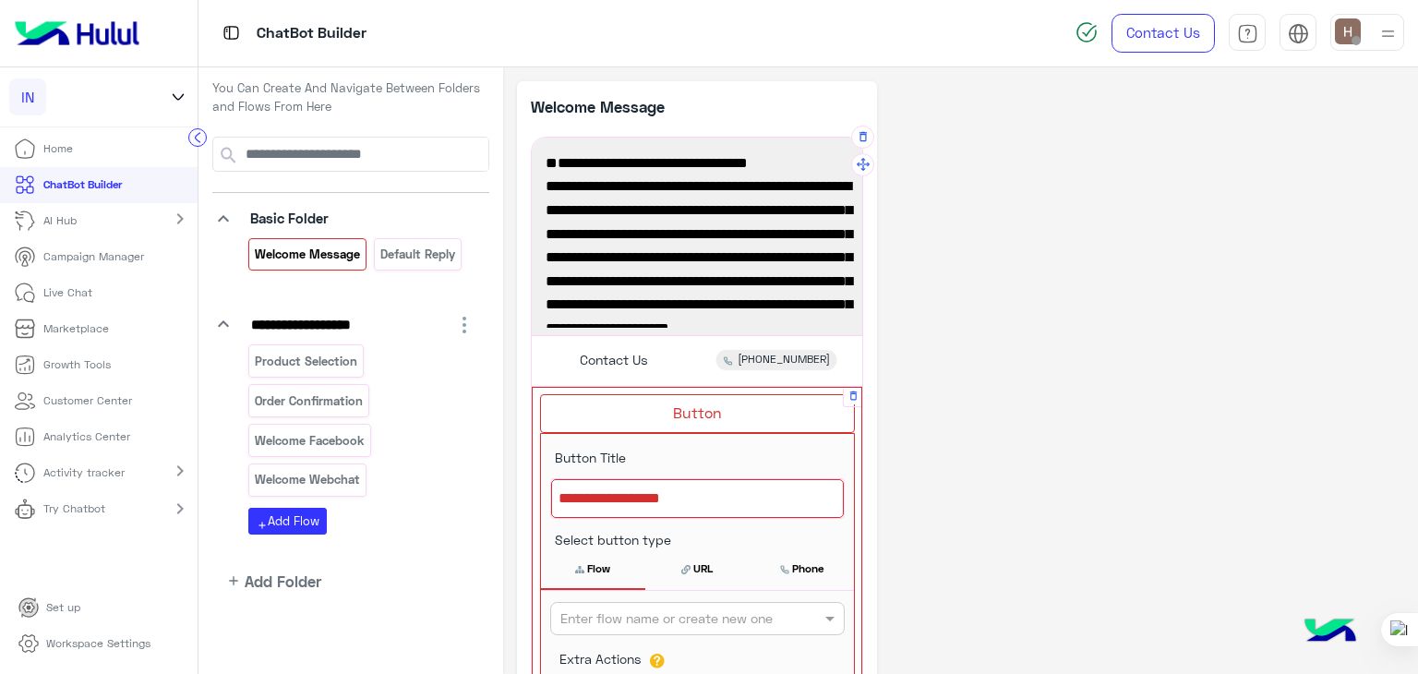
click at [637, 489] on div at bounding box center [697, 498] width 293 height 39
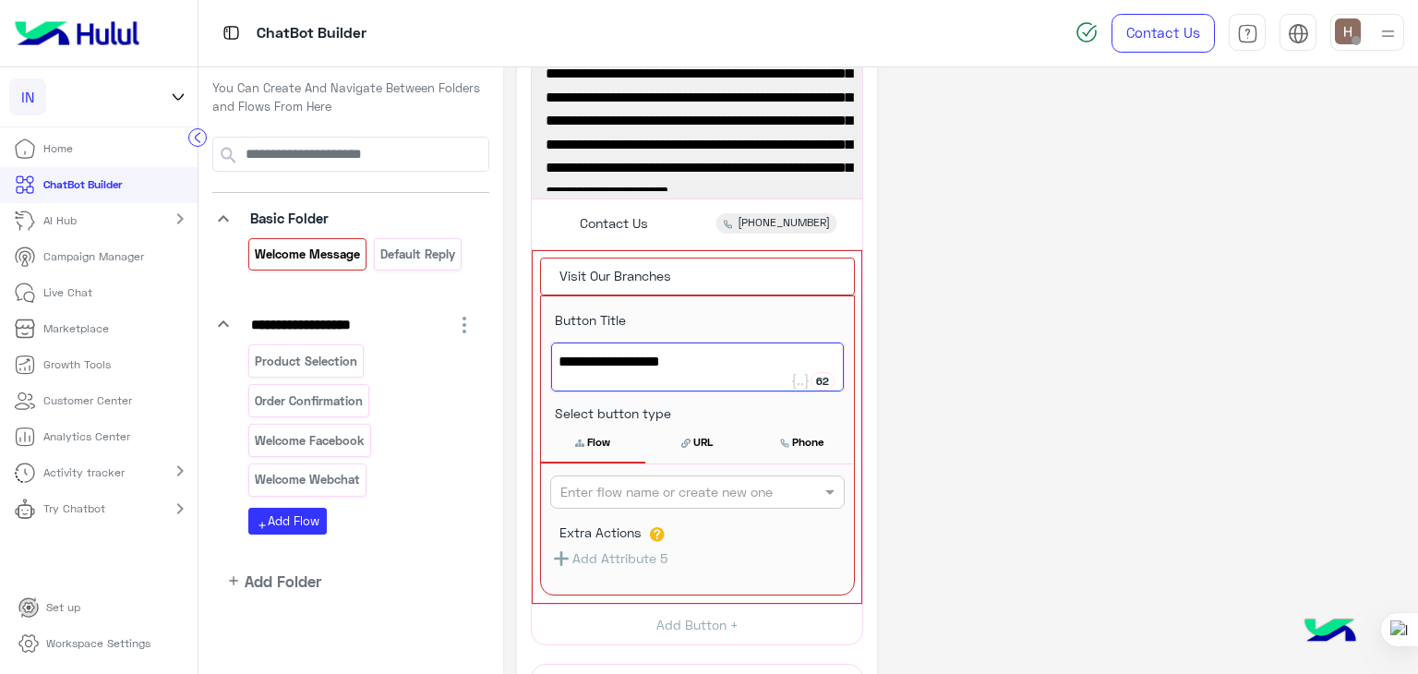
scroll to position [140, 0]
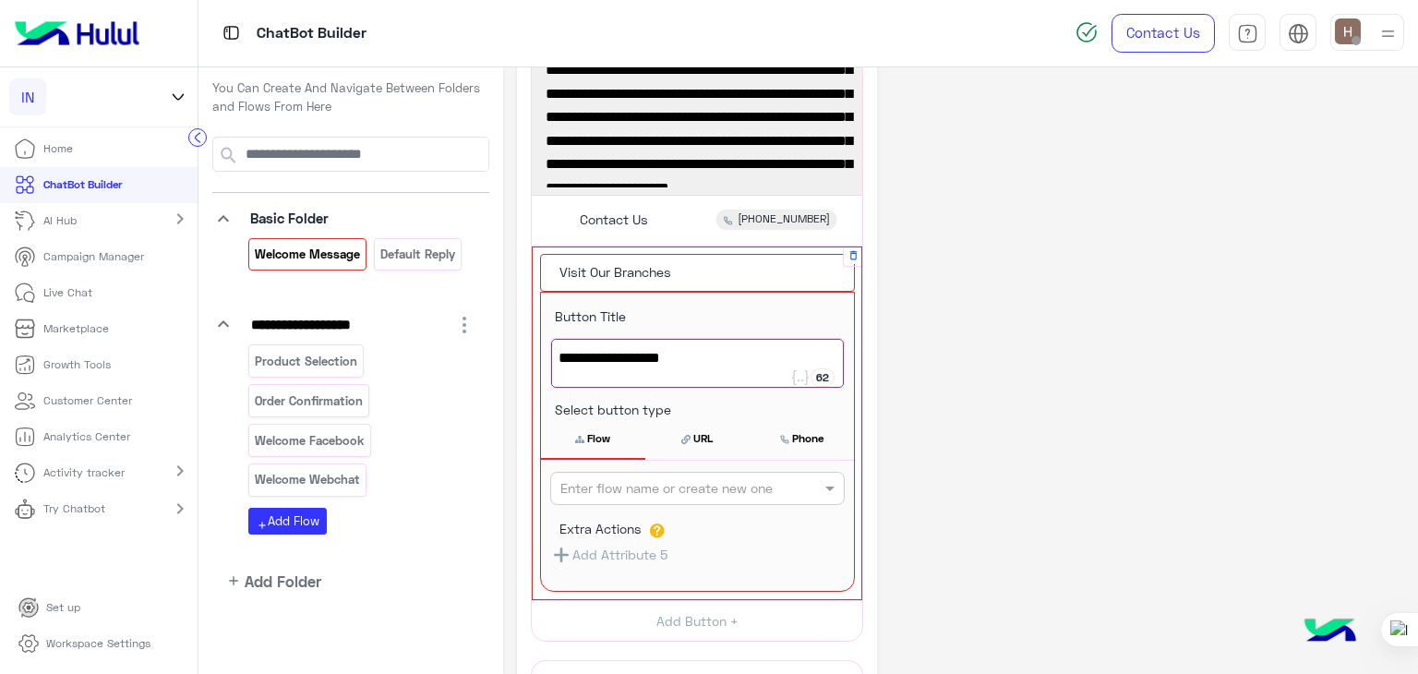
type textarea "**********"
click at [697, 446] on button "URL" at bounding box center [697, 438] width 104 height 39
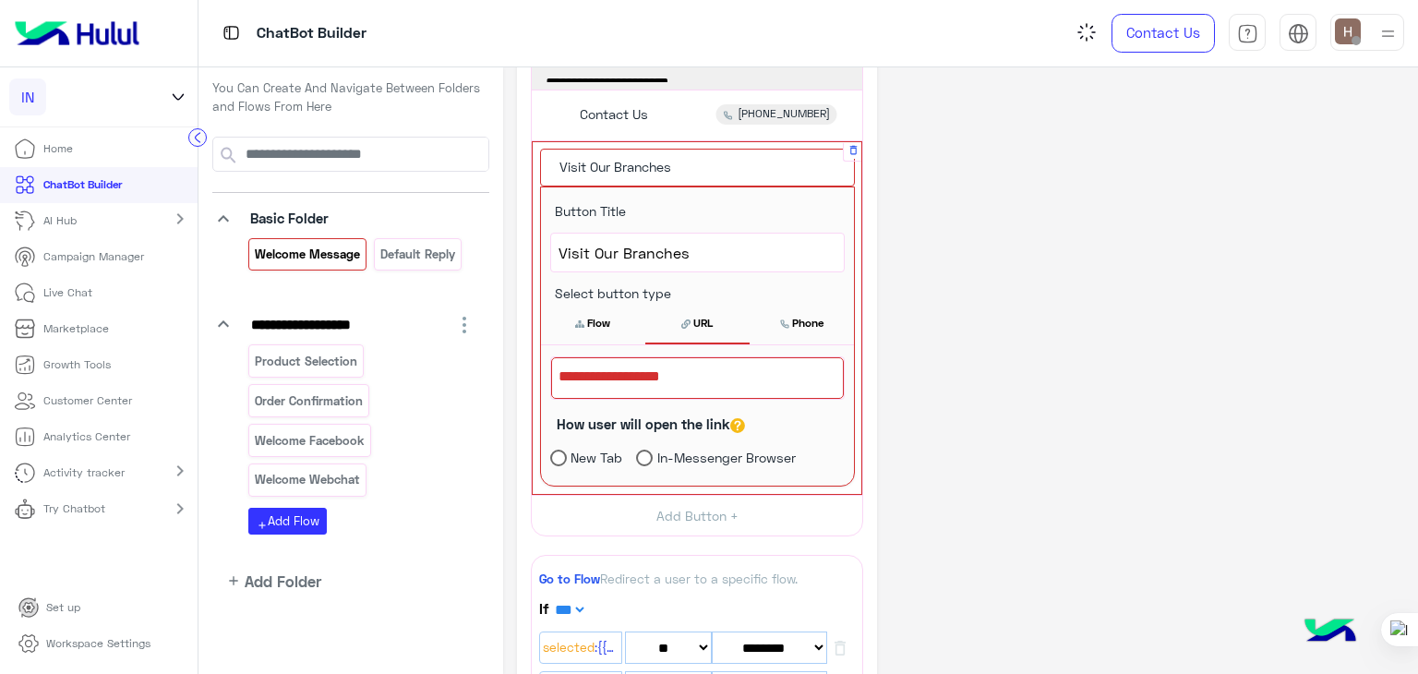
scroll to position [246, 0]
click at [326, 445] on p "Welcome Facebook" at bounding box center [310, 440] width 113 height 21
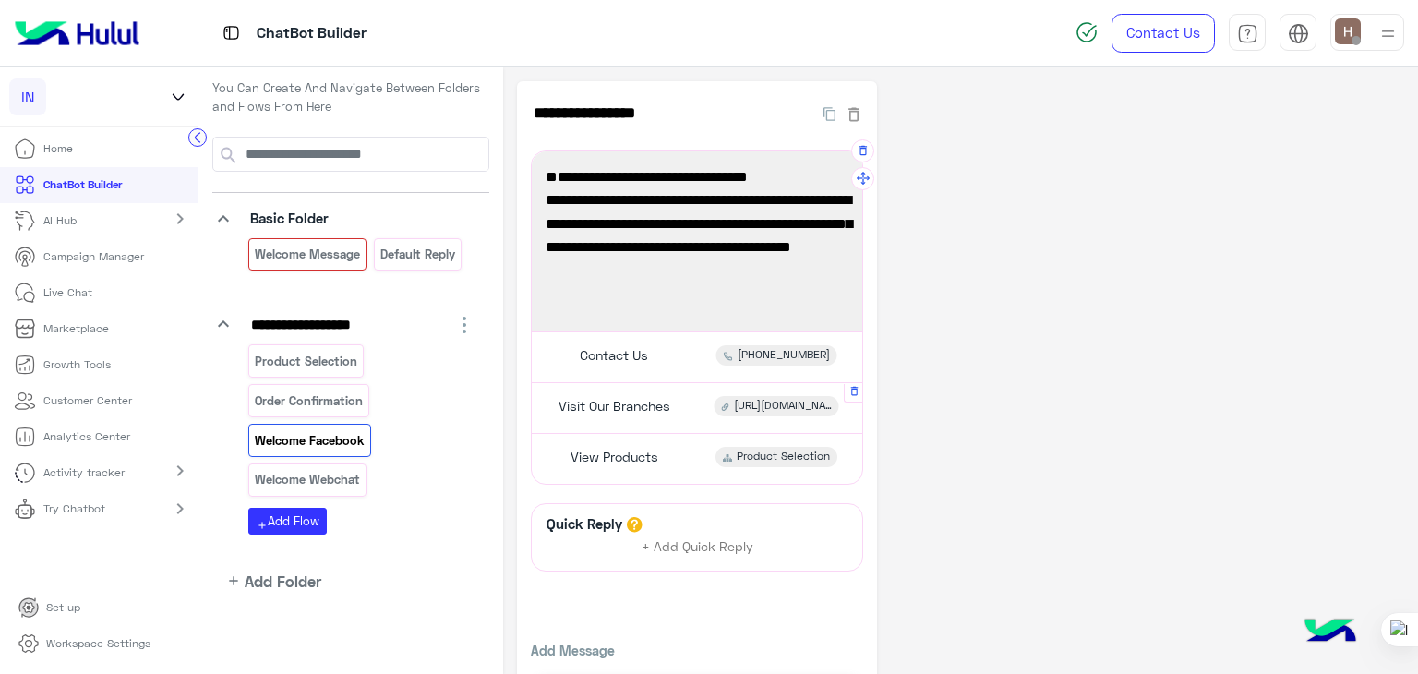
click at [661, 414] on div "Visit Our Branches" at bounding box center [611, 406] width 131 height 20
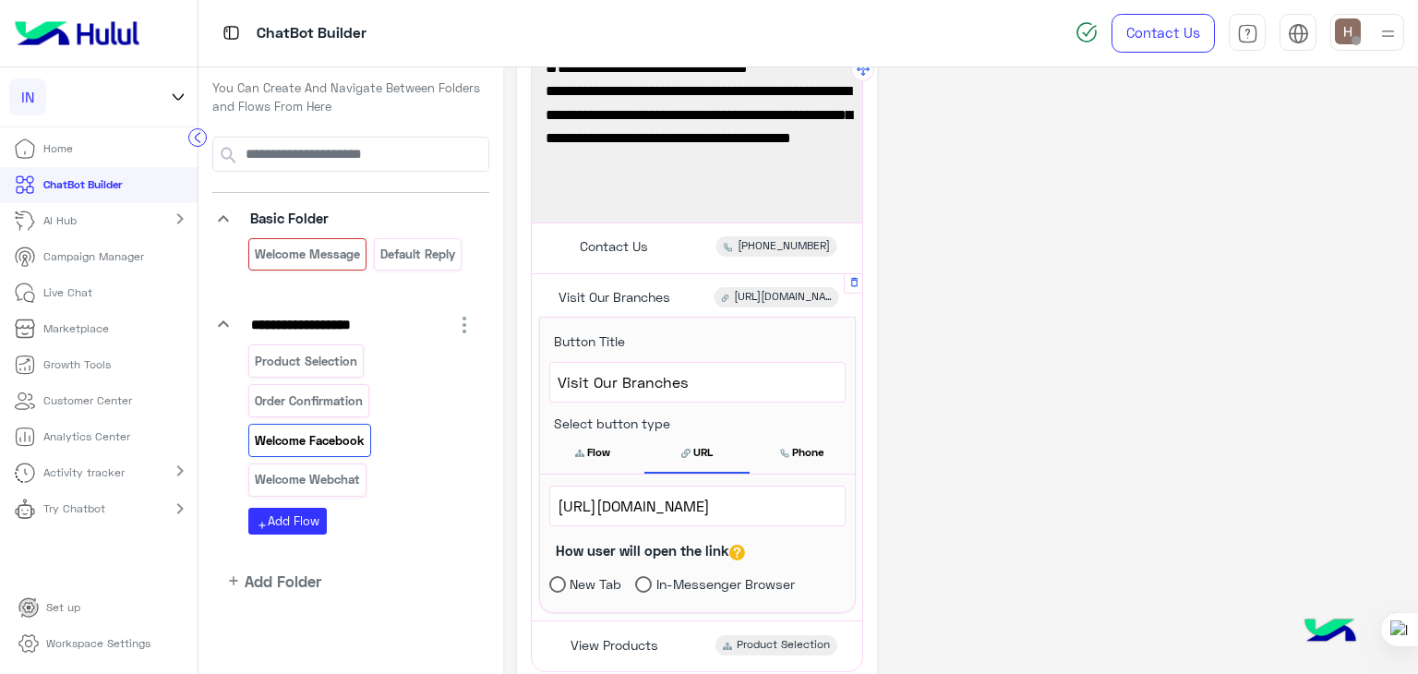
scroll to position [110, 0]
click at [670, 501] on span "https://inyourshoe.com/pages/contact-us" at bounding box center [697, 505] width 280 height 24
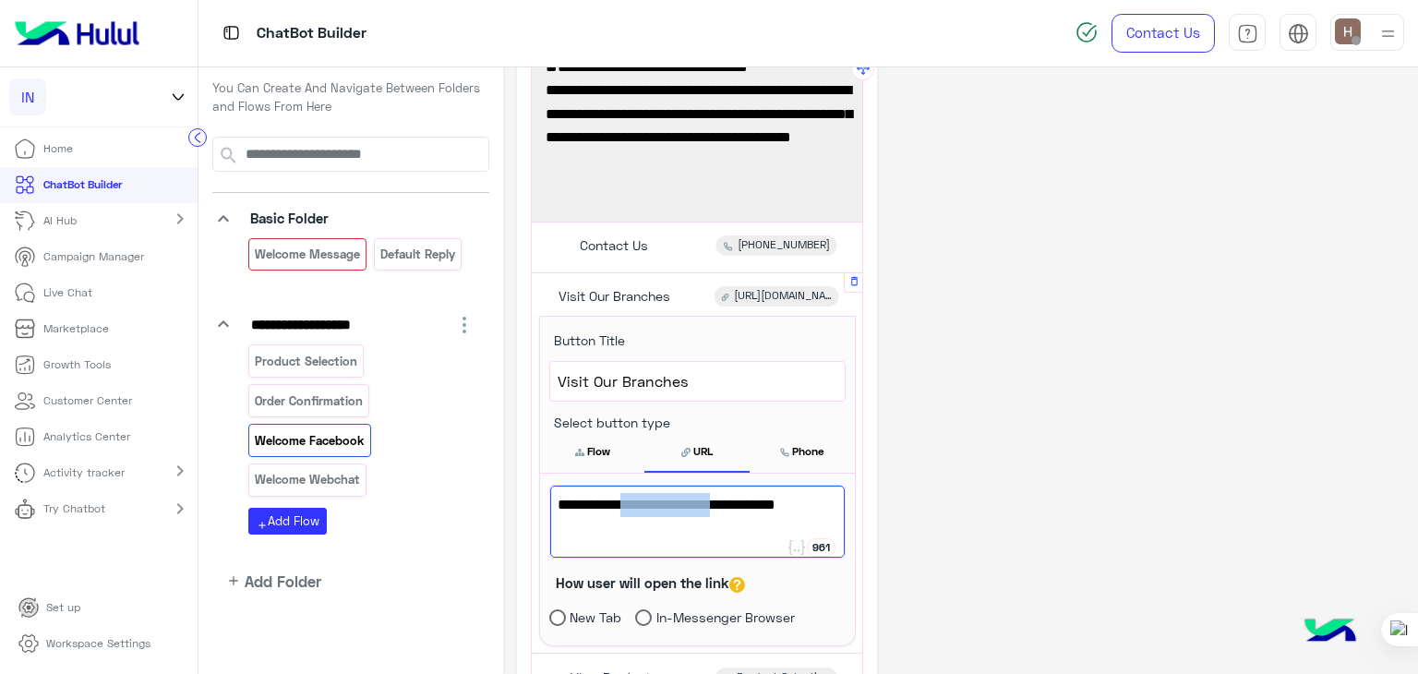
click at [670, 501] on span "https://inyourshoe.com/pages/contact-us" at bounding box center [697, 505] width 280 height 24
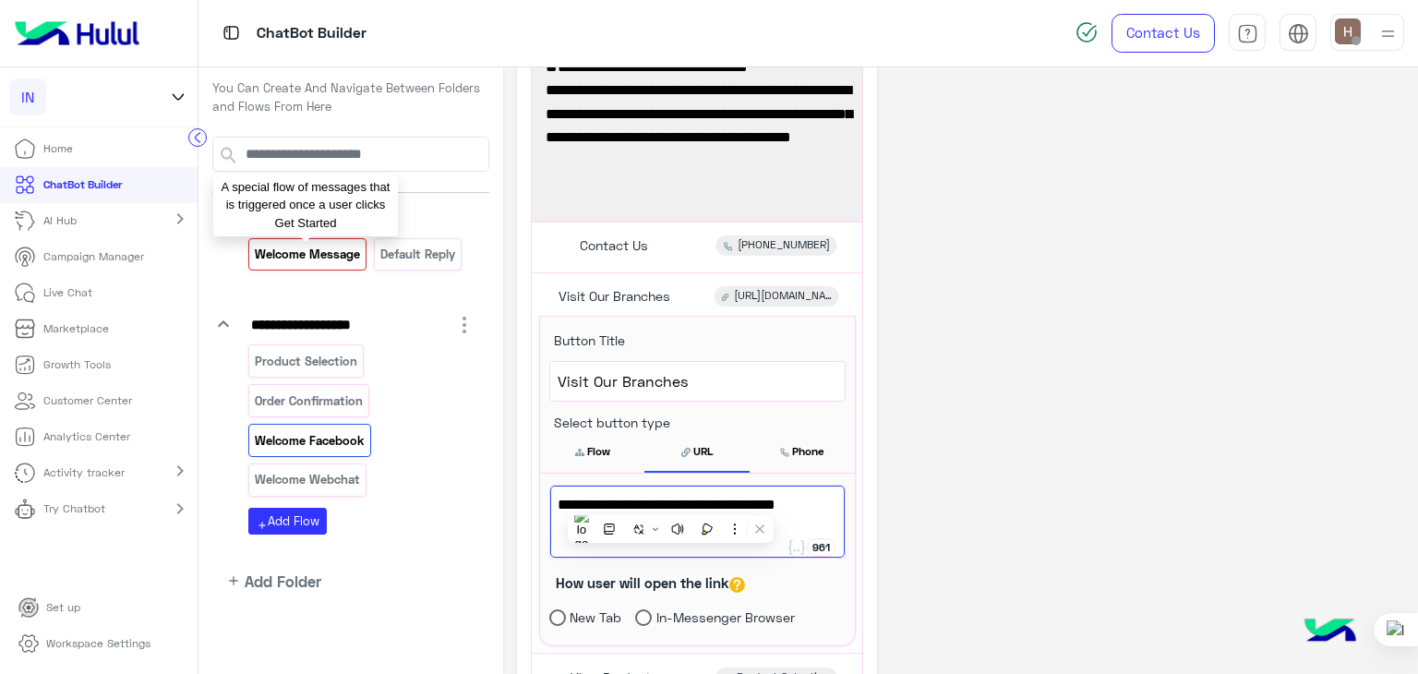
click at [341, 261] on p "Welcome Message" at bounding box center [308, 254] width 108 height 21
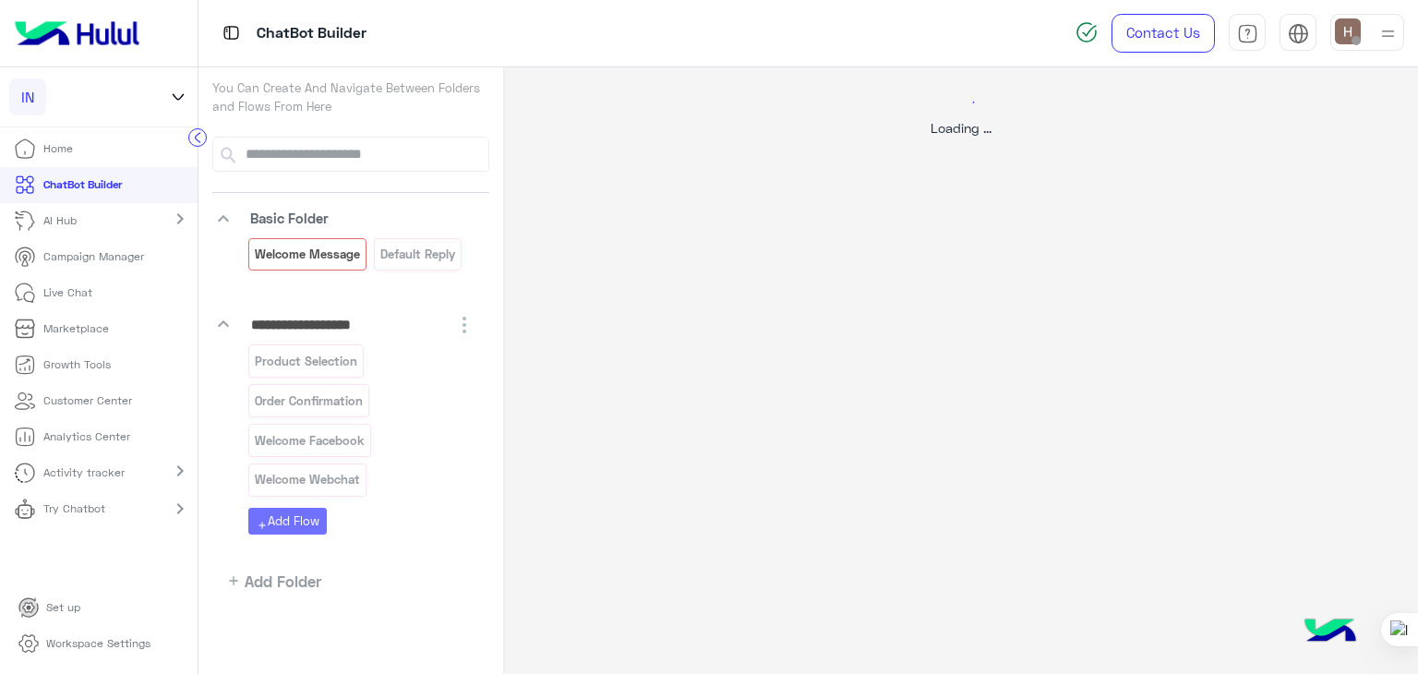
select select "*"
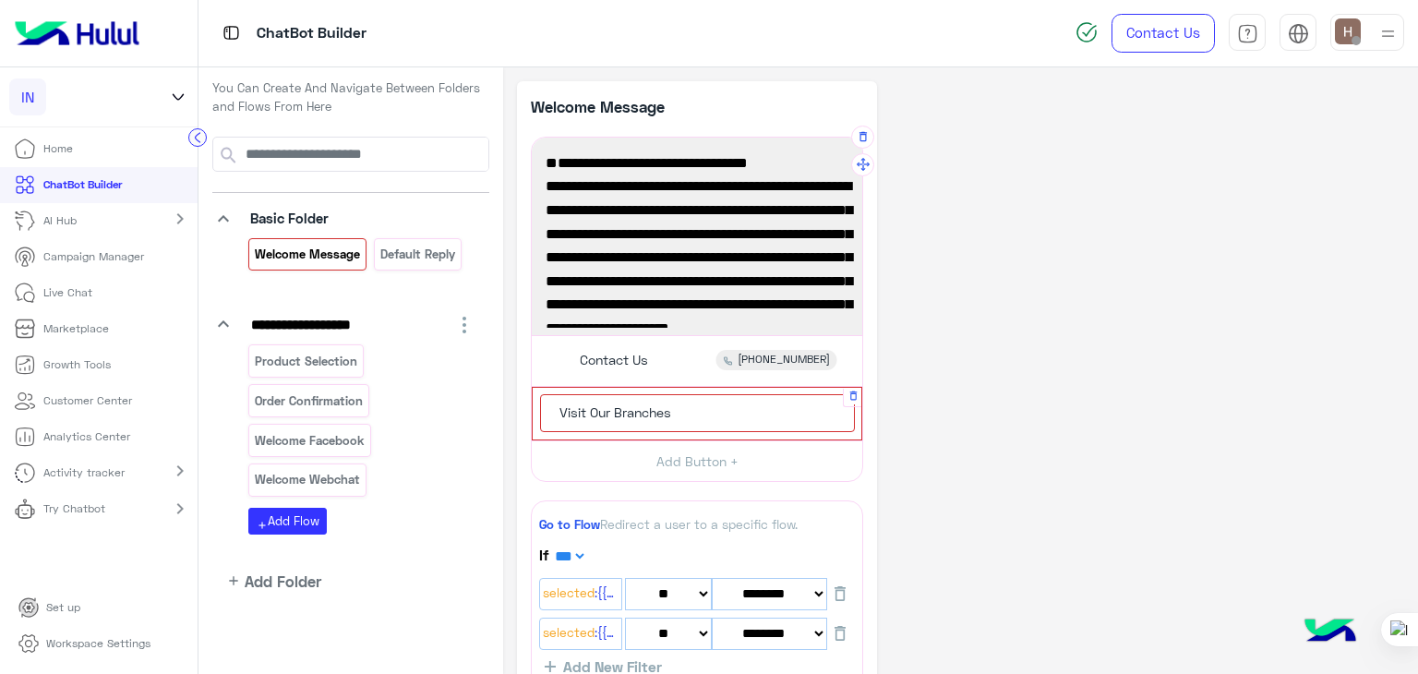
click at [699, 415] on div "Visit Our Branches" at bounding box center [697, 413] width 315 height 38
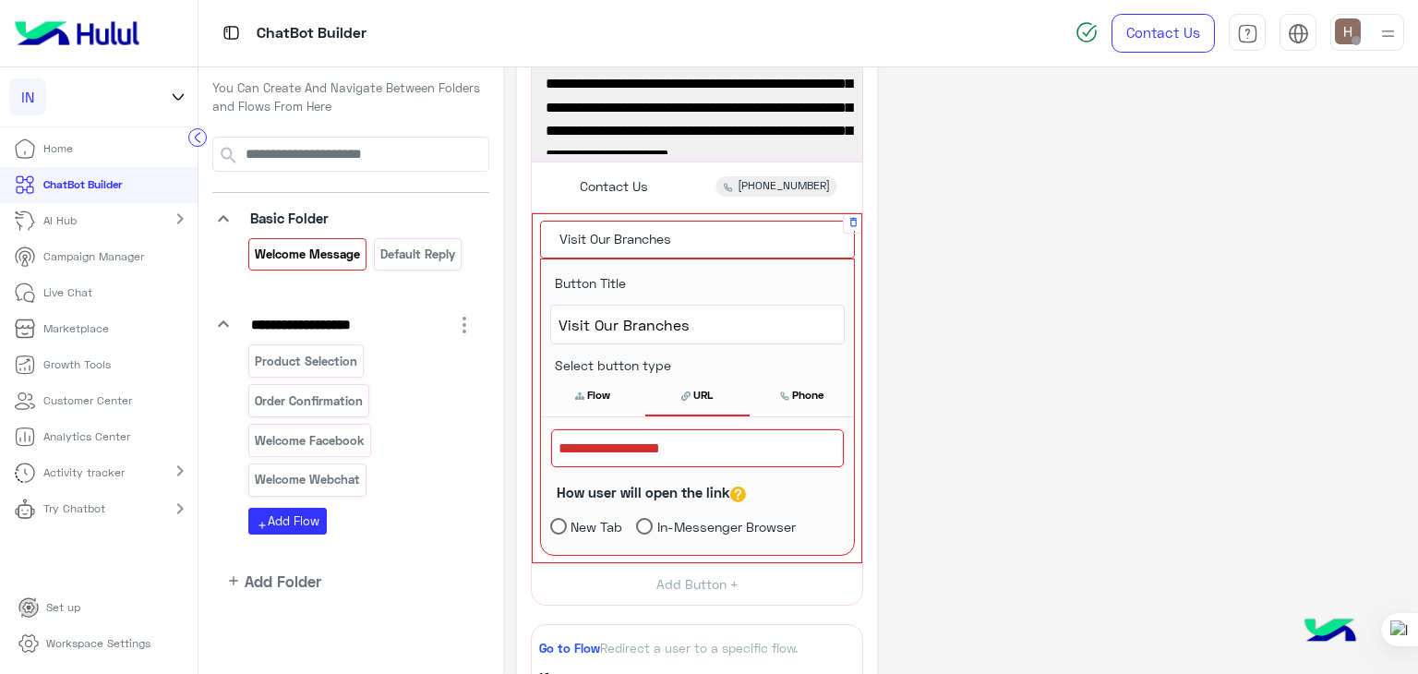
scroll to position [188, 0]
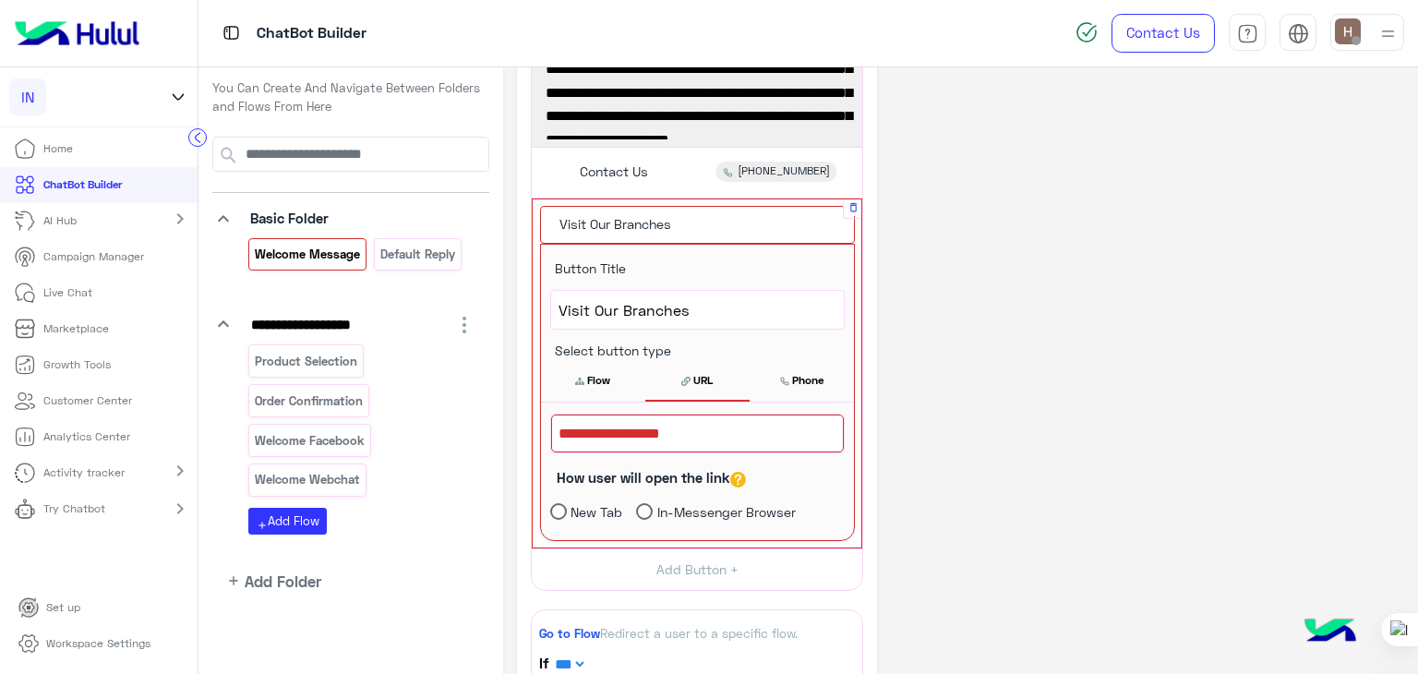
click at [693, 414] on div at bounding box center [697, 433] width 293 height 39
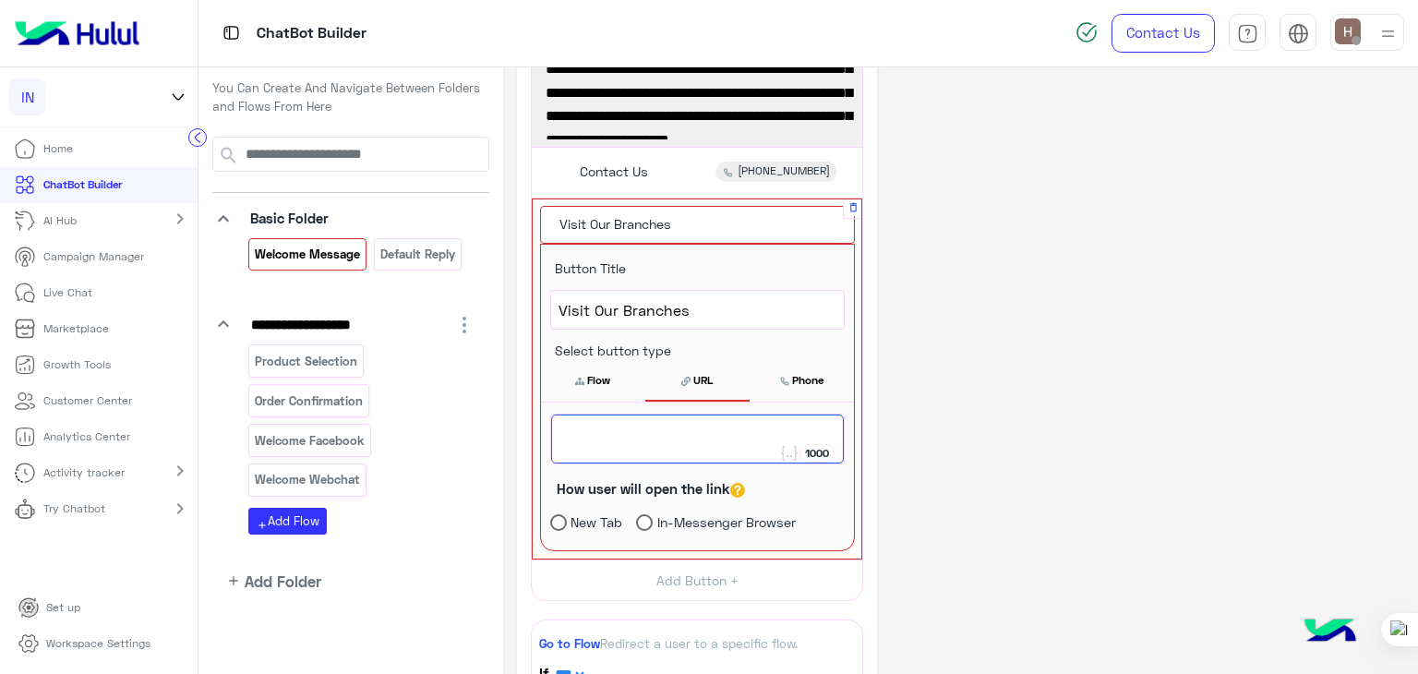
paste textarea "**********"
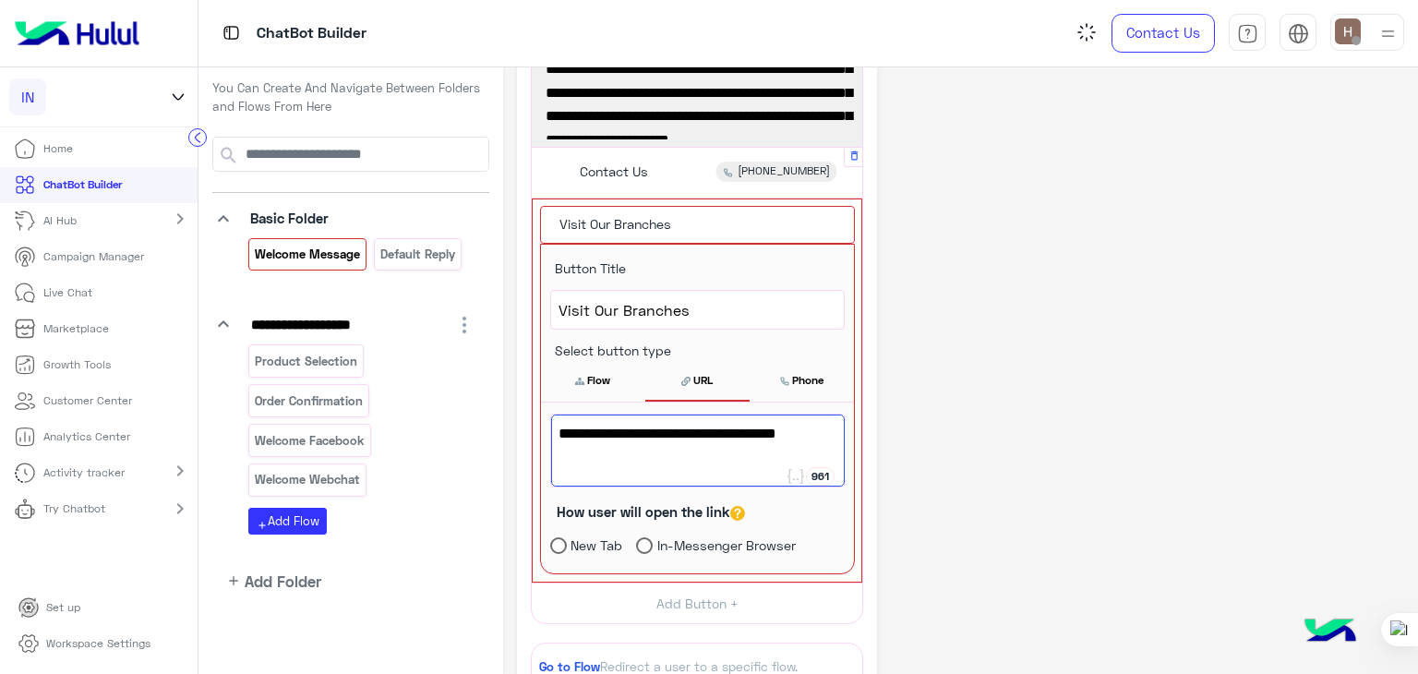
type textarea "**********"
click at [678, 189] on div "Contact Us +201000100478" at bounding box center [697, 172] width 317 height 36
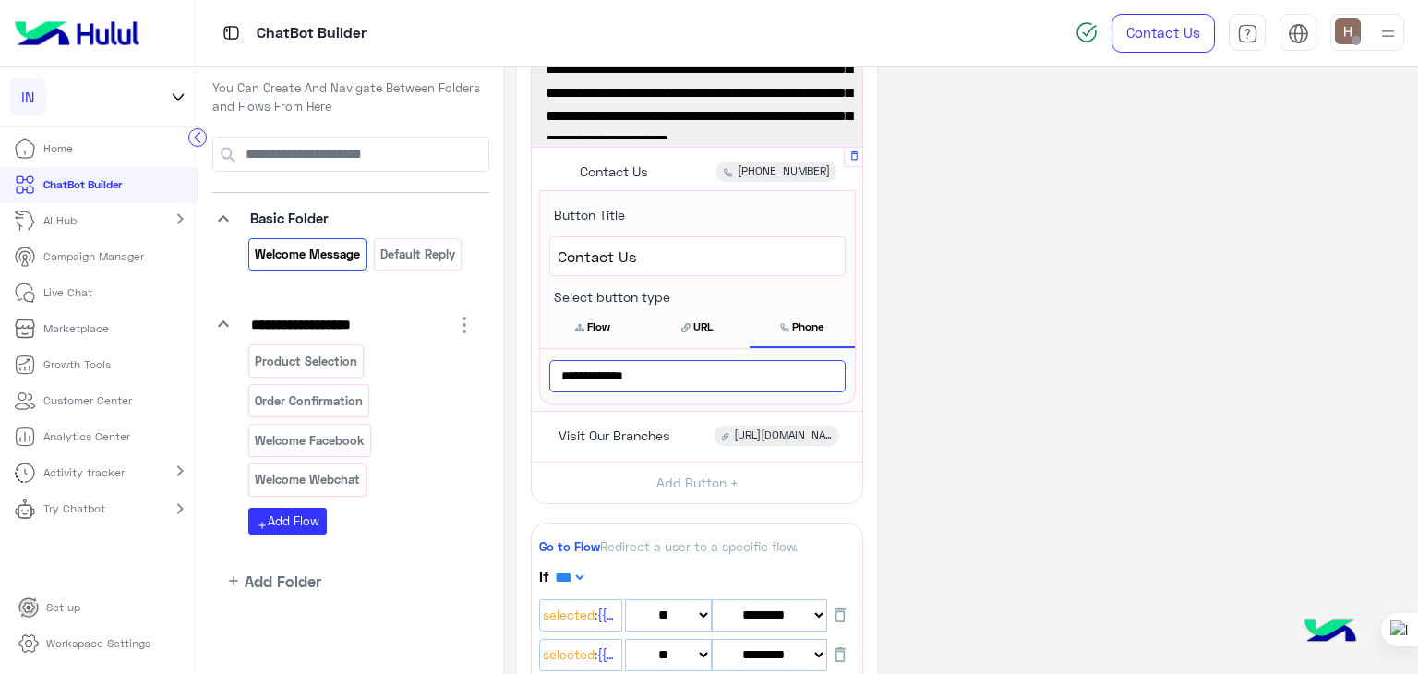
click at [701, 363] on input "**********" at bounding box center [697, 376] width 296 height 32
click at [918, 347] on div "**********" at bounding box center [960, 551] width 887 height 1316
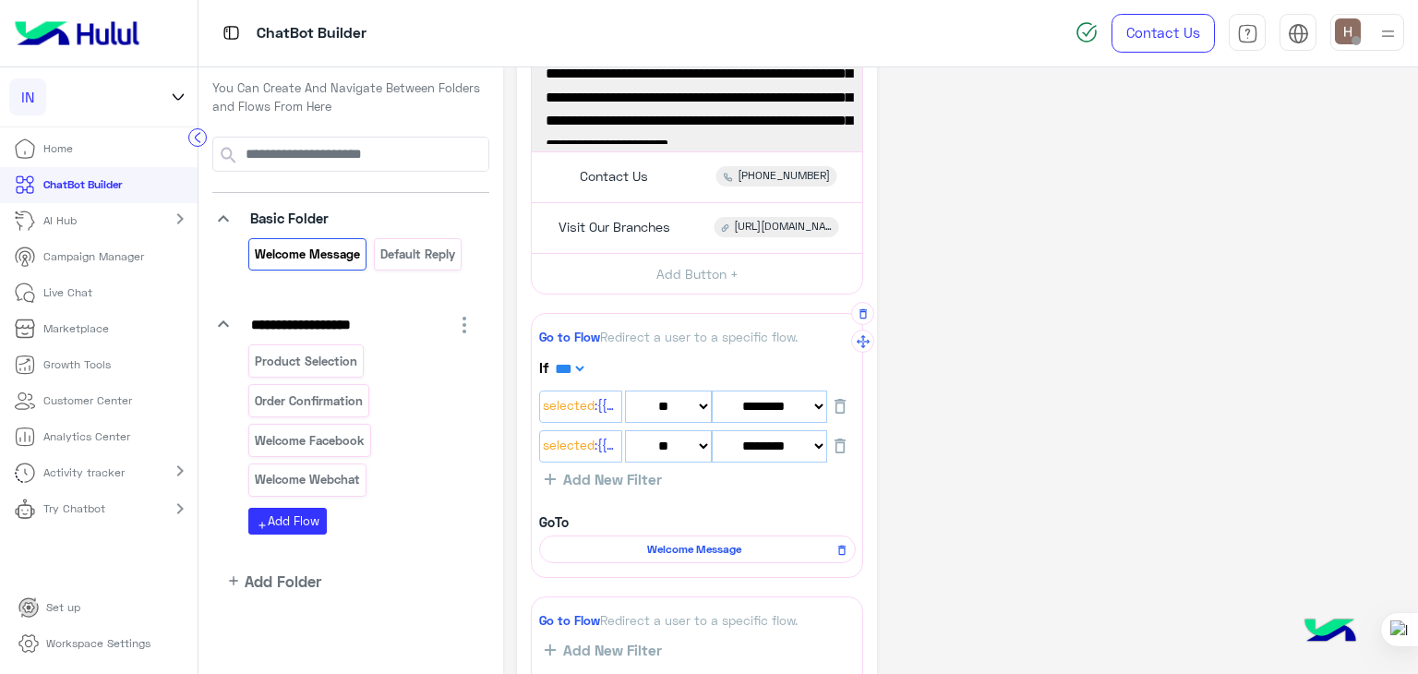
scroll to position [185, 0]
click at [702, 273] on button "Add Button +" at bounding box center [697, 273] width 330 height 42
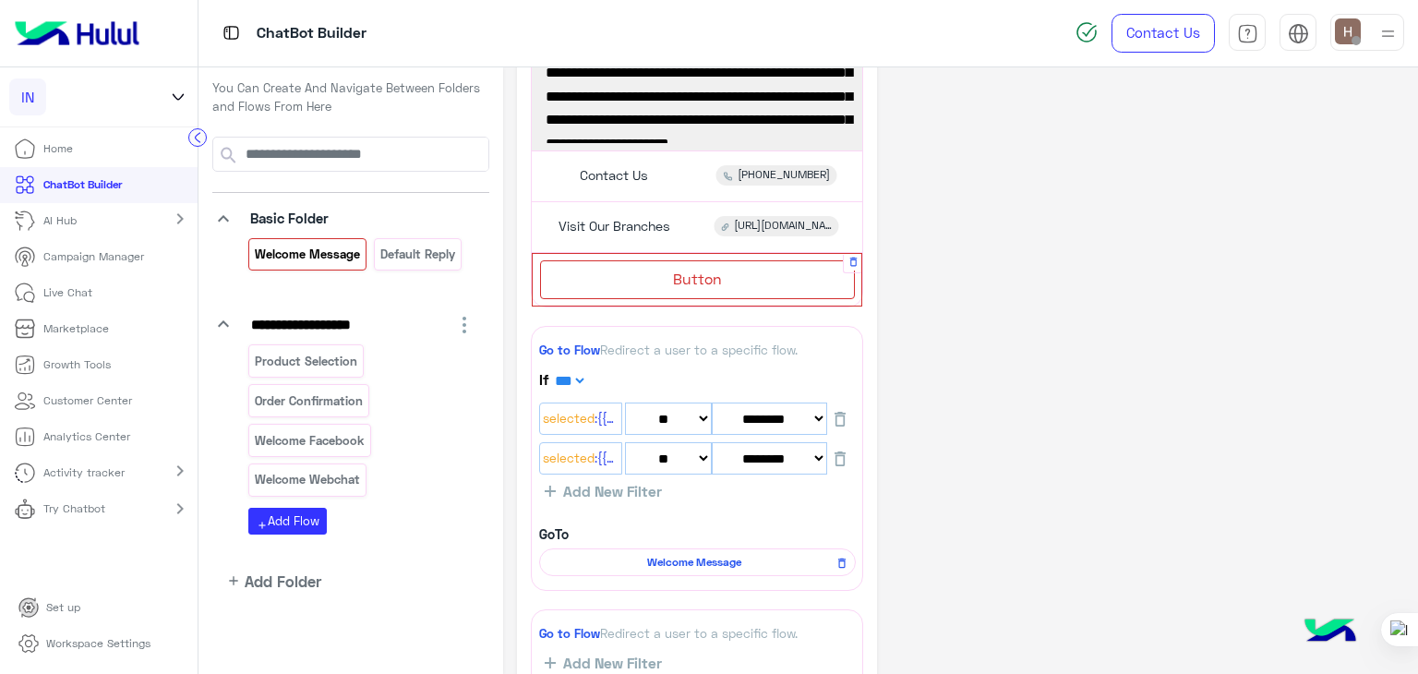
click at [652, 292] on div "Button" at bounding box center [697, 279] width 315 height 38
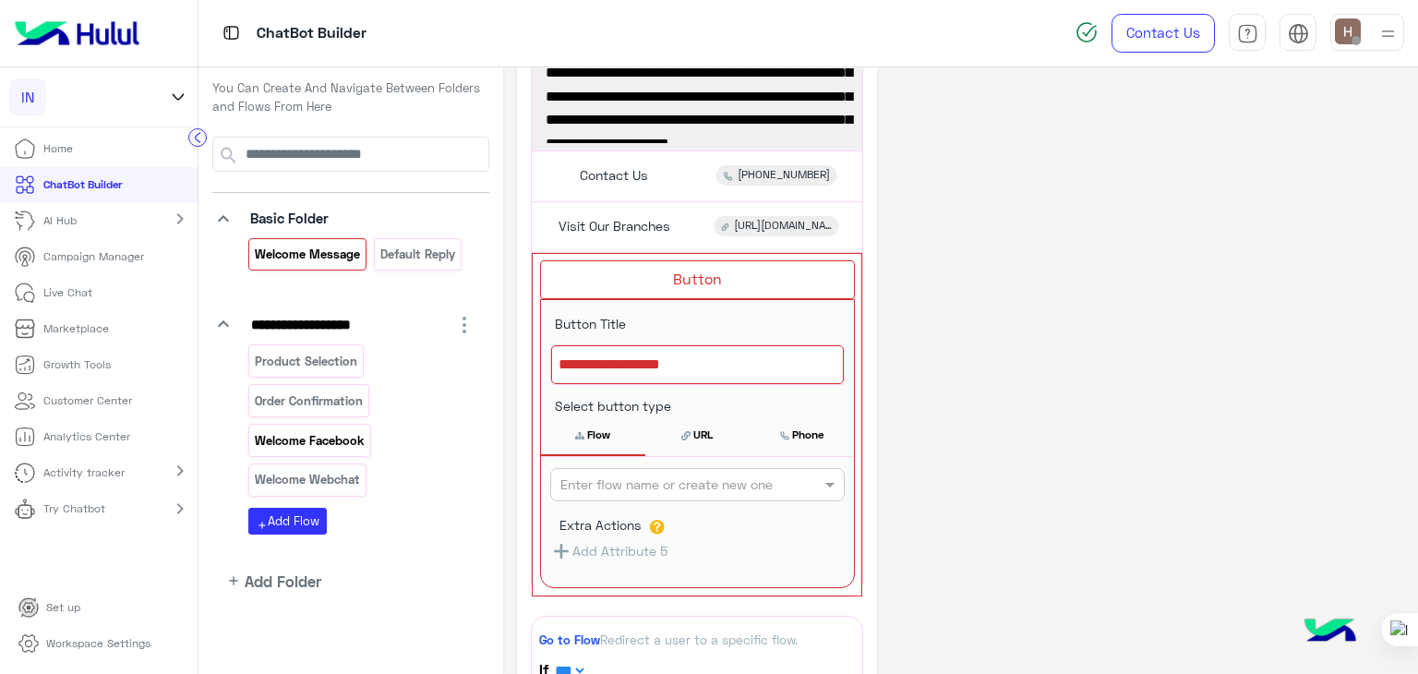
click at [319, 452] on div "Welcome Facebook" at bounding box center [309, 440] width 123 height 32
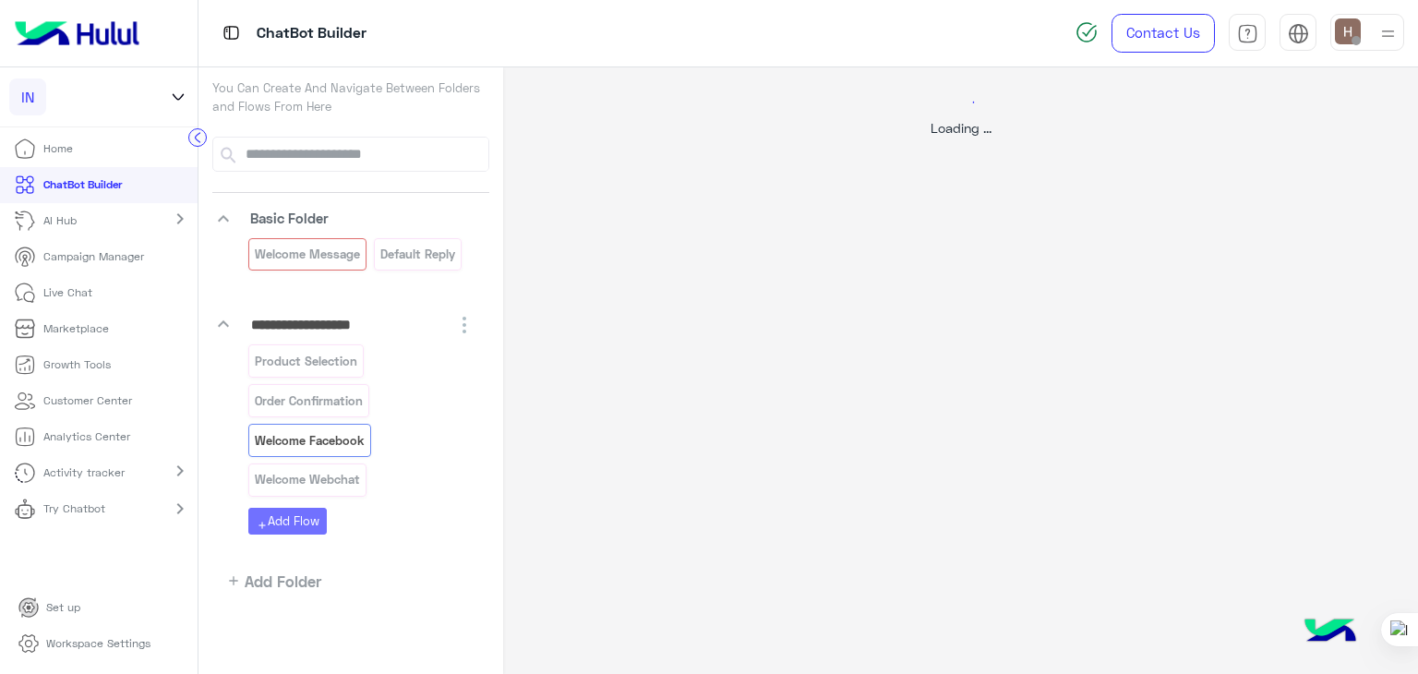
scroll to position [0, 0]
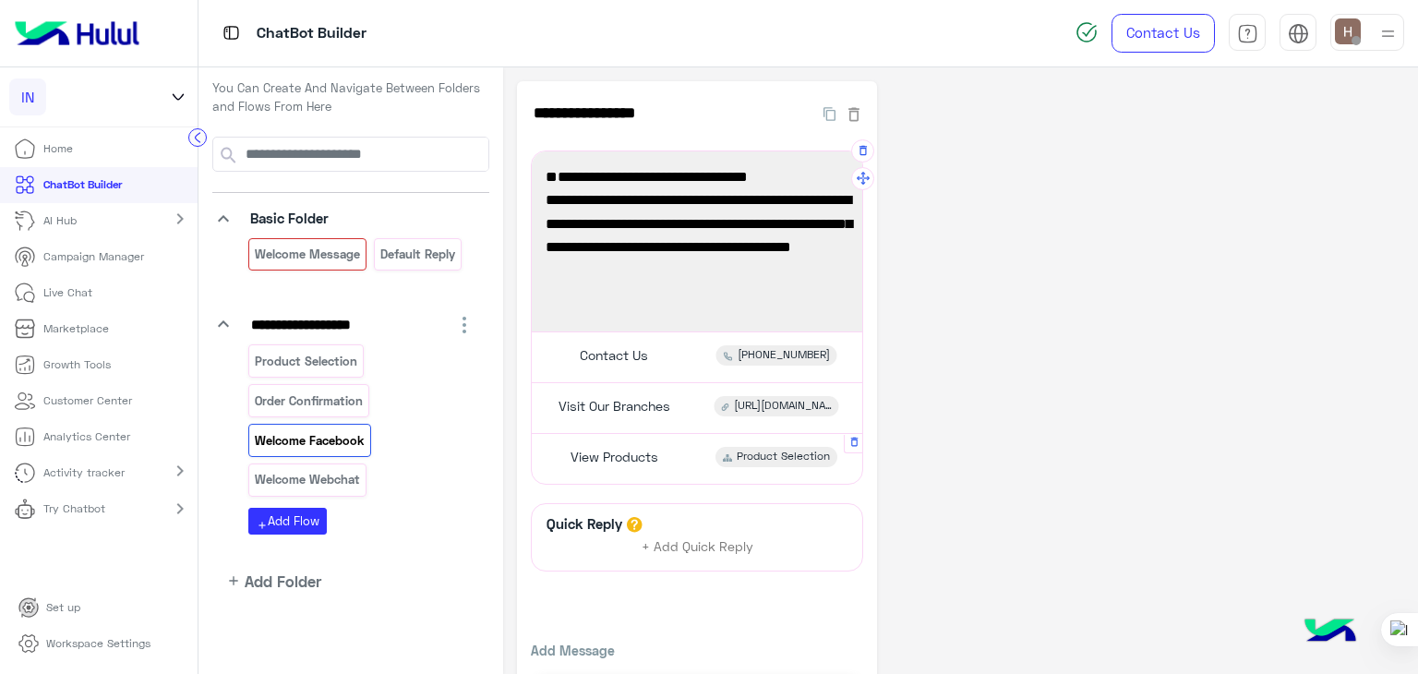
click at [576, 449] on span "View Products" at bounding box center [614, 457] width 88 height 17
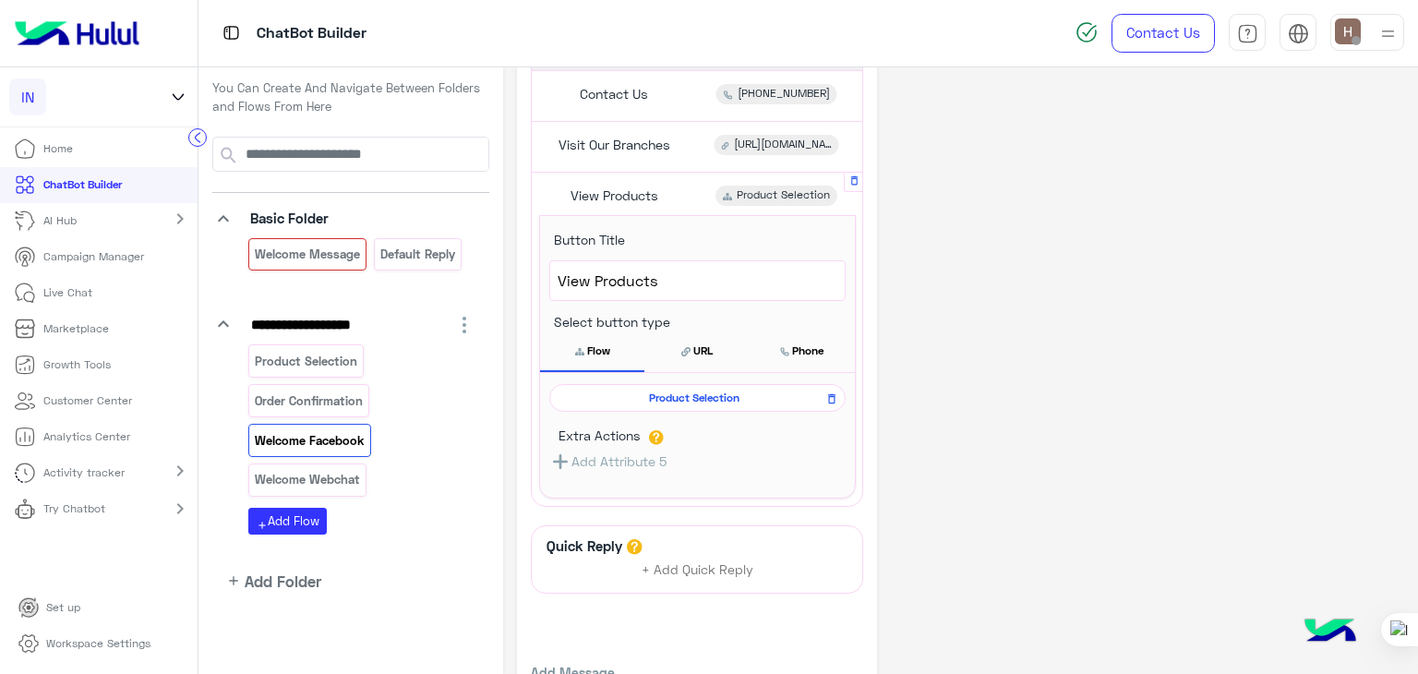
scroll to position [262, 0]
click at [626, 270] on span "View Products" at bounding box center [697, 280] width 280 height 24
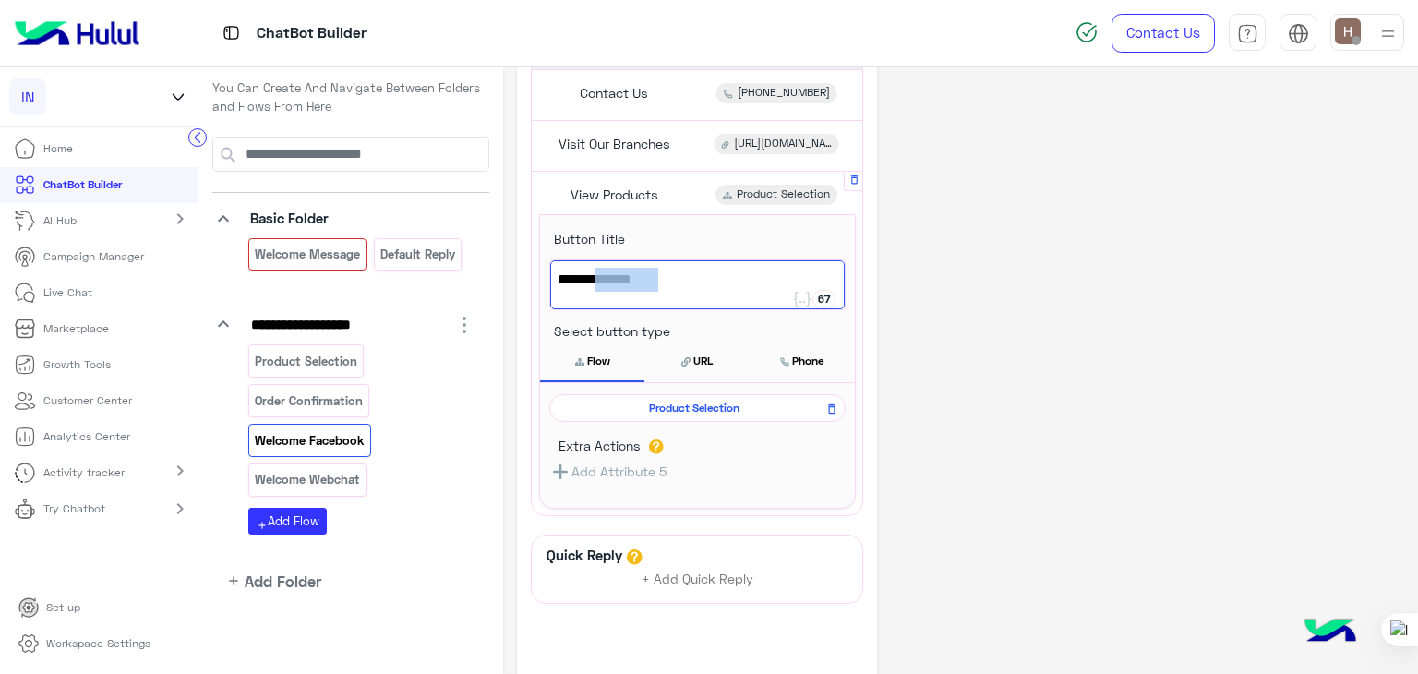
click at [626, 270] on span "View Products" at bounding box center [697, 280] width 280 height 24
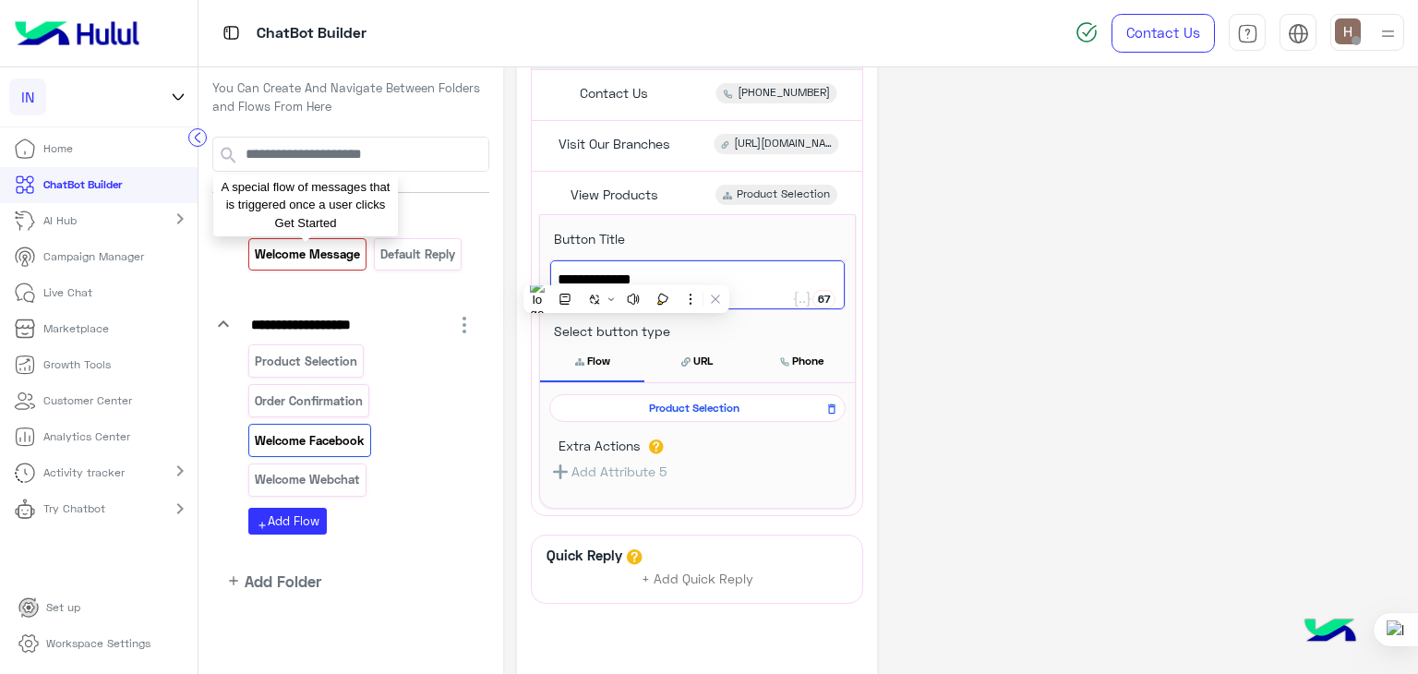
click at [321, 248] on p "Welcome Message" at bounding box center [308, 254] width 108 height 21
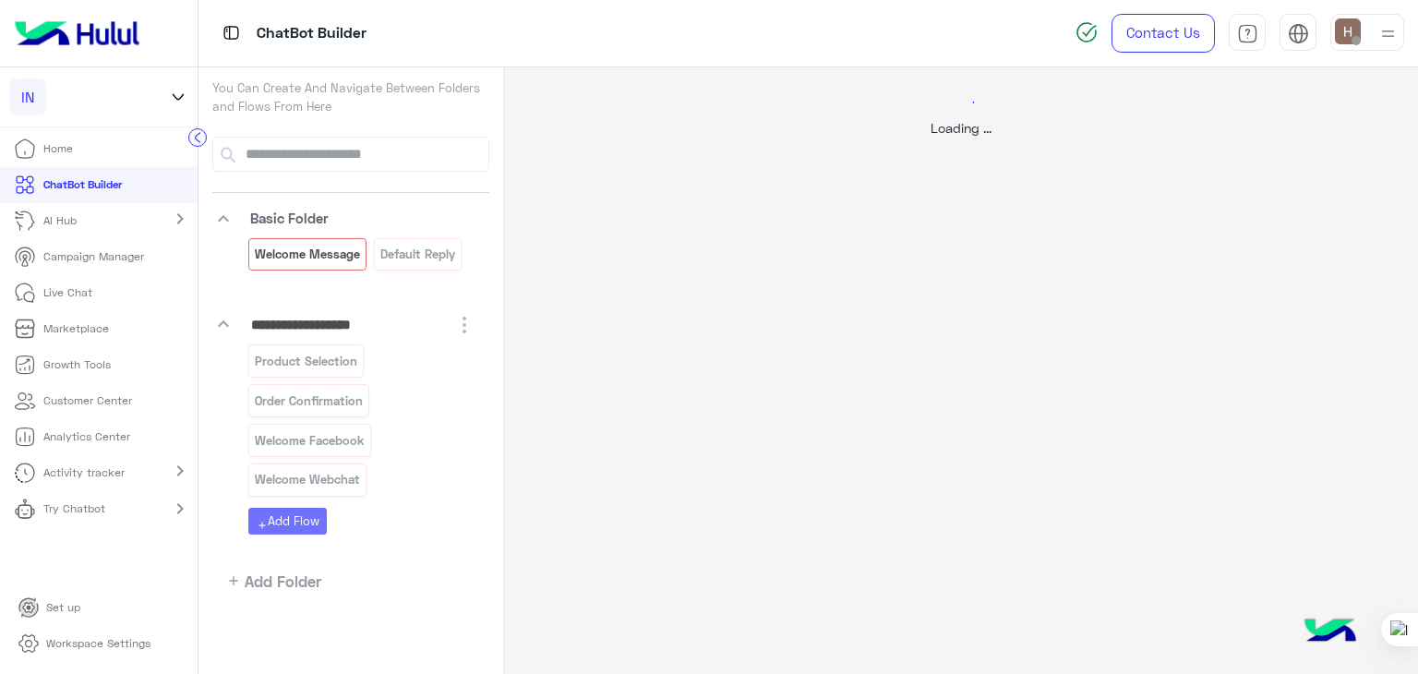
select select "*"
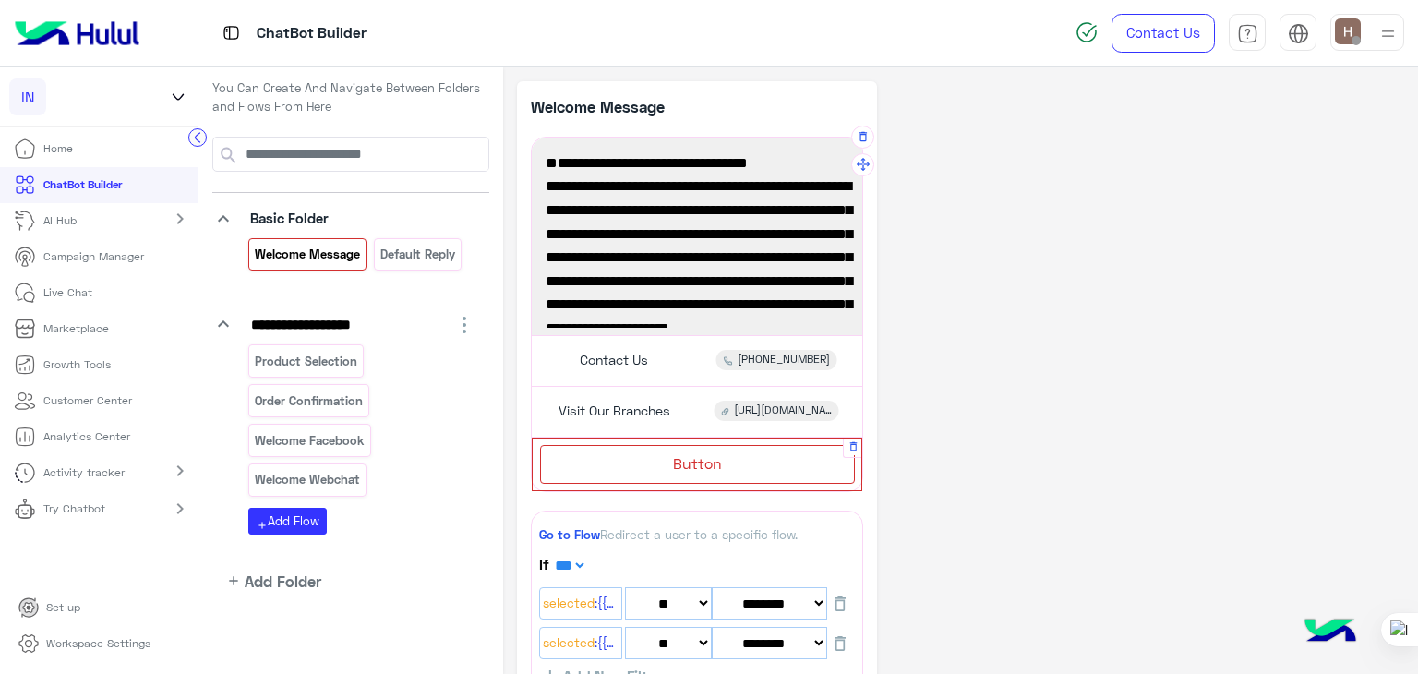
click at [664, 477] on div "Button" at bounding box center [697, 464] width 315 height 38
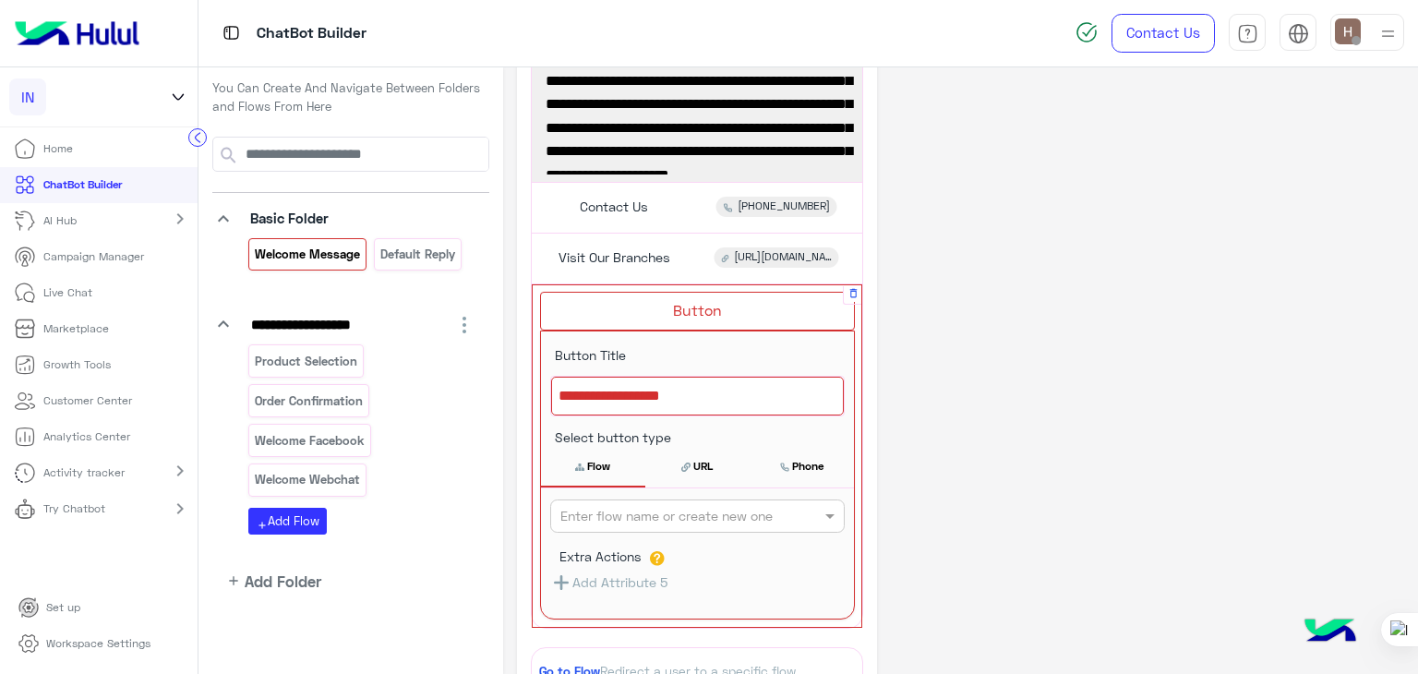
scroll to position [155, 0]
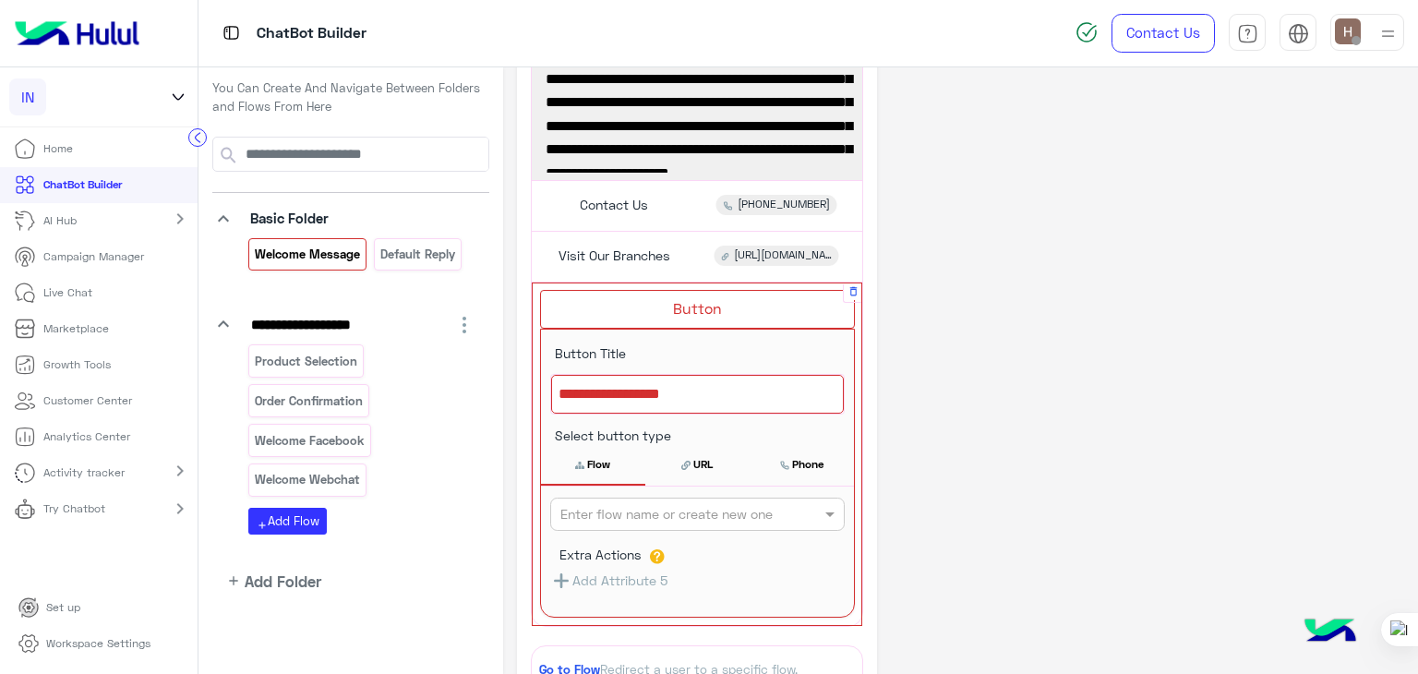
click at [648, 409] on div at bounding box center [697, 394] width 293 height 39
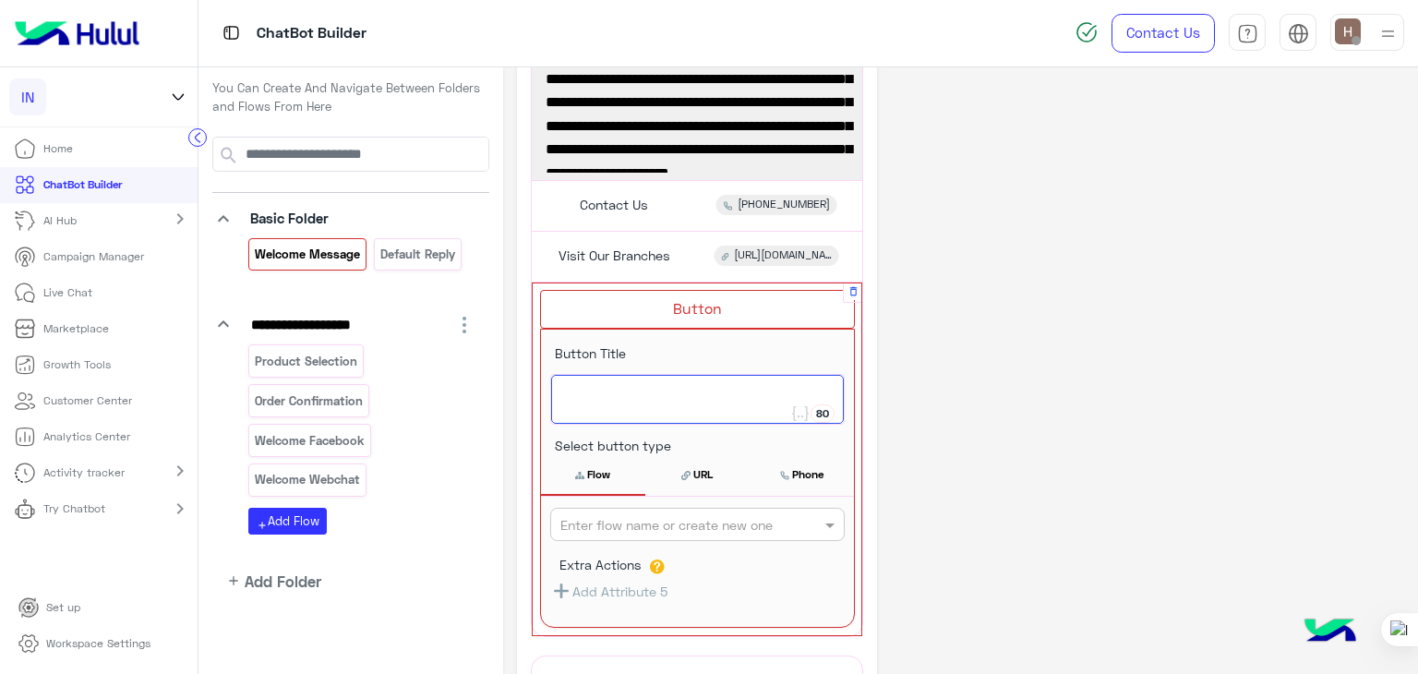
paste textarea "**********"
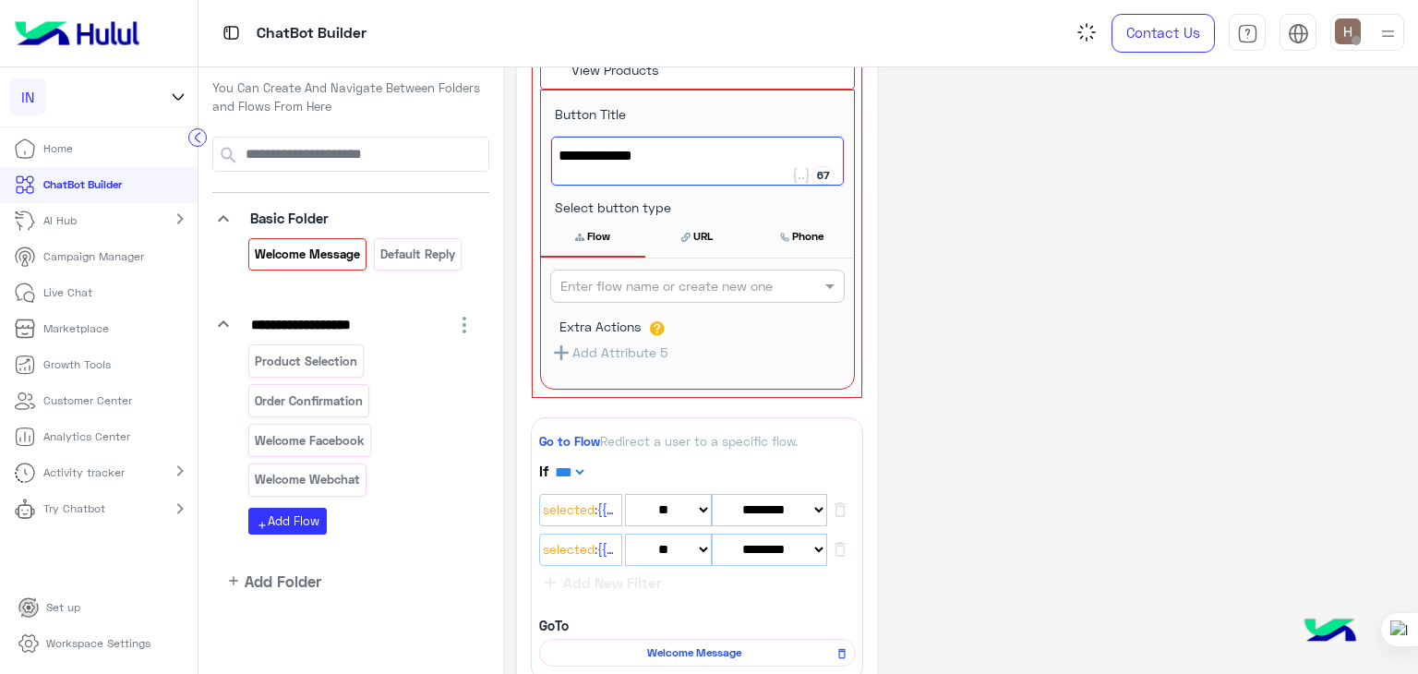
scroll to position [395, 0]
type textarea "**********"
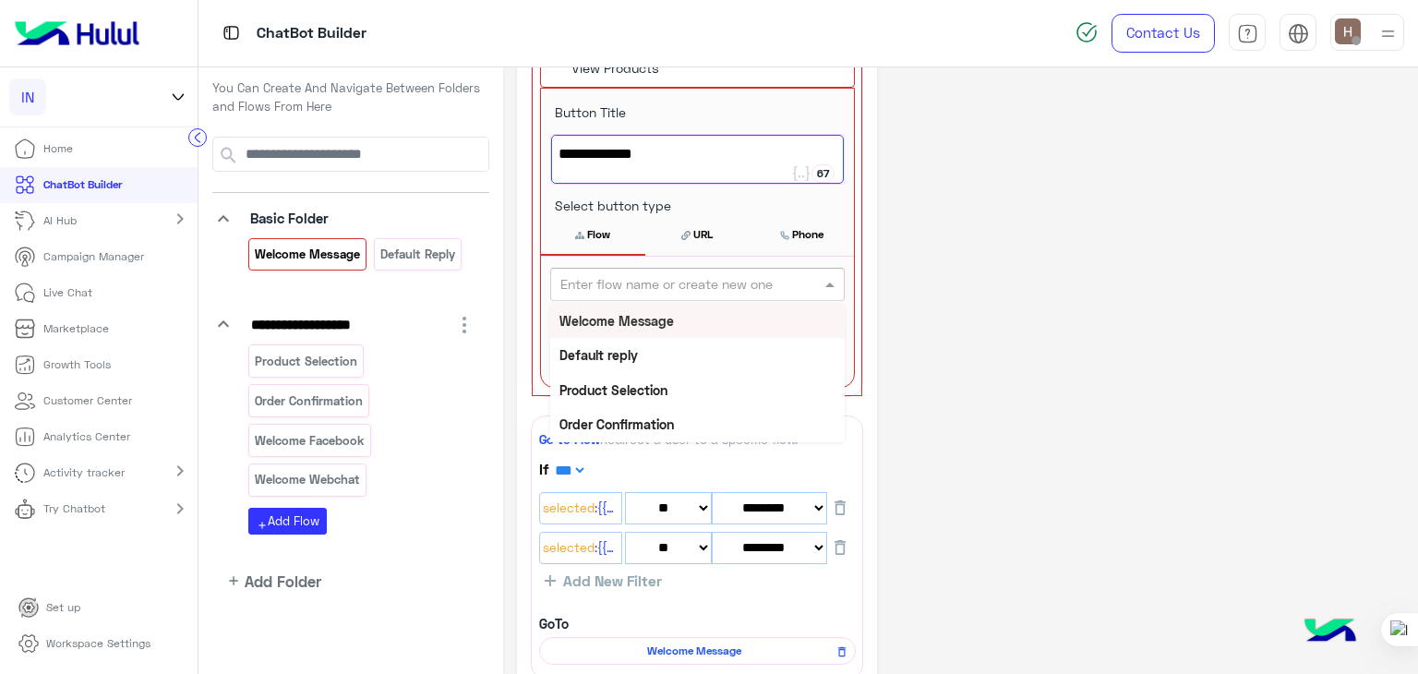
click at [648, 286] on input "text" at bounding box center [666, 284] width 213 height 19
click at [643, 401] on div "Product Selection" at bounding box center [697, 390] width 294 height 34
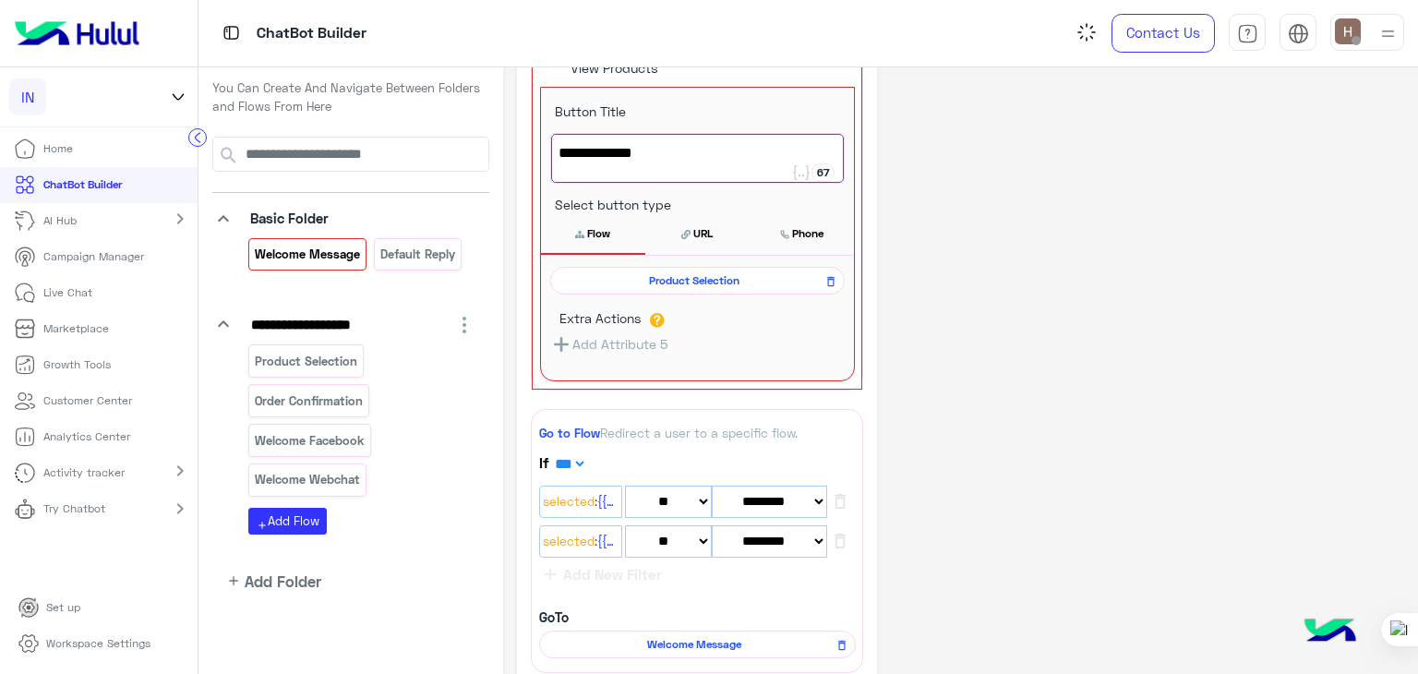
click at [933, 369] on div "**********" at bounding box center [960, 391] width 887 height 1408
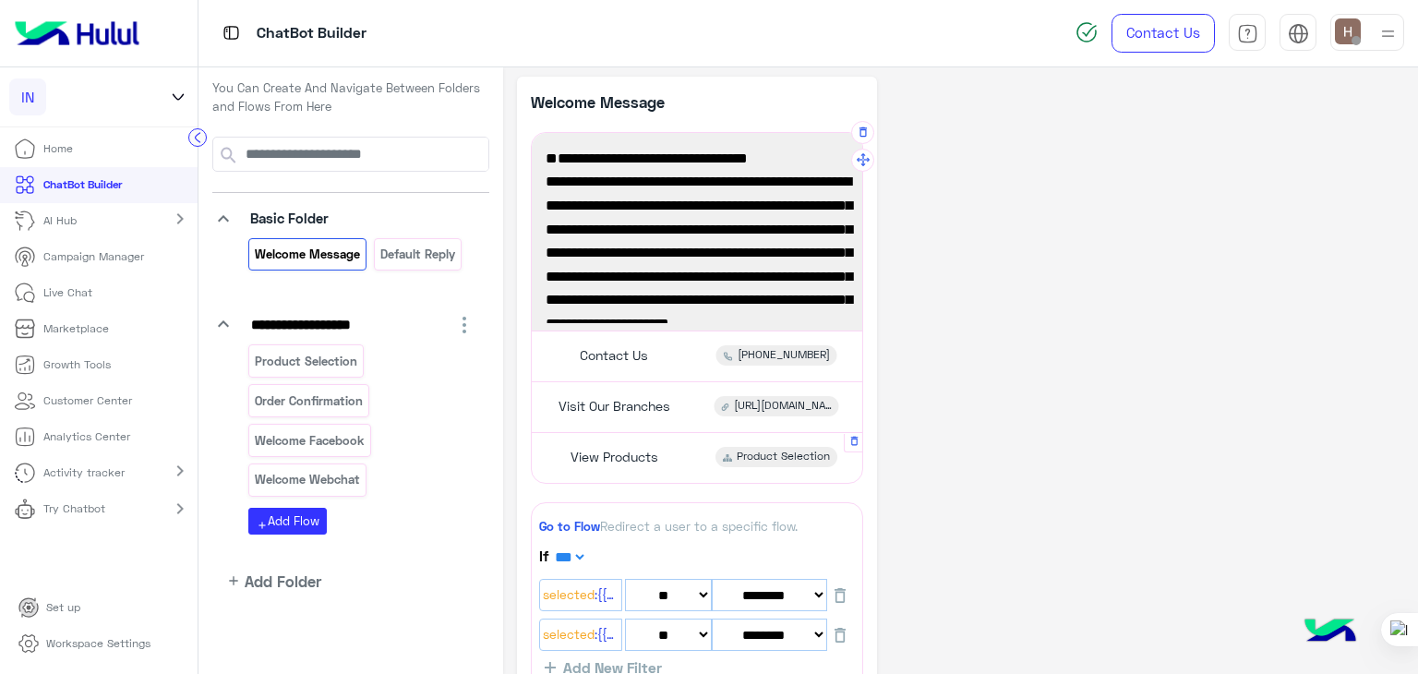
scroll to position [0, 0]
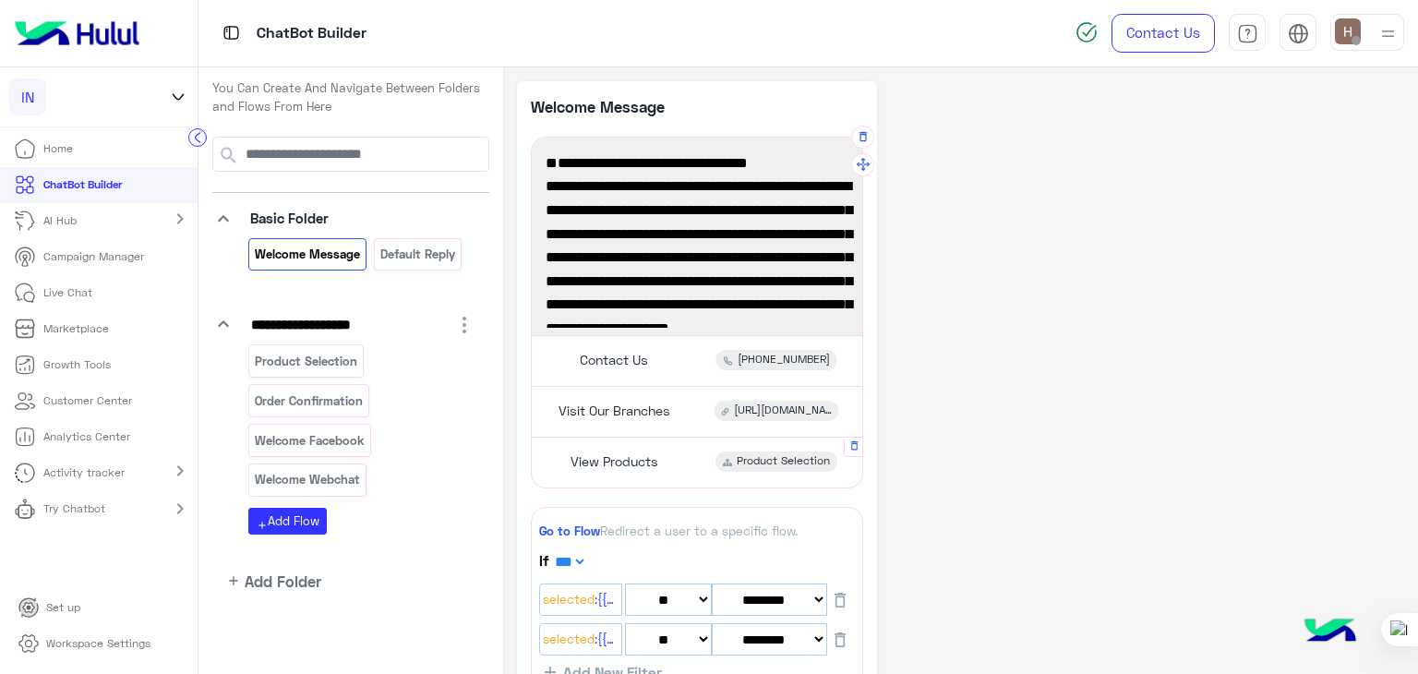
click at [562, 110] on p "Welcome Message" at bounding box center [614, 106] width 166 height 23
click at [694, 78] on div "**********" at bounding box center [960, 671] width 915 height 1209
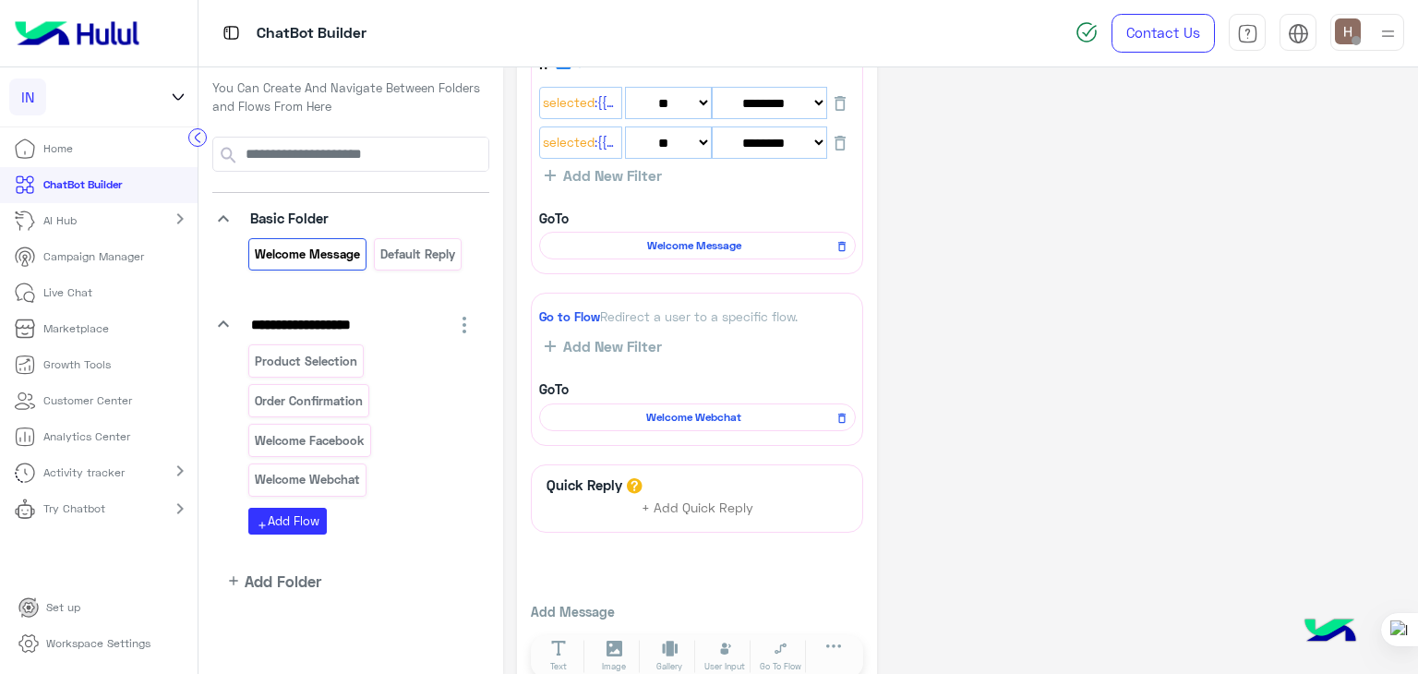
scroll to position [533, 0]
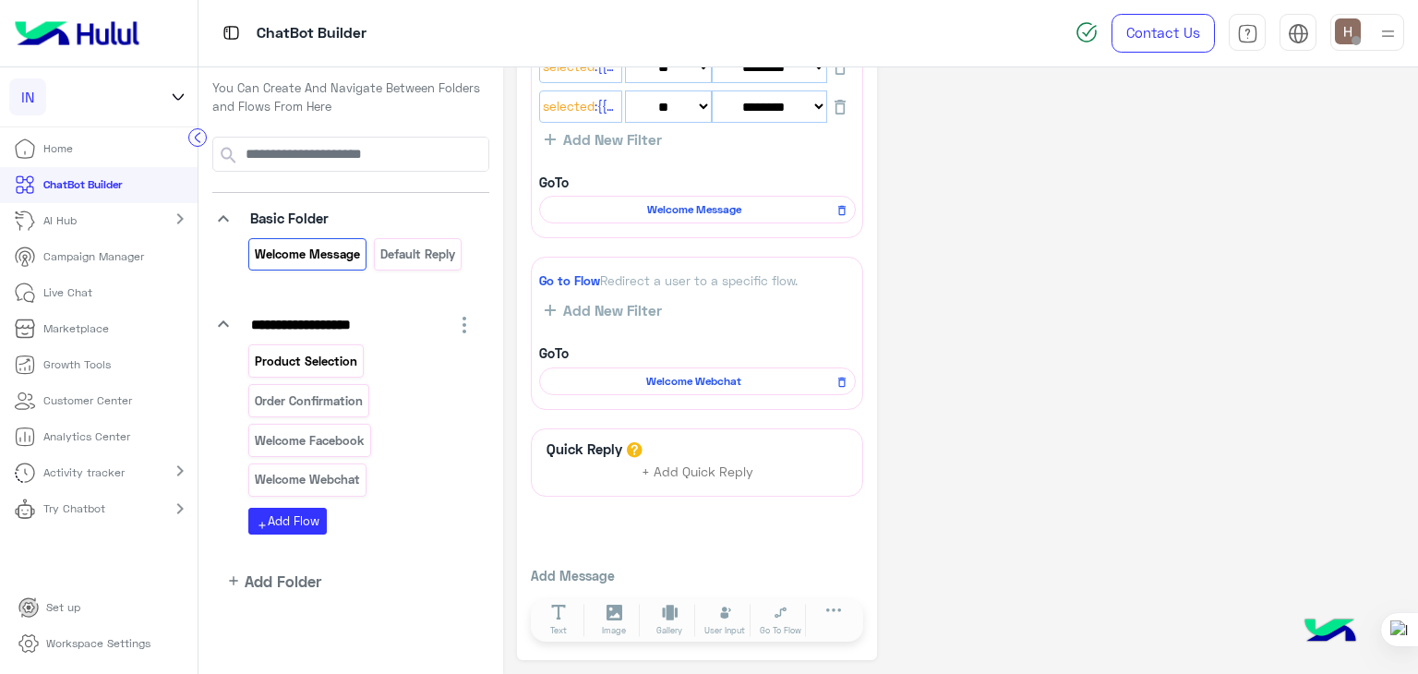
click at [329, 365] on p "Product Selection" at bounding box center [306, 361] width 105 height 21
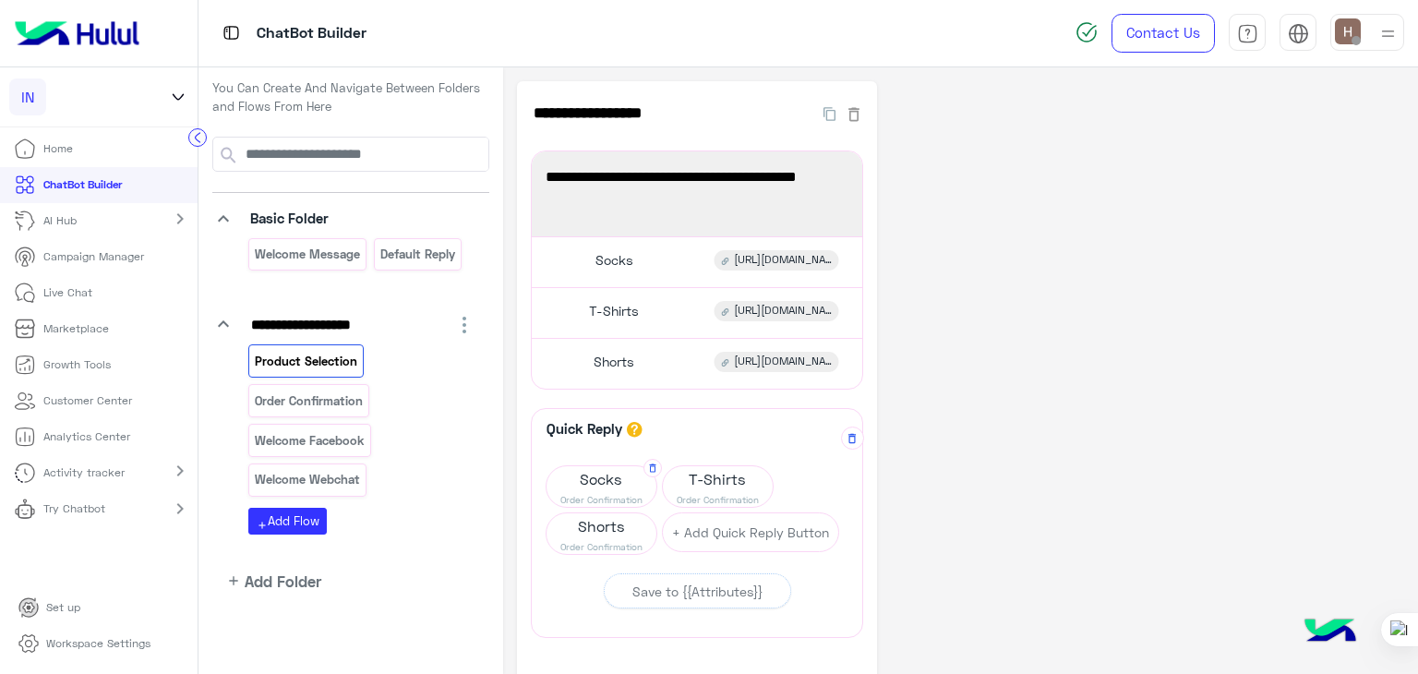
click at [605, 492] on span "Order Confirmation" at bounding box center [601, 499] width 110 height 15
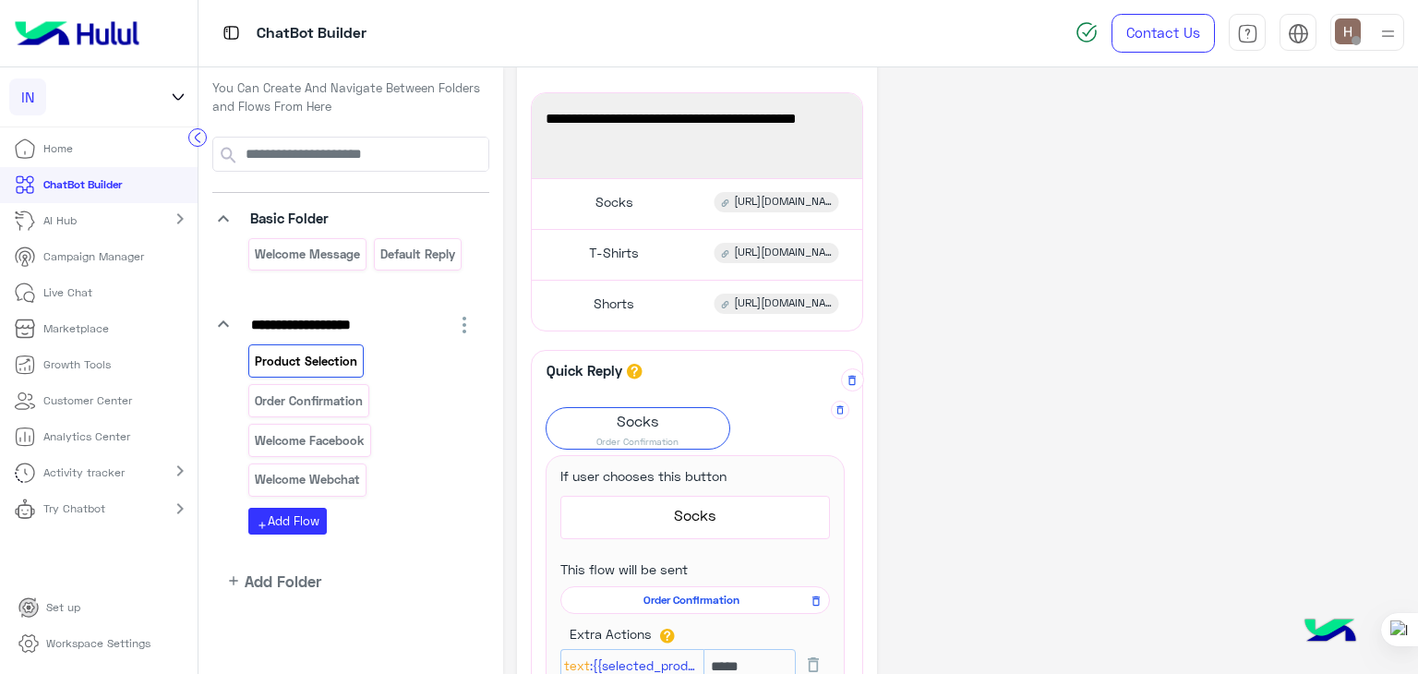
scroll to position [74, 0]
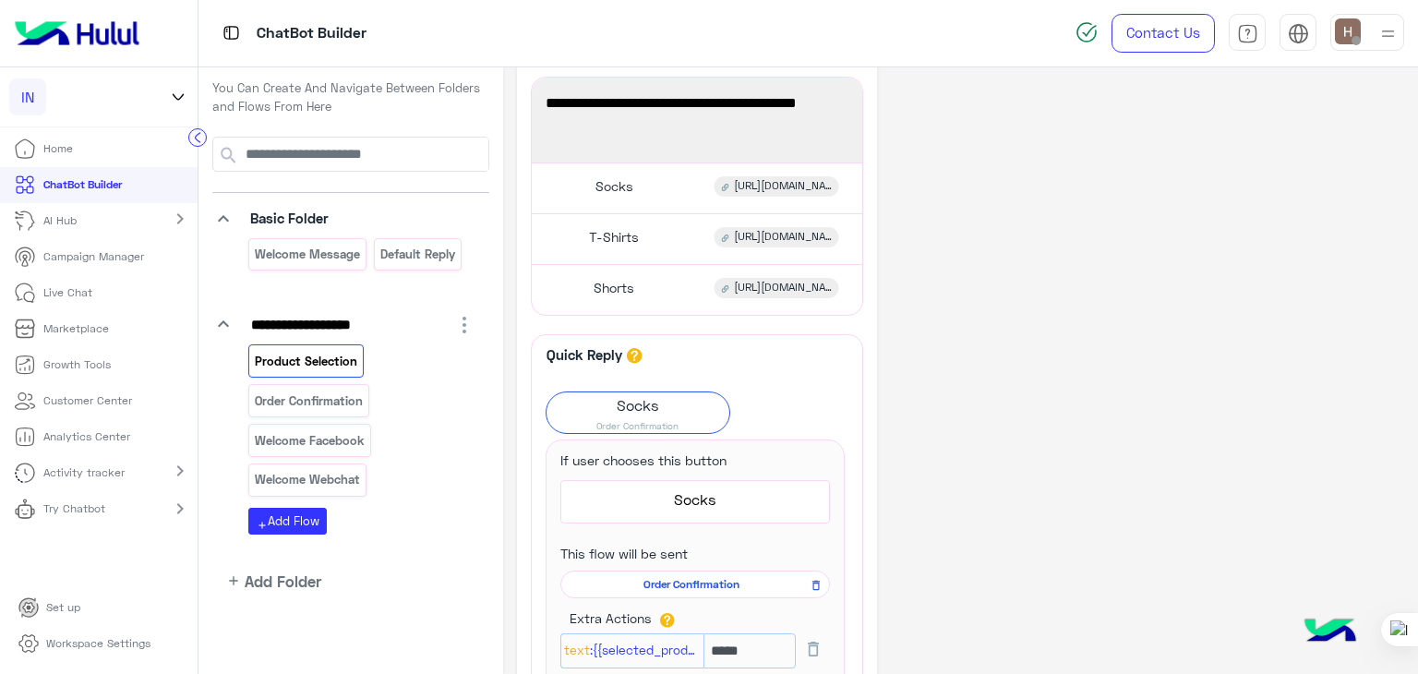
click at [1006, 410] on div "**********" at bounding box center [960, 528] width 887 height 1042
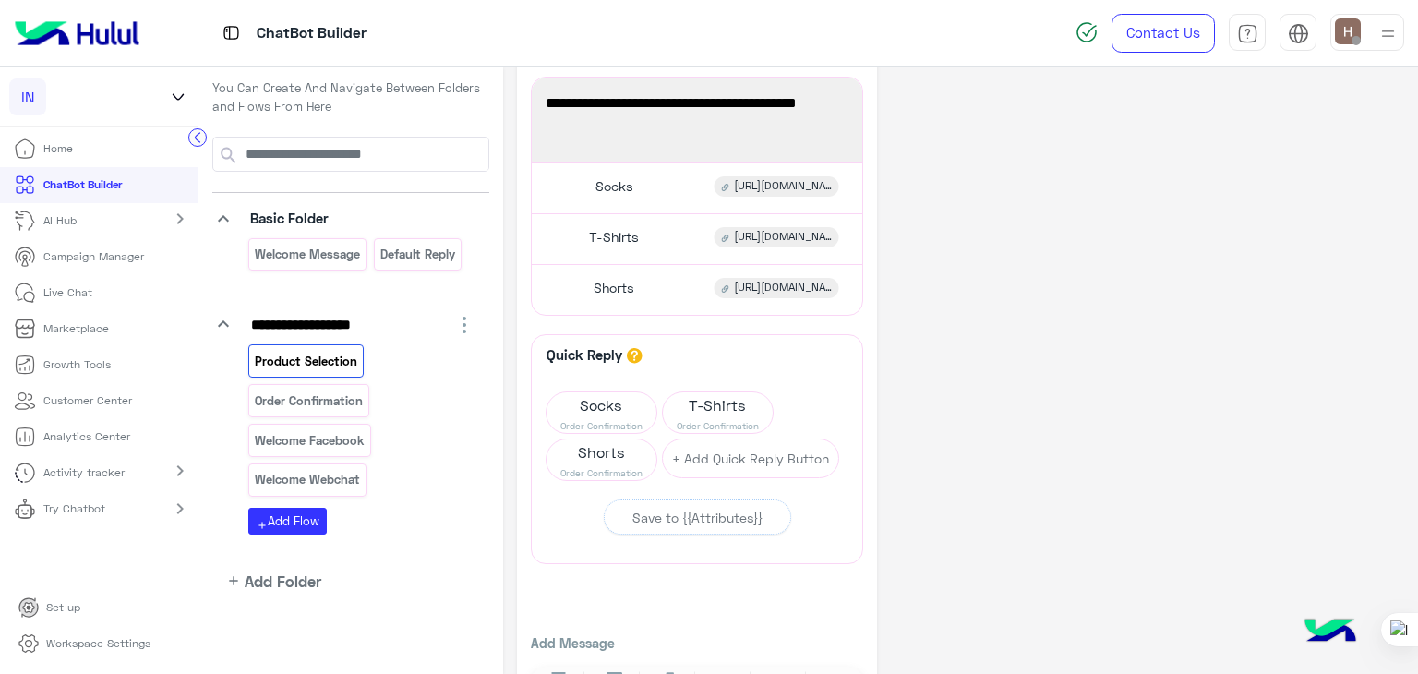
click at [1006, 410] on div "**********" at bounding box center [960, 367] width 887 height 721
click at [689, 198] on div "Socks https://inyourshoe.com/collections/all-socks" at bounding box center [697, 188] width 317 height 36
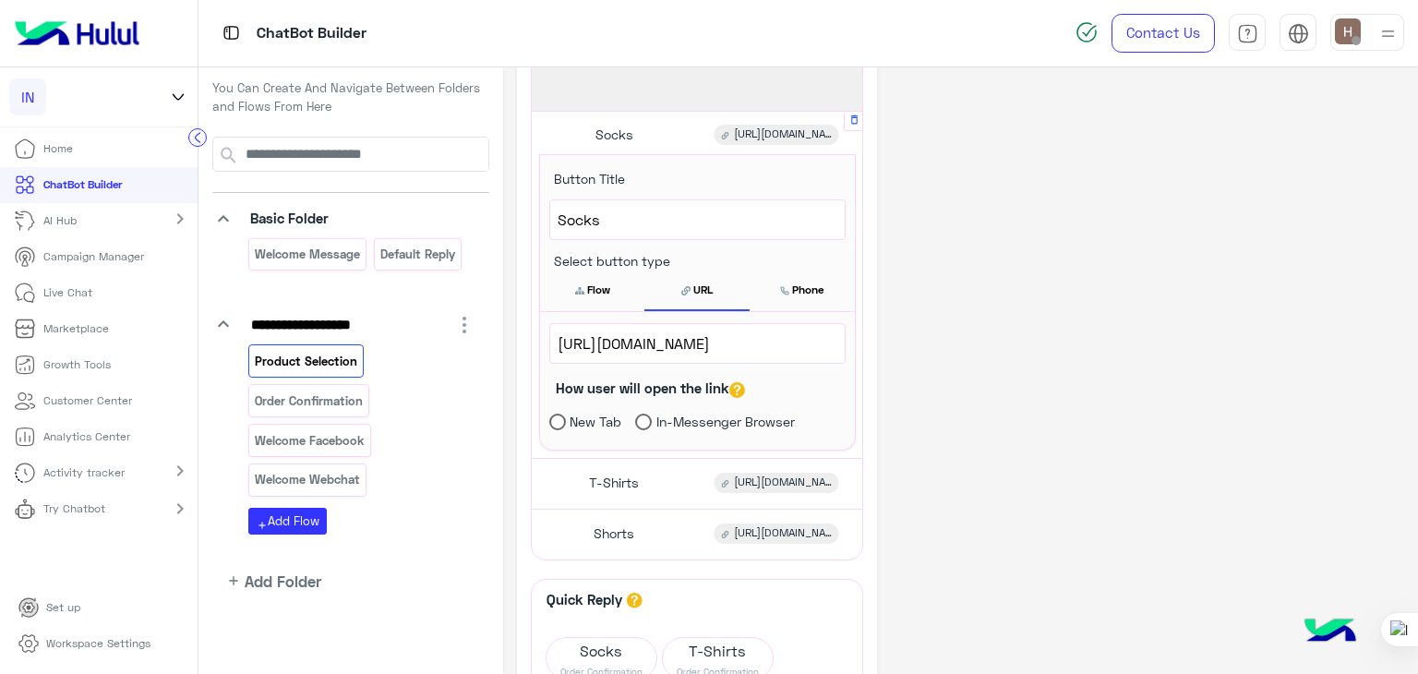
click at [674, 459] on div "**********" at bounding box center [697, 484] width 330 height 50
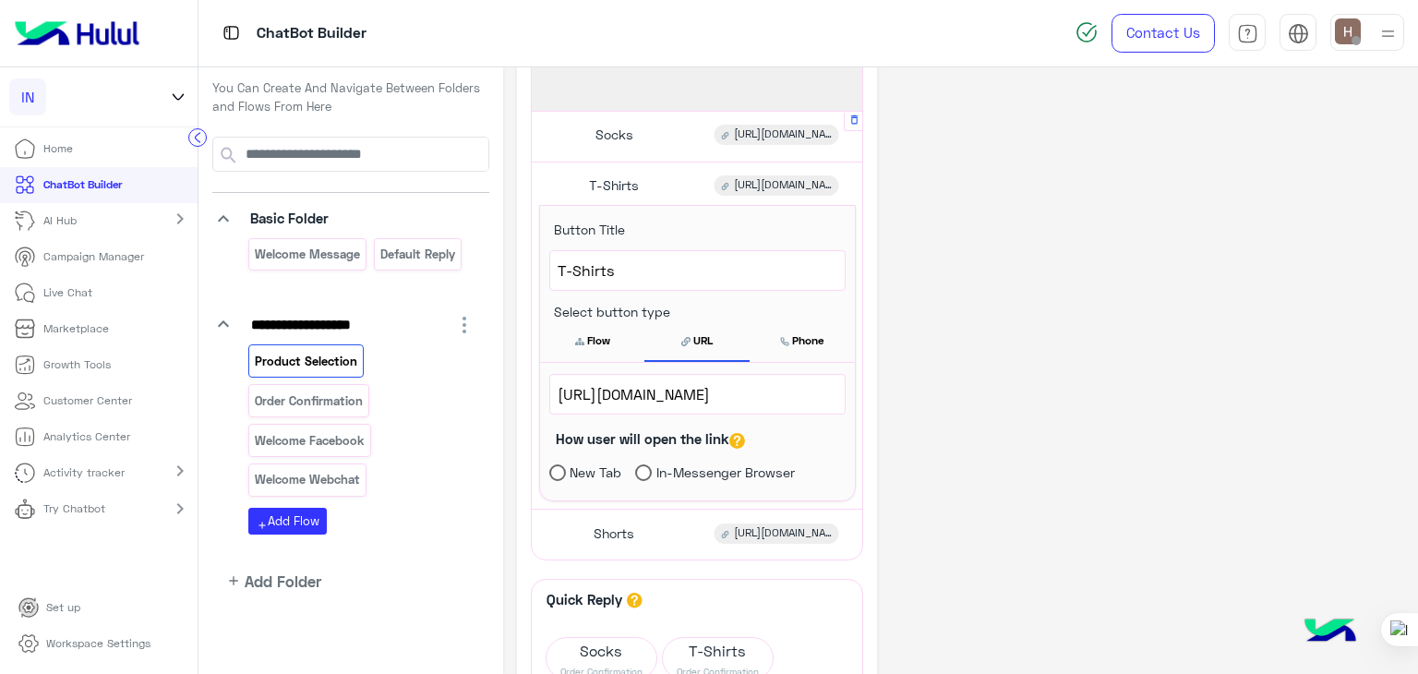
scroll to position [151, 0]
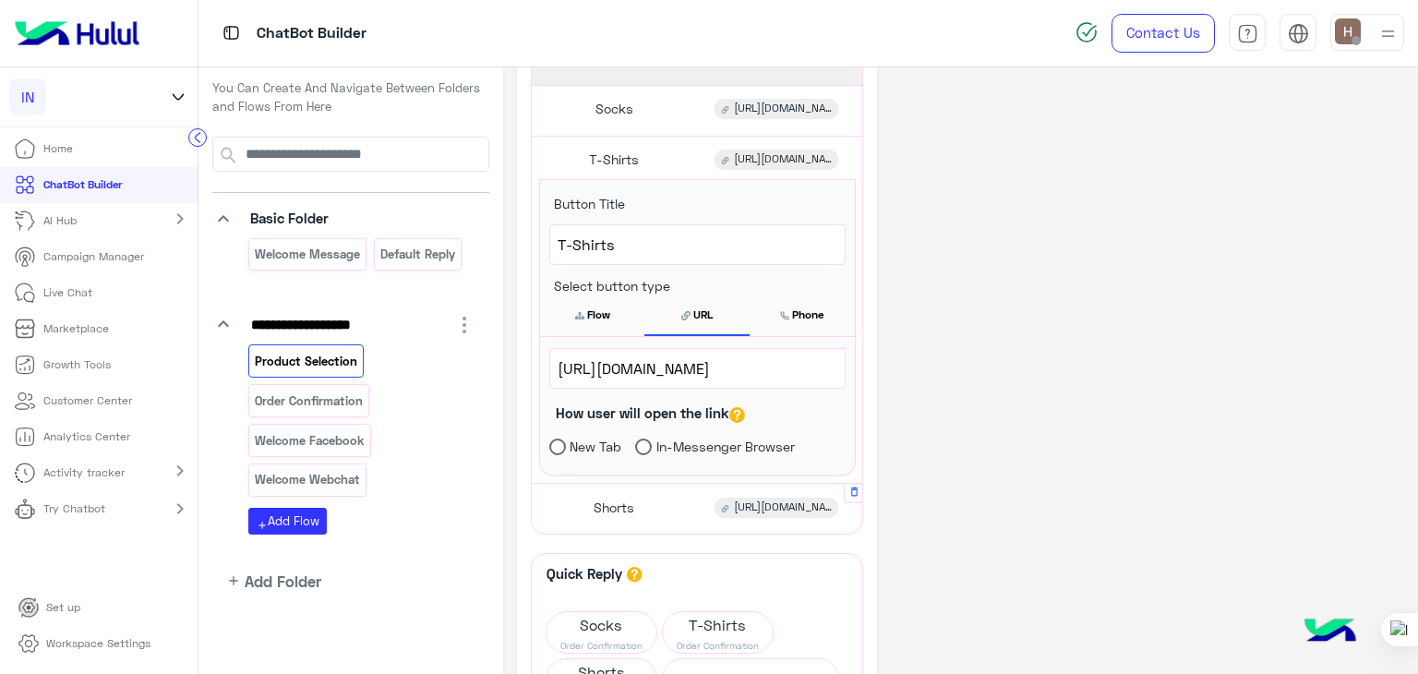
click at [668, 484] on div "**********" at bounding box center [697, 509] width 330 height 50
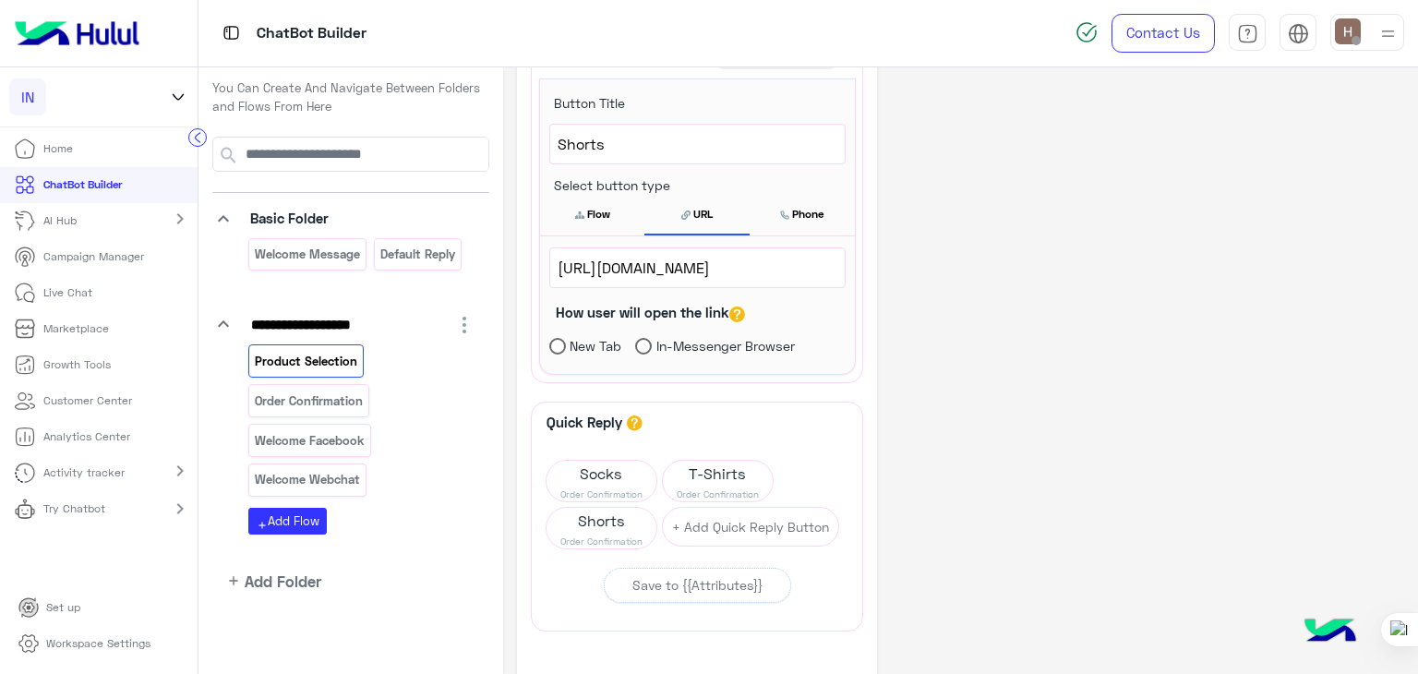
scroll to position [303, 0]
click at [572, 473] on span "Socks" at bounding box center [601, 474] width 110 height 26
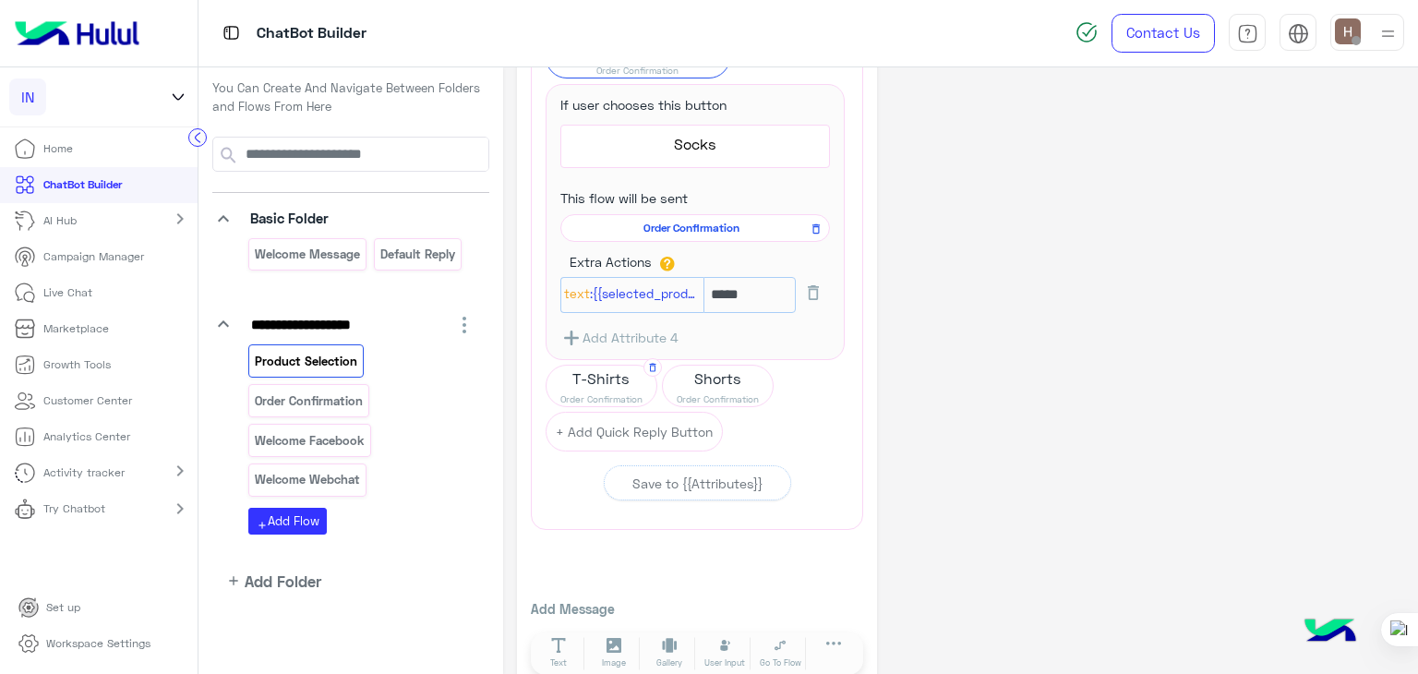
scroll to position [755, 0]
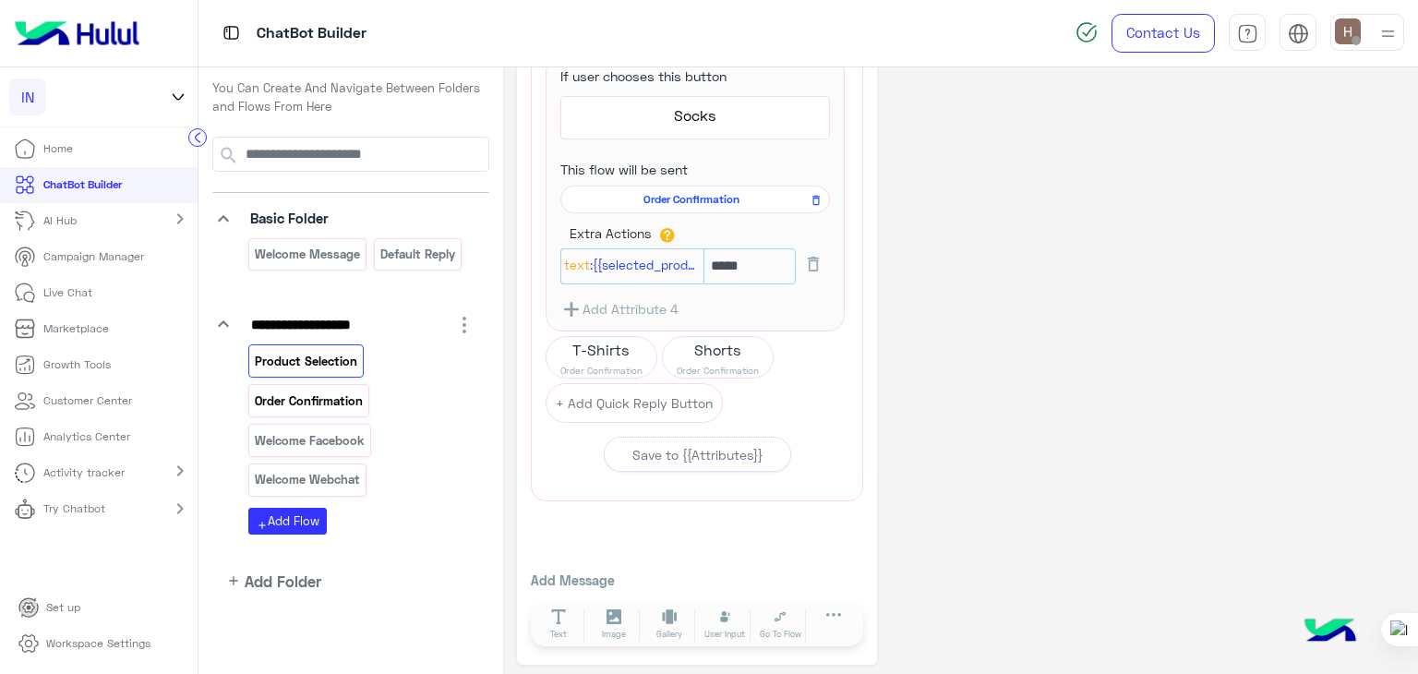
click at [317, 396] on p "Order Confirmation" at bounding box center [309, 400] width 111 height 21
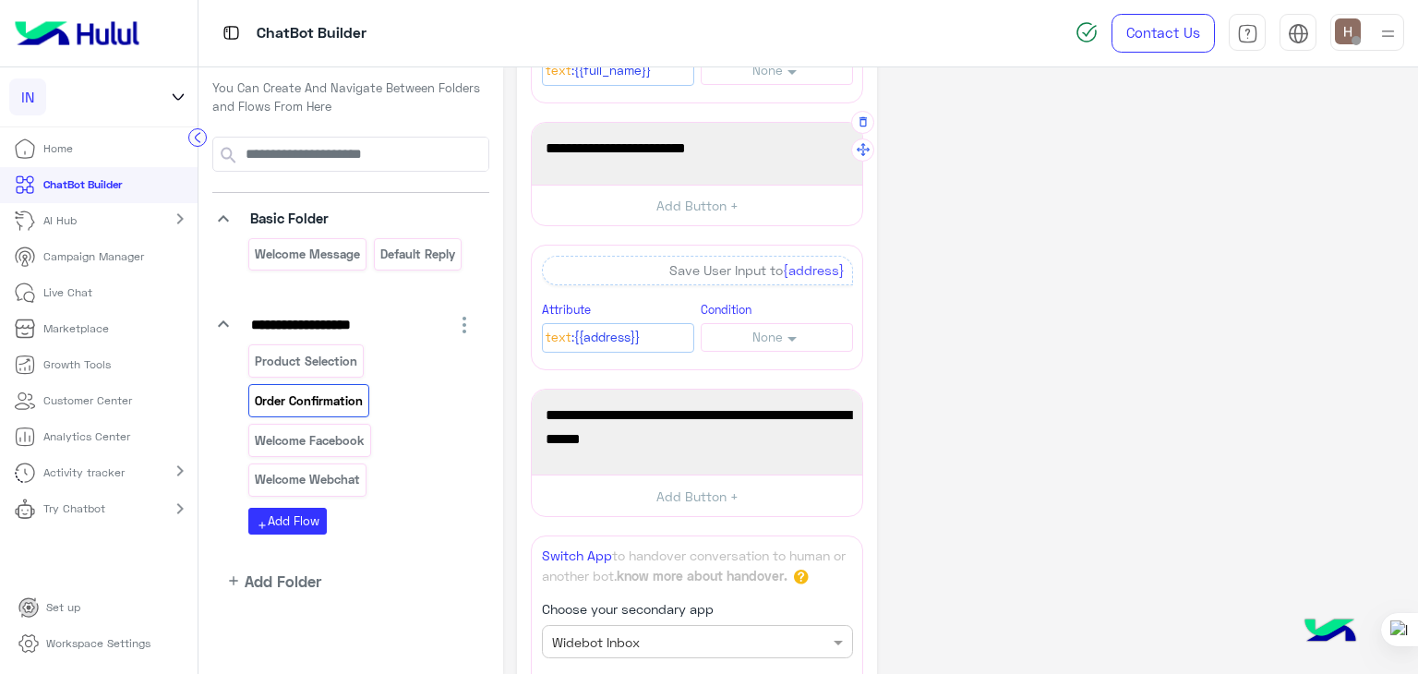
scroll to position [297, 0]
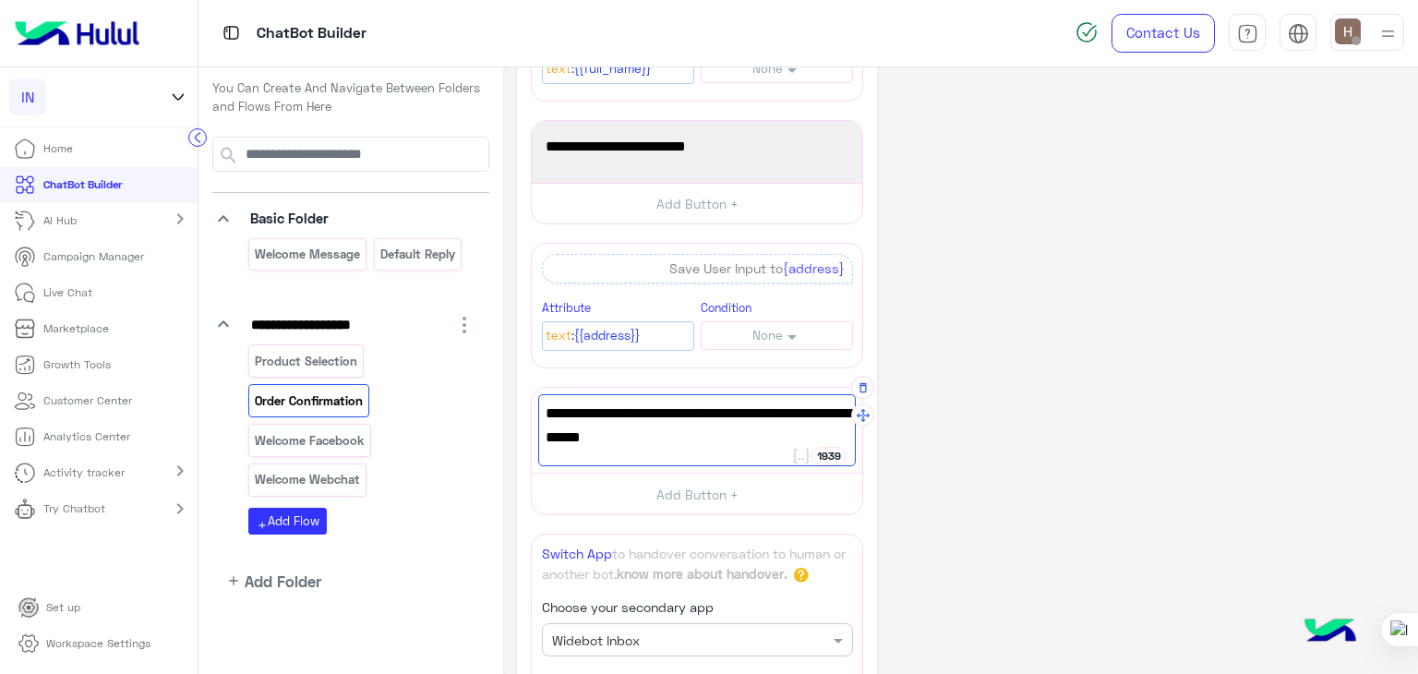
click at [540, 412] on div "A live agent will be with you soon. Thanks for your patience." at bounding box center [696, 430] width 317 height 72
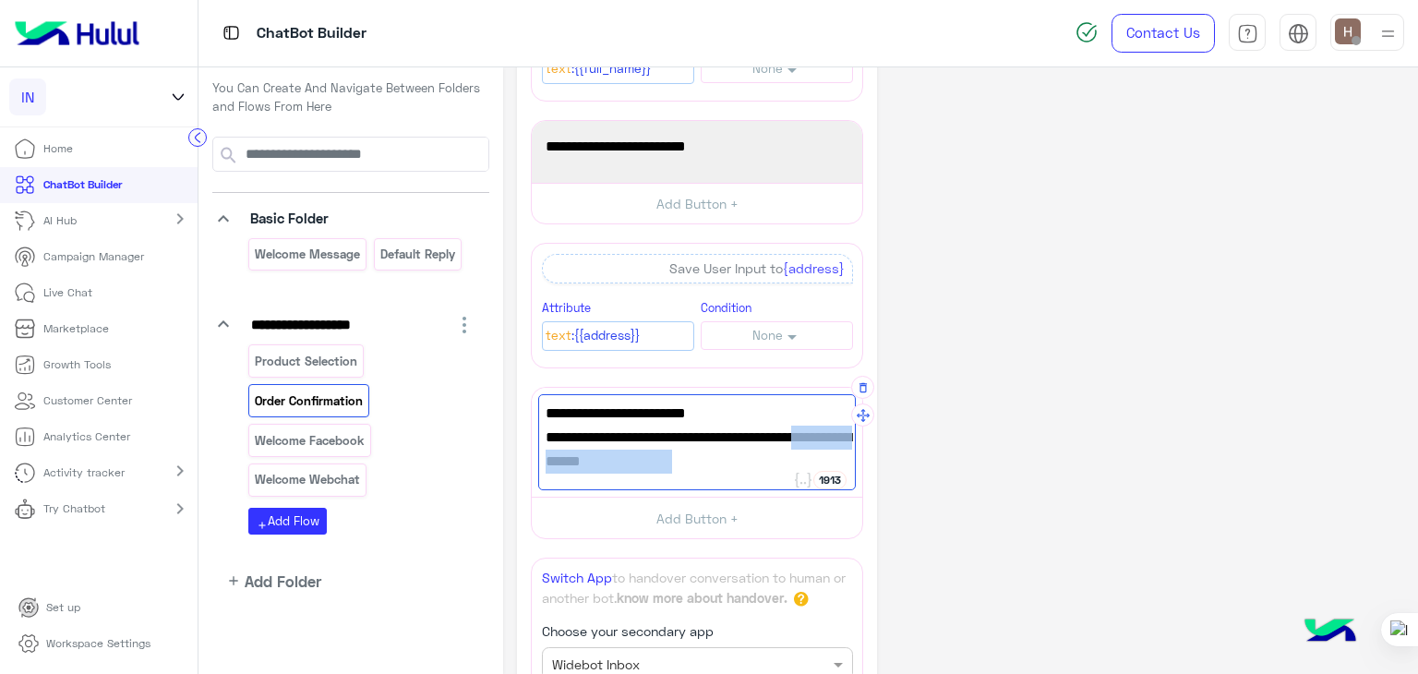
drag, startPoint x: 680, startPoint y: 459, endPoint x: 788, endPoint y: 437, distance: 110.2
click at [788, 437] on span "A live agent will be with you soon. Thanks for your patience." at bounding box center [696, 448] width 303 height 47
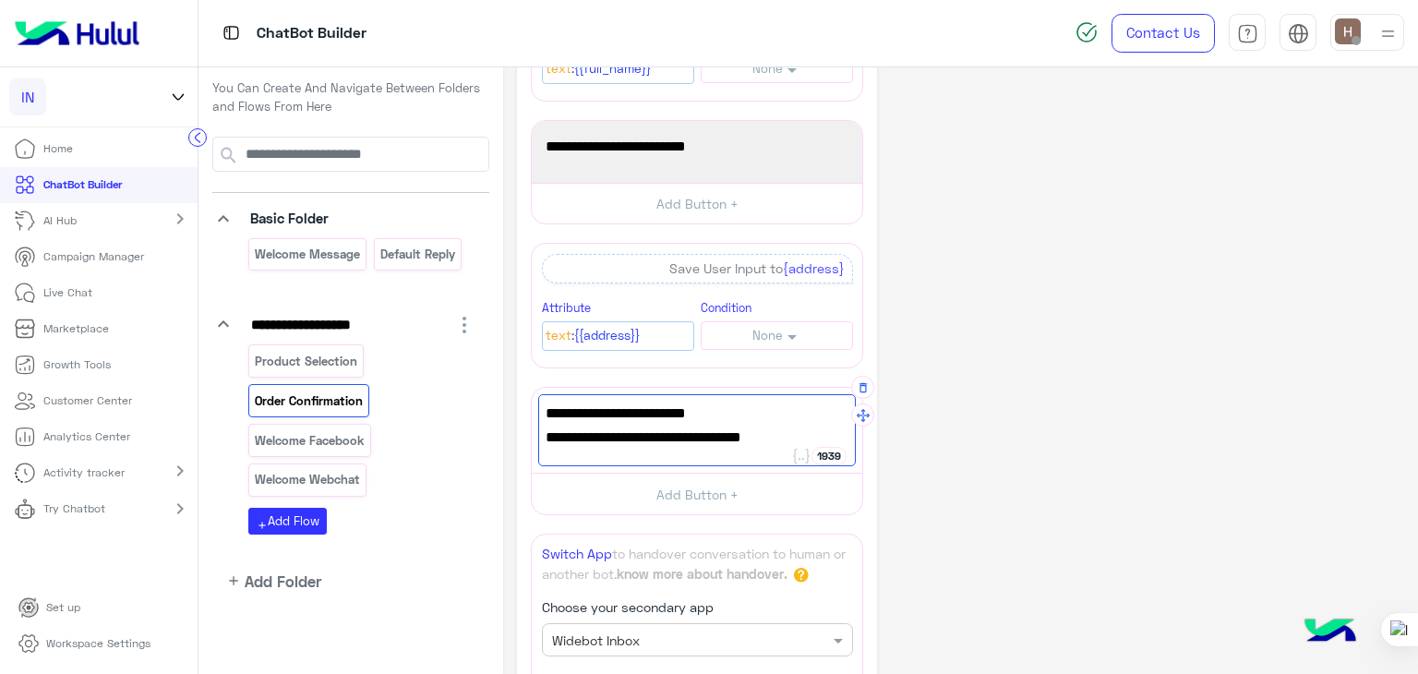
type textarea "**********"
click at [954, 425] on div "**********" at bounding box center [960, 543] width 887 height 1518
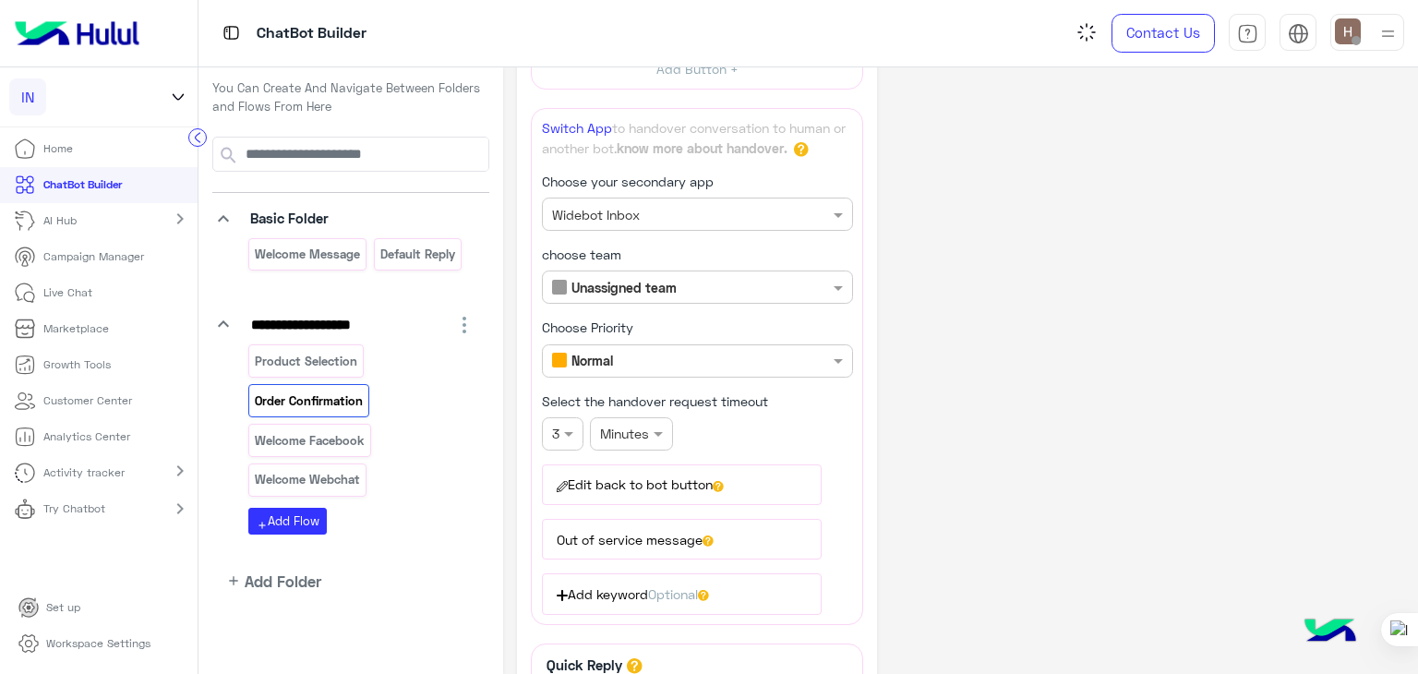
scroll to position [724, 0]
click at [683, 197] on div "Secondary app name × Widebot Inbox" at bounding box center [697, 213] width 311 height 33
click at [698, 277] on input "text" at bounding box center [666, 286] width 229 height 19
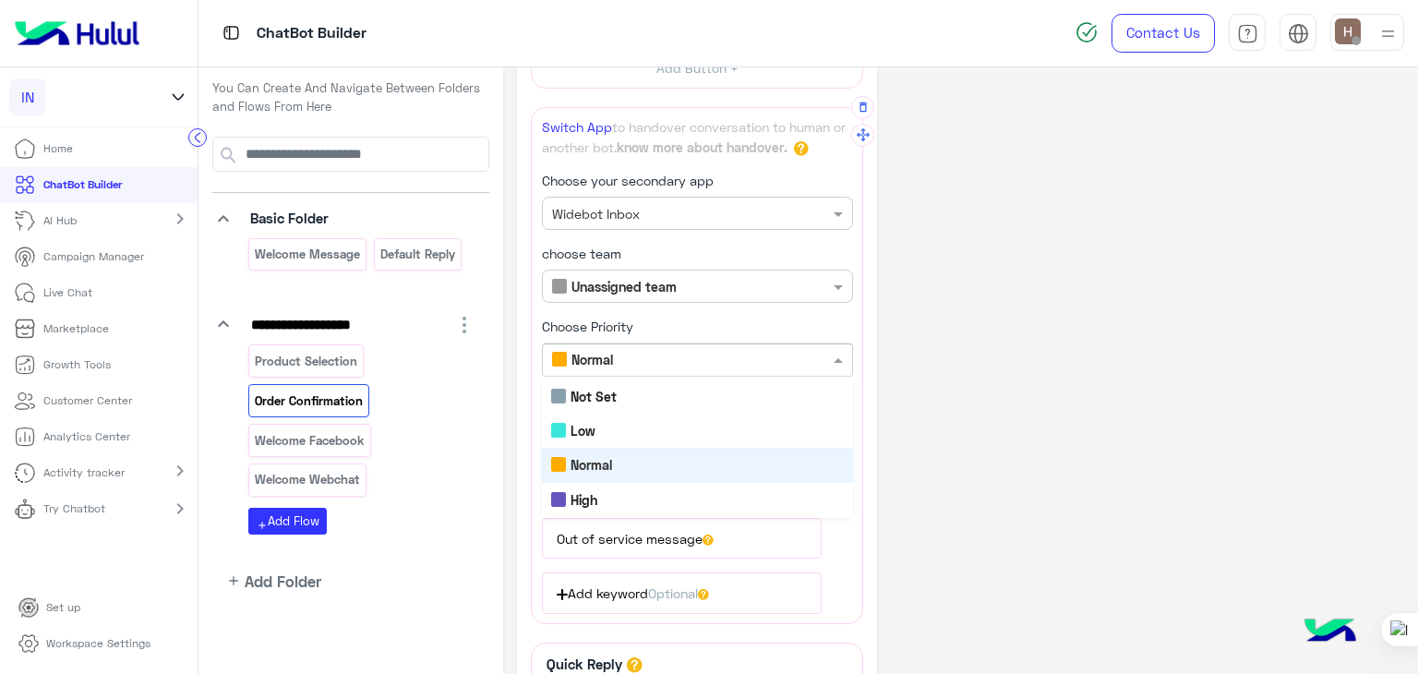
click at [712, 351] on input "text" at bounding box center [666, 360] width 229 height 19
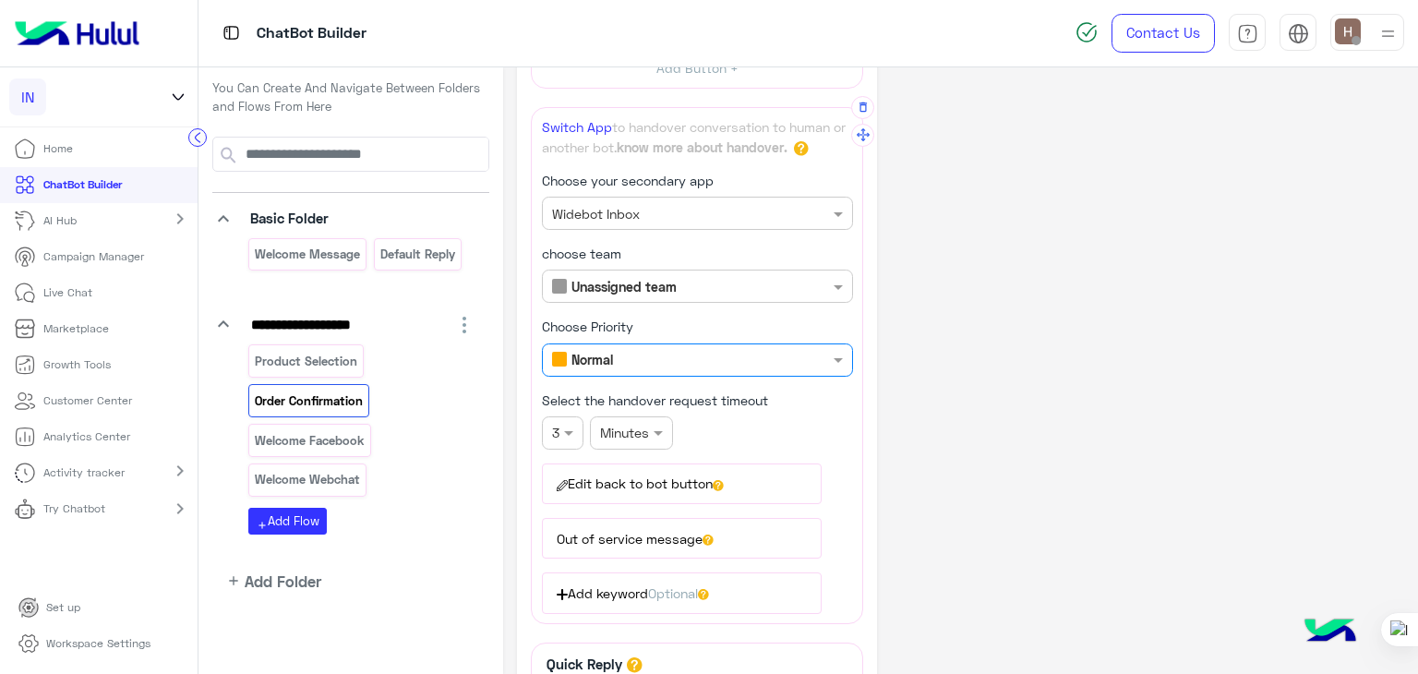
click at [712, 351] on input "text" at bounding box center [666, 360] width 229 height 19
click at [983, 406] on div "**********" at bounding box center [960, 117] width 887 height 1518
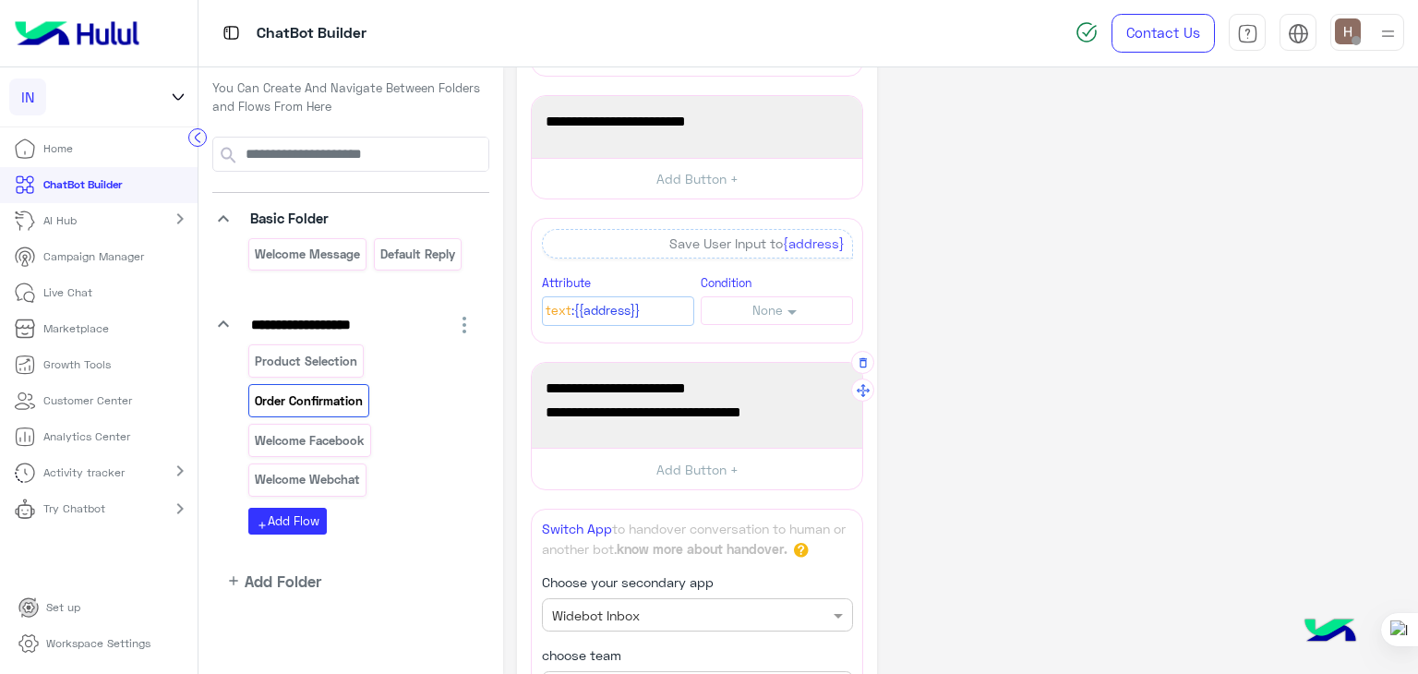
scroll to position [329, 0]
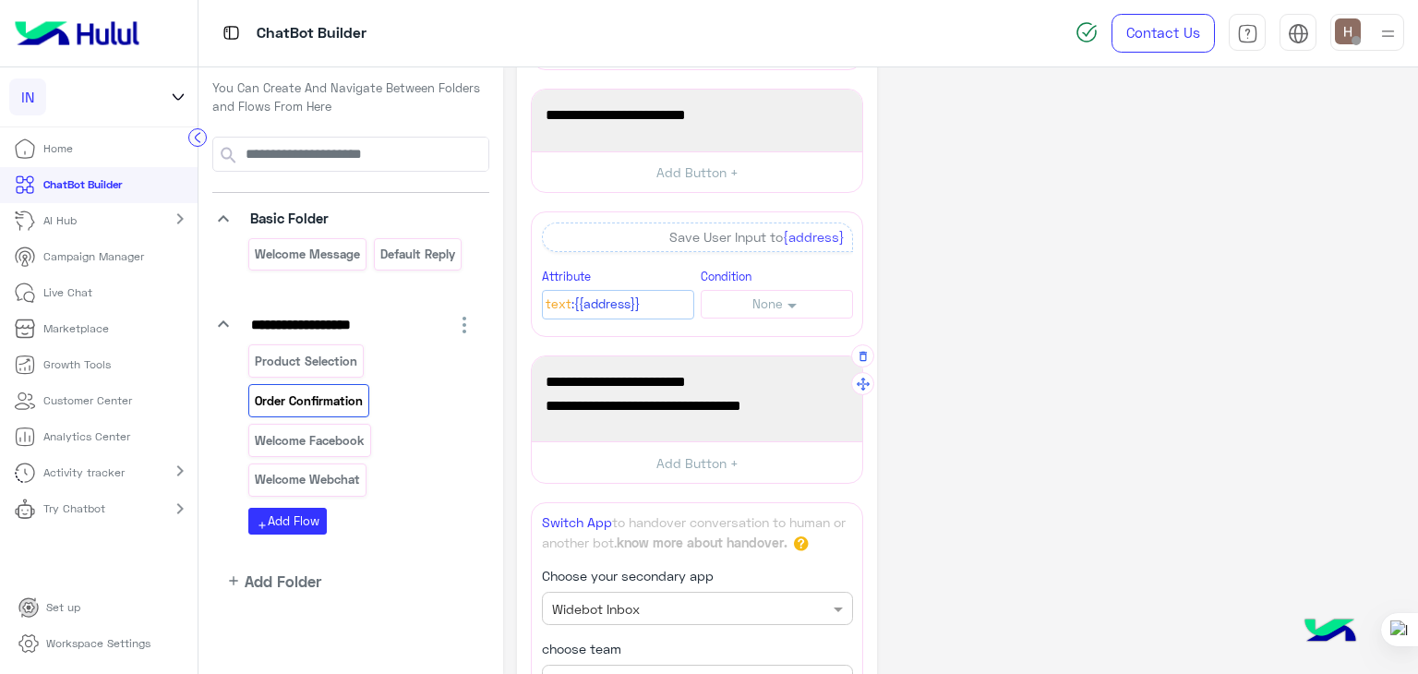
click at [986, 401] on div "**********" at bounding box center [960, 512] width 887 height 1518
click at [914, 302] on div "**********" at bounding box center [960, 512] width 887 height 1518
click at [102, 518] on link "Try Chatbot" at bounding box center [63, 509] width 126 height 36
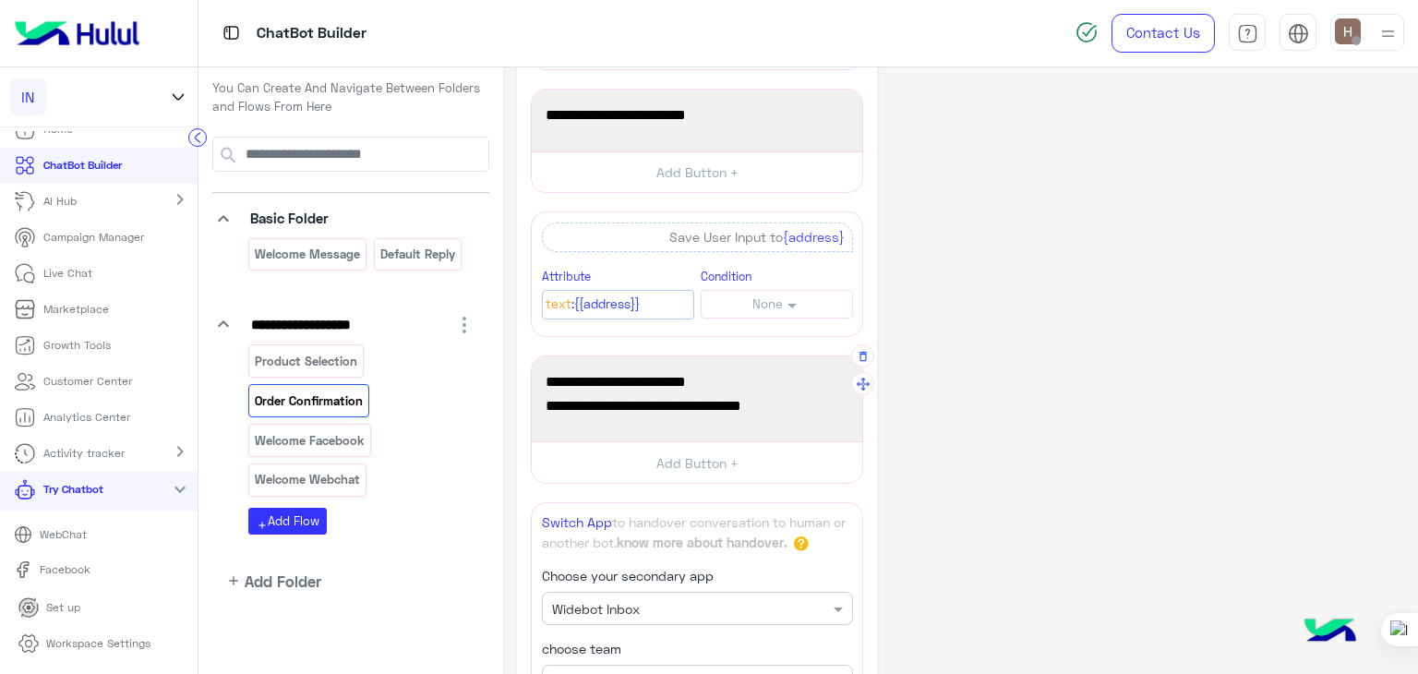
click at [90, 536] on p "WebChat" at bounding box center [62, 534] width 61 height 17
click at [985, 233] on div "**********" at bounding box center [960, 512] width 887 height 1518
click at [265, 266] on div "Welcome Message" at bounding box center [307, 254] width 118 height 32
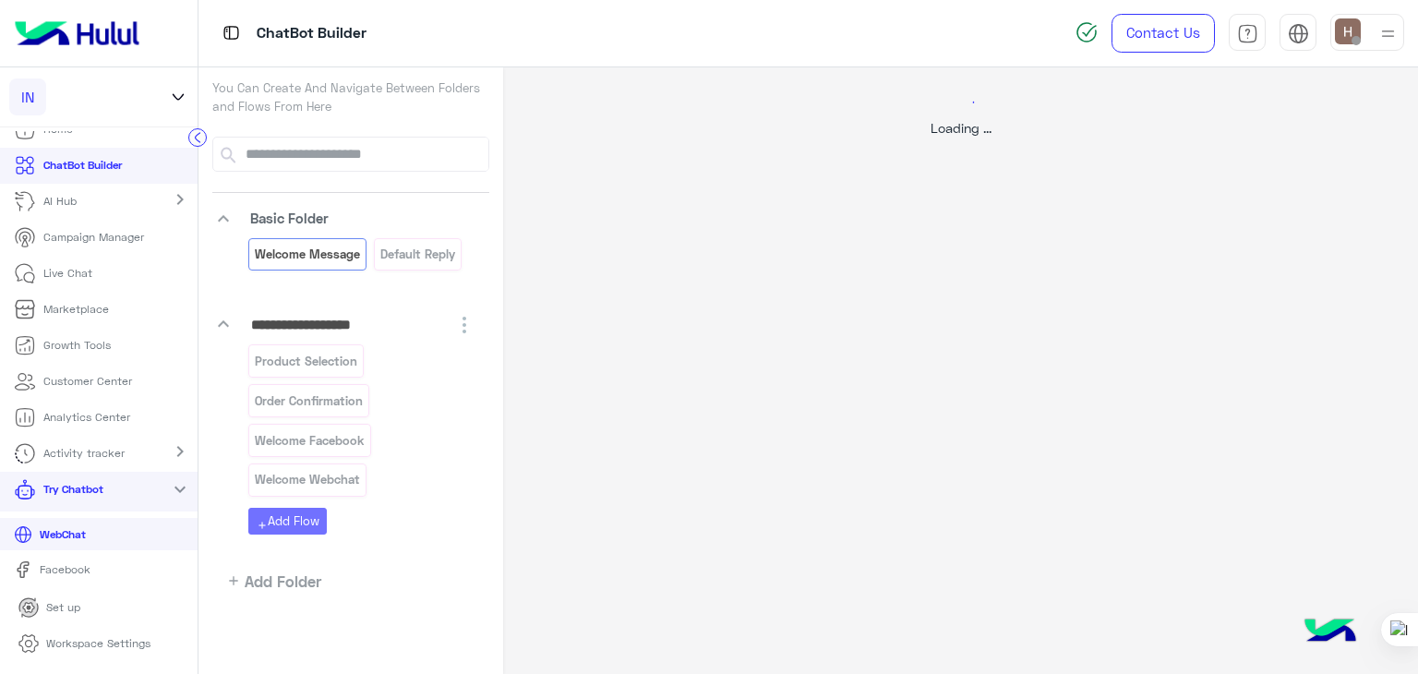
select select "*"
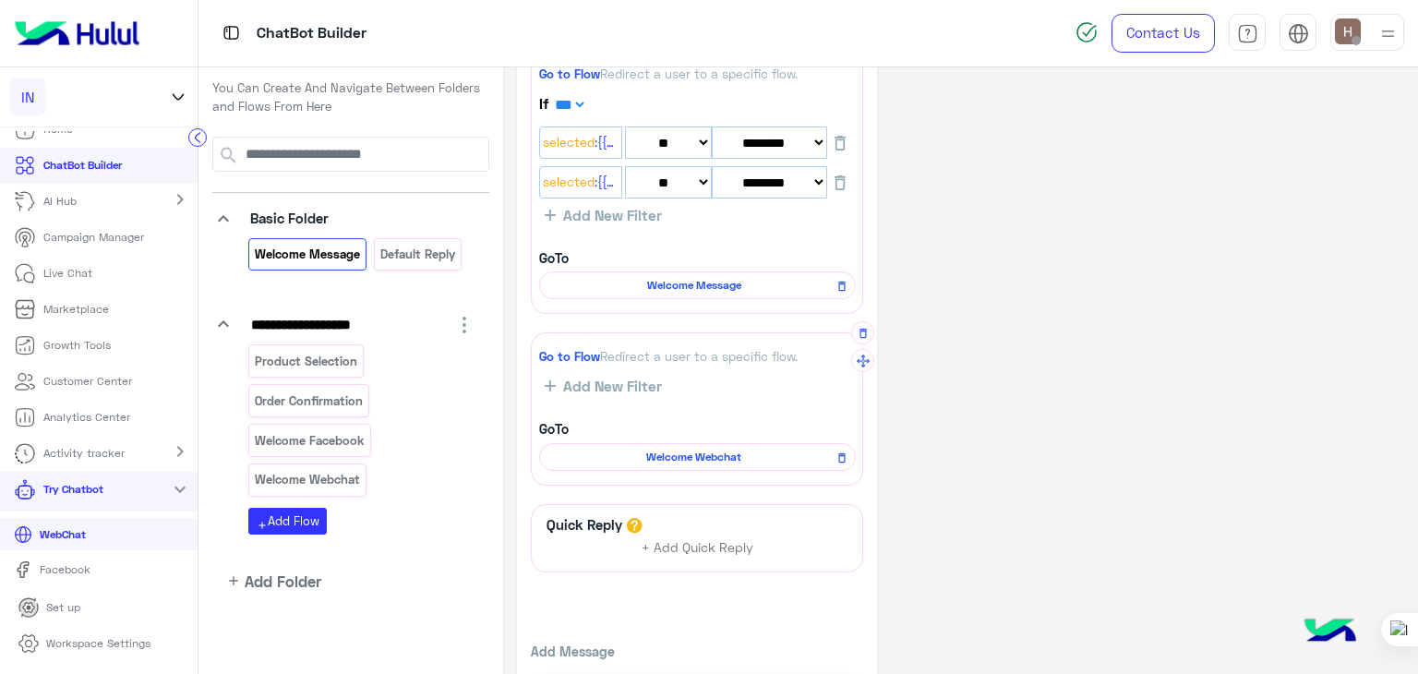
scroll to position [460, 0]
click at [655, 455] on span "Welcome Webchat" at bounding box center [694, 454] width 290 height 17
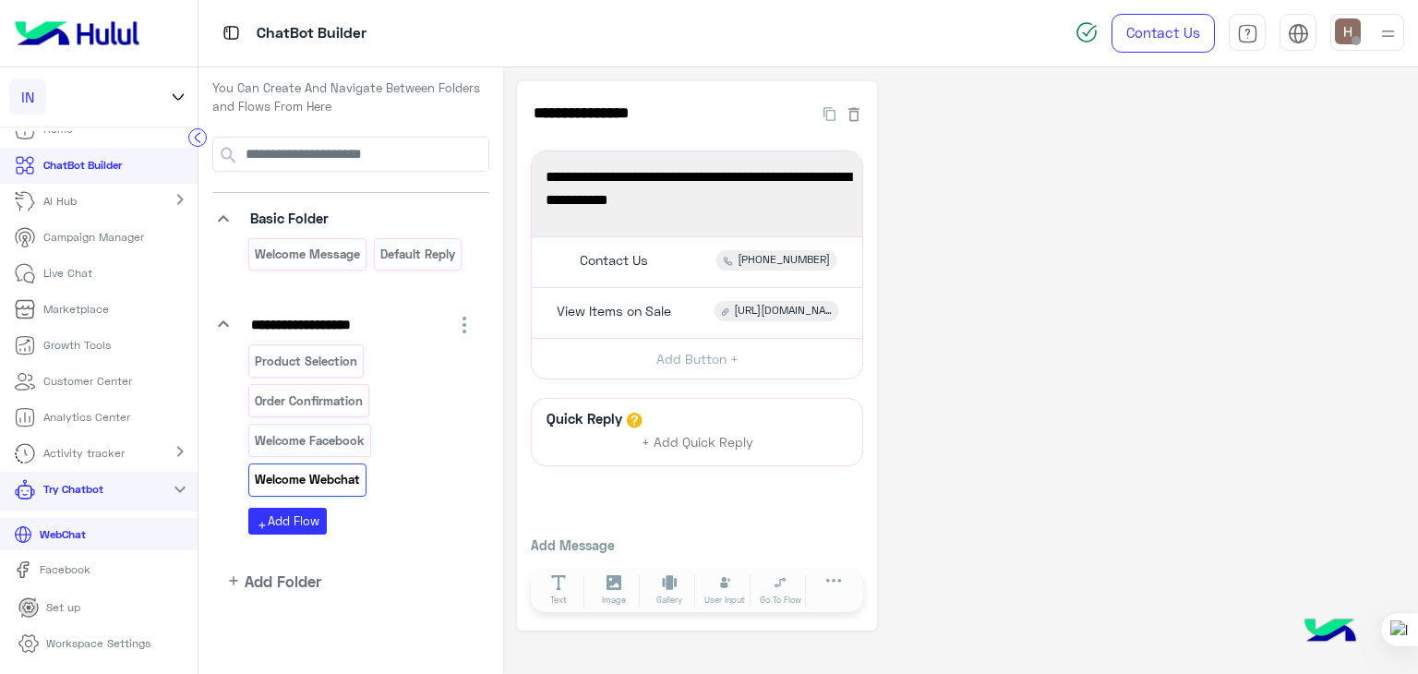
click at [149, 525] on link "WebChat" at bounding box center [98, 534] width 197 height 32
click at [765, 396] on div "**********" at bounding box center [697, 355] width 360 height 549
click at [314, 413] on div "Order Confirmation" at bounding box center [308, 400] width 121 height 32
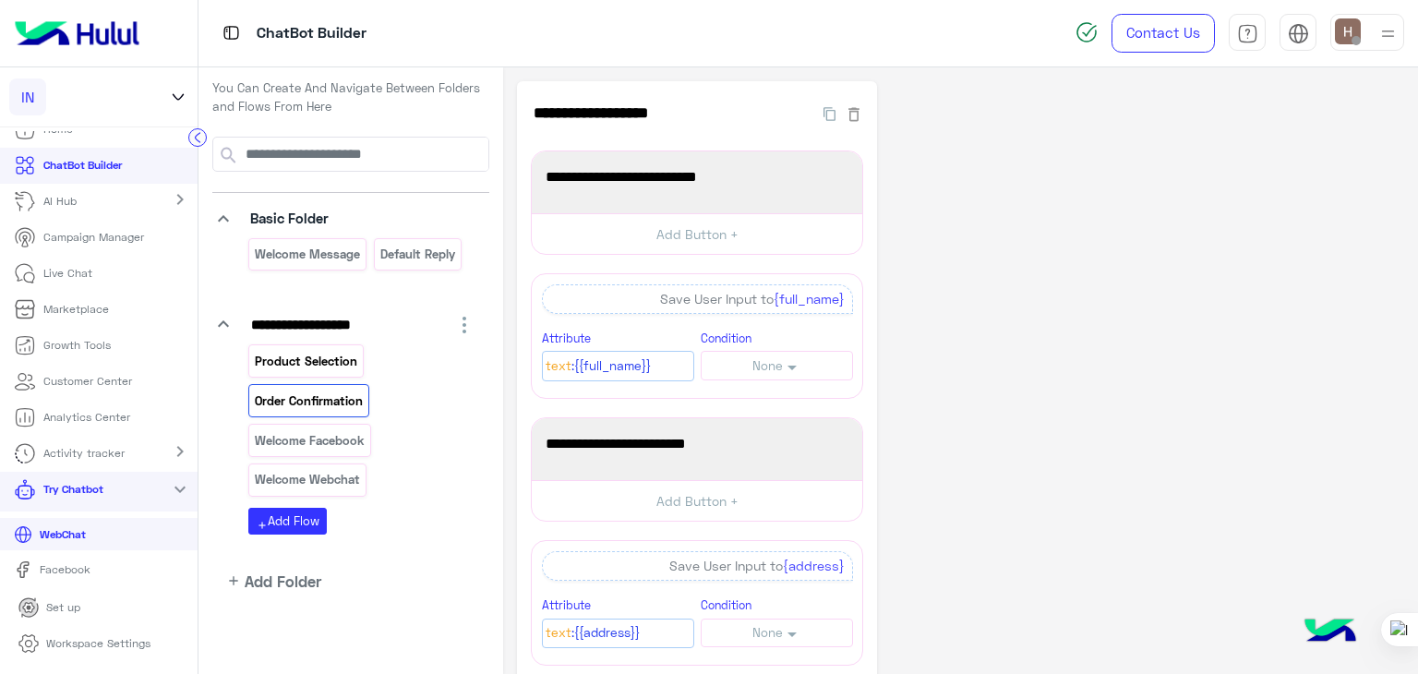
click at [306, 362] on p "Product Selection" at bounding box center [306, 361] width 105 height 21
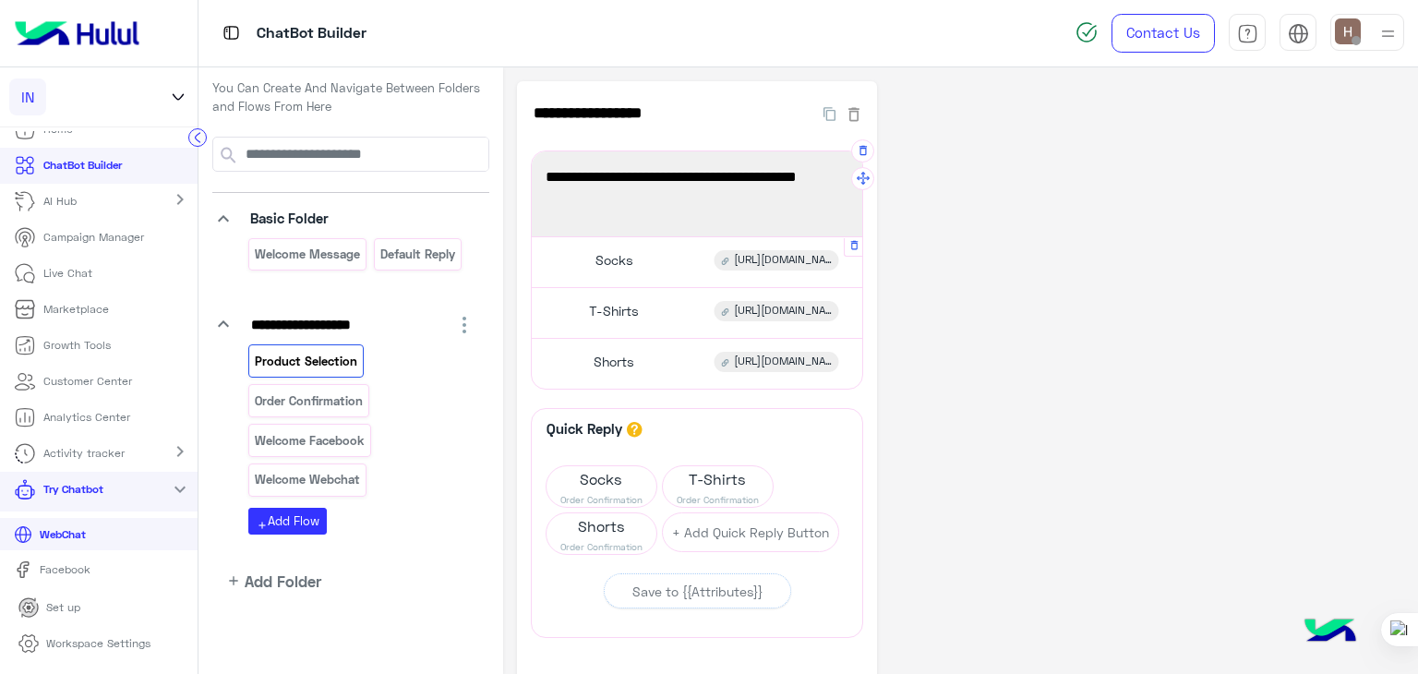
click at [666, 275] on div "Socks https://inyourshoe.com/collections/all-socks" at bounding box center [697, 262] width 317 height 36
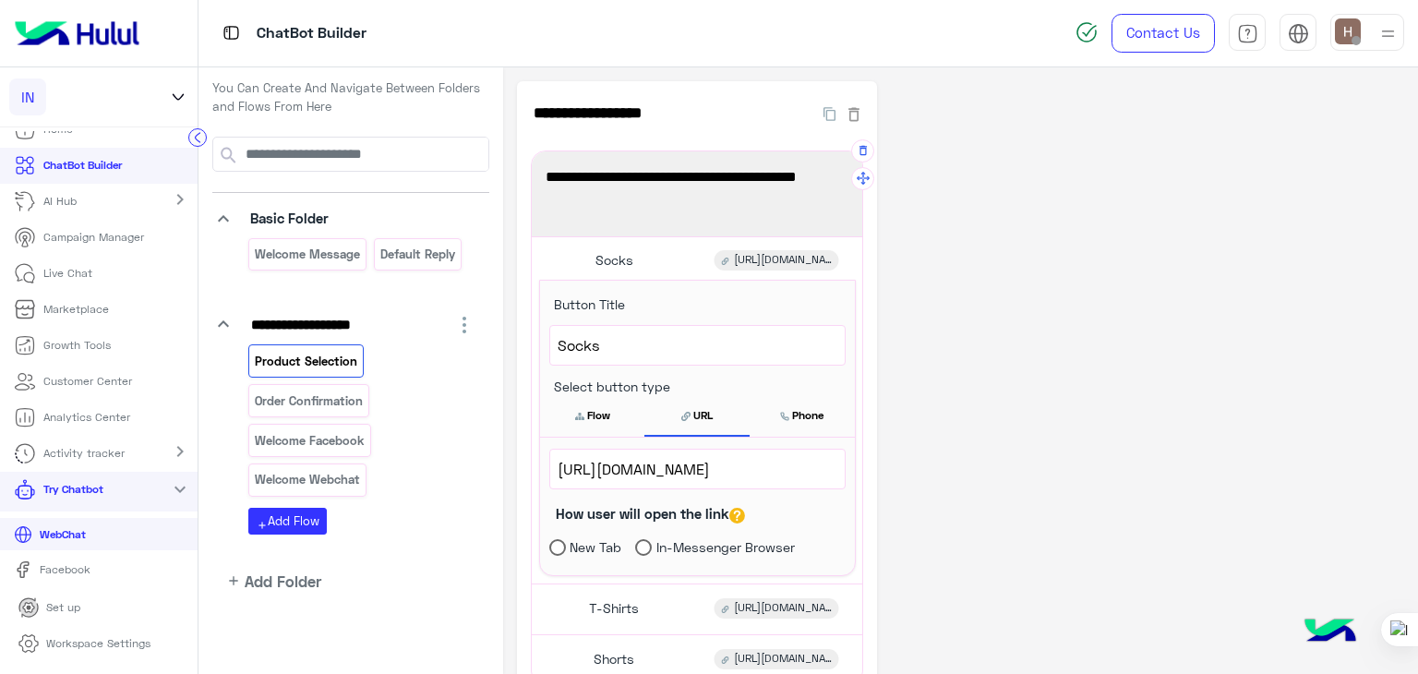
click at [648, 209] on span "Please select the product you'd like to view." at bounding box center [696, 188] width 303 height 47
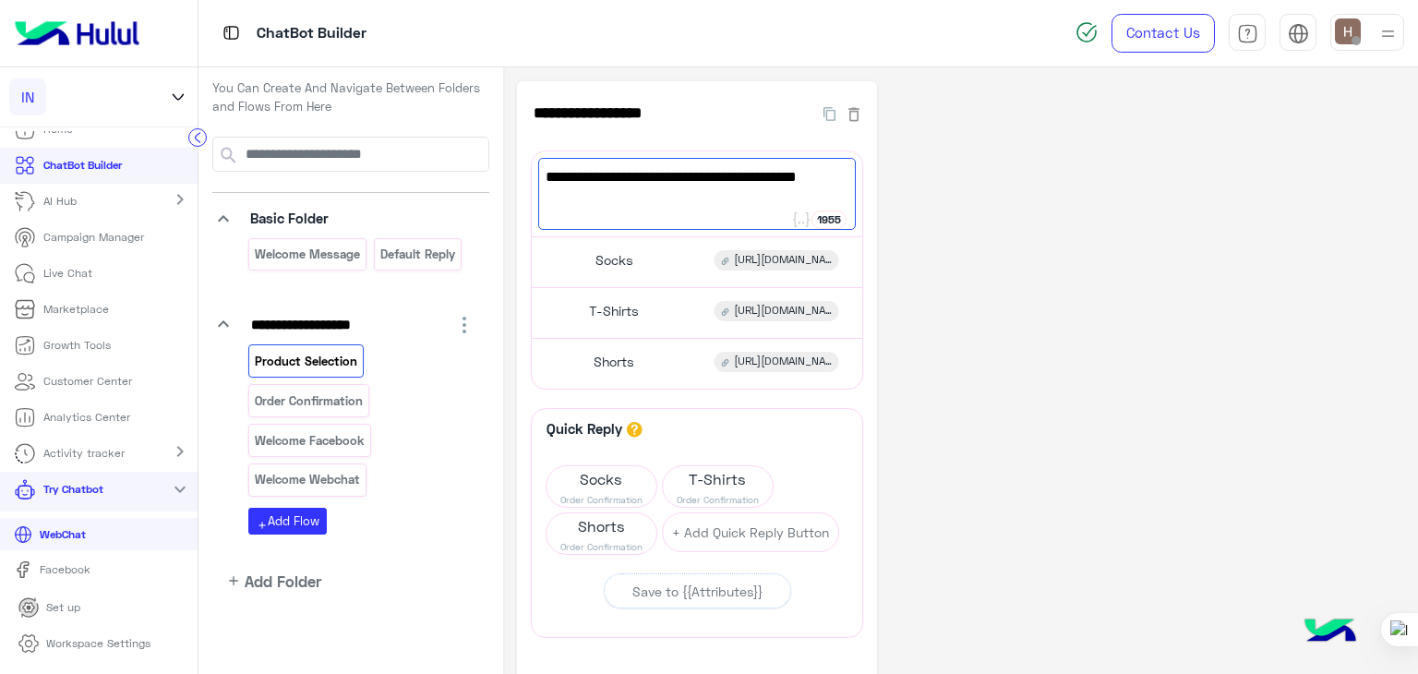
click at [1011, 366] on div "**********" at bounding box center [960, 441] width 887 height 721
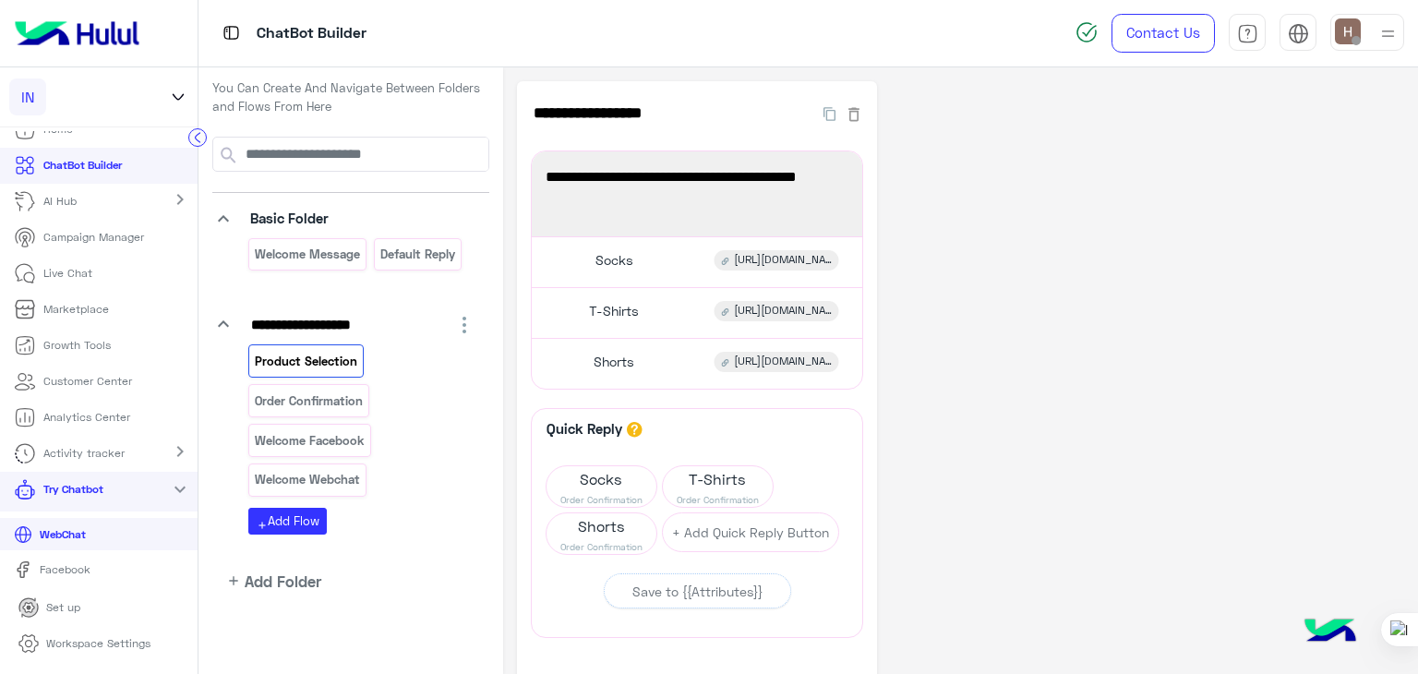
click at [1011, 366] on div "**********" at bounding box center [960, 441] width 887 height 721
click at [641, 257] on div "Socks https://inyourshoe.com/collections/all-socks" at bounding box center [697, 262] width 317 height 36
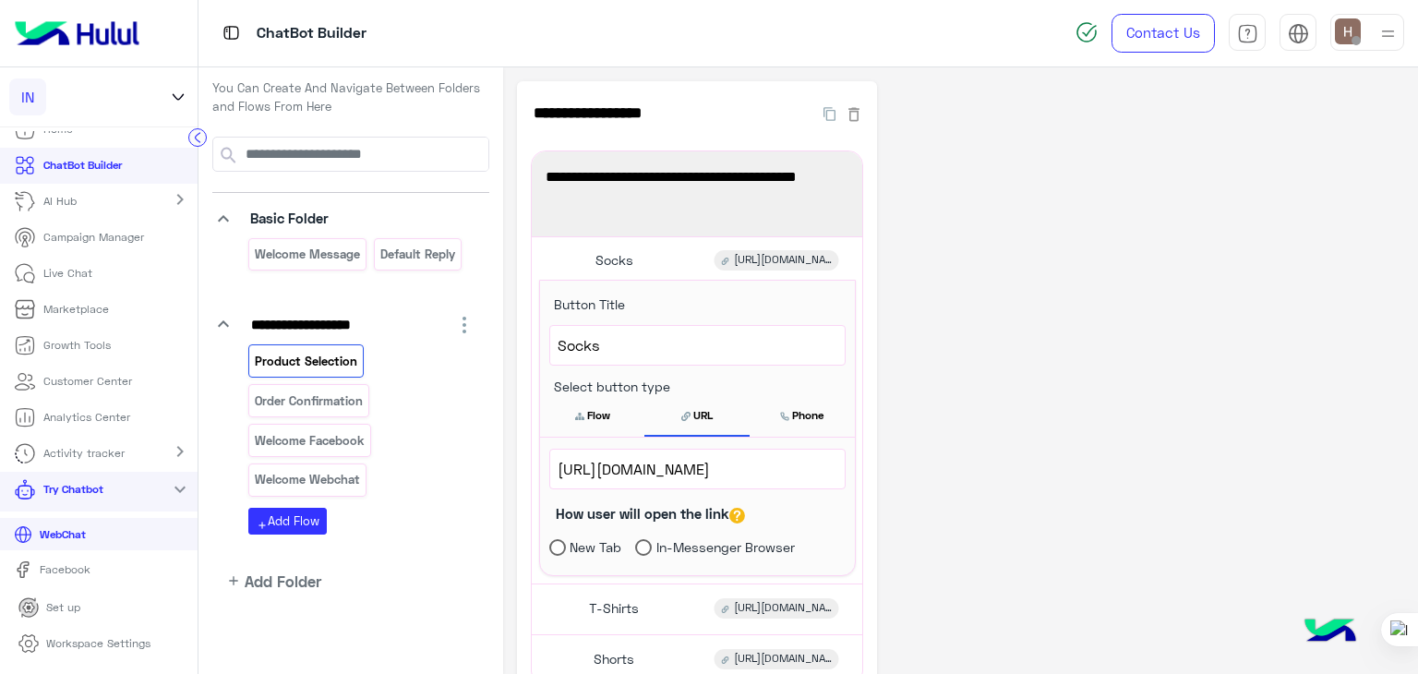
click at [130, 569] on link "Facebook" at bounding box center [98, 570] width 197 height 32
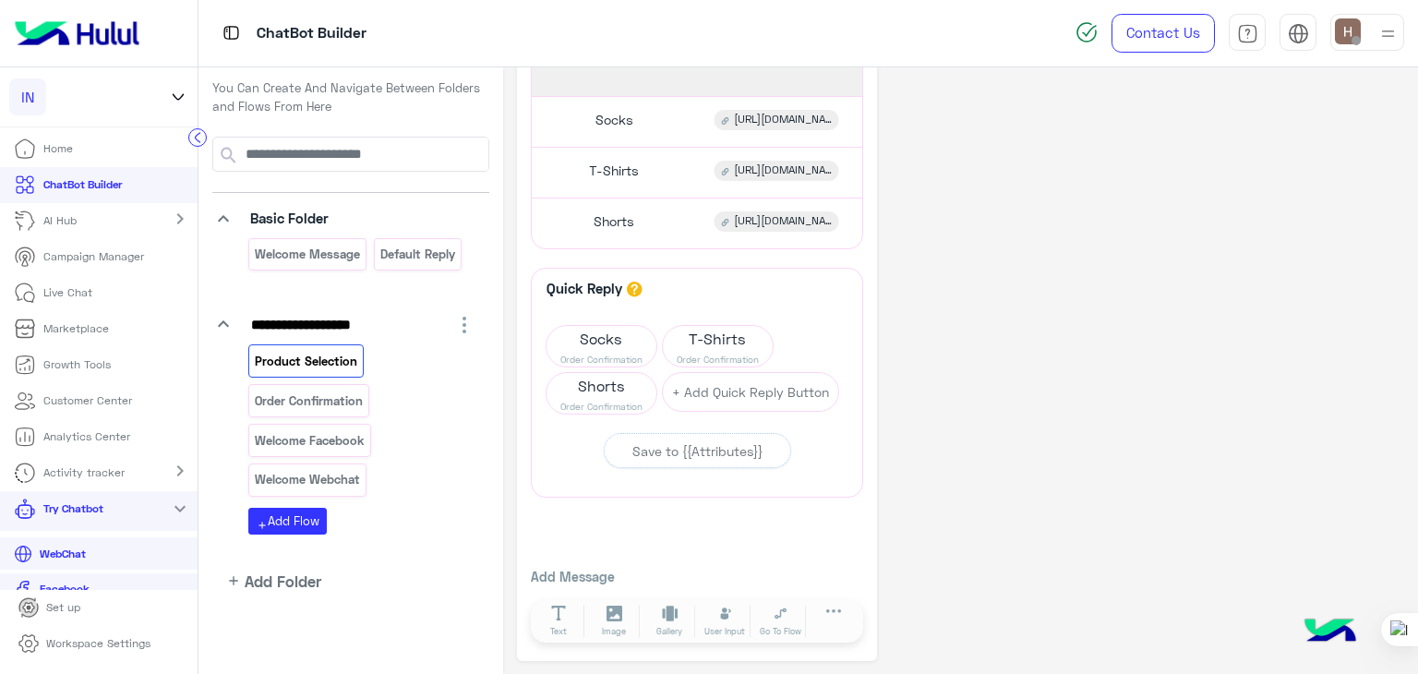
scroll to position [20, 0]
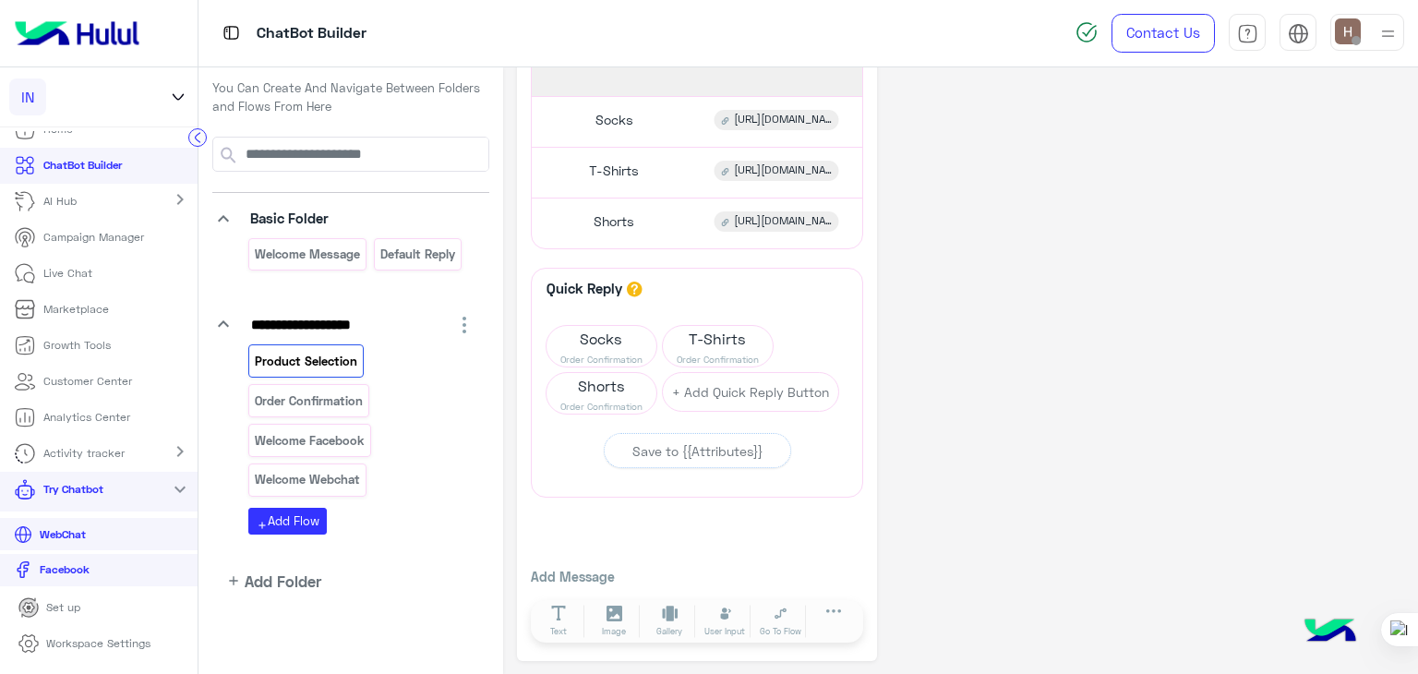
click at [78, 658] on link "Workspace Settings" at bounding box center [85, 644] width 162 height 36
click at [83, 638] on p "Workspace Settings" at bounding box center [98, 643] width 104 height 17
click at [99, 651] on p "Workspace Settings" at bounding box center [98, 643] width 104 height 17
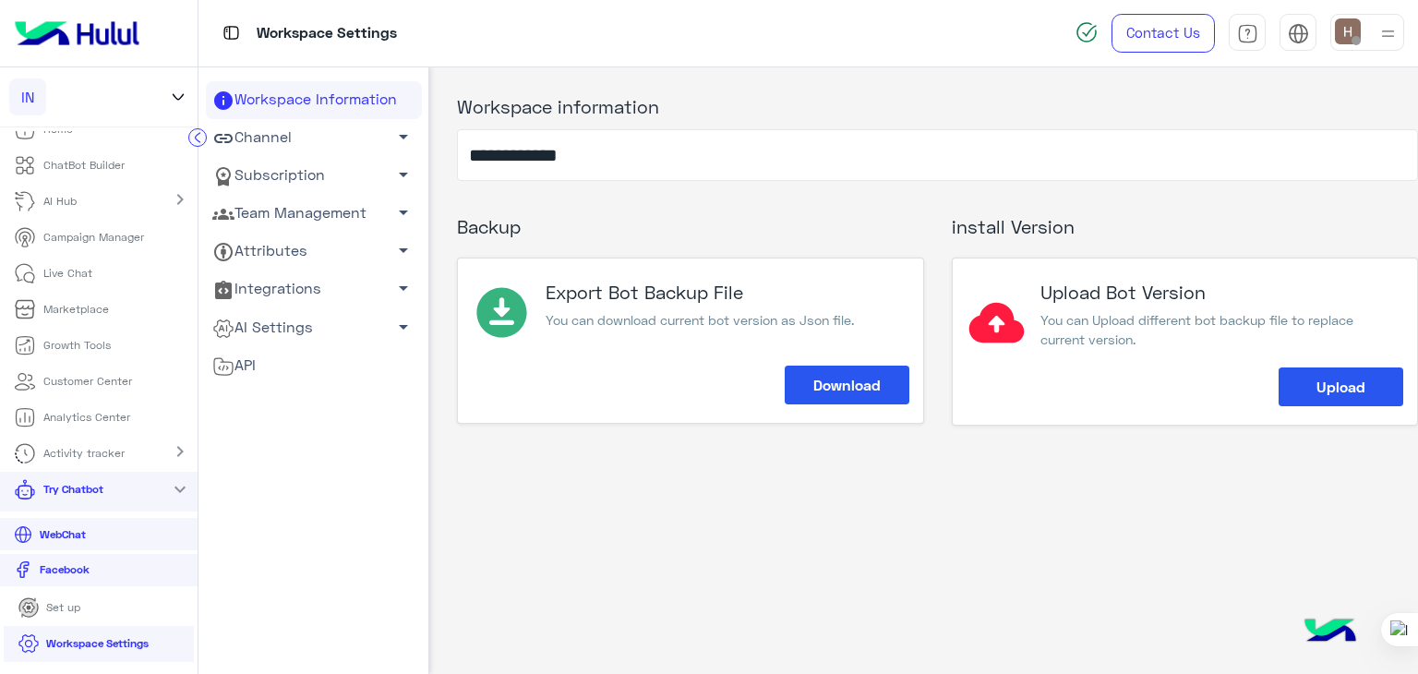
click at [242, 215] on link "Team Management arrow_drop_down" at bounding box center [314, 214] width 216 height 38
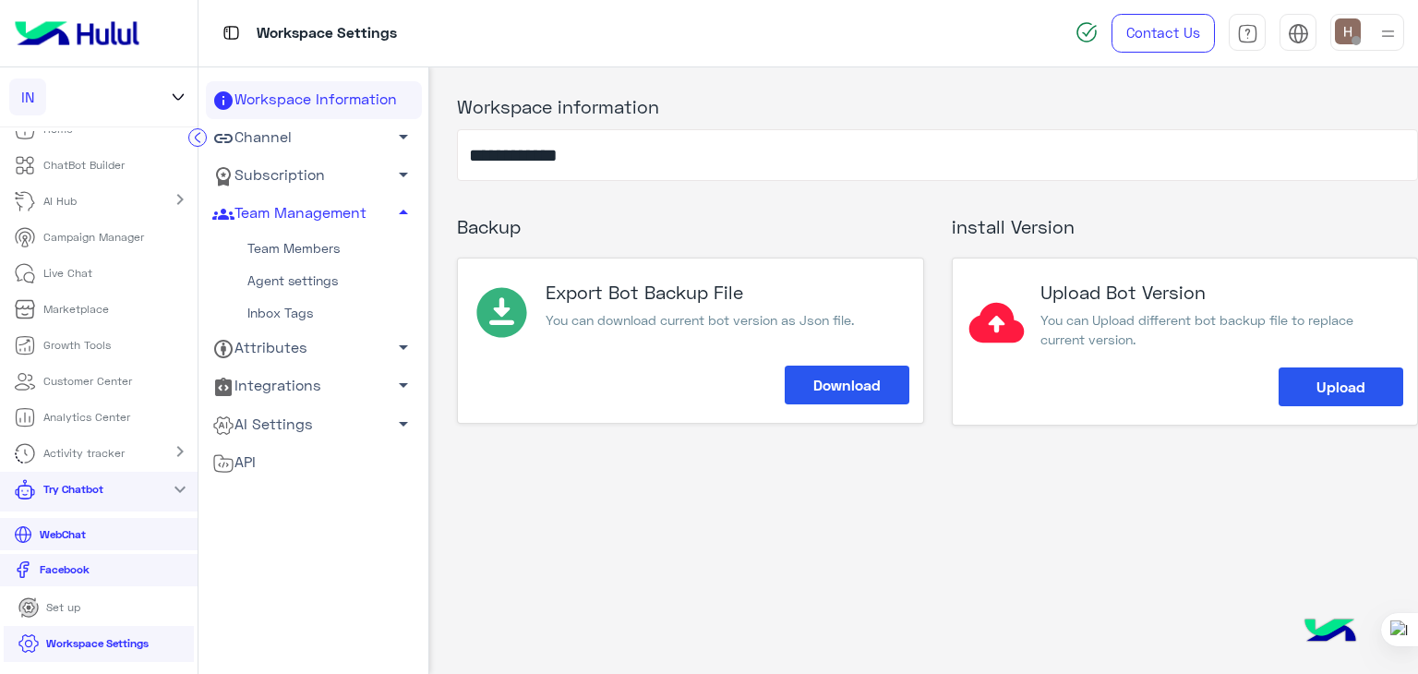
click at [292, 274] on link "Agent settings" at bounding box center [314, 281] width 216 height 32
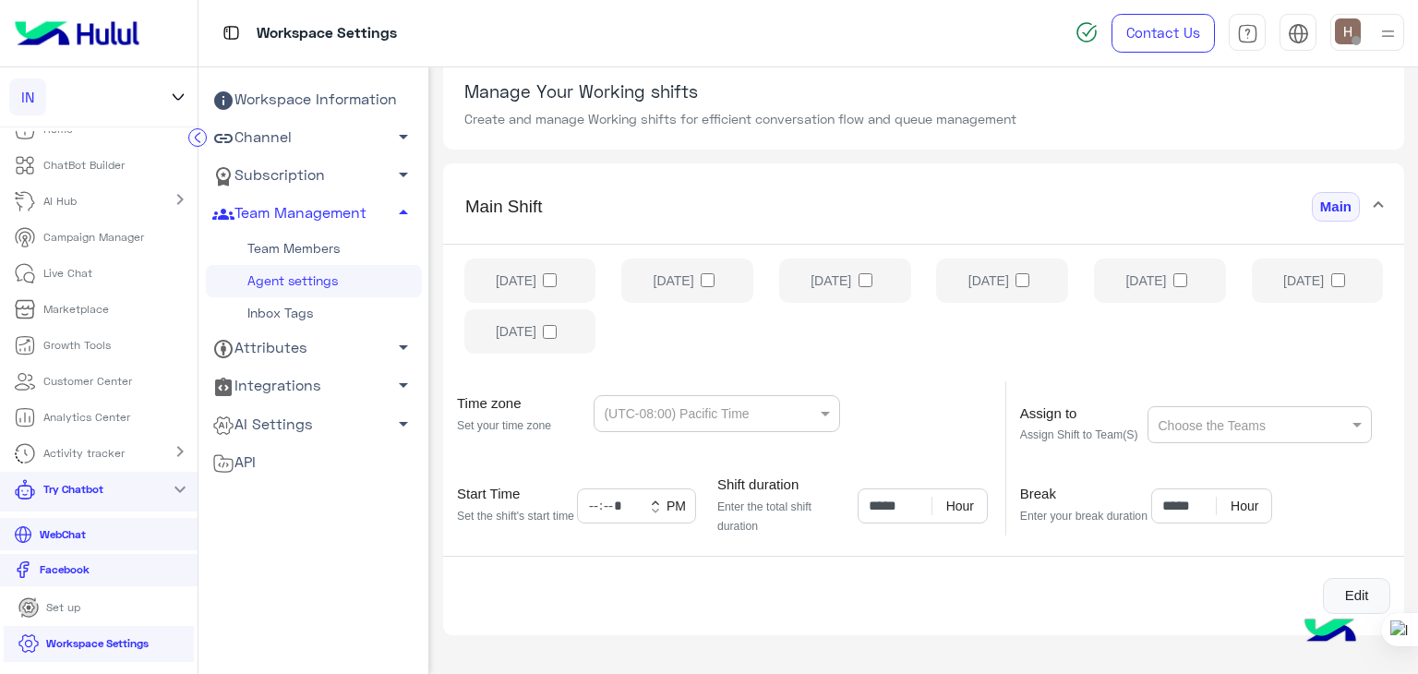
scroll to position [140, 0]
click at [567, 281] on div "Sunday Monday Tuesday Wednesday Thursday Friday Saturday" at bounding box center [923, 308] width 961 height 131
click at [560, 274] on div "Sunday Monday Tuesday Wednesday Thursday Friday Saturday" at bounding box center [923, 308] width 961 height 131
click at [551, 274] on div "Sunday Monday Tuesday Wednesday Thursday Friday Saturday" at bounding box center [923, 308] width 961 height 131
click at [553, 275] on div "Sunday Monday Tuesday Wednesday Thursday Friday Saturday" at bounding box center [923, 308] width 961 height 131
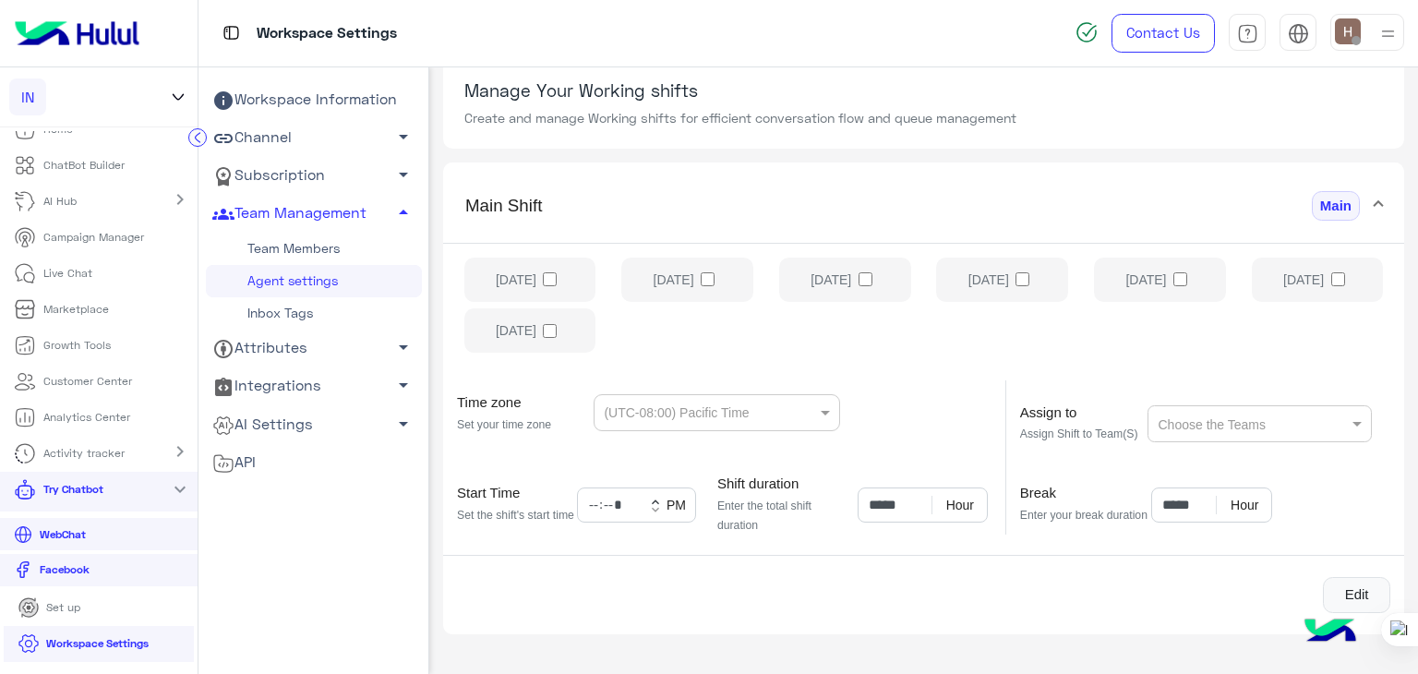
click at [550, 283] on div "Sunday Monday Tuesday Wednesday Thursday Friday Saturday" at bounding box center [923, 308] width 961 height 131
click at [550, 281] on div "Sunday Monday Tuesday Wednesday Thursday Friday Saturday" at bounding box center [923, 308] width 961 height 131
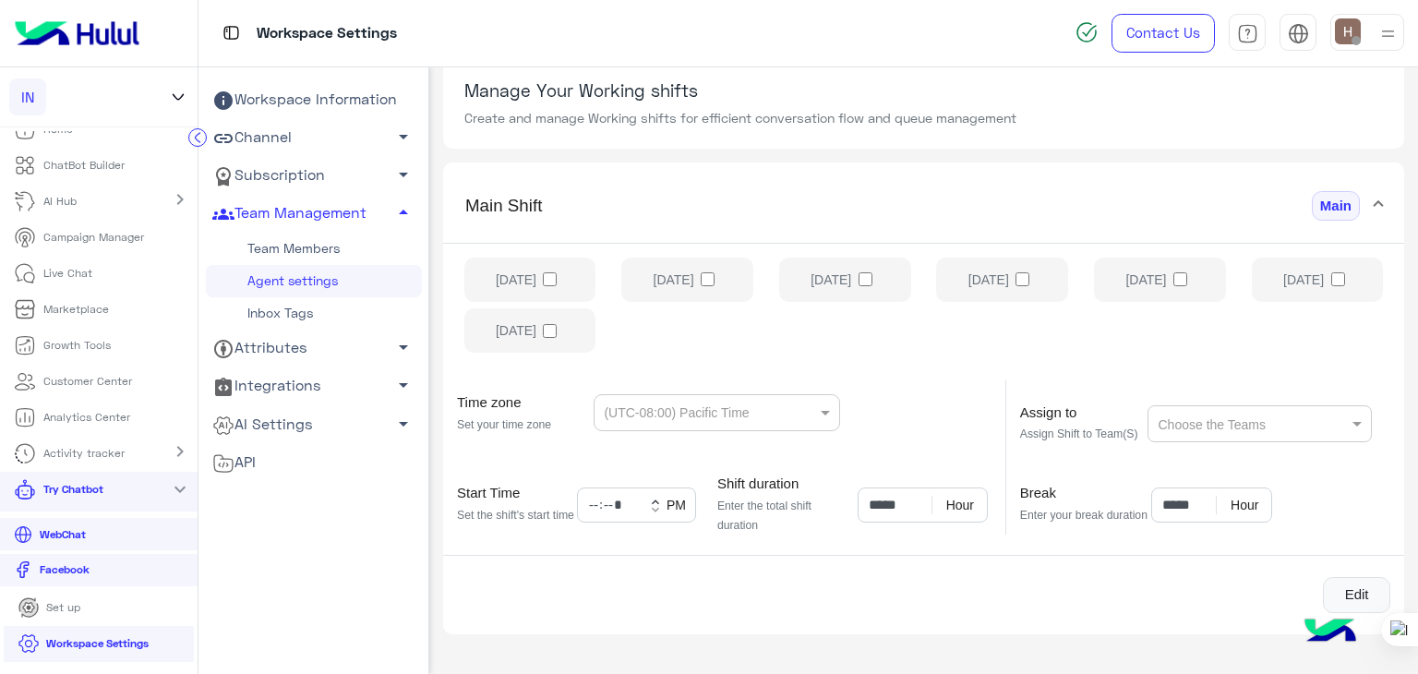
click at [550, 281] on div "Sunday Monday Tuesday Wednesday Thursday Friday Saturday" at bounding box center [923, 308] width 961 height 131
click at [771, 407] on ng-select "(UTC-08:00) Pacific Time" at bounding box center [716, 412] width 246 height 37
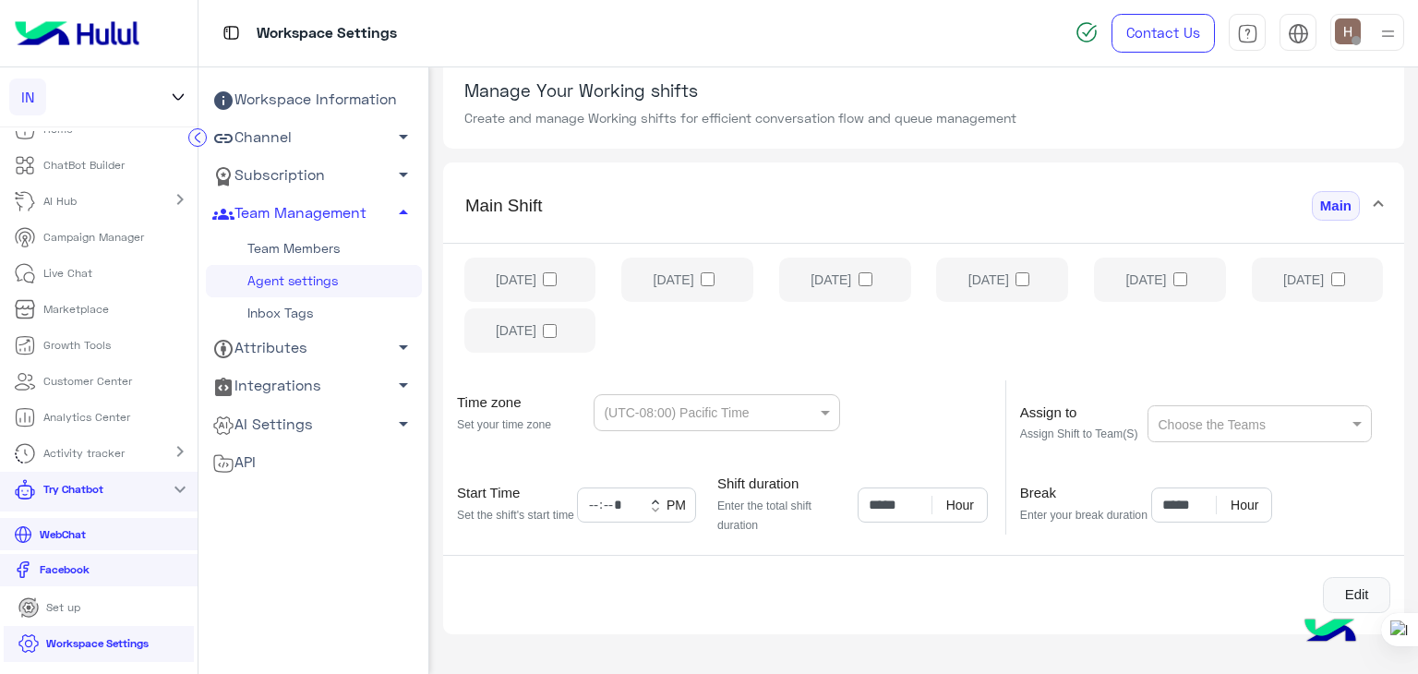
click at [957, 393] on div "Time zone Set your time zone (UTC-08:00) Pacific Time" at bounding box center [717, 407] width 548 height 54
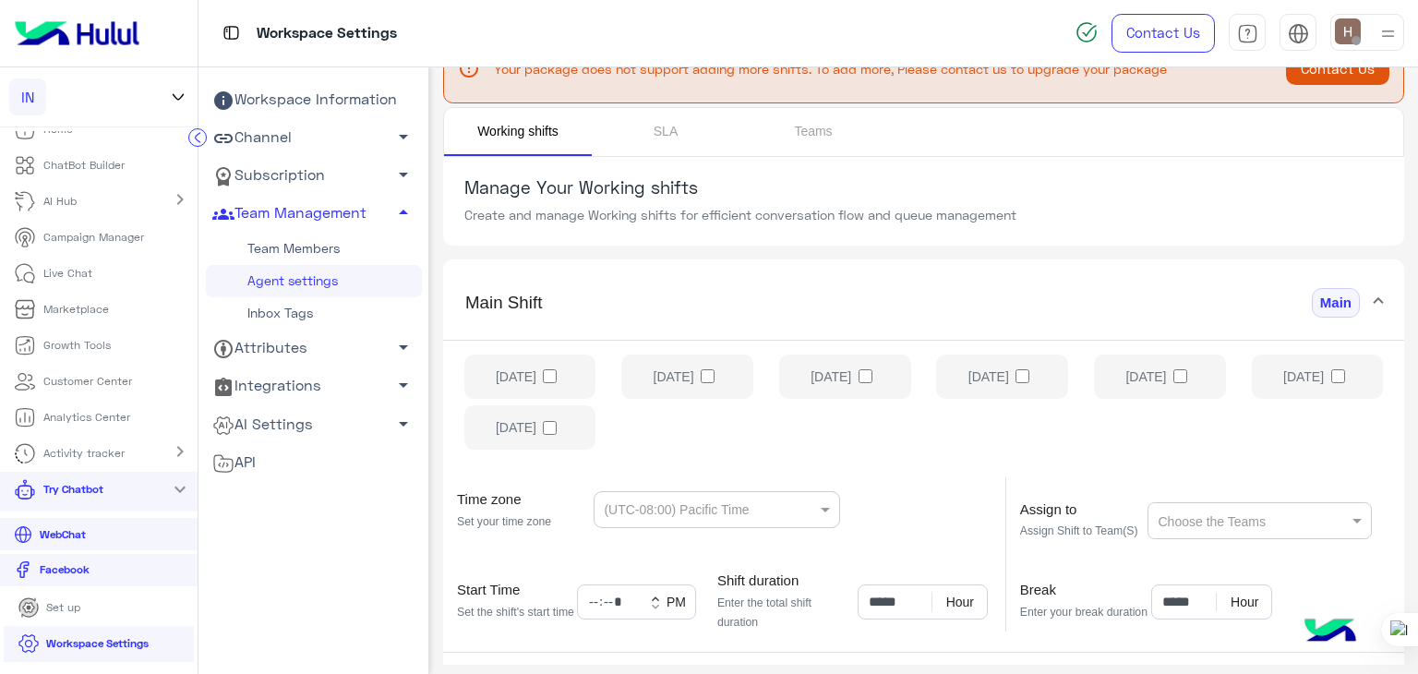
scroll to position [18, 0]
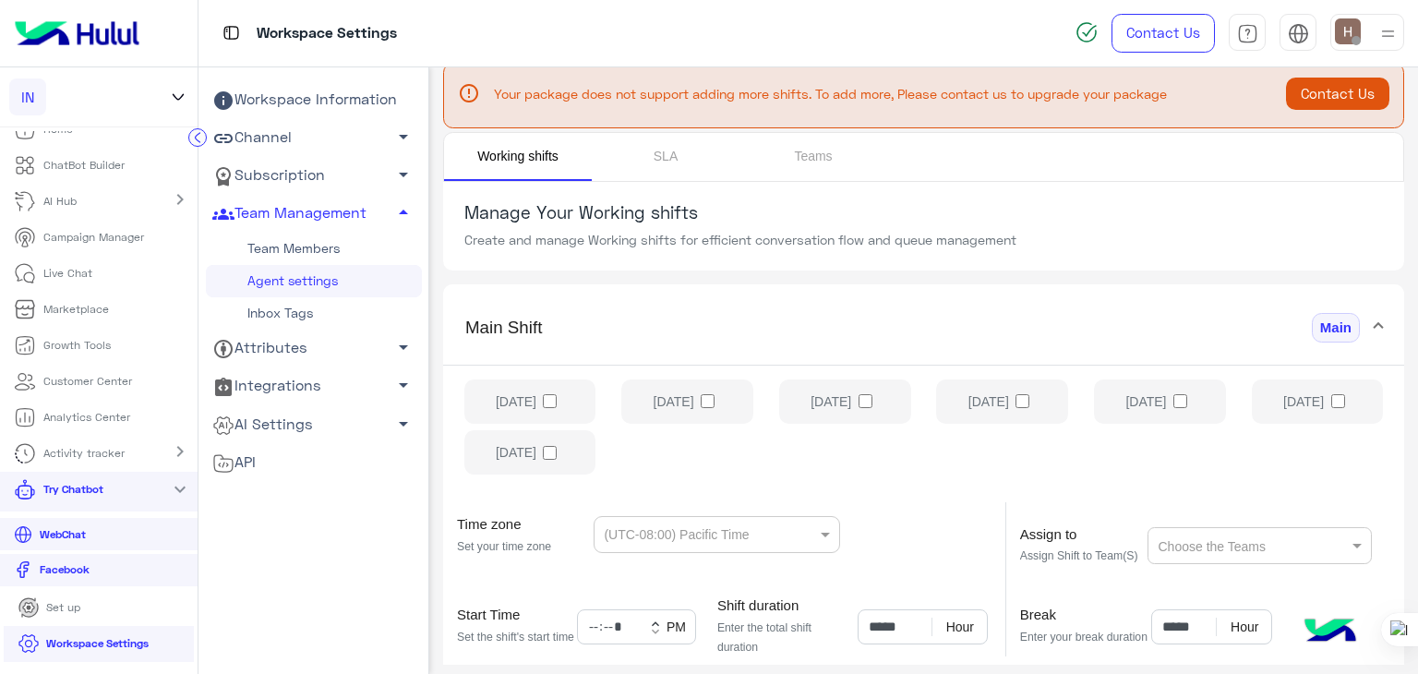
click at [776, 226] on section "Manage Your Working shifts Create and manage Working shifts for efficient conve…" at bounding box center [923, 226] width 961 height 89
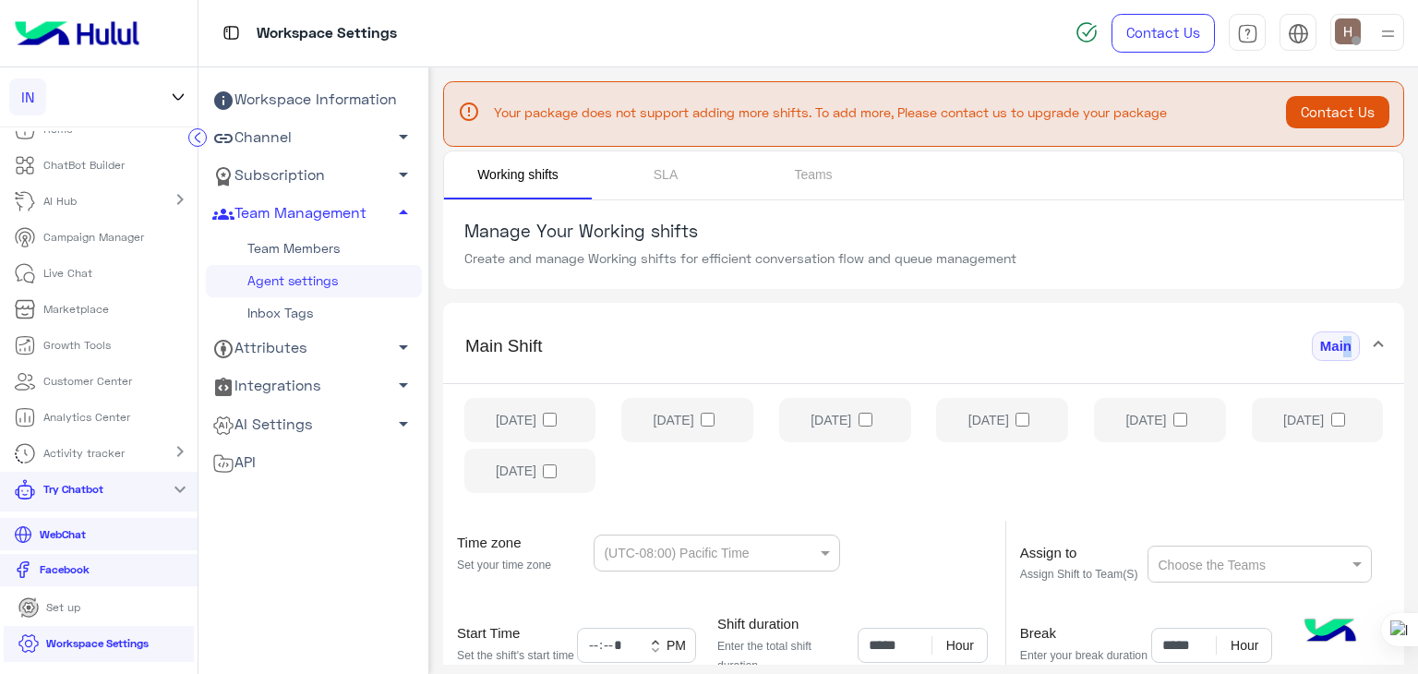
drag, startPoint x: 1352, startPoint y: 325, endPoint x: 1335, endPoint y: 337, distance: 20.5
click at [1335, 337] on mat-expansion-panel-header "Main Shift Main" at bounding box center [923, 353] width 961 height 59
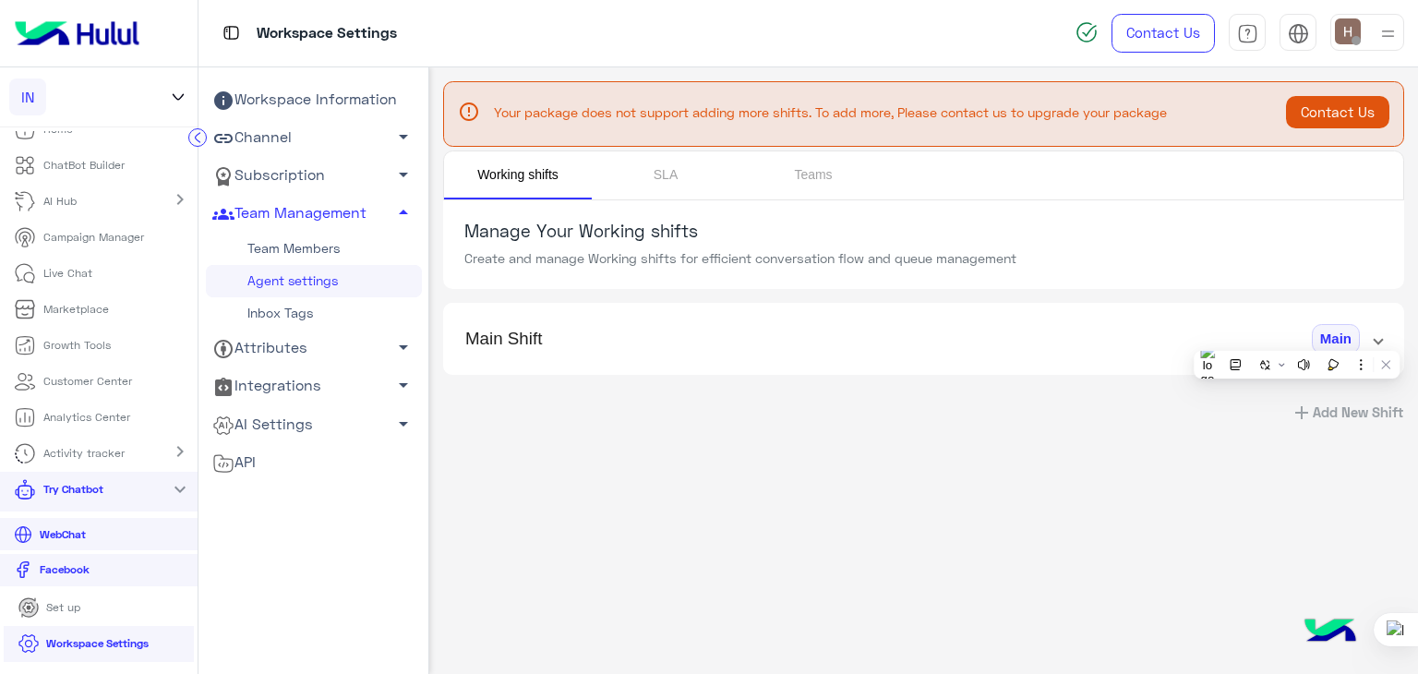
click at [1335, 337] on span "Main" at bounding box center [1335, 339] width 48 height 30
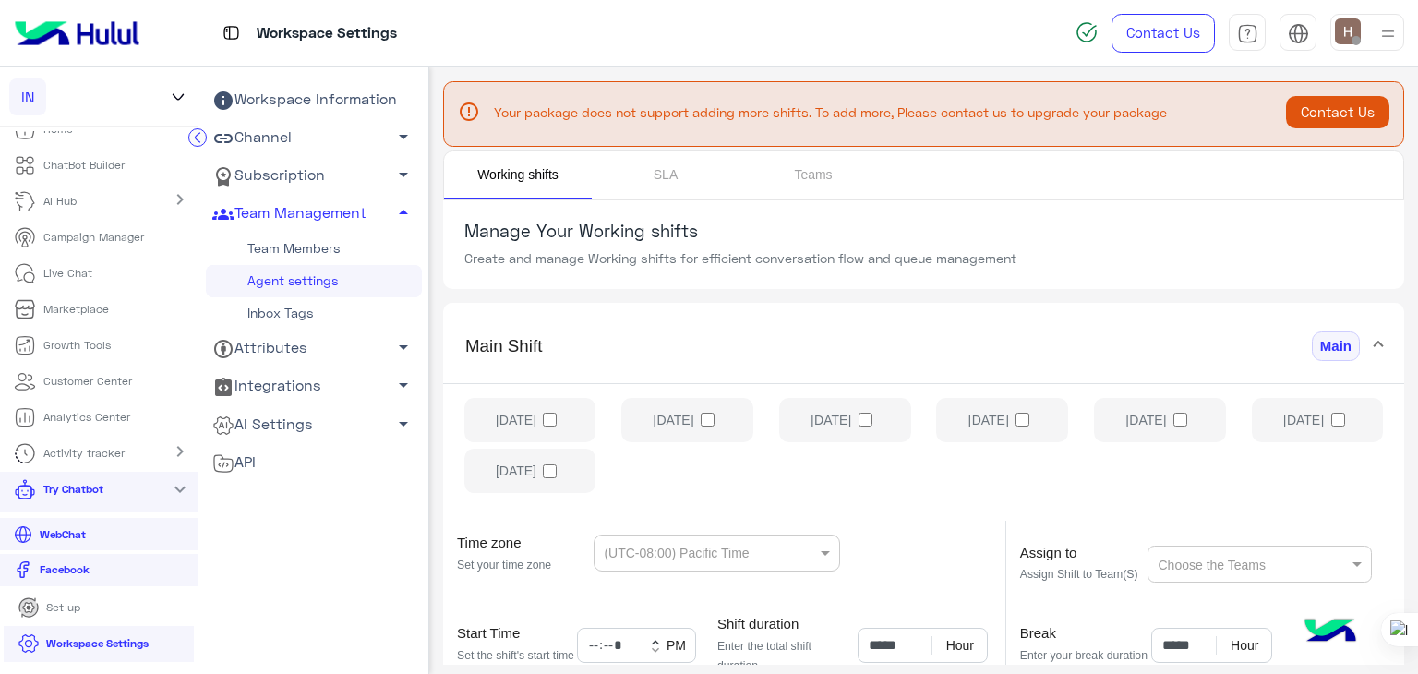
click at [1025, 414] on div "Sunday Monday Tuesday Wednesday Thursday Friday Saturday" at bounding box center [923, 448] width 961 height 131
click at [653, 173] on link "SLA" at bounding box center [666, 175] width 148 height 48
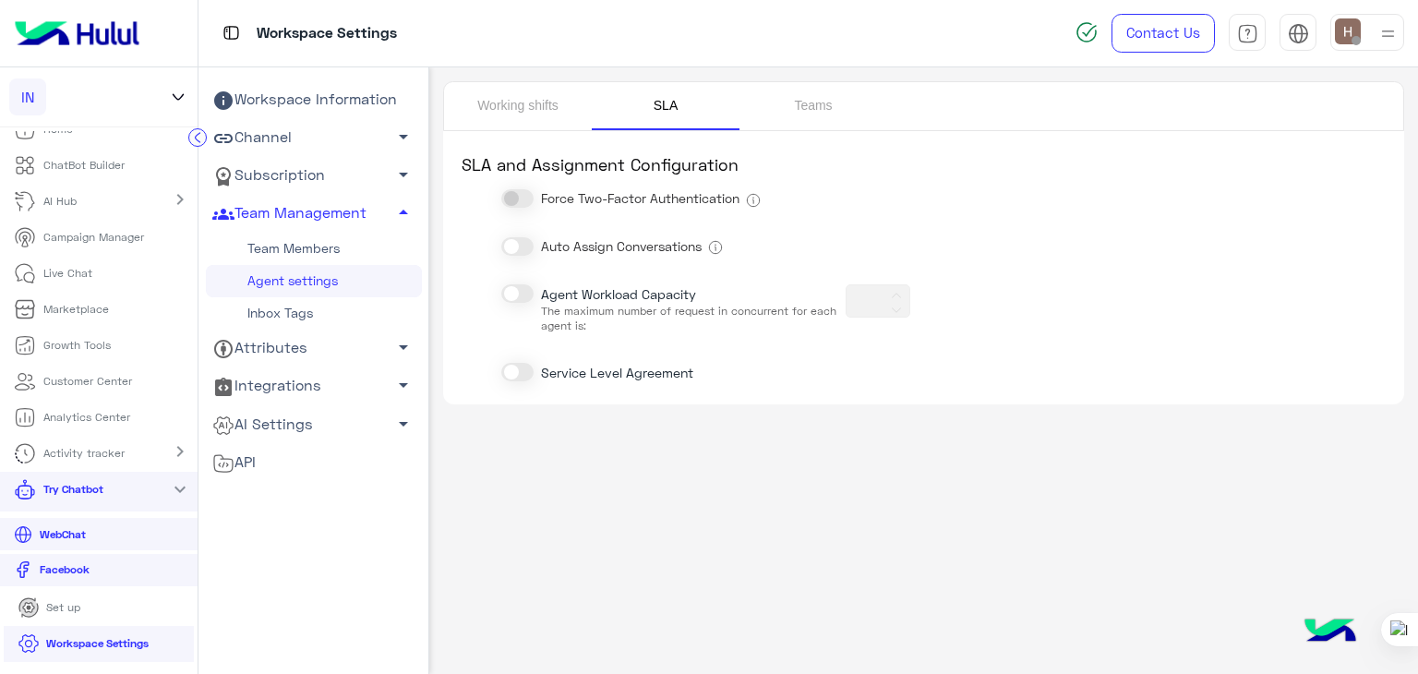
click at [782, 137] on h2 "SLA and Assignment Configuration" at bounding box center [923, 157] width 961 height 52
click at [798, 112] on link "Teams" at bounding box center [813, 106] width 148 height 48
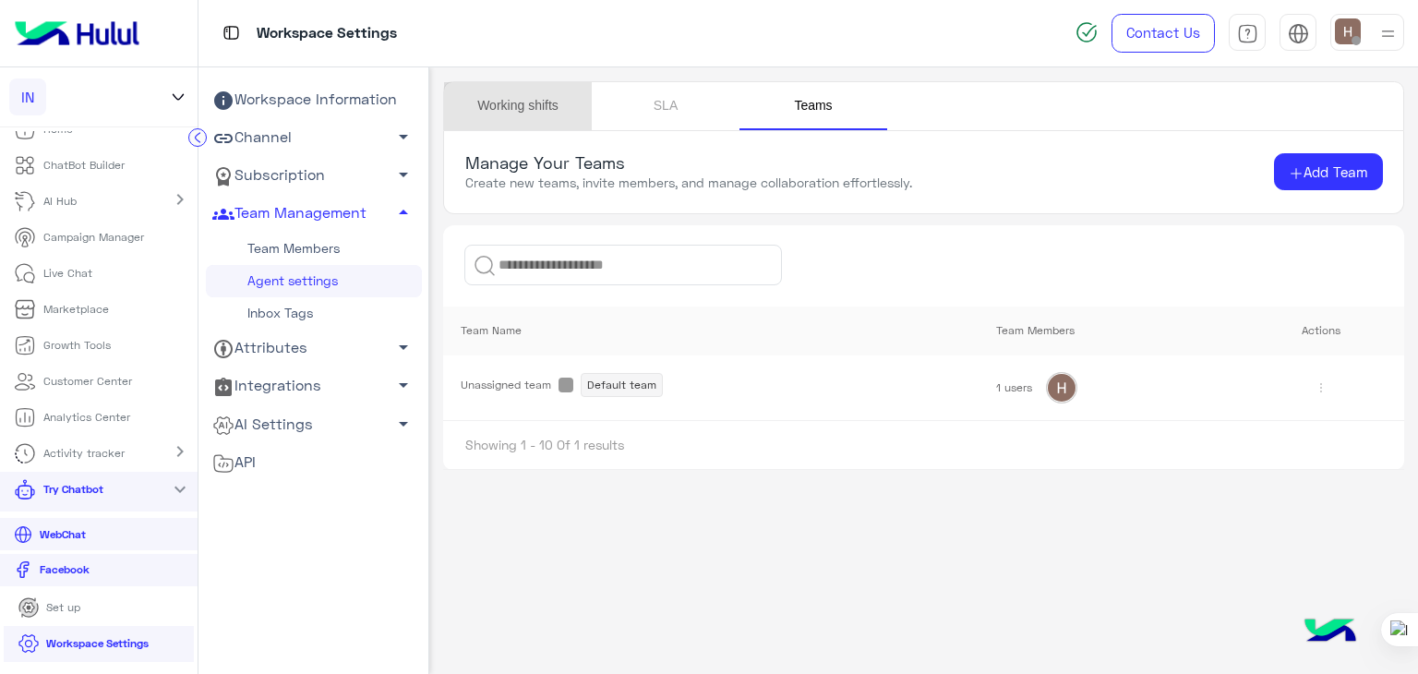
click at [495, 108] on link "Working shifts" at bounding box center [518, 106] width 148 height 48
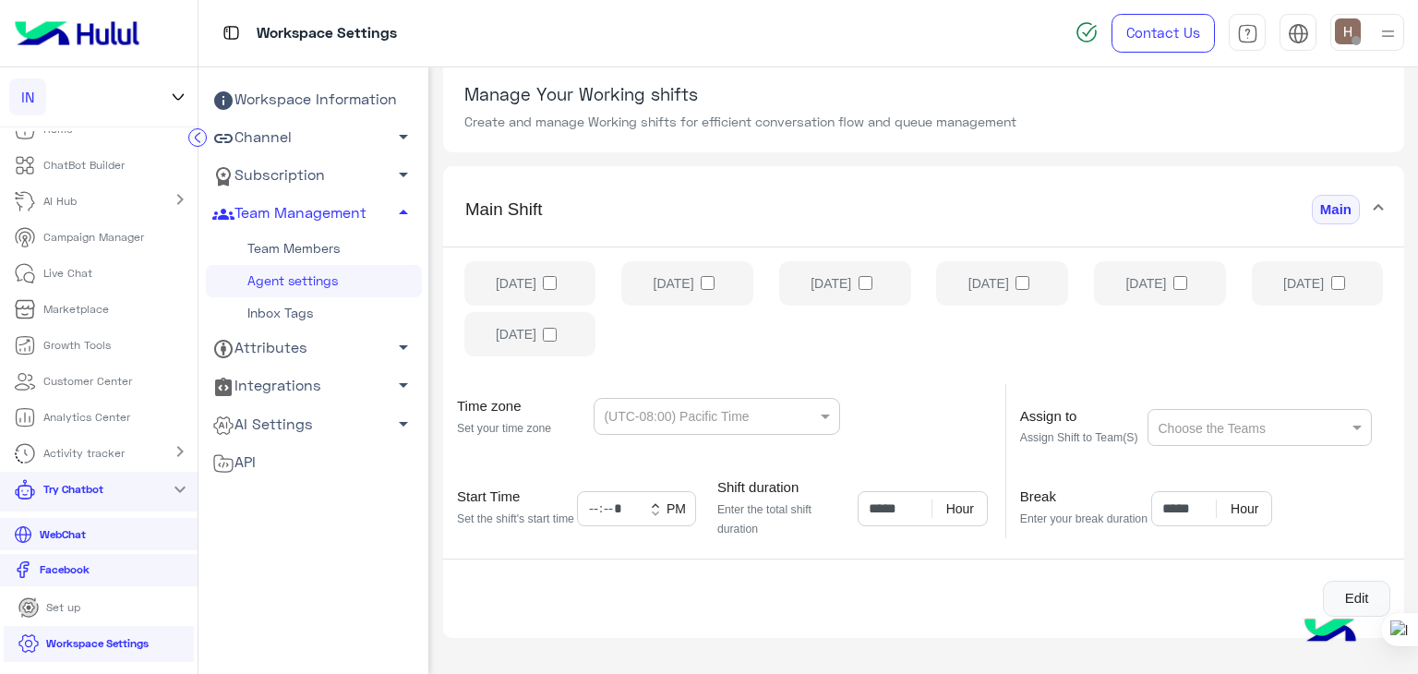
scroll to position [140, 0]
click at [1183, 277] on div "Sunday Monday Tuesday Wednesday Thursday Friday Saturday" at bounding box center [923, 308] width 961 height 131
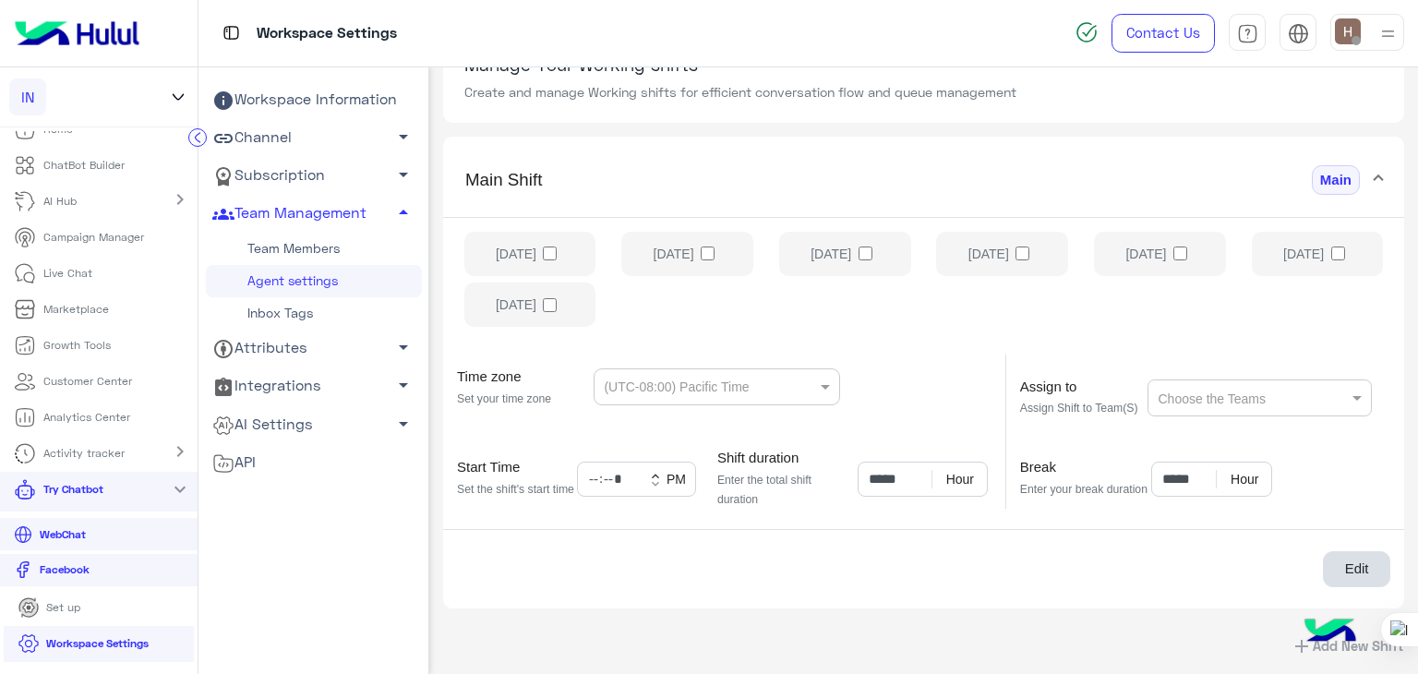
click at [1344, 560] on button "Edit" at bounding box center [1355, 569] width 67 height 37
click at [561, 245] on label "Sunday" at bounding box center [530, 254] width 132 height 44
click at [735, 247] on label "Monday" at bounding box center [687, 254] width 132 height 44
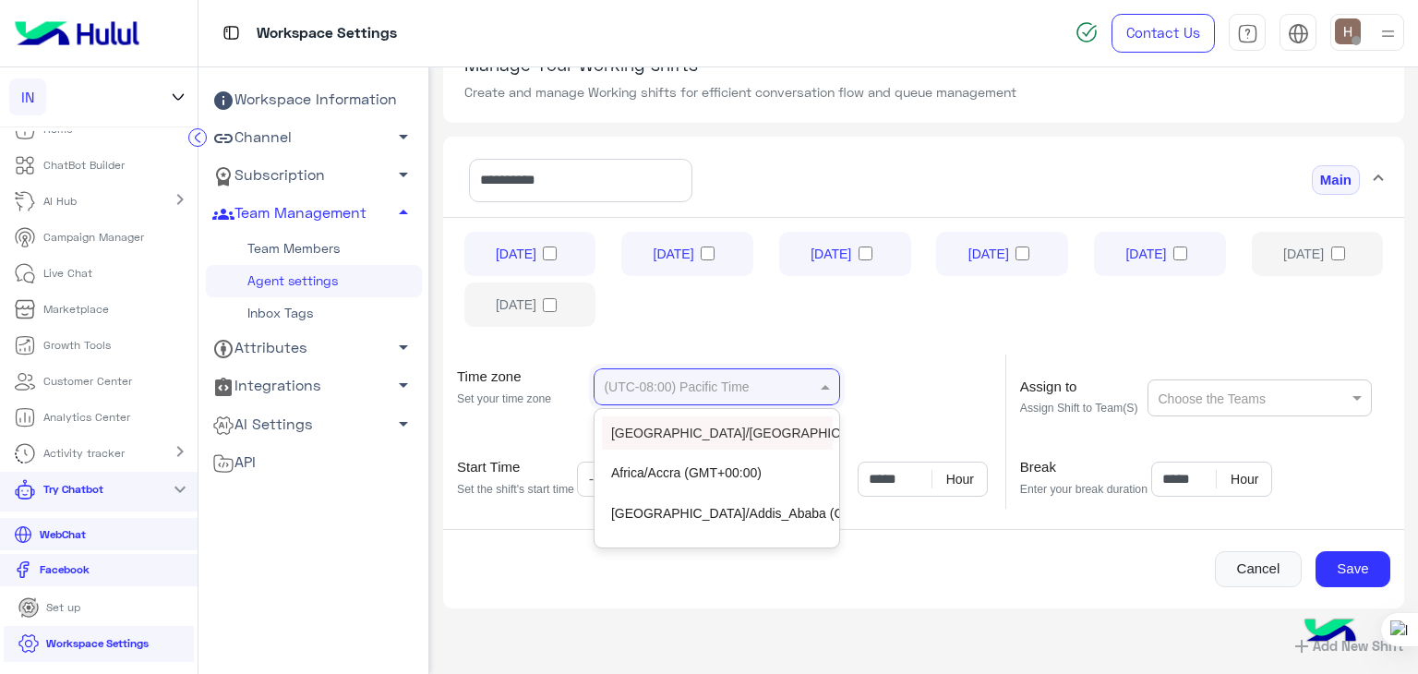
click at [766, 368] on div "(UTC-08:00) Pacific Time" at bounding box center [716, 386] width 246 height 37
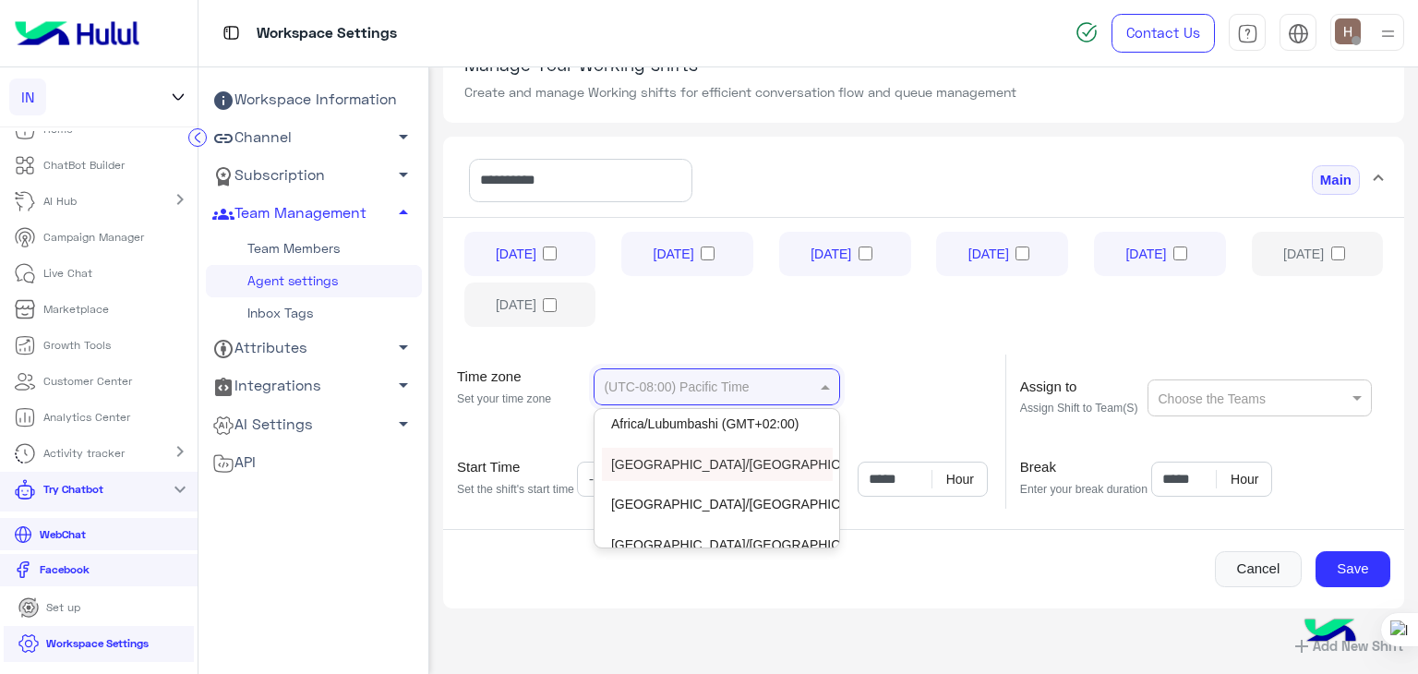
scroll to position [1386, 0]
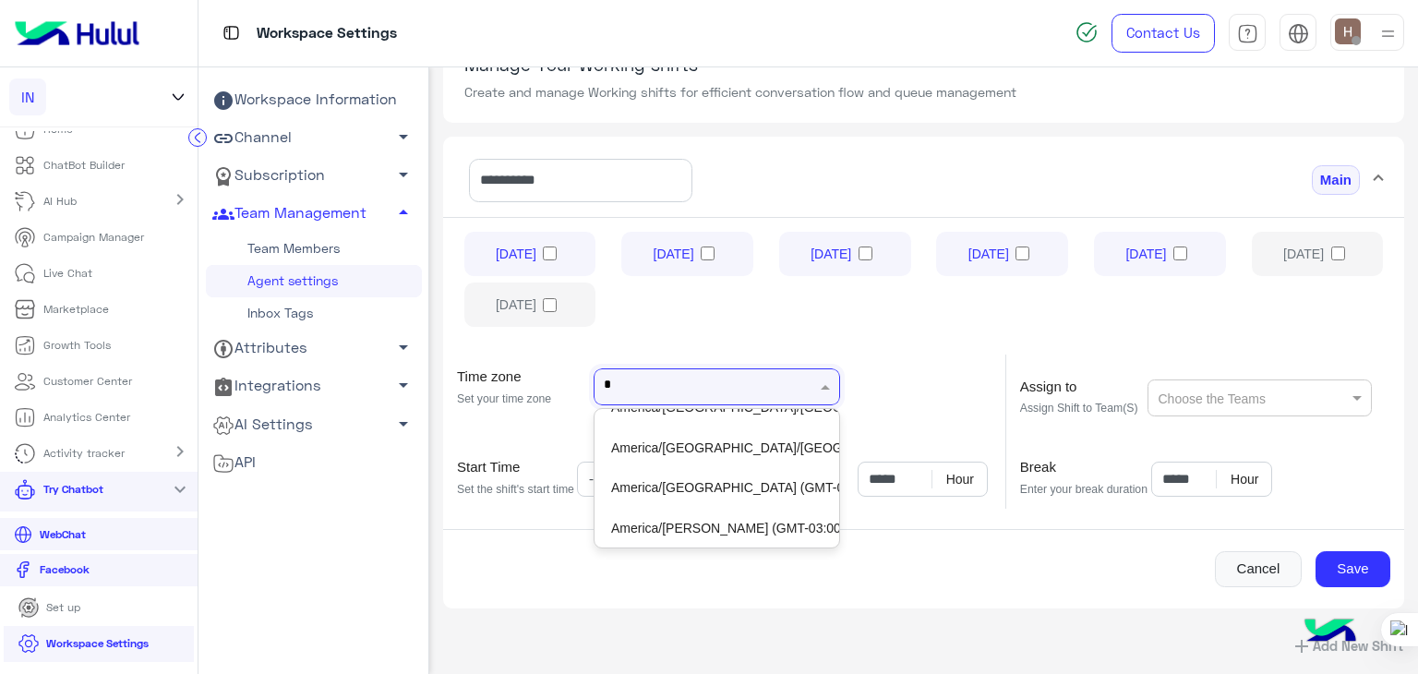
type input "**"
click at [707, 484] on div "Egypt (GMT+03:00)" at bounding box center [717, 484] width 231 height 33
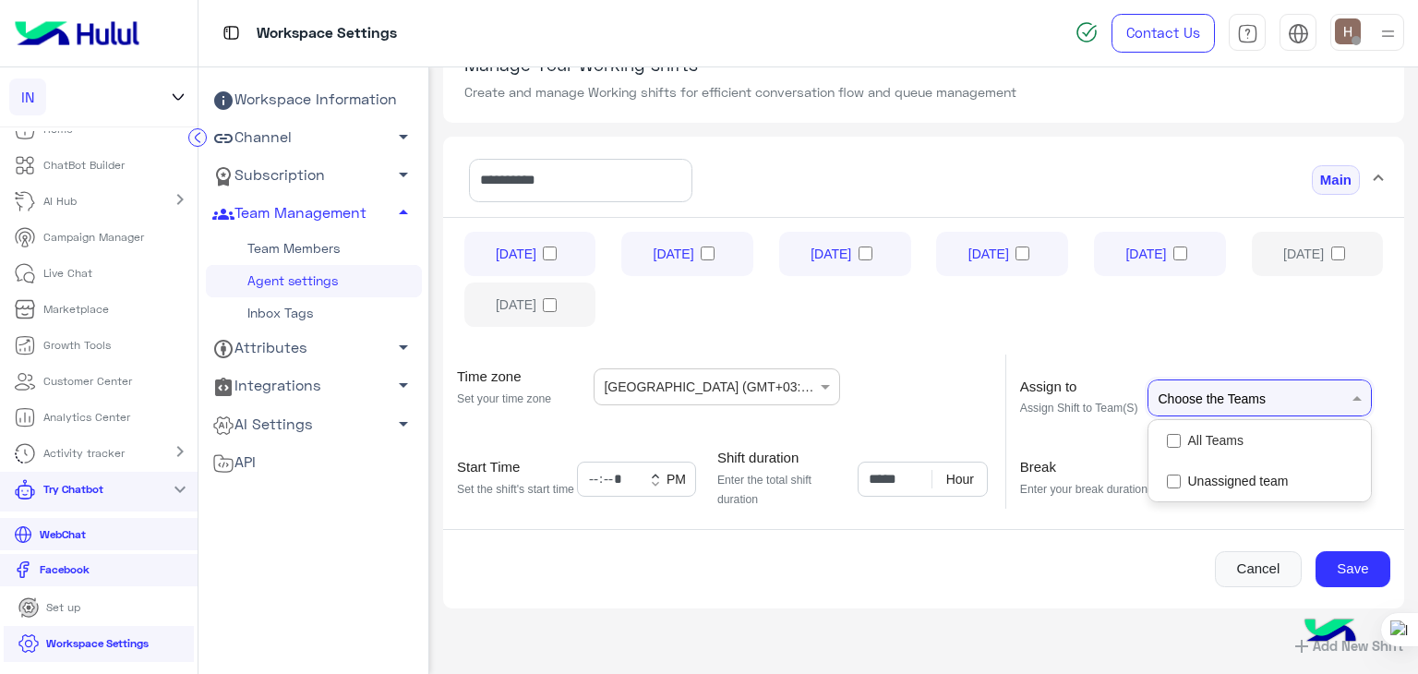
click at [1240, 380] on div at bounding box center [1251, 398] width 193 height 36
click at [1181, 472] on div "Unassigned team" at bounding box center [1223, 481] width 128 height 18
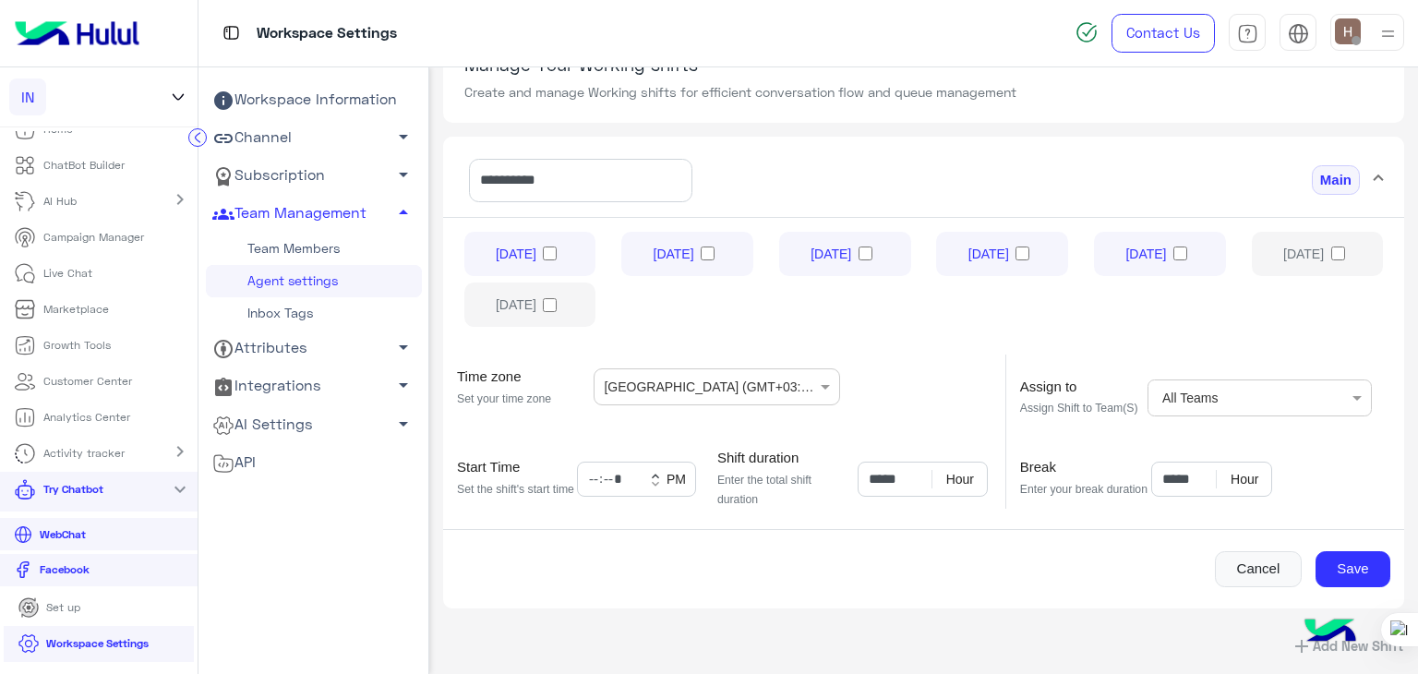
click at [945, 331] on div "Sunday Monday Tuesday Wednesday Thursday Friday Saturday" at bounding box center [923, 282] width 961 height 131
click at [676, 475] on span "PM" at bounding box center [678, 479] width 30 height 26
click at [628, 477] on input "*****" at bounding box center [637, 478] width 120 height 35
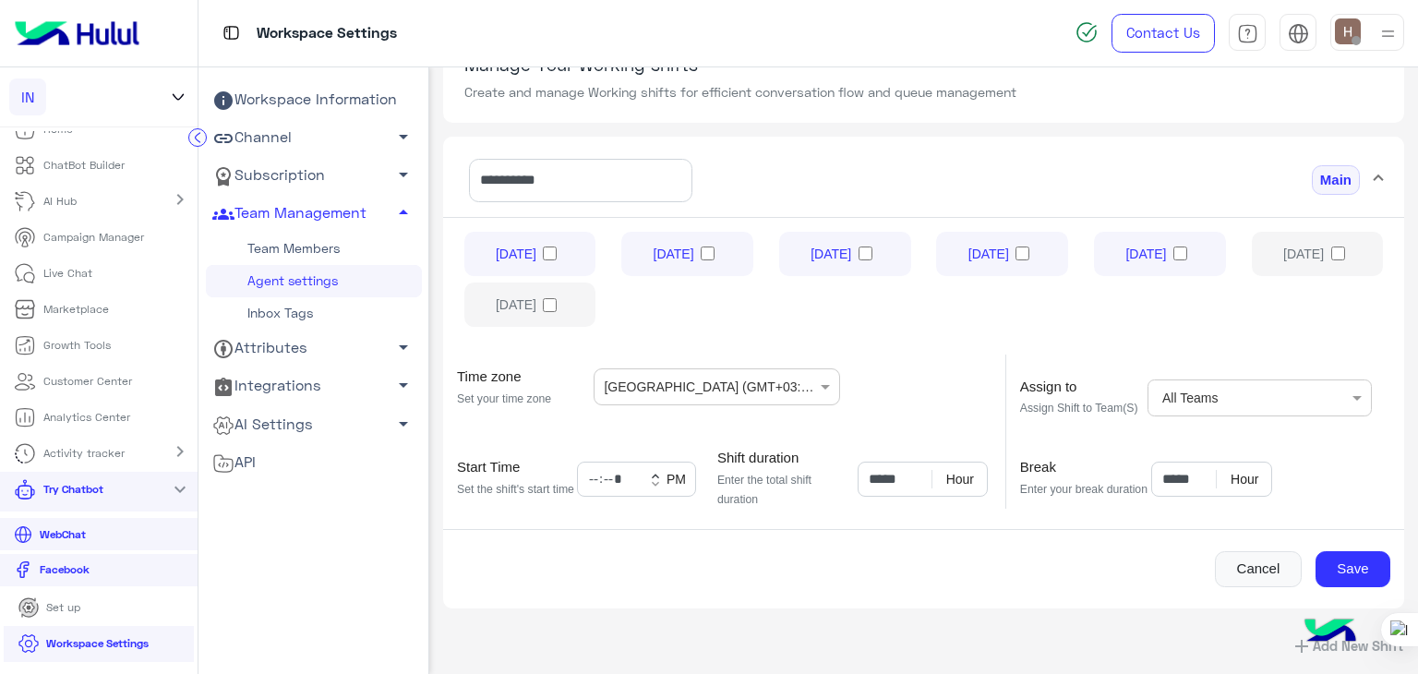
click at [664, 473] on span "PM" at bounding box center [678, 479] width 30 height 26
click at [643, 477] on input "*****" at bounding box center [637, 478] width 120 height 35
click at [654, 481] on span "keyboard_arrow_down" at bounding box center [655, 479] width 15 height 7
click at [613, 473] on input "*****" at bounding box center [637, 478] width 120 height 35
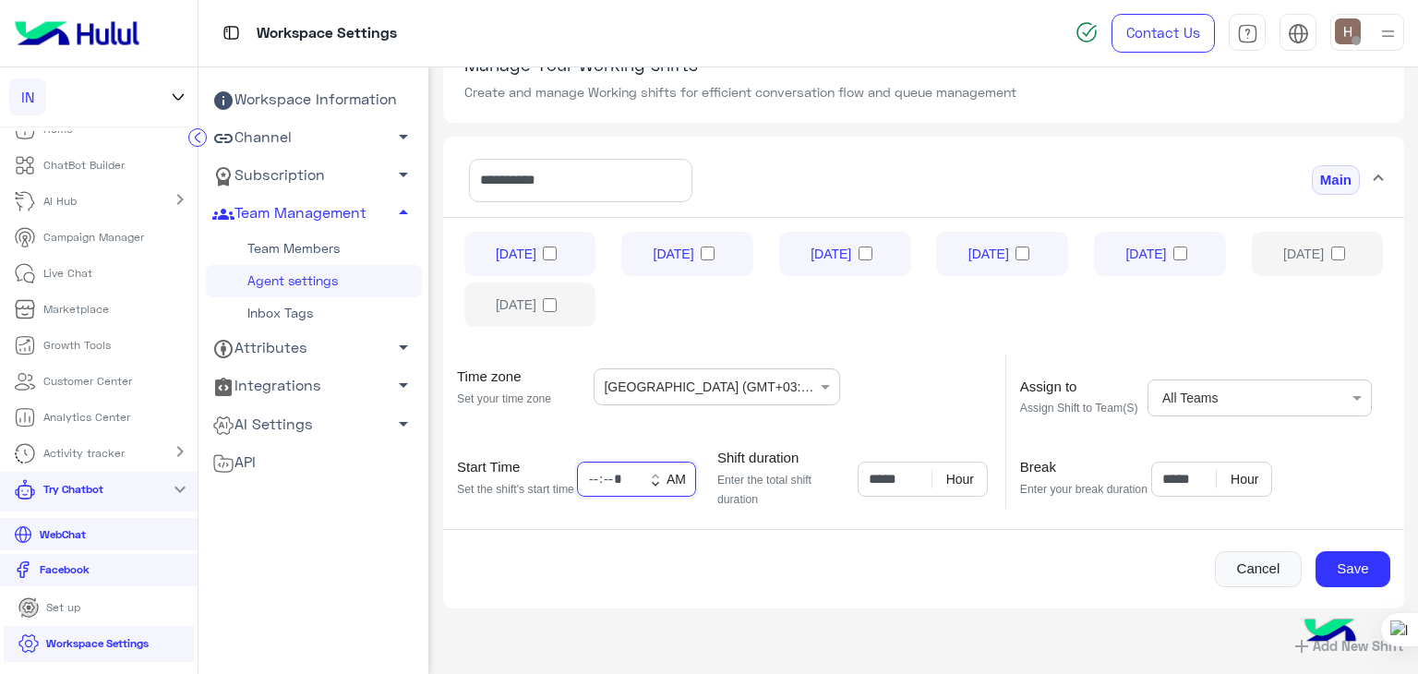
click at [595, 473] on input "*****" at bounding box center [637, 478] width 120 height 35
click at [652, 481] on span "keyboard_arrow_down" at bounding box center [655, 479] width 15 height 7
click at [599, 475] on input "*****" at bounding box center [637, 478] width 120 height 35
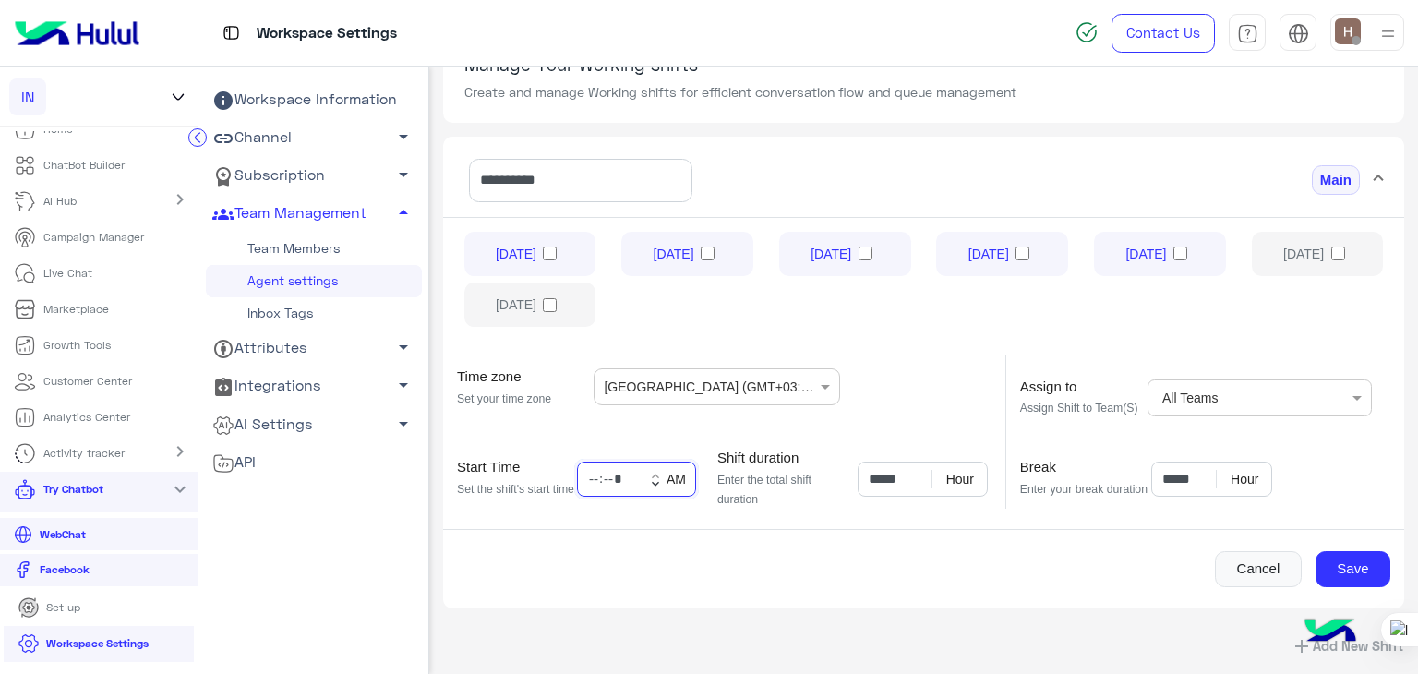
click at [599, 475] on input "*****" at bounding box center [637, 478] width 120 height 35
type input "*****"
click at [897, 513] on div "Sunday Monday Tuesday Wednesday Thursday Friday Saturday Time zone Set your tim…" at bounding box center [923, 409] width 961 height 385
click at [904, 484] on input "*****" at bounding box center [922, 478] width 130 height 35
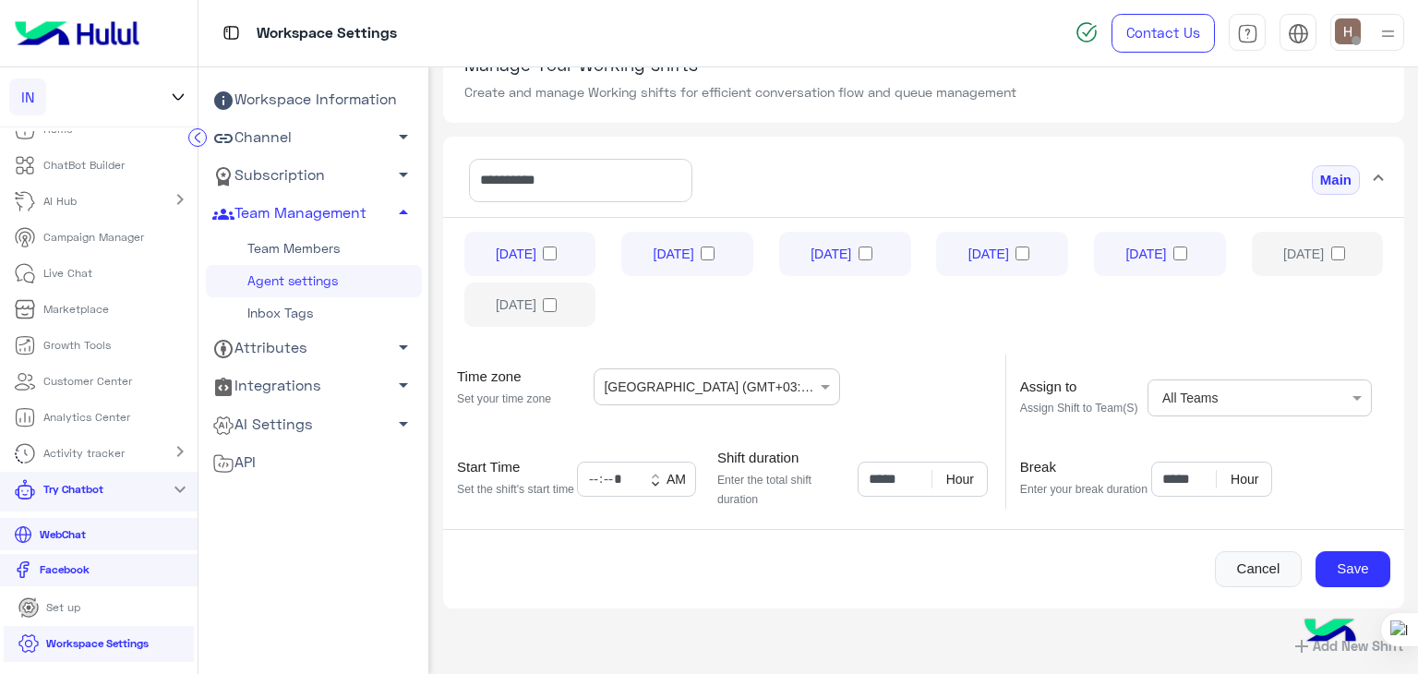
click at [947, 472] on span "Hour" at bounding box center [959, 479] width 56 height 18
click at [862, 484] on input "*****" at bounding box center [922, 478] width 130 height 35
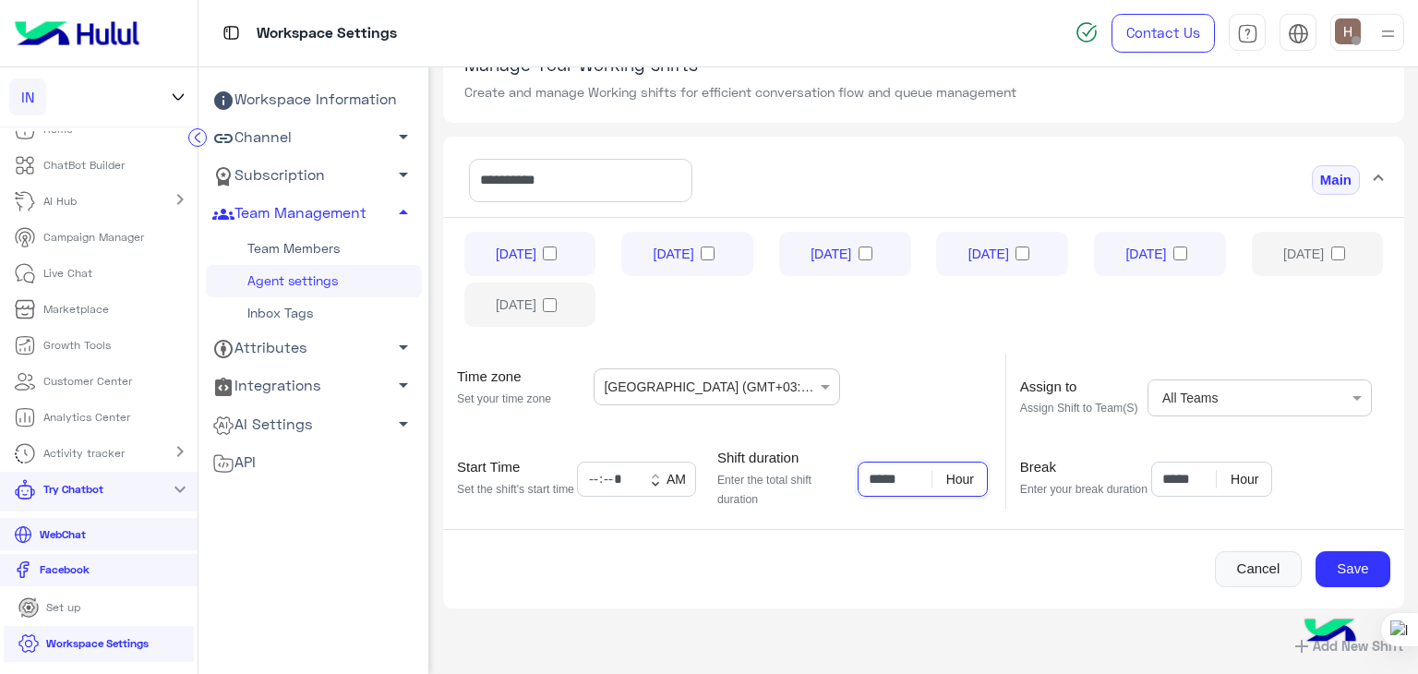
click at [875, 474] on input "*****" at bounding box center [922, 478] width 130 height 35
click at [1315, 555] on button "Save" at bounding box center [1352, 569] width 75 height 37
click at [1337, 551] on button "Save" at bounding box center [1352, 569] width 75 height 37
type input "*****"
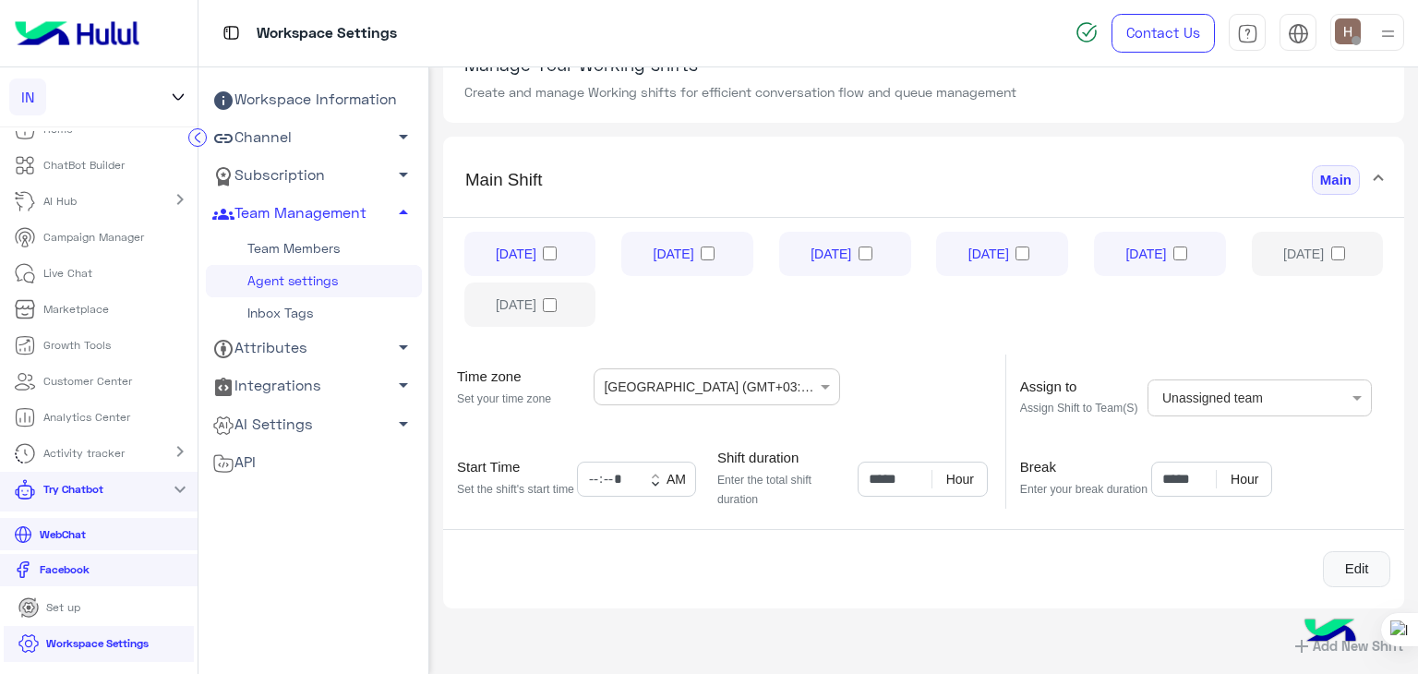
click at [1305, 642] on img at bounding box center [1330, 632] width 65 height 65
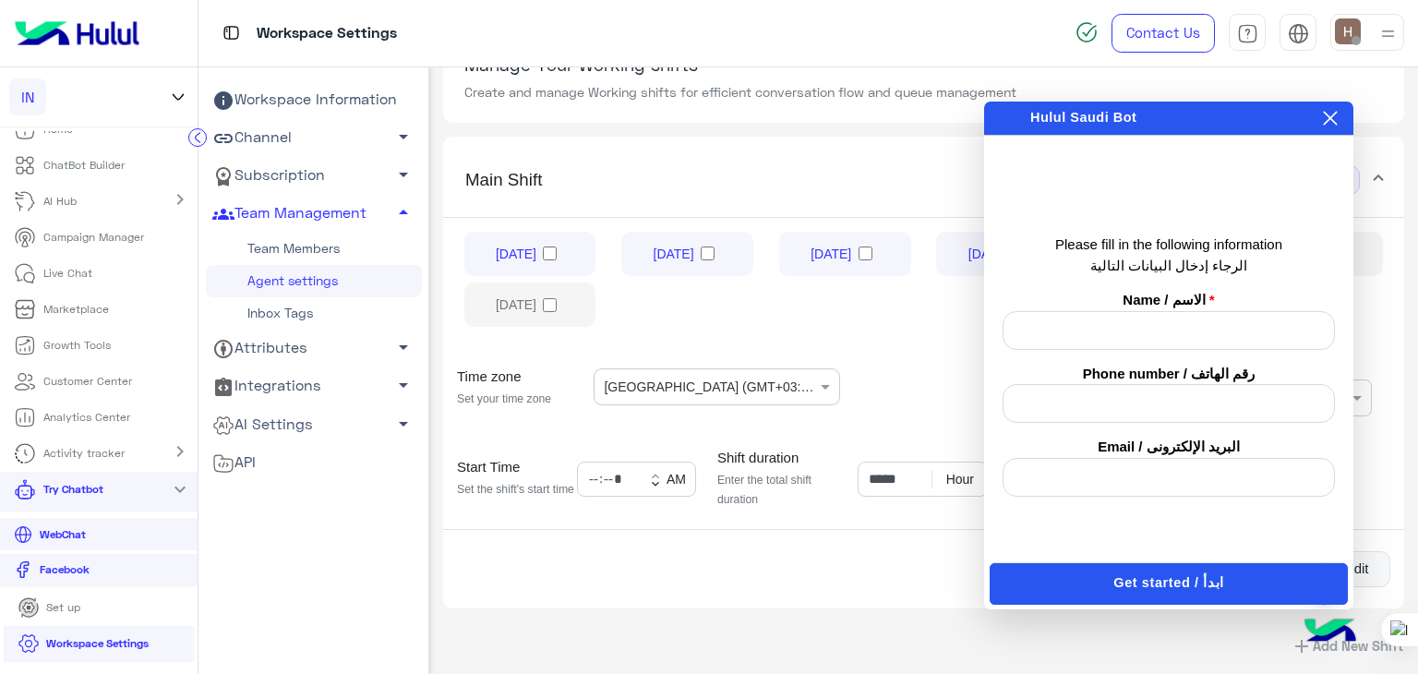
click at [1328, 97] on section "Manage Your Working shifts Create and manage Working shifts for efficient conve…" at bounding box center [923, 78] width 961 height 89
click at [1329, 114] on icon at bounding box center [1329, 118] width 15 height 15
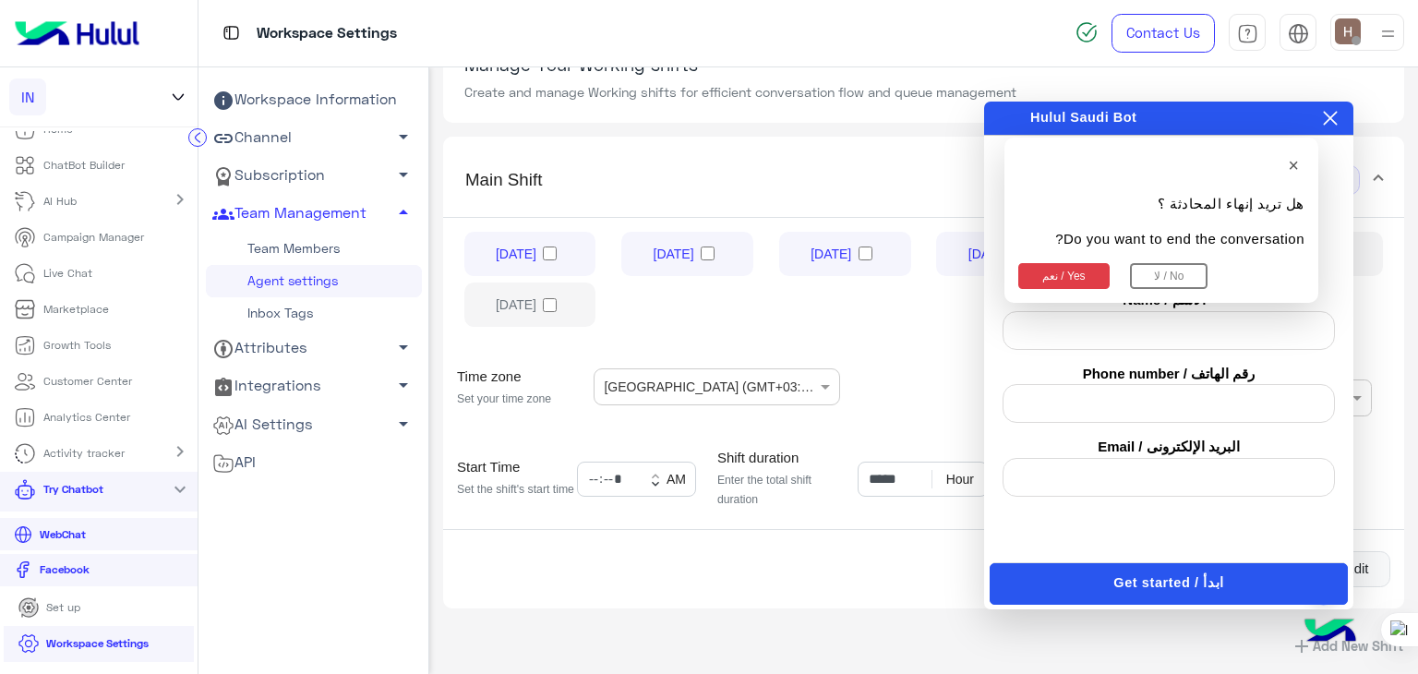
click at [1046, 273] on button "نعم / Yes" at bounding box center [1063, 276] width 91 height 26
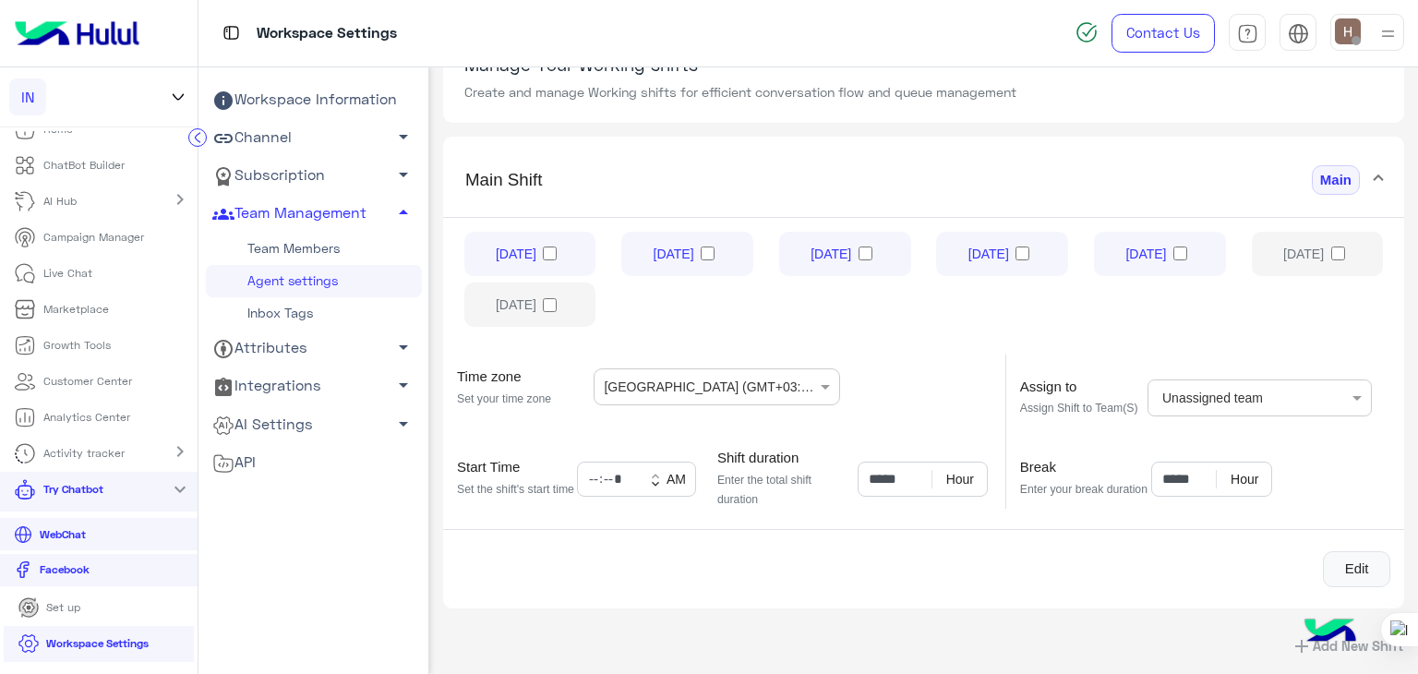
click at [1159, 565] on div "Edit" at bounding box center [923, 569] width 933 height 37
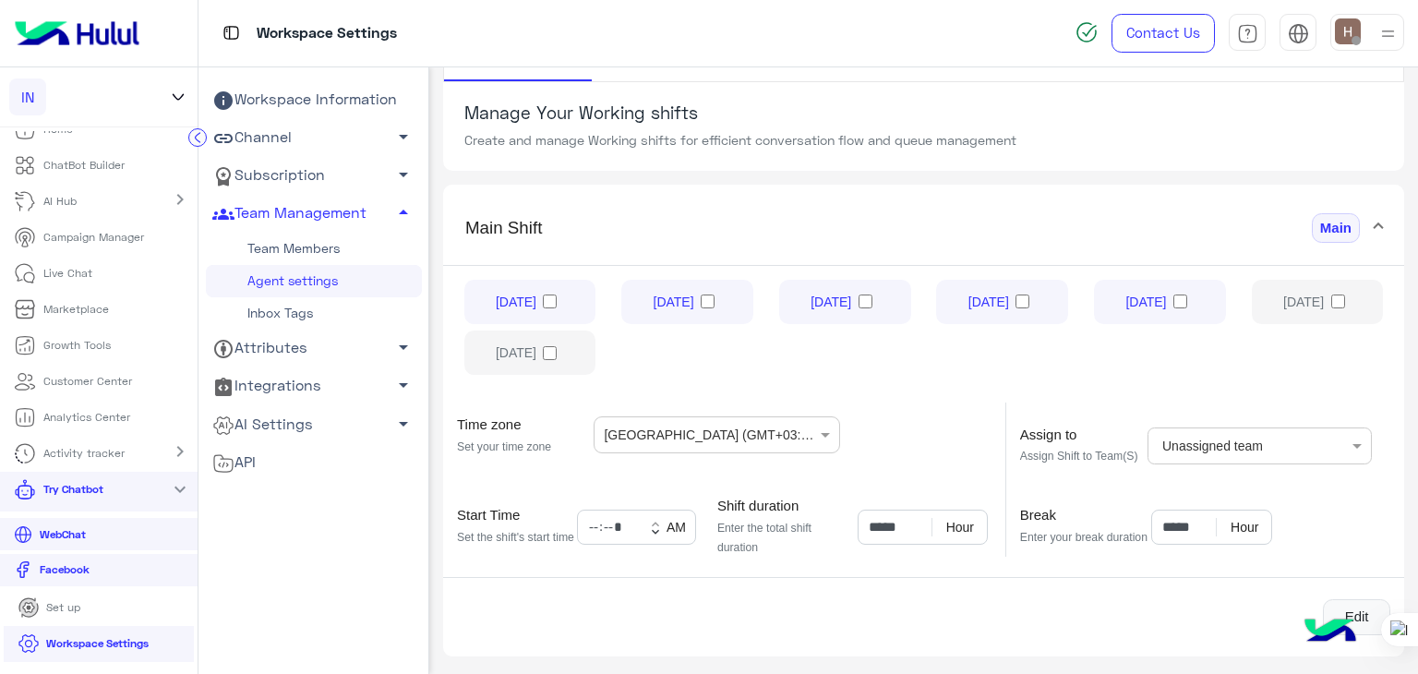
scroll to position [115, 0]
click at [1326, 228] on span "Main" at bounding box center [1335, 231] width 48 height 30
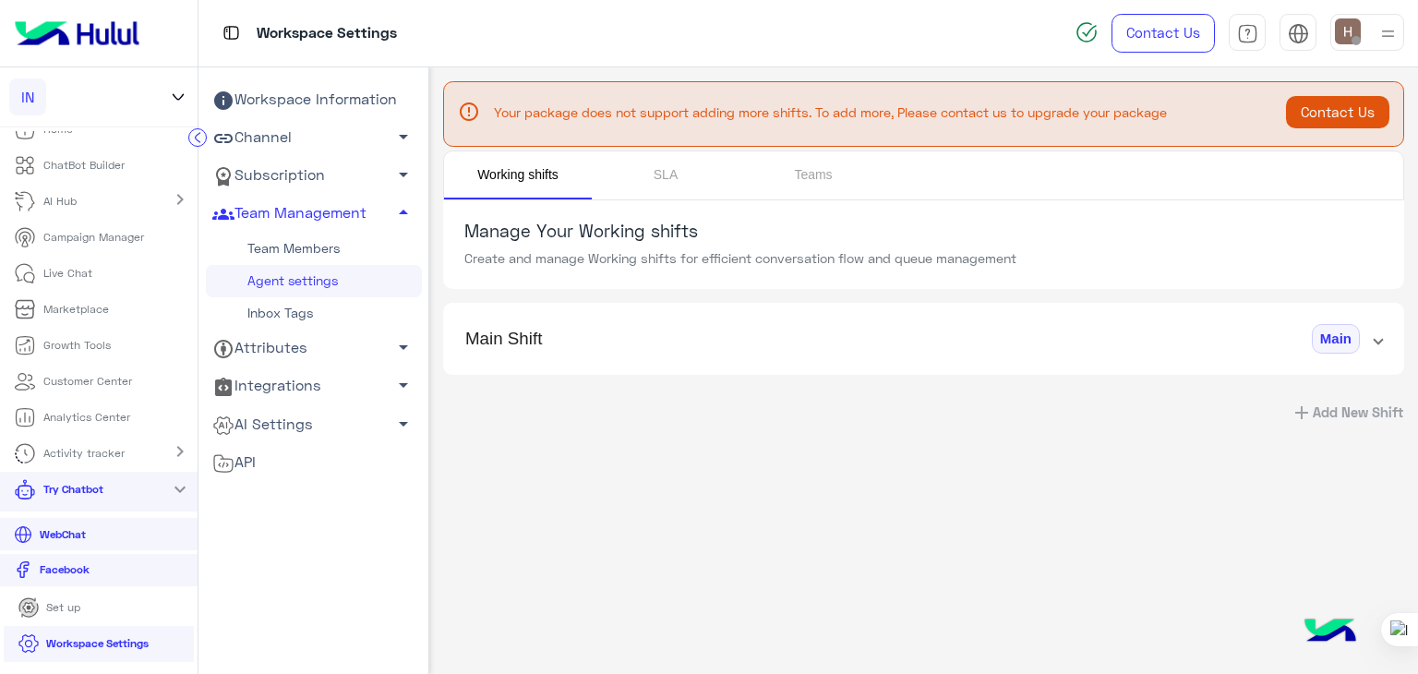
scroll to position [0, 0]
click at [930, 485] on div "error_outline Your package does not support adding more shifts. To add more, Pl…" at bounding box center [923, 366] width 988 height 598
click at [727, 344] on mat-panel-title "Main Shift Main" at bounding box center [912, 339] width 894 height 30
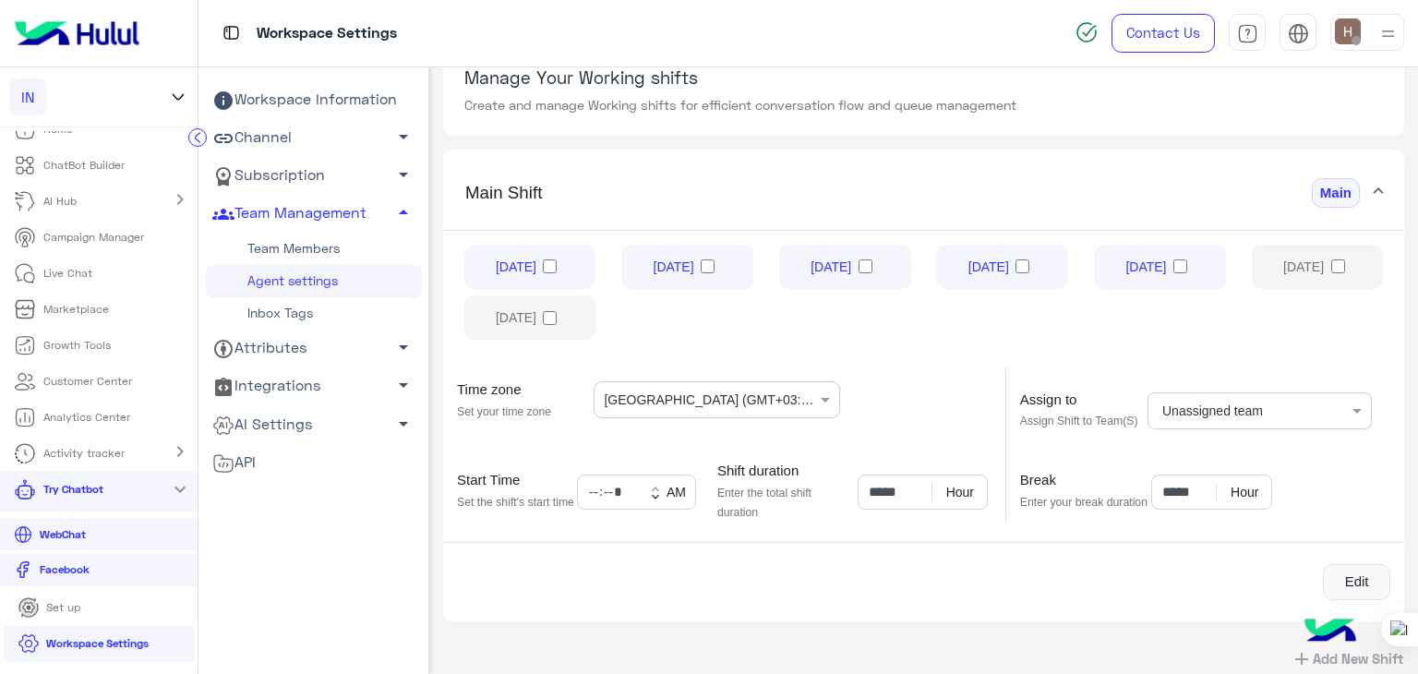
scroll to position [166, 0]
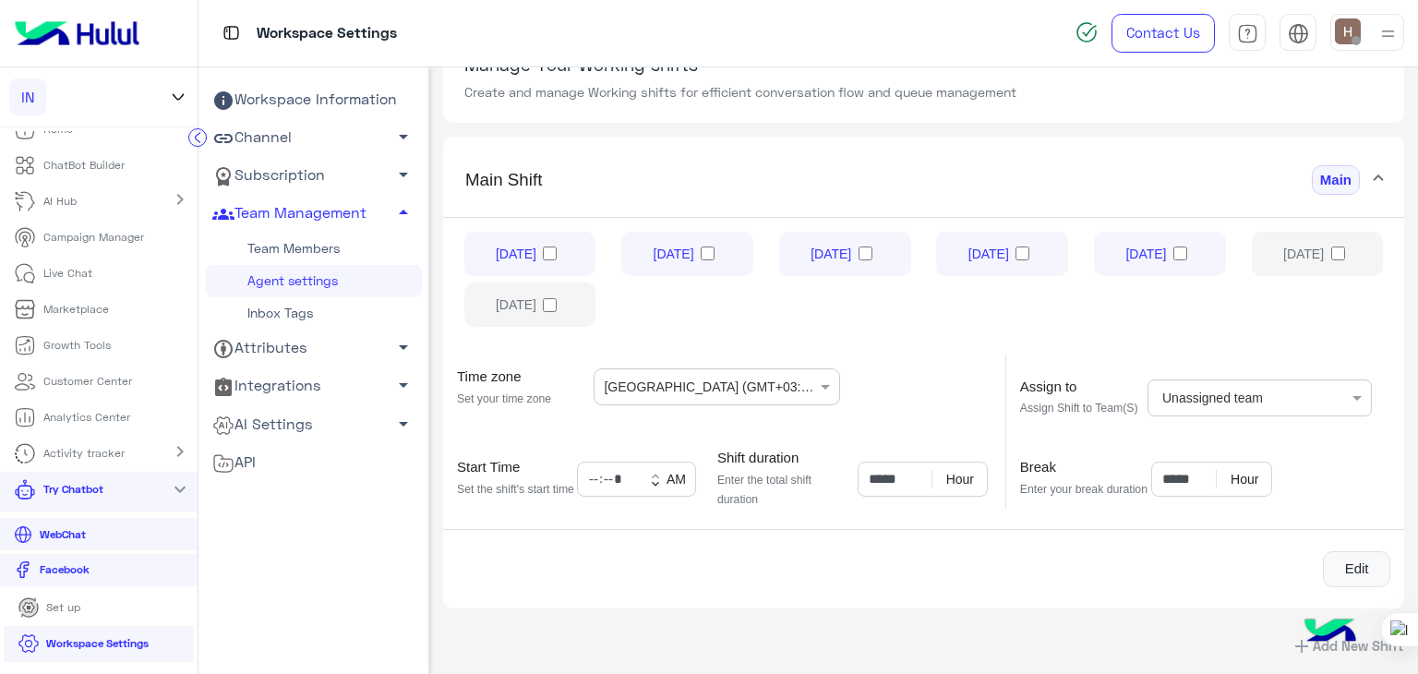
click at [1089, 610] on app-working-shifts "Manage Your Working shifts Create and manage Working shifts for efficient conve…" at bounding box center [923, 352] width 988 height 636
click at [1026, 555] on div "Edit" at bounding box center [923, 569] width 933 height 37
click at [940, 396] on div "Time zone Set your time zone (UTC-08:00) Pacific Time Egypt (GMT+03:00)" at bounding box center [717, 381] width 548 height 54
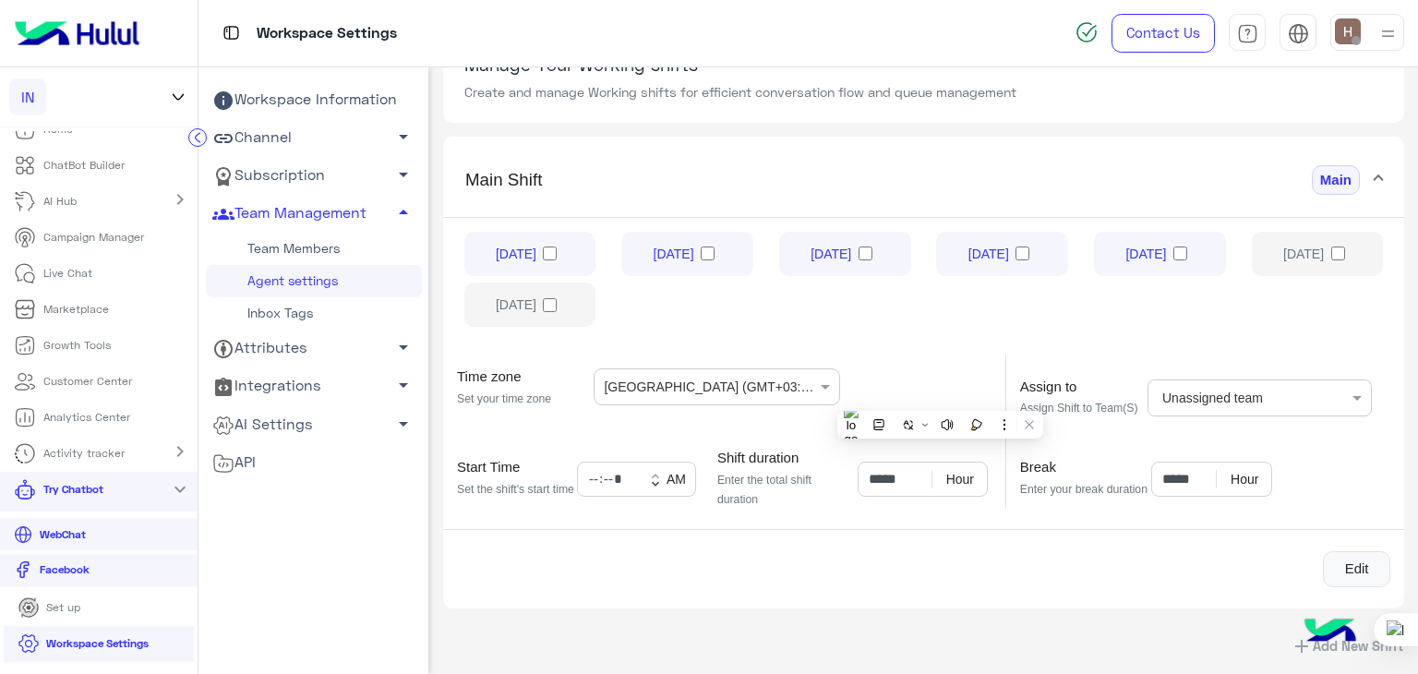
click at [940, 396] on div "Time zone Set your time zone (UTC-08:00) Pacific Time Egypt (GMT+03:00)" at bounding box center [717, 381] width 548 height 54
click at [912, 361] on div "Time zone Set your time zone (UTC-08:00) Pacific Time Egypt (GMT+03:00)" at bounding box center [717, 381] width 548 height 54
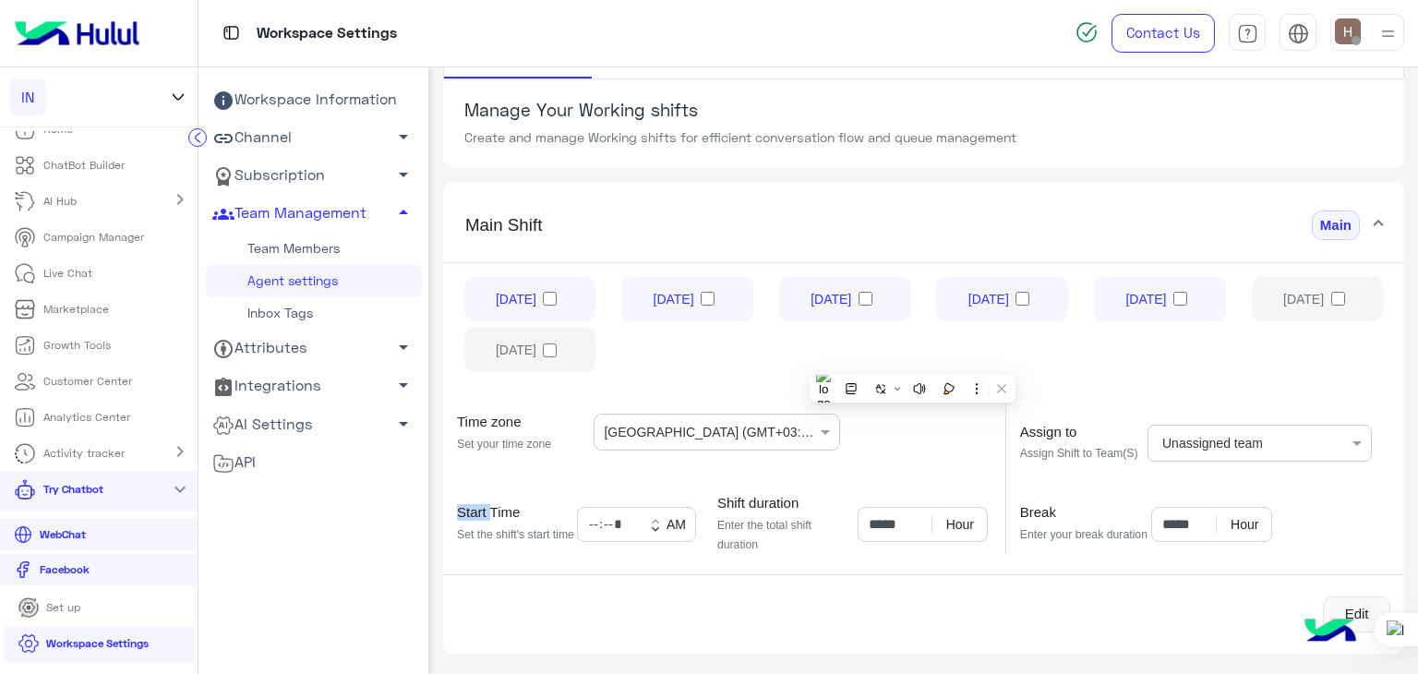
scroll to position [118, 0]
click at [843, 239] on mat-panel-title "Main Shift Main" at bounding box center [912, 228] width 894 height 30
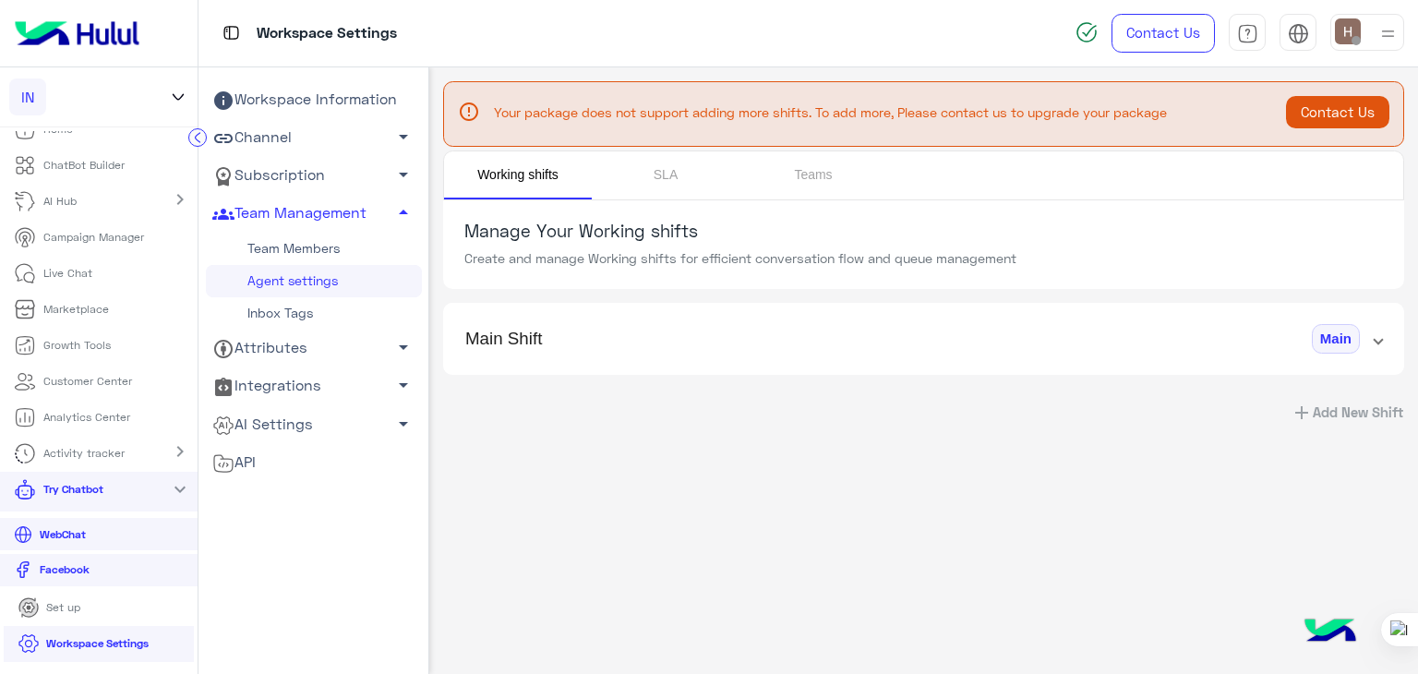
scroll to position [0, 0]
click at [853, 261] on span "Create and manage Working shifts for efficient conversation flow and queue mana…" at bounding box center [740, 258] width 552 height 16
click at [865, 297] on app-working-shifts "Manage Your Working shifts Create and manage Working shifts for efficient conve…" at bounding box center [923, 318] width 988 height 237
click at [864, 324] on mat-expansion-panel-header "Main Shift Main" at bounding box center [923, 346] width 961 height 44
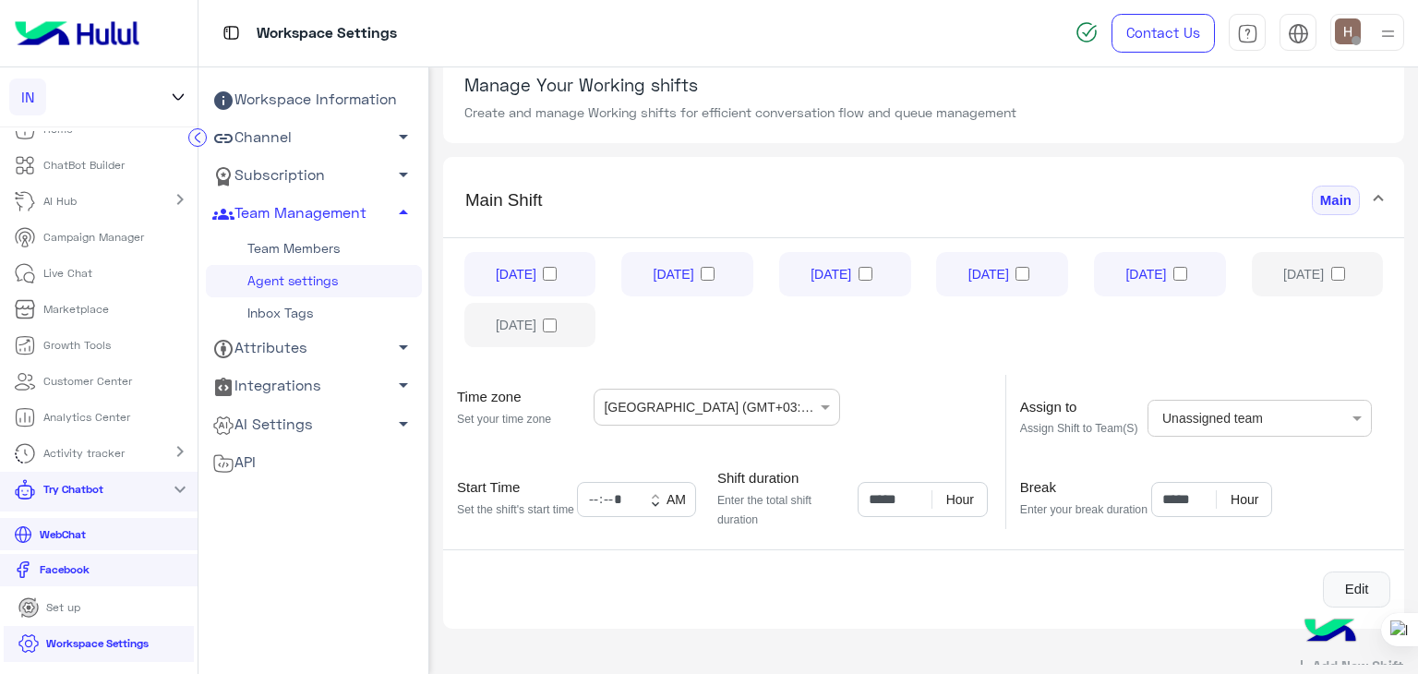
scroll to position [148, 0]
